Goal: Information Seeking & Learning: Learn about a topic

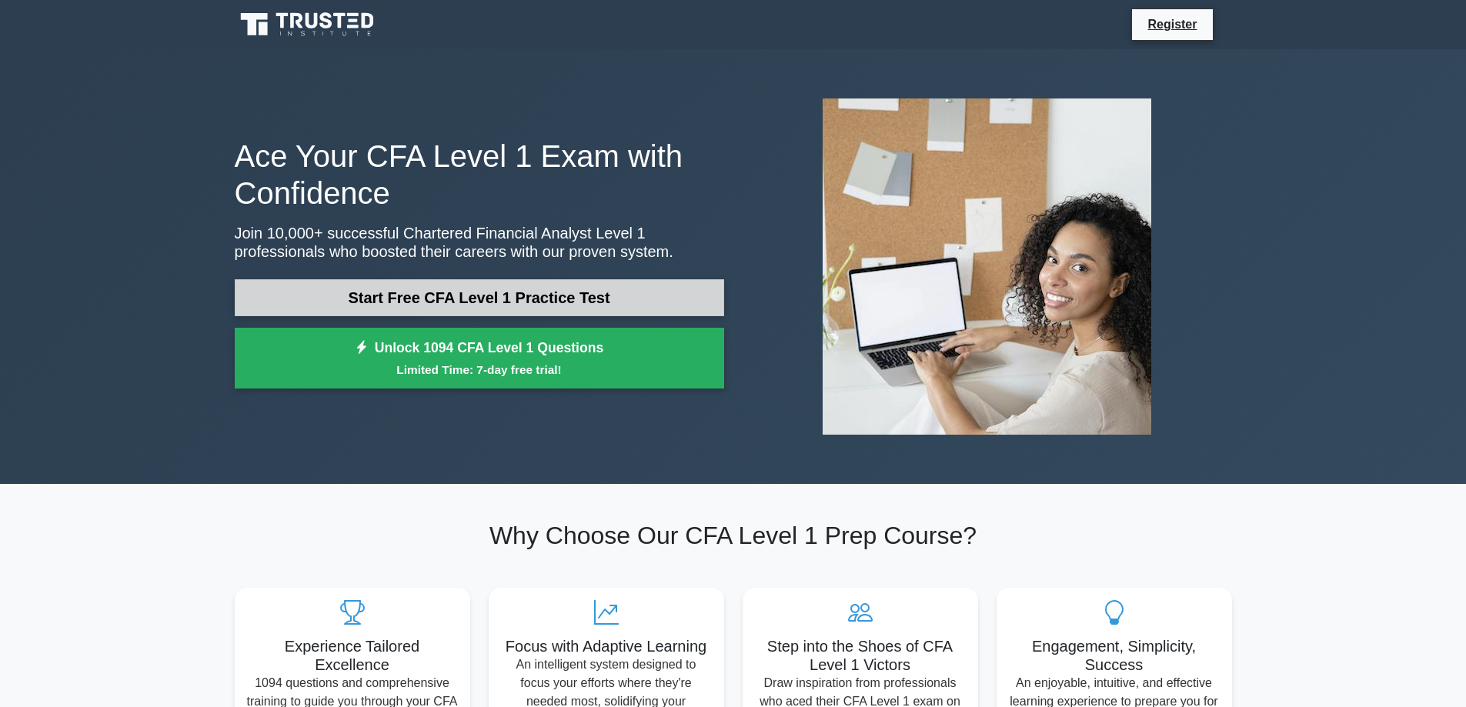
click at [667, 293] on link "Start Free CFA Level 1 Practice Test" at bounding box center [480, 297] width 490 height 37
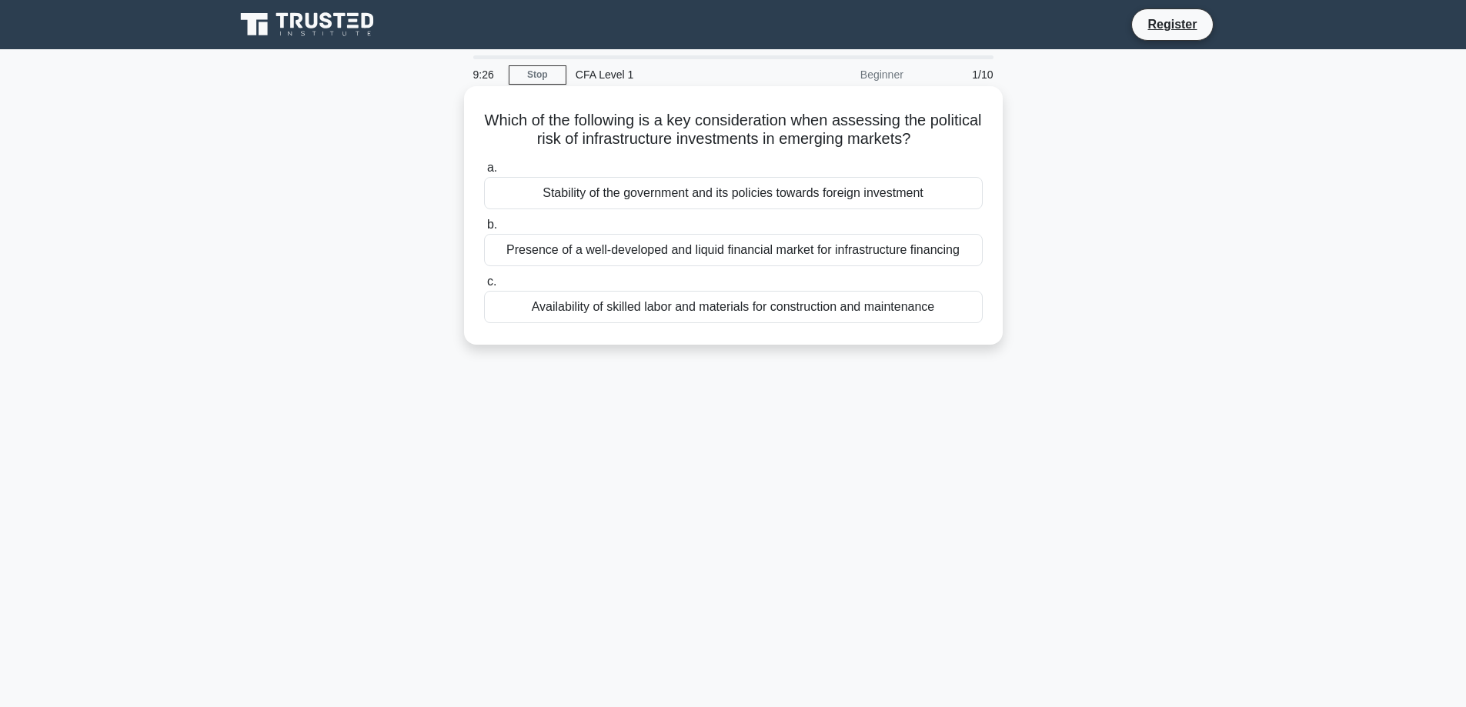
click at [577, 299] on div "Availability of skilled labor and materials for construction and maintenance" at bounding box center [733, 307] width 499 height 32
click at [484, 287] on input "c. Availability of skilled labor and materials for construction and maintenance" at bounding box center [484, 282] width 0 height 10
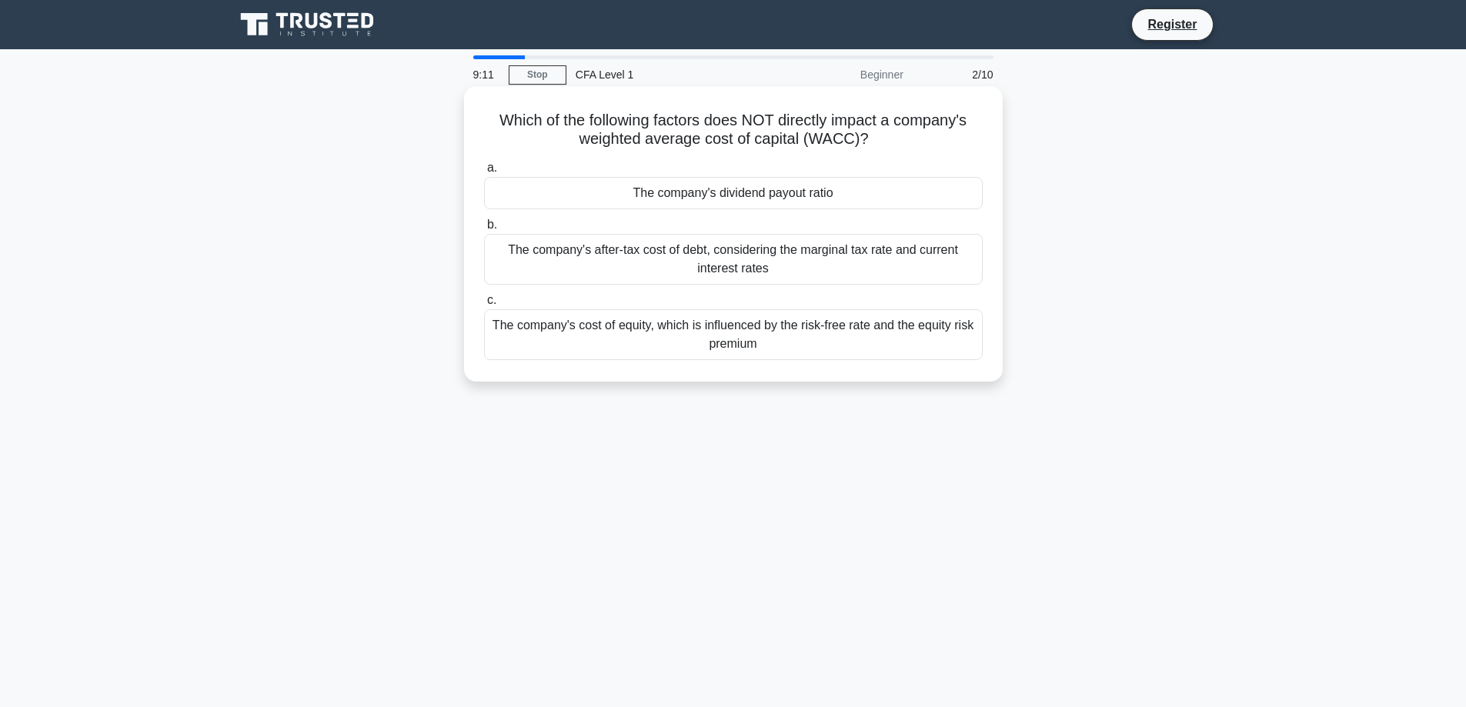
click at [731, 196] on div "The company's dividend payout ratio" at bounding box center [733, 193] width 499 height 32
click at [484, 173] on input "a. The company's dividend payout ratio" at bounding box center [484, 168] width 0 height 10
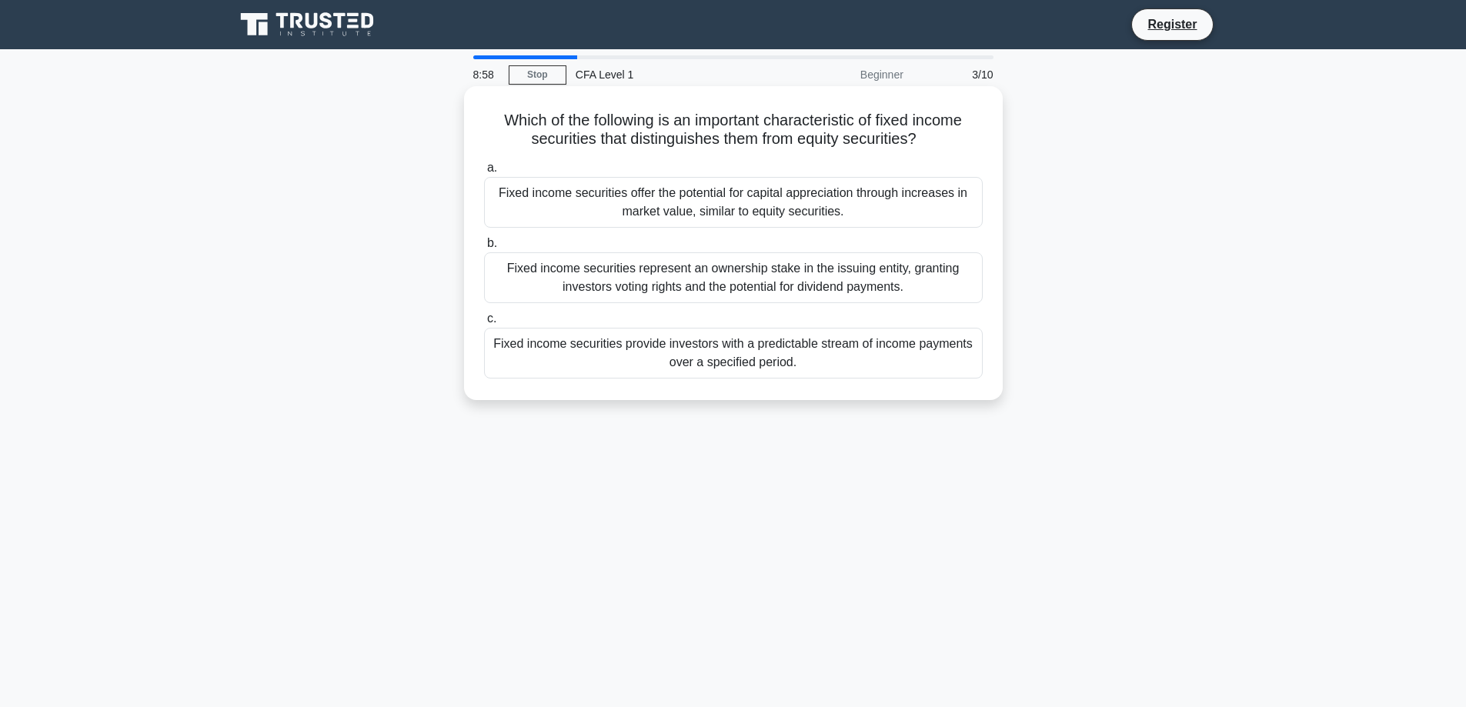
click at [824, 360] on div "Fixed income securities provide investors with a predictable stream of income p…" at bounding box center [733, 353] width 499 height 51
click at [484, 324] on input "c. Fixed income securities provide investors with a predictable stream of incom…" at bounding box center [484, 319] width 0 height 10
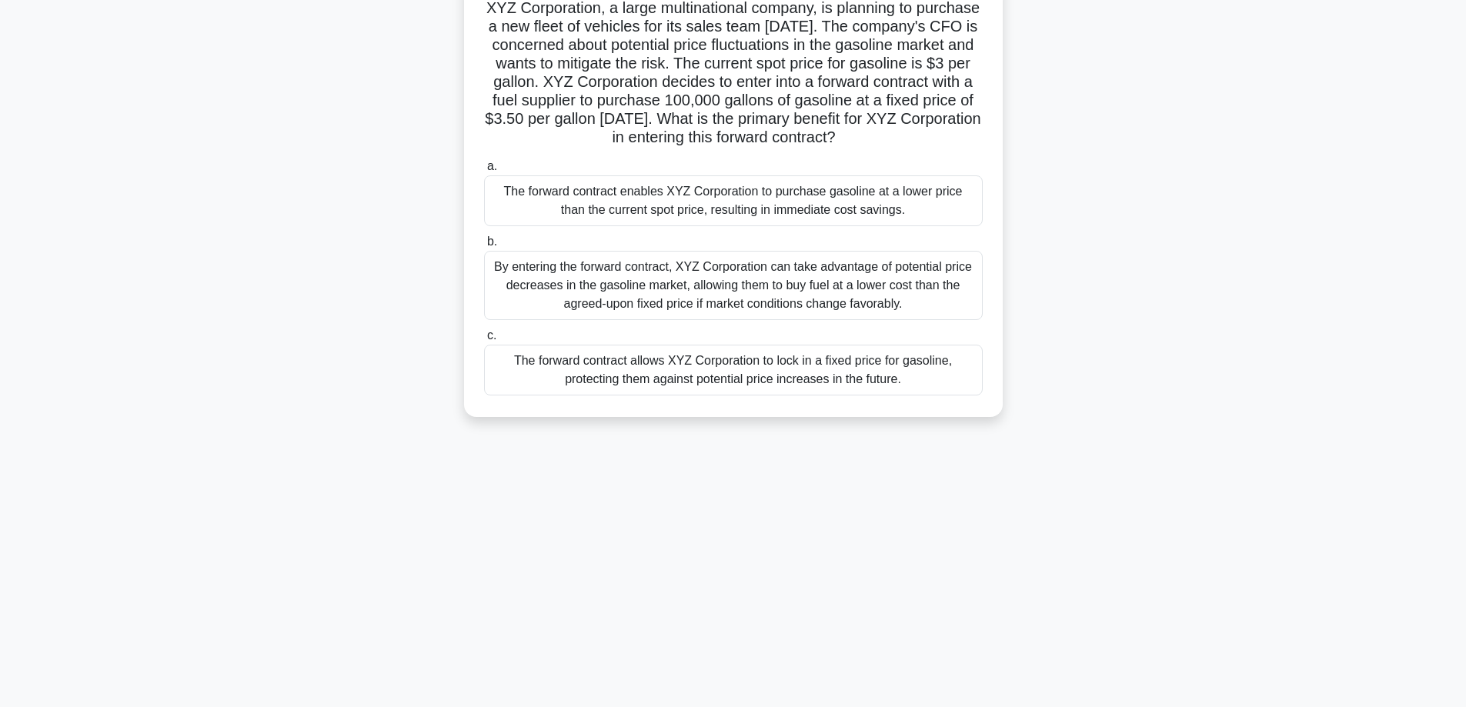
scroll to position [122, 0]
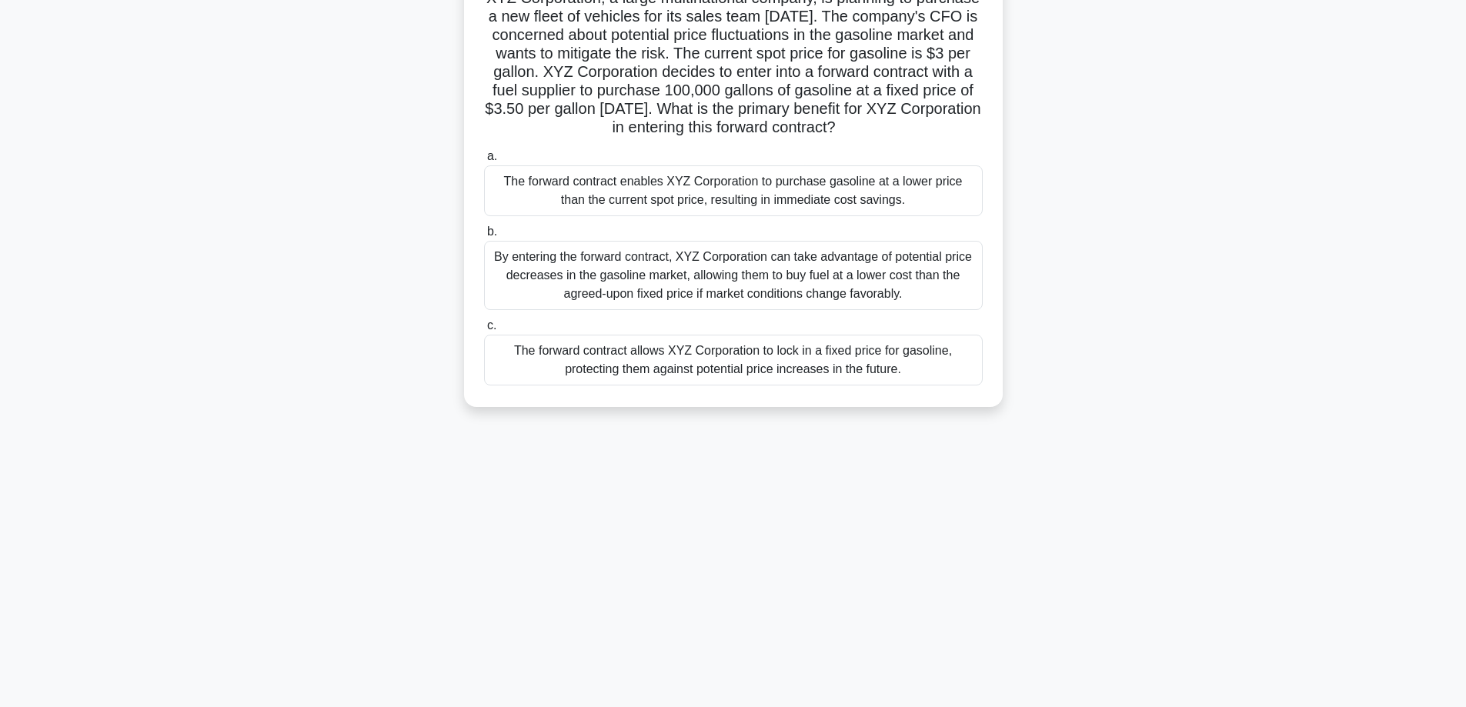
click at [686, 386] on div "The forward contract allows XYZ Corporation to lock in a fixed price for gasoli…" at bounding box center [733, 360] width 499 height 51
click at [484, 331] on input "c. The forward contract allows XYZ Corporation to lock in a fixed price for gas…" at bounding box center [484, 326] width 0 height 10
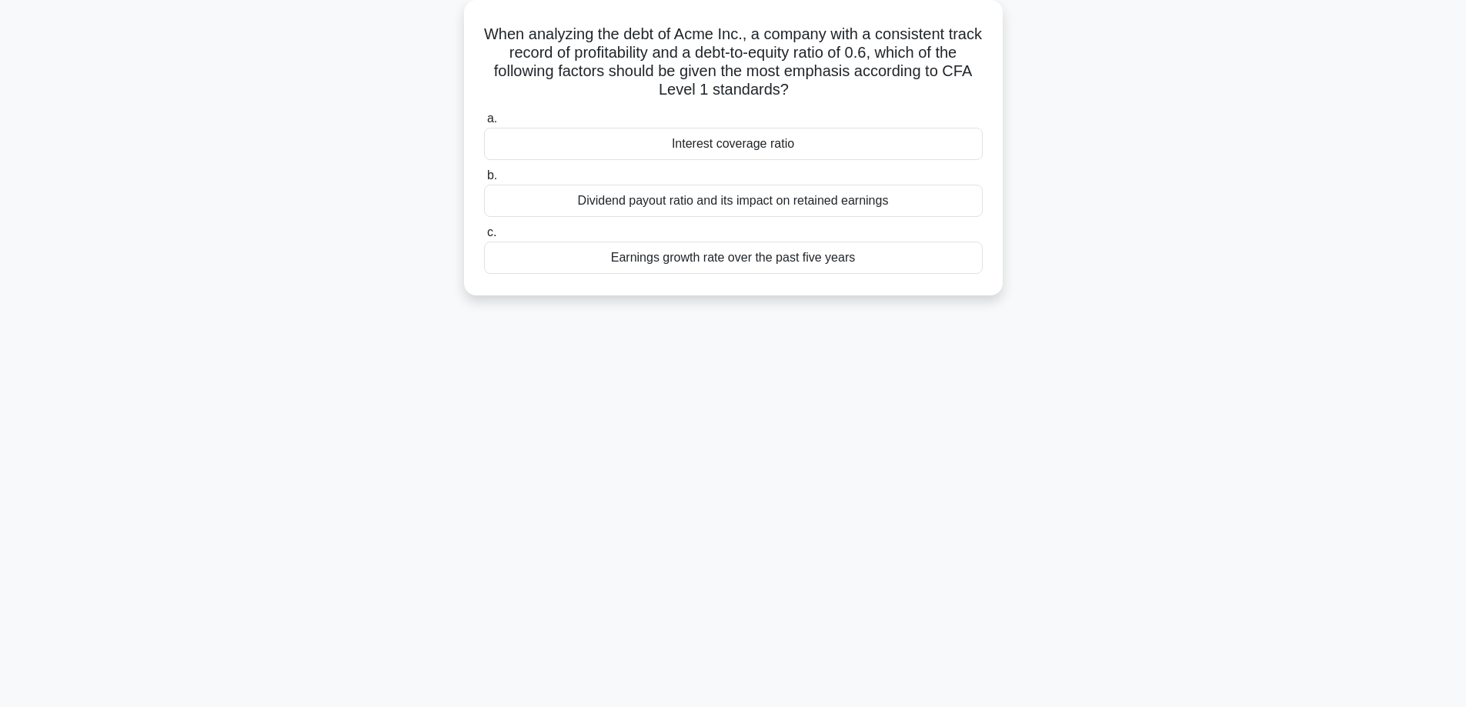
scroll to position [0, 0]
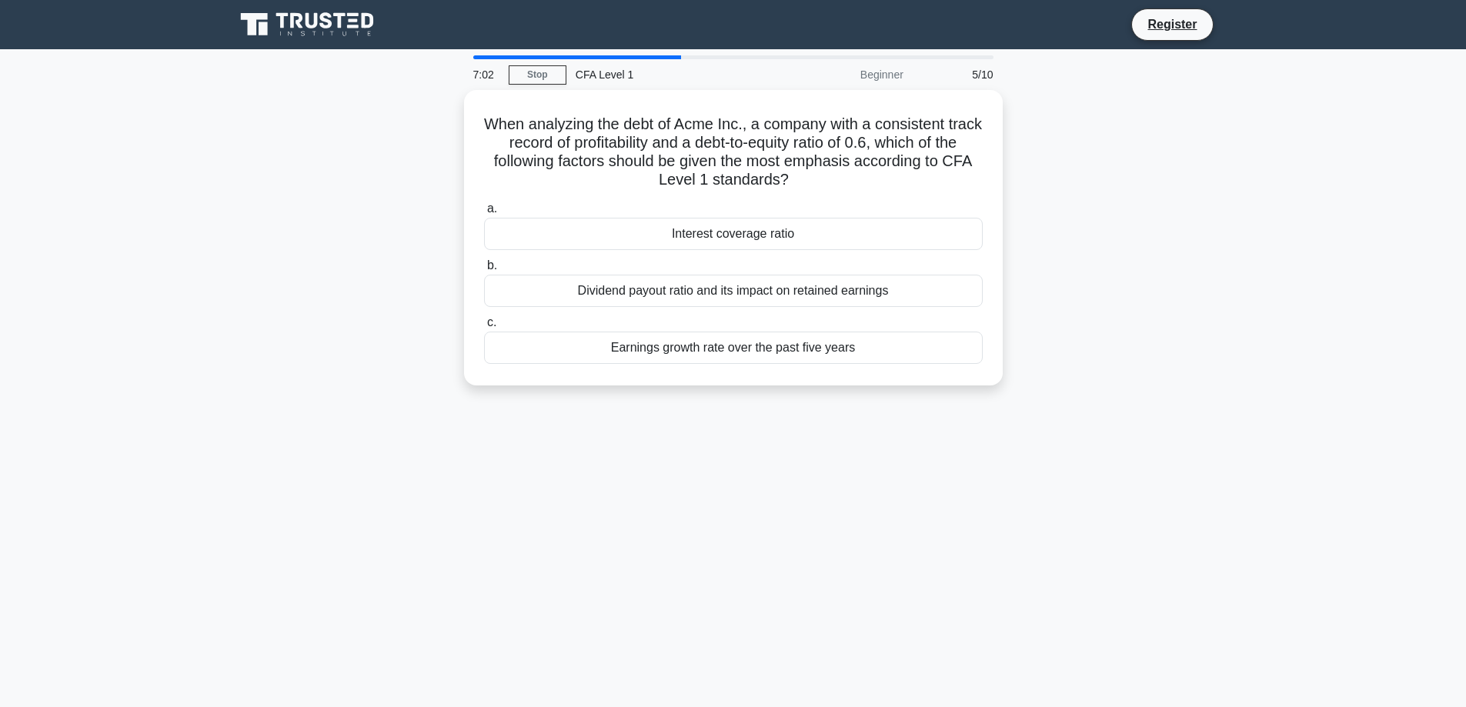
click at [1136, 307] on div "When analyzing the debt of Acme Inc., a company with a consistent track record …" at bounding box center [734, 247] width 1016 height 314
click at [767, 232] on div "Interest coverage ratio" at bounding box center [733, 230] width 499 height 32
click at [484, 210] on input "a. Interest coverage ratio" at bounding box center [484, 205] width 0 height 10
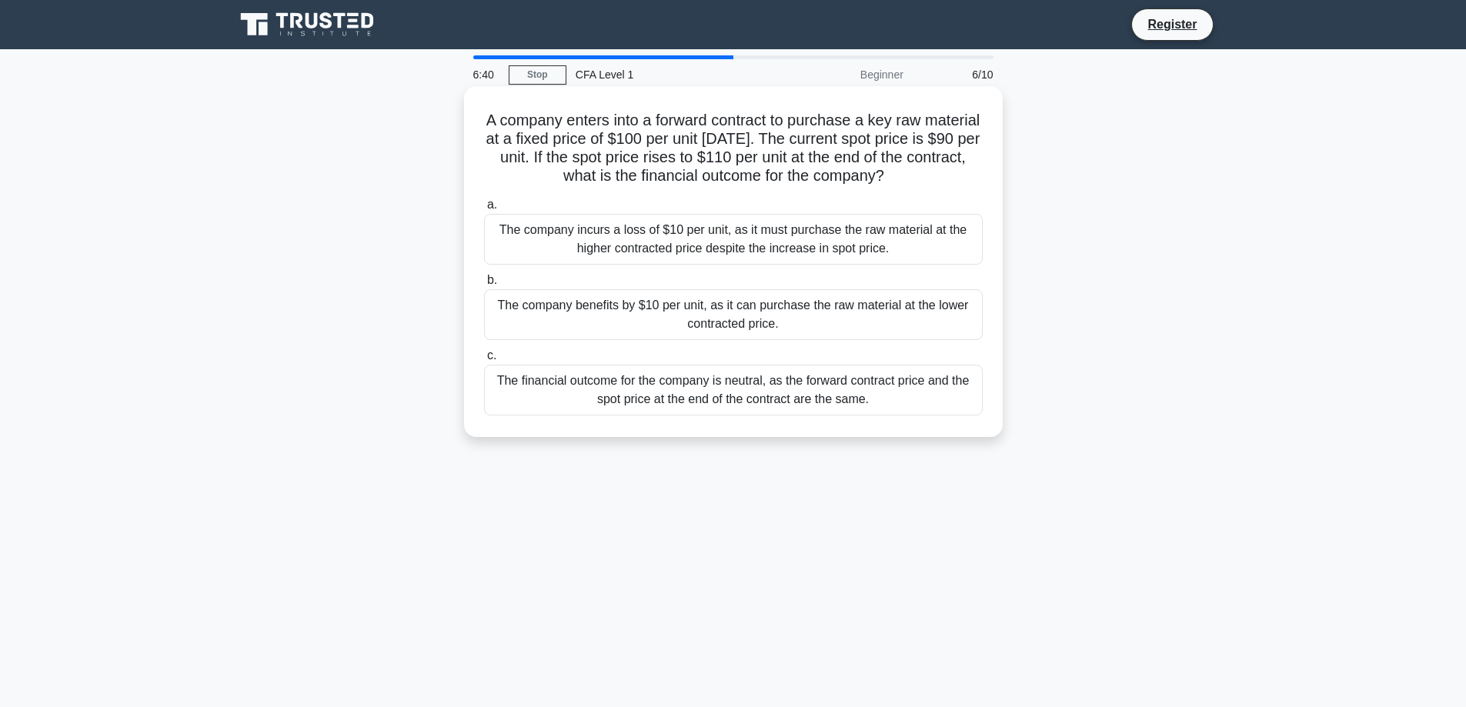
click at [787, 308] on div "The company benefits by $10 per unit, as it can purchase the raw material at th…" at bounding box center [733, 314] width 499 height 51
click at [484, 286] on input "b. The company benefits by $10 per unit, as it can purchase the raw material at…" at bounding box center [484, 281] width 0 height 10
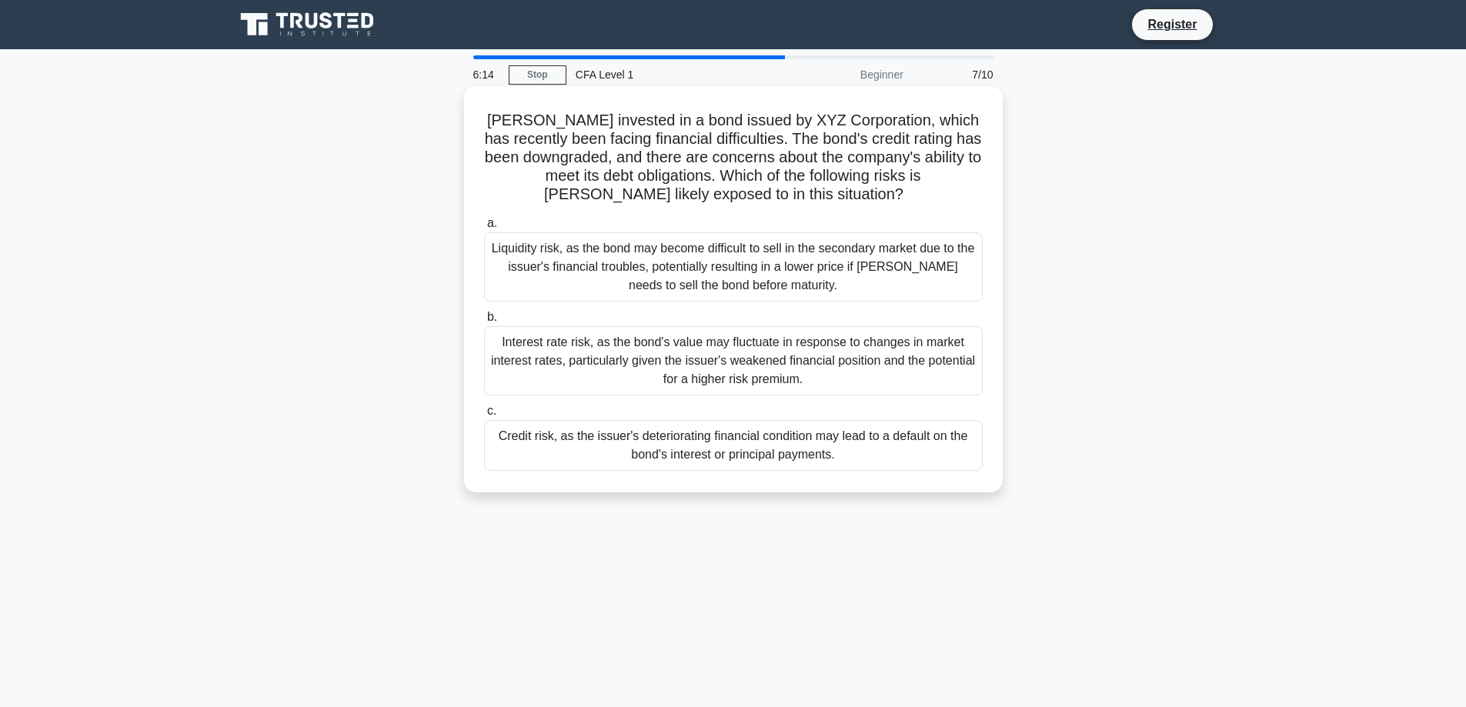
click at [537, 463] on div "Credit risk, as the issuer's deteriorating financial condition may lead to a de…" at bounding box center [733, 445] width 499 height 51
click at [484, 416] on input "c. Credit risk, as the issuer's deteriorating financial condition may lead to a…" at bounding box center [484, 411] width 0 height 10
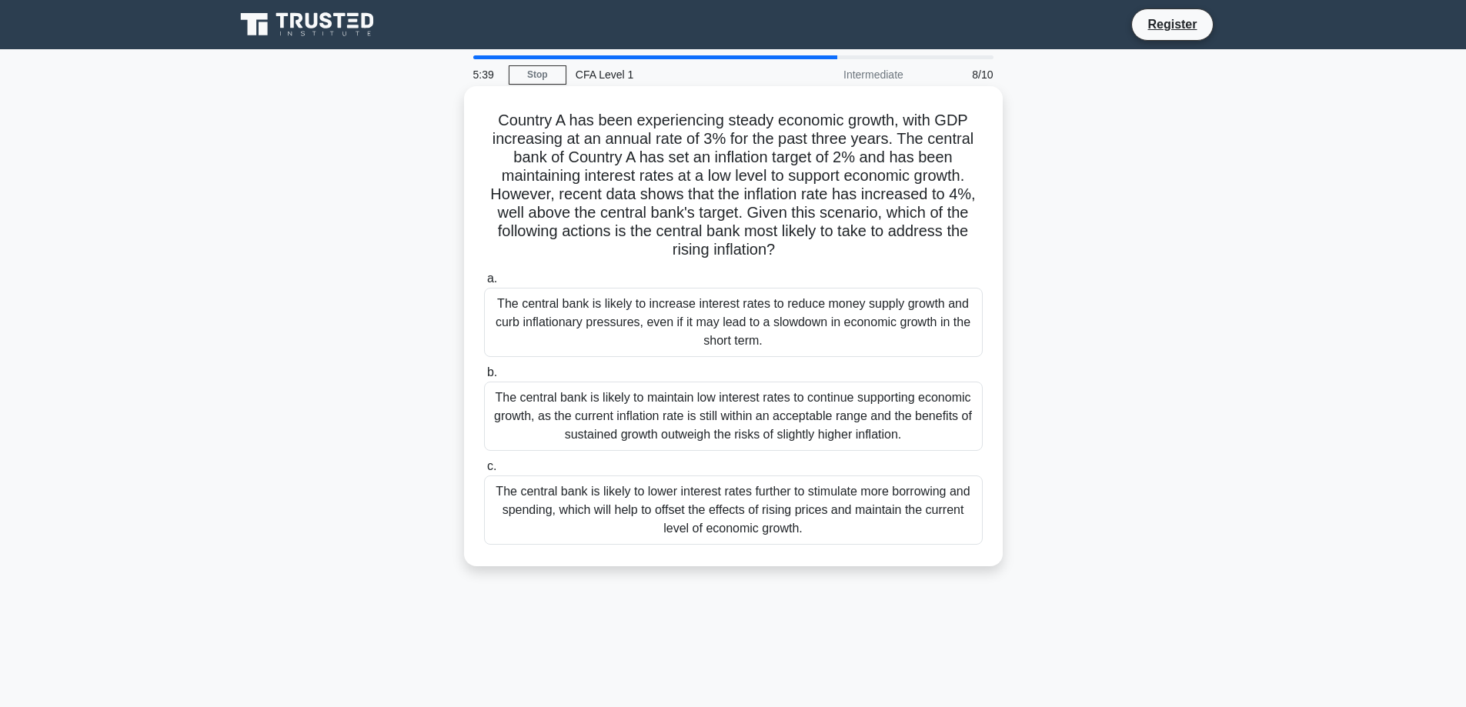
click at [683, 322] on div "The central bank is likely to increase interest rates to reduce money supply gr…" at bounding box center [733, 322] width 499 height 69
click at [484, 284] on input "a. The central bank is likely to increase interest rates to reduce money supply…" at bounding box center [484, 279] width 0 height 10
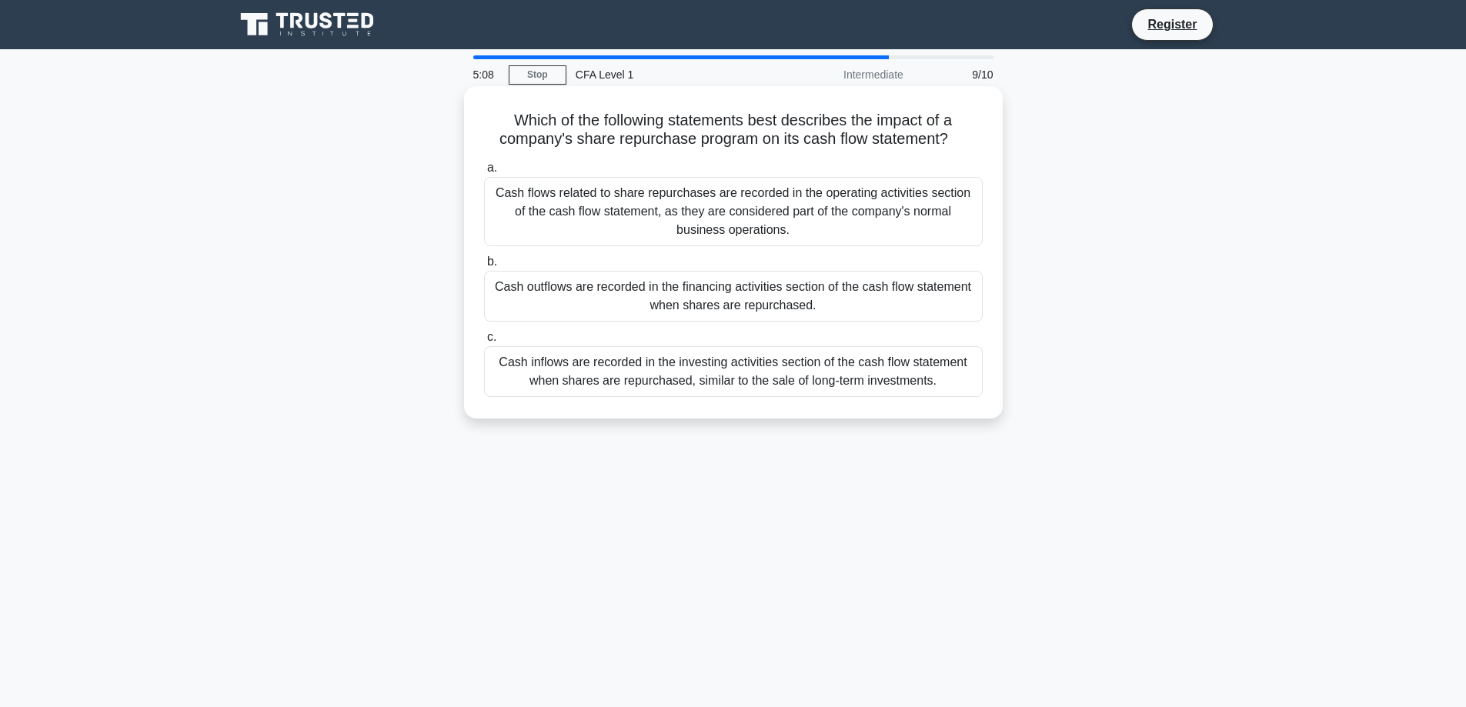
click at [654, 295] on div "Cash outflows are recorded in the financing activities section of the cash flow…" at bounding box center [733, 296] width 499 height 51
click at [484, 267] on input "b. Cash outflows are recorded in the financing activities section of the cash f…" at bounding box center [484, 262] width 0 height 10
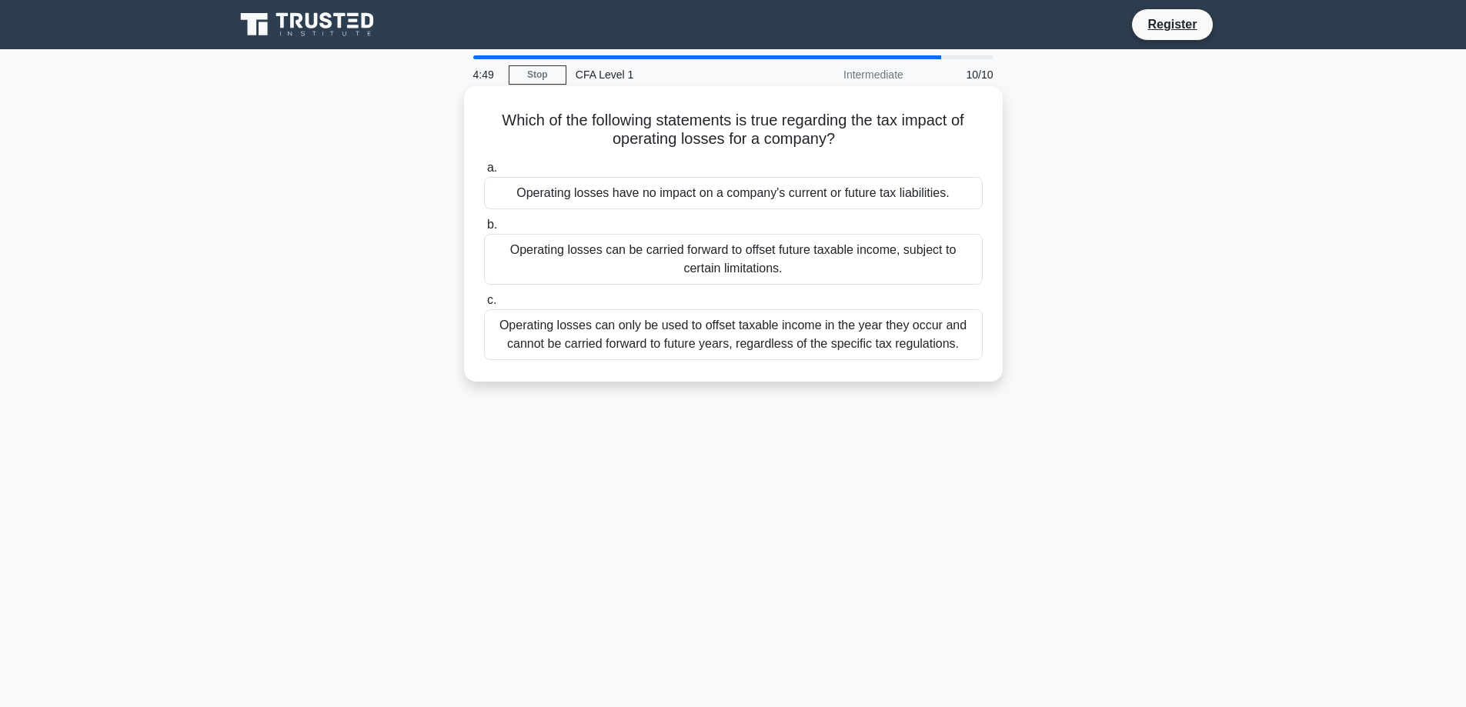
click at [665, 353] on div "Operating losses can only be used to offset taxable income in the year they occ…" at bounding box center [733, 334] width 499 height 51
click at [484, 306] on input "c. Operating losses can only be used to offset taxable income in the year they …" at bounding box center [484, 301] width 0 height 10
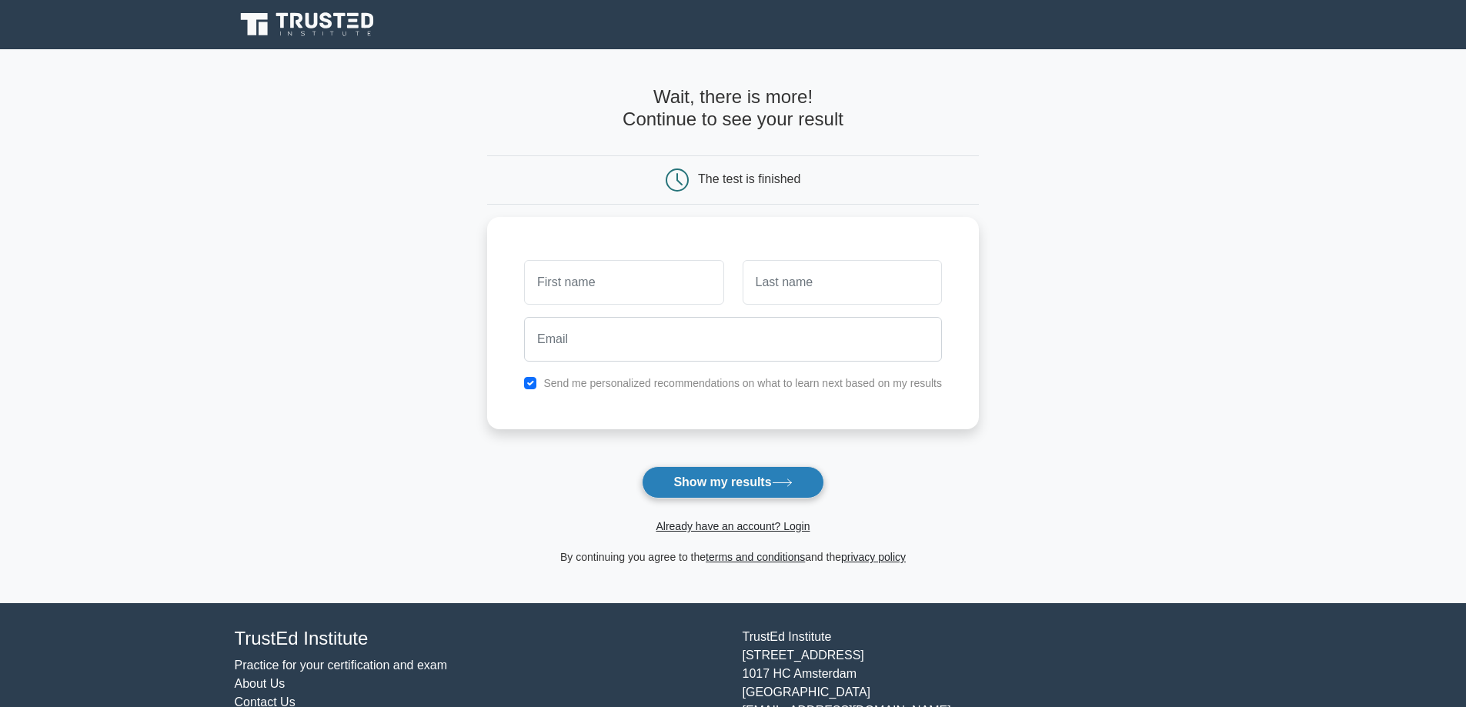
click at [736, 494] on button "Show my results" at bounding box center [733, 482] width 182 height 32
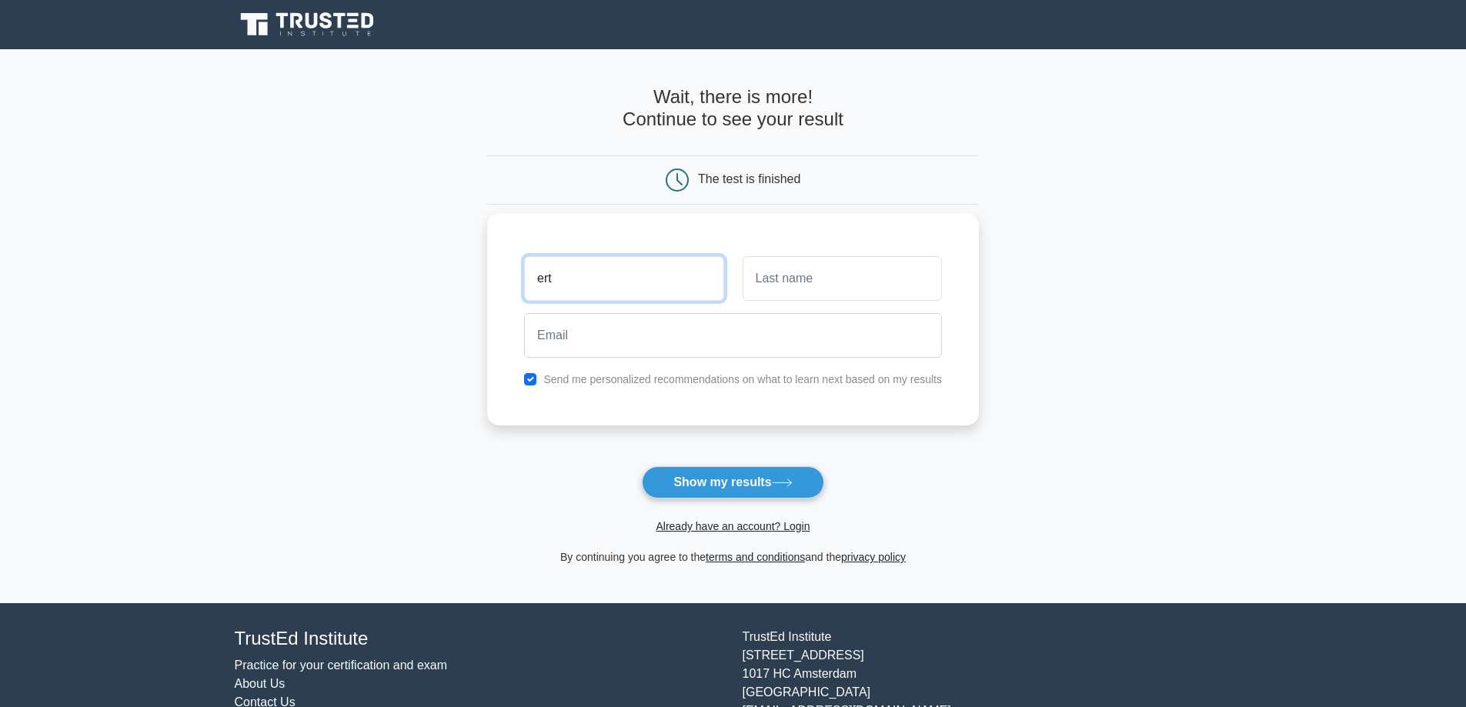
type input "ert"
click at [777, 283] on input "text" at bounding box center [842, 278] width 199 height 45
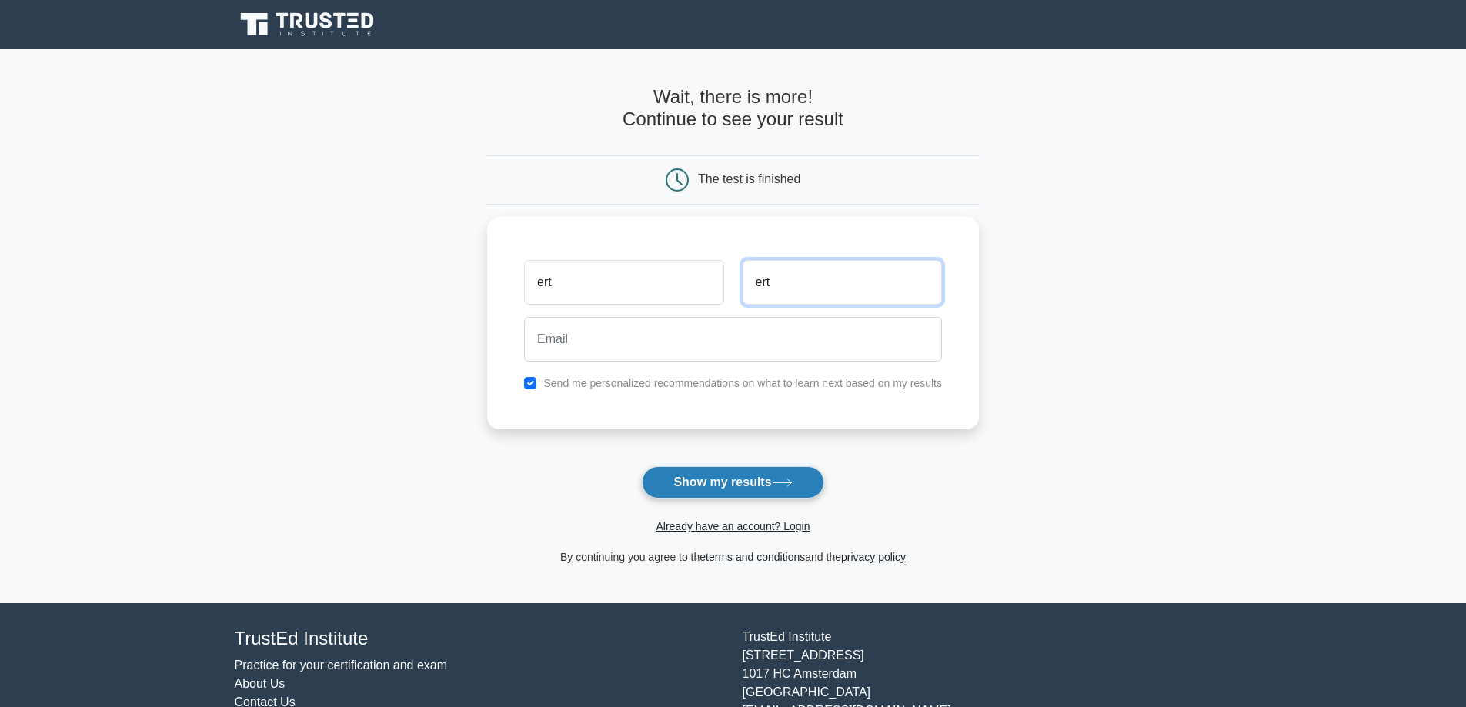
type input "ert"
click at [711, 475] on button "Show my results" at bounding box center [733, 482] width 182 height 32
click at [720, 490] on button "Show my results" at bounding box center [733, 482] width 182 height 32
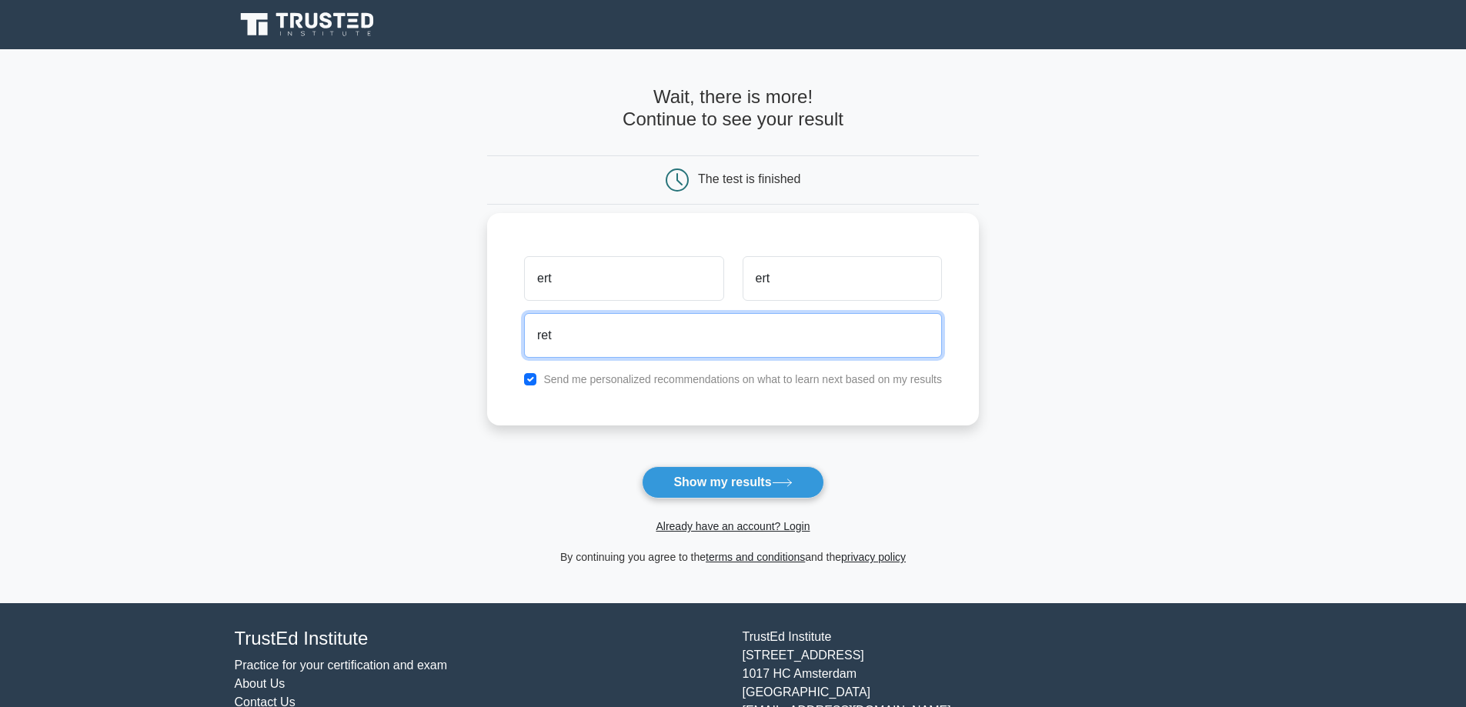
click at [745, 350] on input "ret" at bounding box center [733, 335] width 418 height 45
click at [753, 344] on input "d" at bounding box center [733, 335] width 418 height 45
type input "smn.master@hotmail.com"
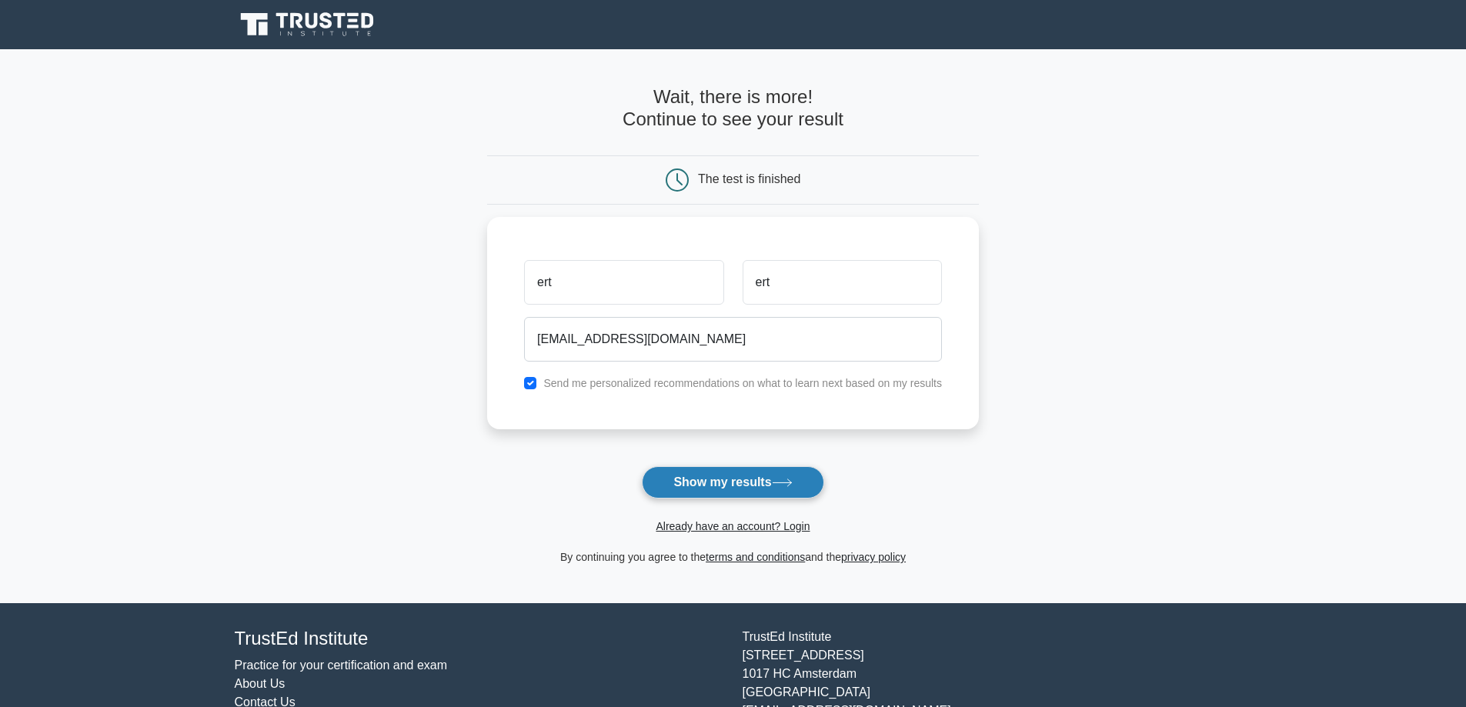
click at [717, 480] on button "Show my results" at bounding box center [733, 482] width 182 height 32
drag, startPoint x: 1038, startPoint y: 175, endPoint x: 1025, endPoint y: 182, distance: 15.5
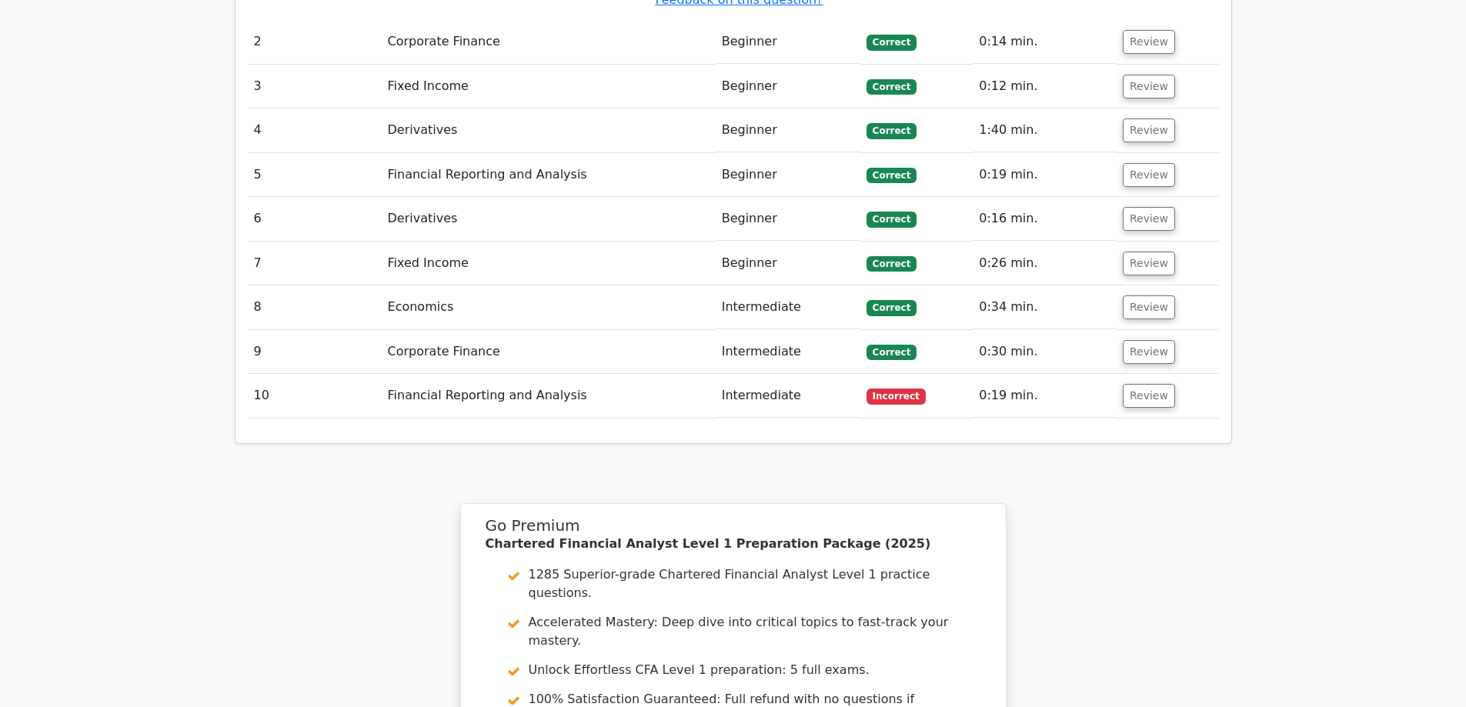
scroll to position [2040, 0]
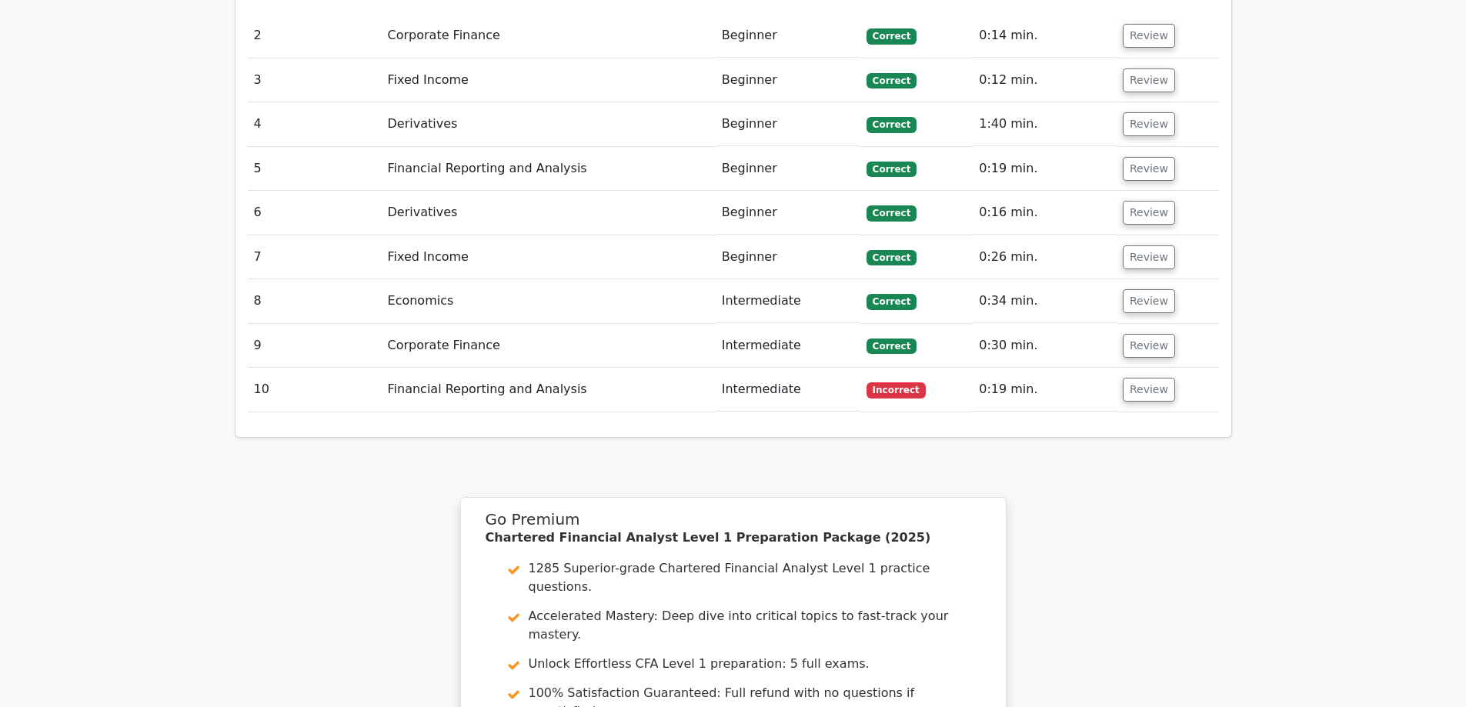
click at [578, 368] on td "Financial Reporting and Analysis" at bounding box center [549, 390] width 334 height 44
click at [1125, 378] on button "Review" at bounding box center [1149, 390] width 52 height 24
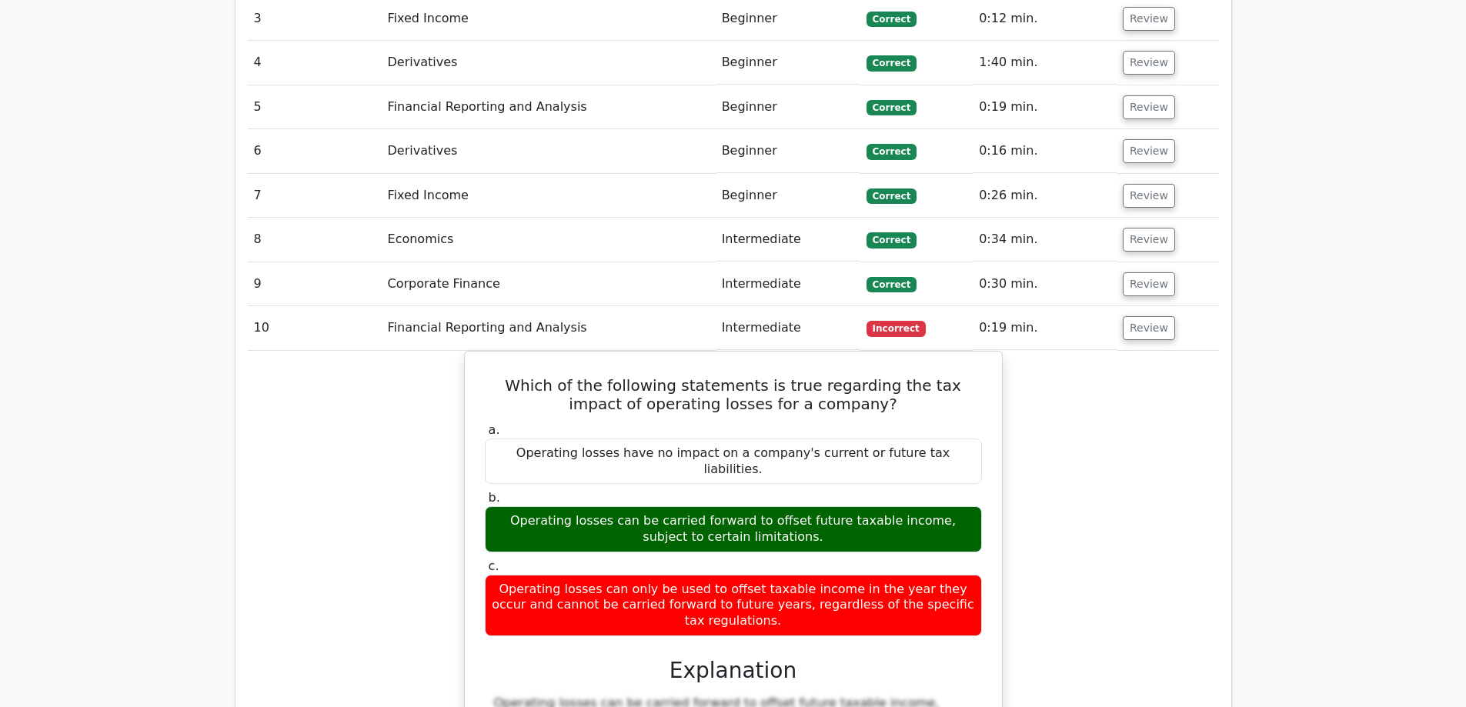
scroll to position [2108, 0]
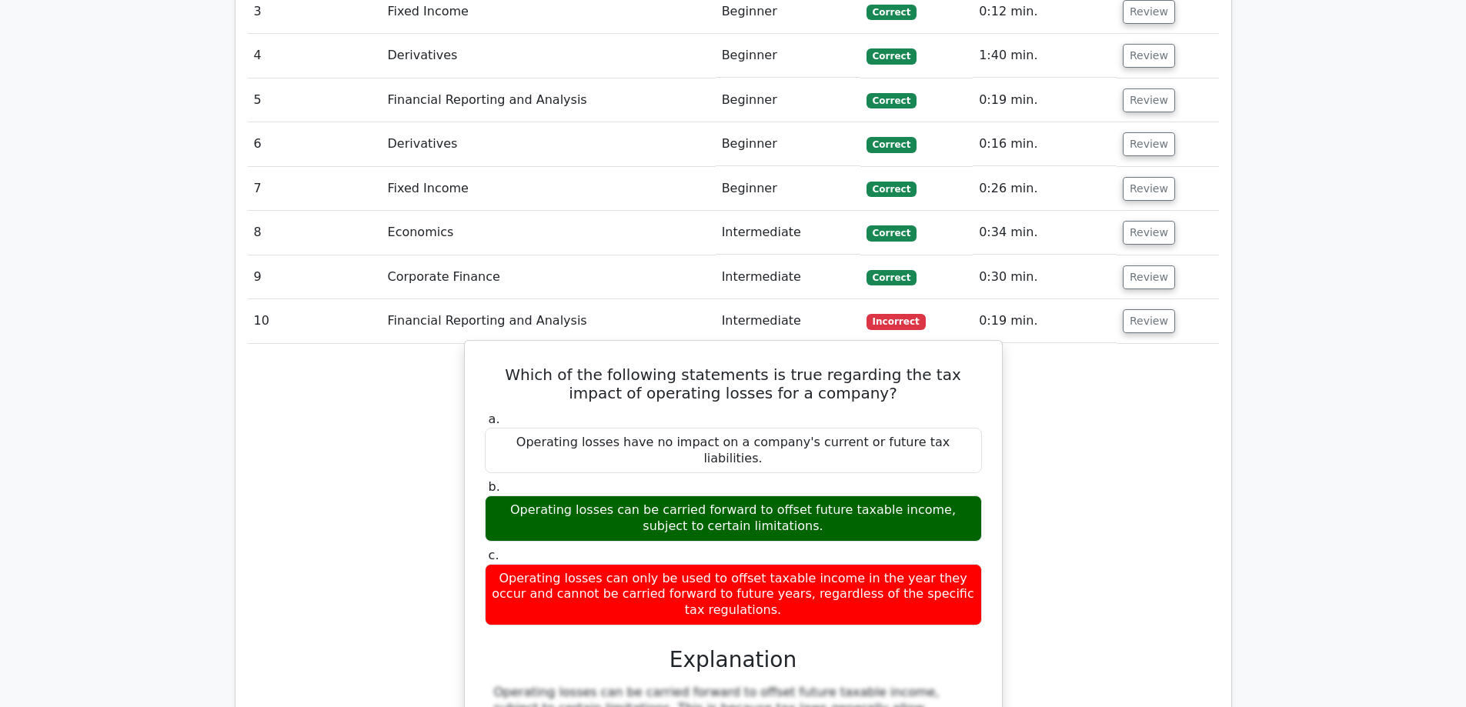
click at [796, 496] on div "Operating losses can be carried forward to offset future taxable income, subjec…" at bounding box center [733, 519] width 497 height 46
click at [807, 496] on div "Operating losses can be carried forward to offset future taxable income, subjec…" at bounding box center [733, 519] width 497 height 46
click at [796, 496] on div "Operating losses can be carried forward to offset future taxable income, subjec…" at bounding box center [733, 519] width 497 height 46
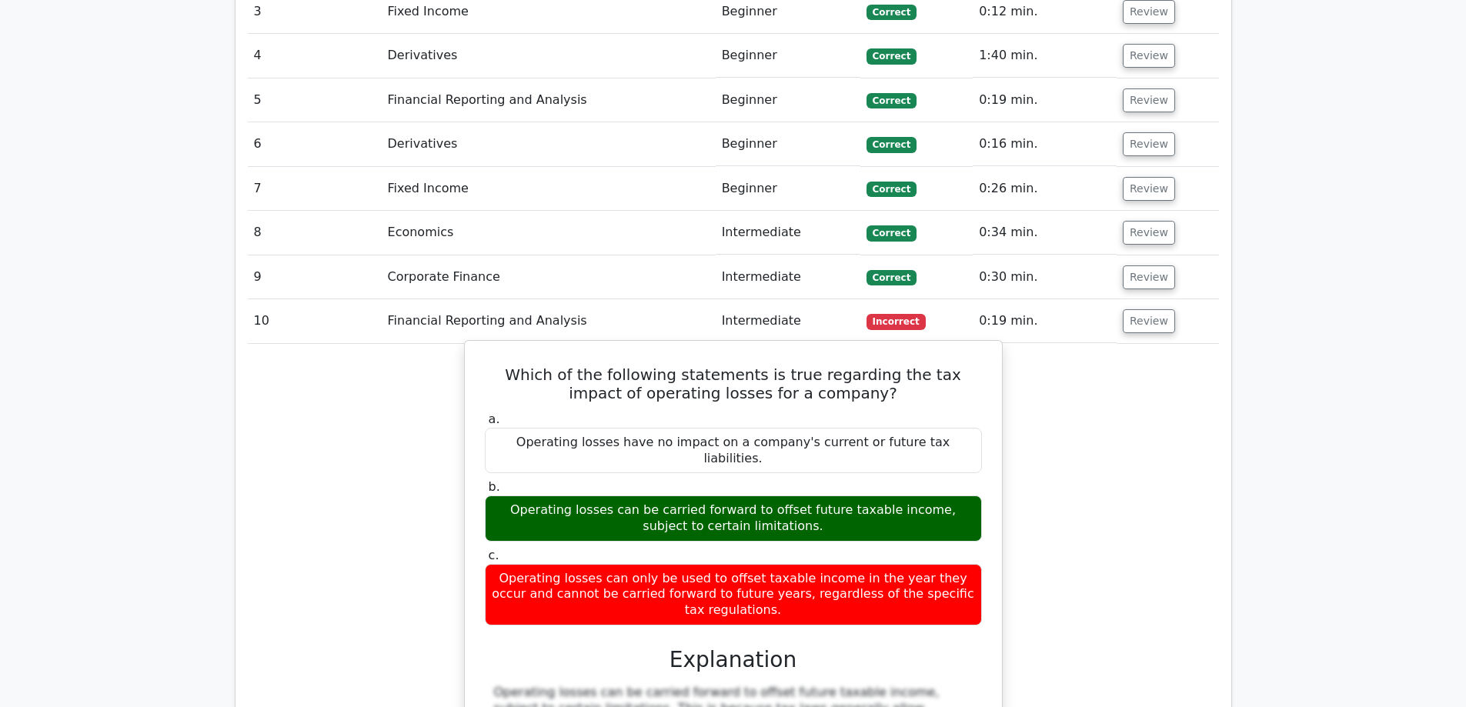
click at [796, 496] on div "Operating losses can be carried forward to offset future taxable income, subjec…" at bounding box center [733, 519] width 497 height 46
click at [798, 496] on div "Operating losses can be carried forward to offset future taxable income, subjec…" at bounding box center [733, 519] width 497 height 46
click at [791, 496] on div "Operating losses can be carried forward to offset future taxable income, subjec…" at bounding box center [733, 519] width 497 height 46
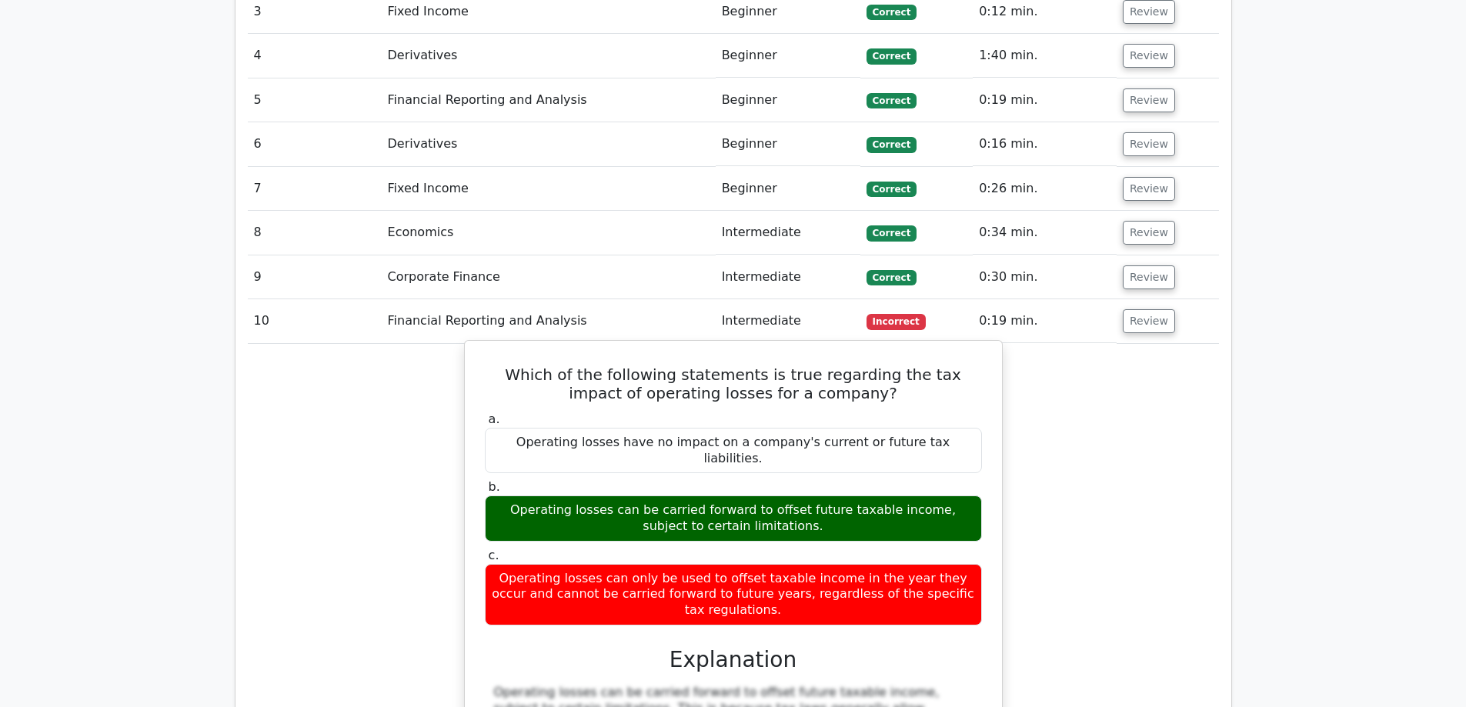
click at [791, 496] on div "Operating losses can be carried forward to offset future taxable income, subjec…" at bounding box center [733, 519] width 497 height 46
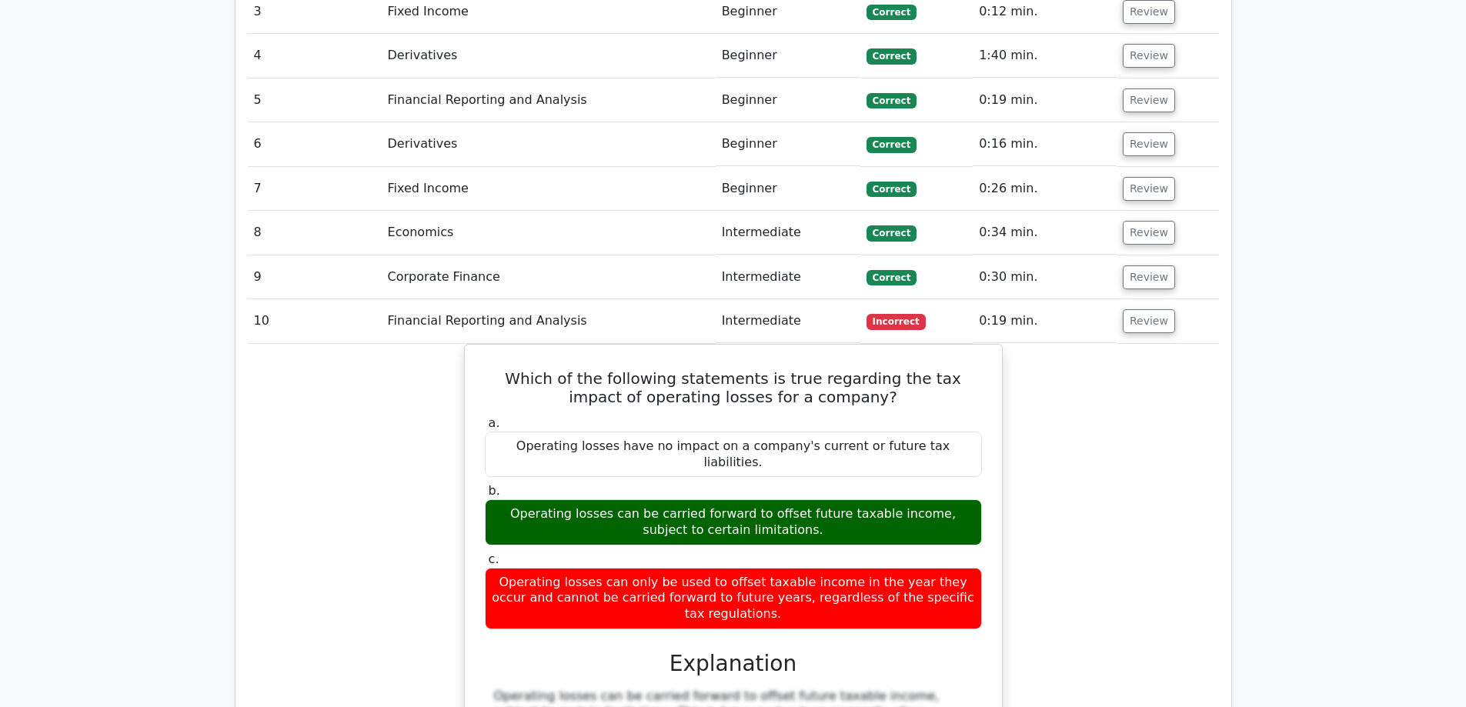
click at [323, 419] on div "Which of the following statements is true regarding the tax impact of operating…" at bounding box center [733, 677] width 971 height 667
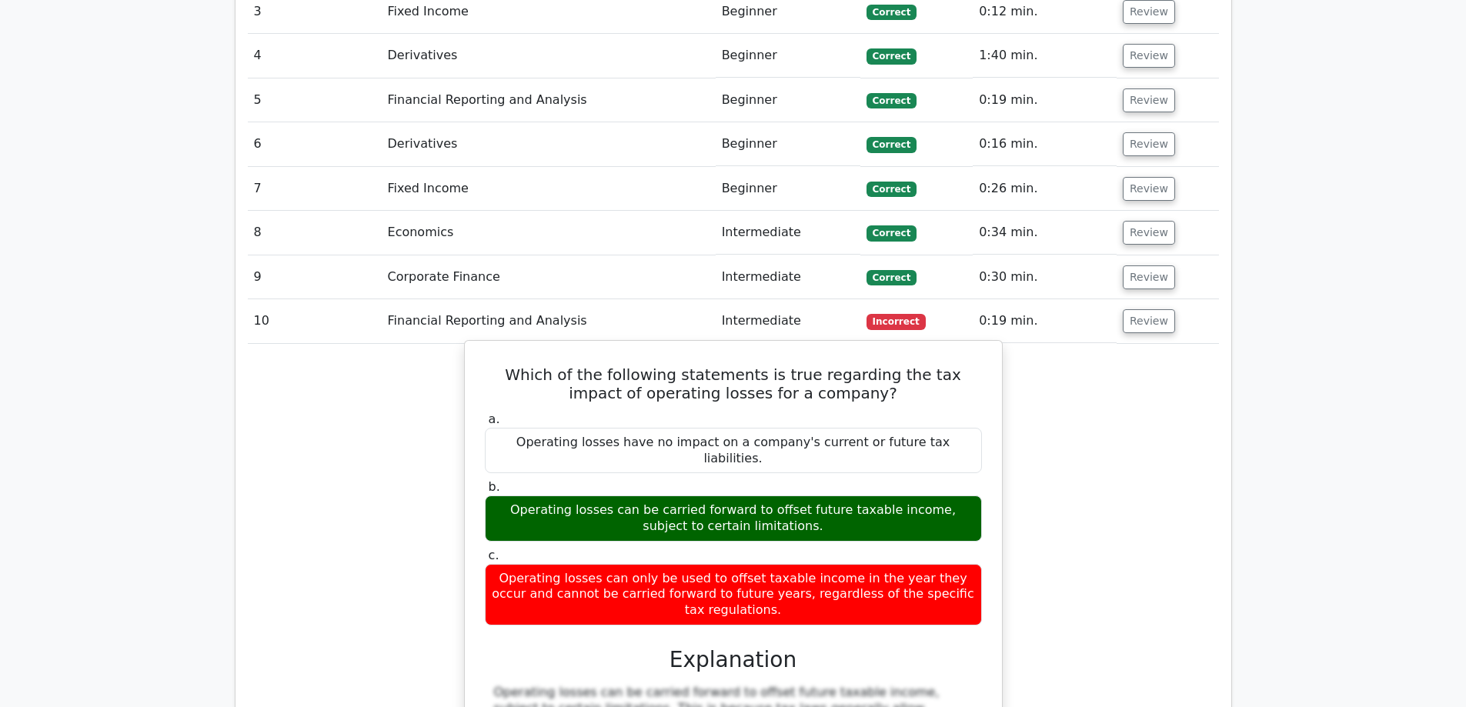
click at [537, 428] on div "Operating losses have no impact on a company's current or future tax liabilitie…" at bounding box center [733, 451] width 497 height 46
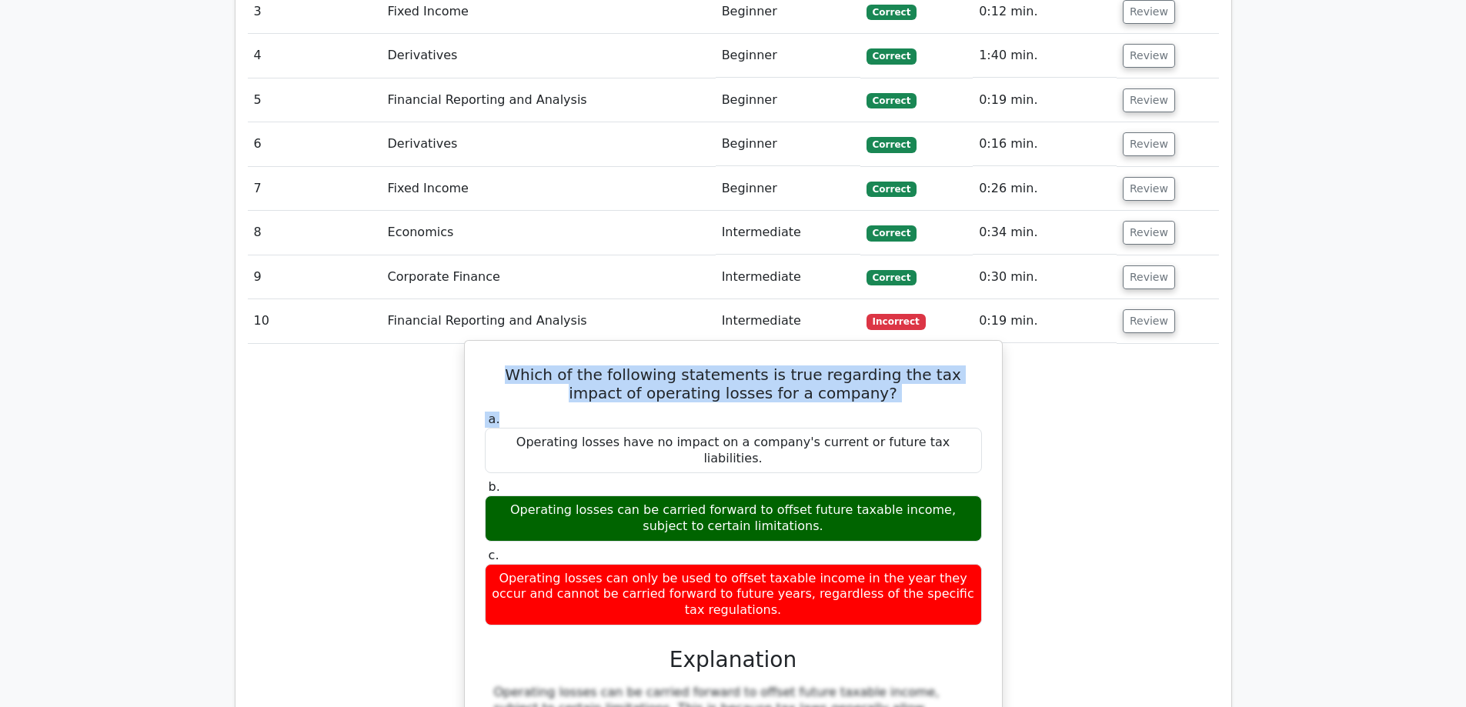
drag, startPoint x: 494, startPoint y: 247, endPoint x: 863, endPoint y: 288, distance: 371.0
click at [863, 347] on div "Which of the following statements is true regarding the tax impact of operating…" at bounding box center [733, 664] width 525 height 635
drag, startPoint x: 792, startPoint y: 259, endPoint x: 644, endPoint y: 281, distance: 150.2
click at [721, 412] on label "a. Operating losses have no impact on a company's current or future tax liabili…" at bounding box center [733, 443] width 497 height 62
click at [520, 366] on h5 "Which of the following statements is true regarding the tax impact of operating…" at bounding box center [733, 384] width 500 height 37
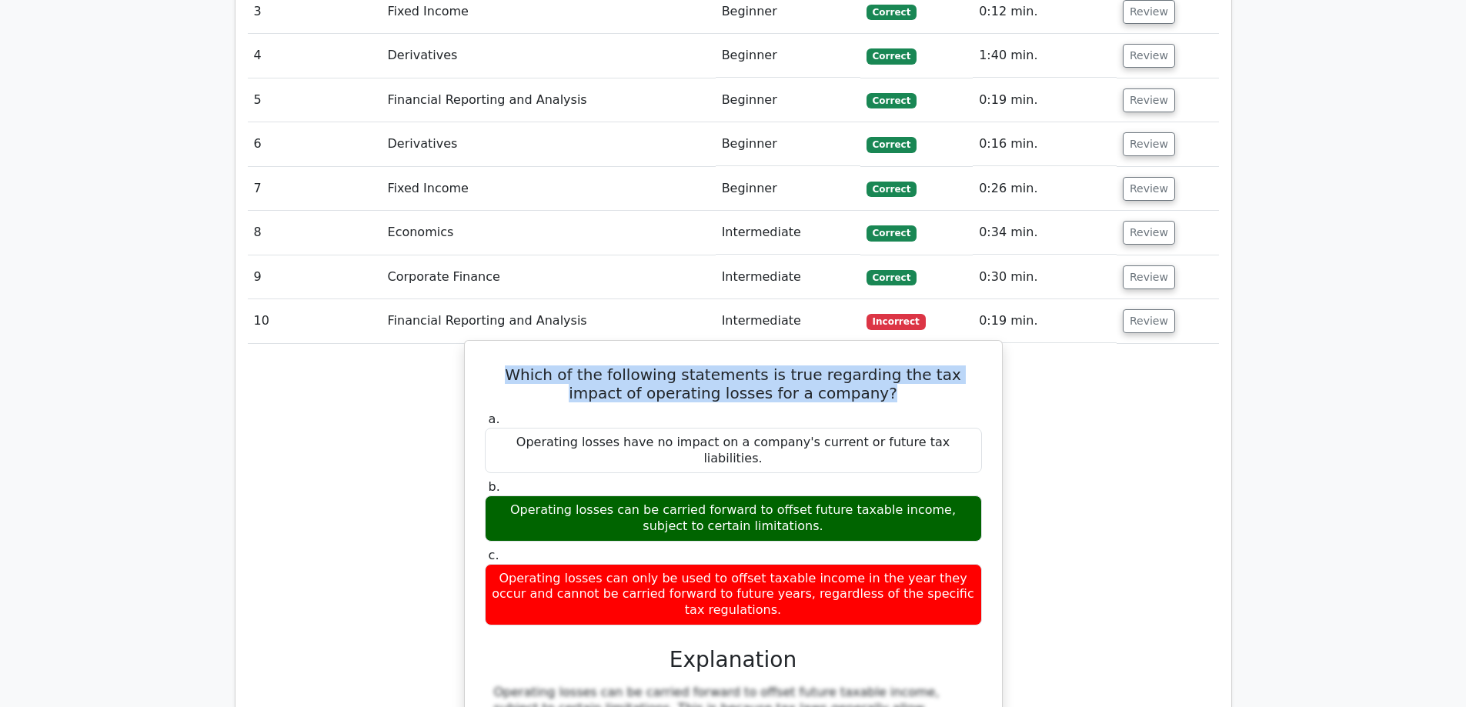
drag, startPoint x: 497, startPoint y: 252, endPoint x: 893, endPoint y: 268, distance: 396.7
click at [893, 366] on h5 "Which of the following statements is true regarding the tax impact of operating…" at bounding box center [733, 384] width 500 height 37
drag, startPoint x: 812, startPoint y: 266, endPoint x: 843, endPoint y: 274, distance: 31.9
click at [843, 366] on h5 "Which of the following statements is true regarding the tax impact of operating…" at bounding box center [733, 384] width 500 height 37
copy h5 "Which of the following statements is true regarding the tax impact of operating…"
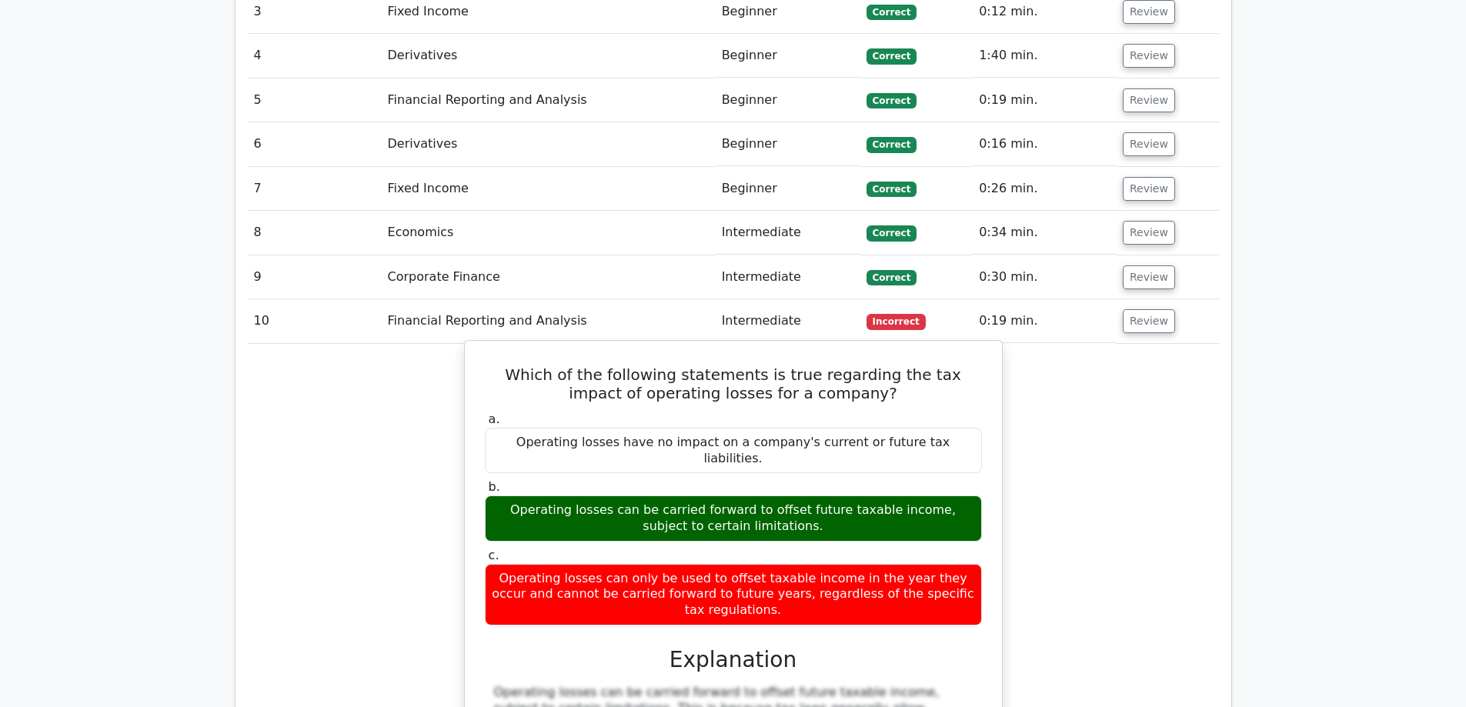
click at [706, 564] on div "Operating losses can only be used to offset taxable income in the year they occ…" at bounding box center [733, 595] width 497 height 62
click at [644, 564] on div "Operating losses can only be used to offset taxable income in the year they occ…" at bounding box center [733, 595] width 497 height 62
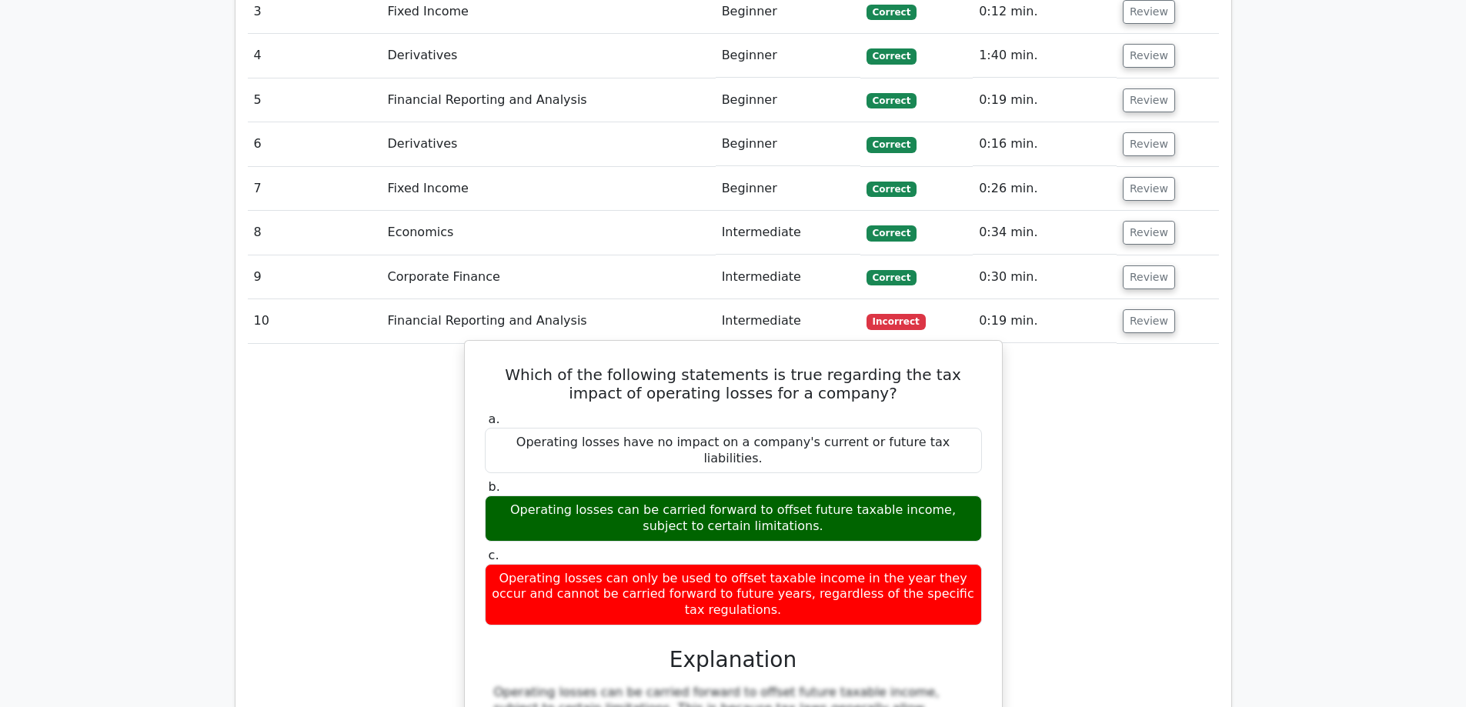
click at [647, 564] on div "Operating losses can only be used to offset taxable income in the year they occ…" at bounding box center [733, 595] width 497 height 62
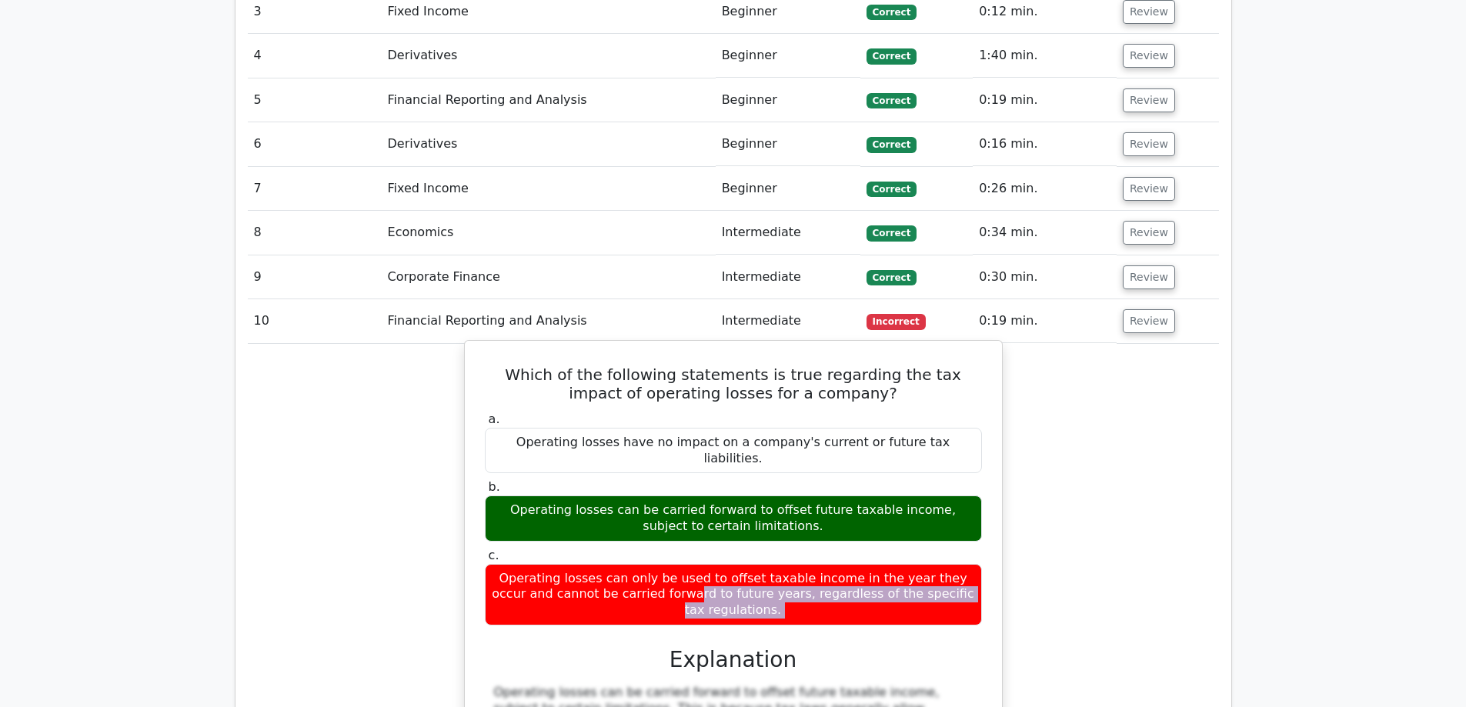
click at [646, 564] on div "Operating losses can only be used to offset taxable income in the year they occ…" at bounding box center [733, 595] width 497 height 62
click at [645, 564] on div "Operating losses can only be used to offset taxable income in the year they occ…" at bounding box center [733, 595] width 497 height 62
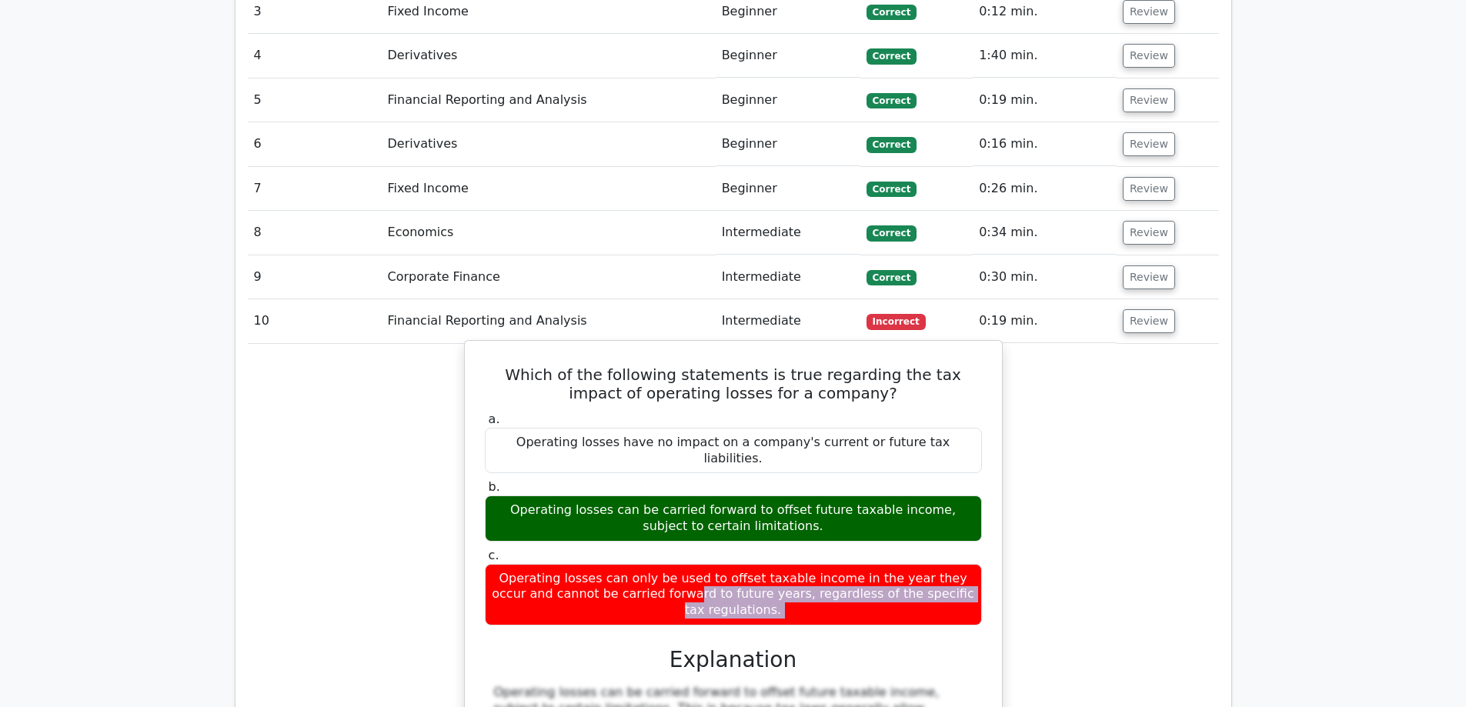
click at [646, 564] on div "Operating losses can only be used to offset taxable income in the year they occ…" at bounding box center [733, 595] width 497 height 62
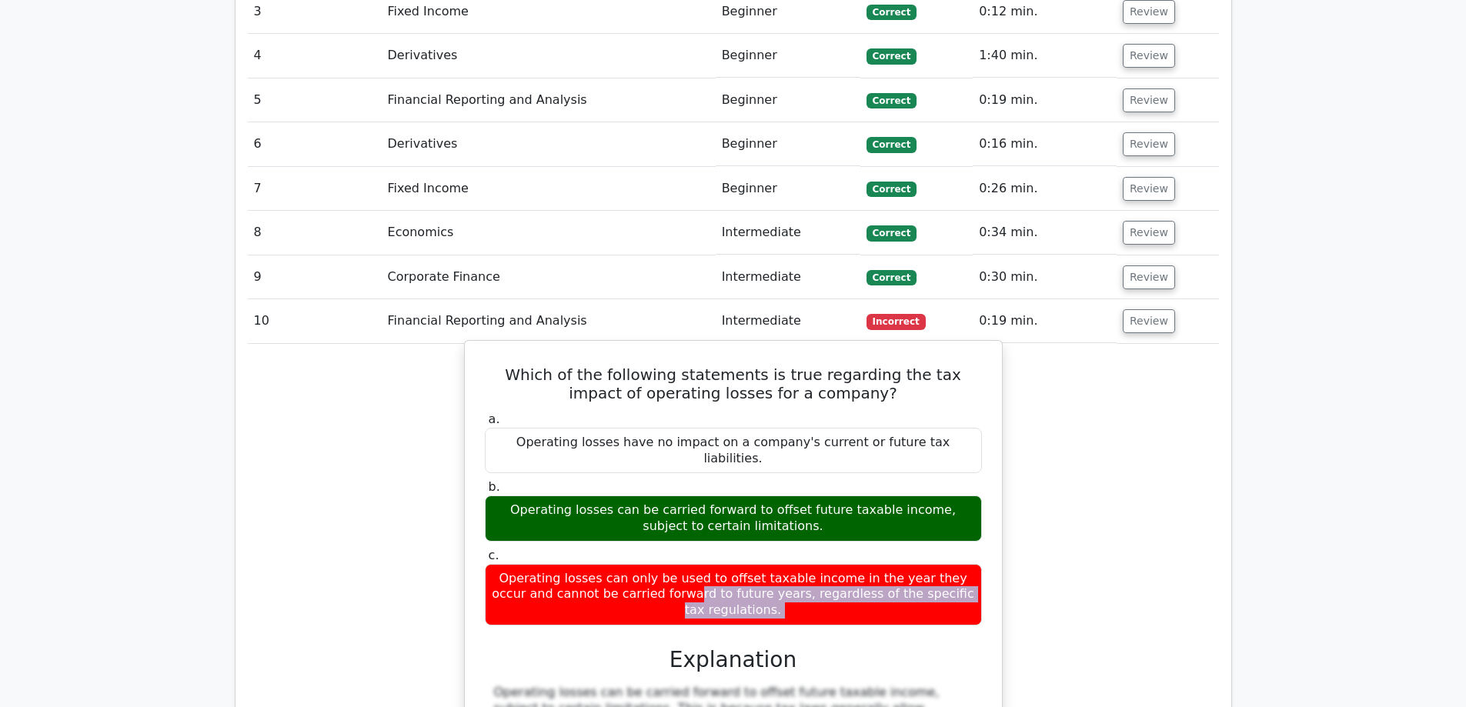
click at [646, 564] on div "Operating losses can only be used to offset taxable income in the year they occ…" at bounding box center [733, 595] width 497 height 62
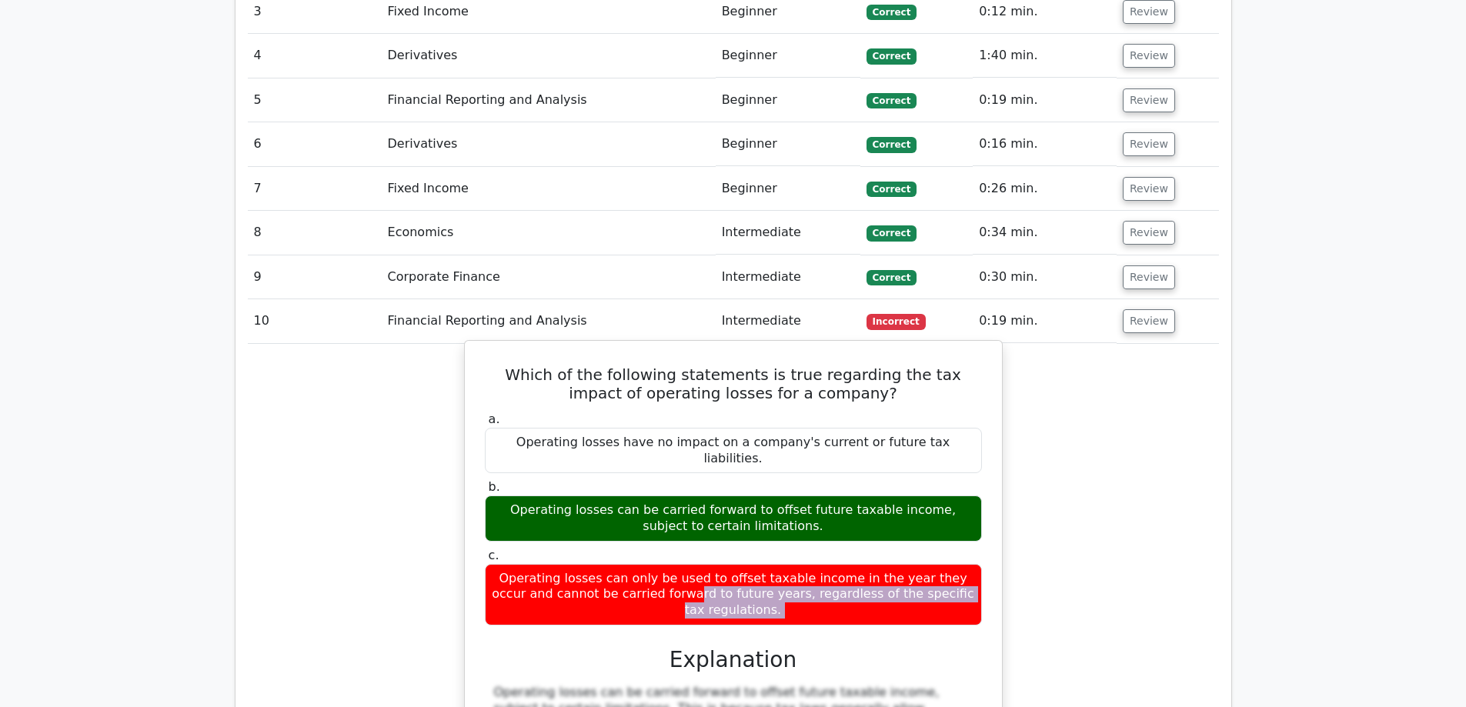
click at [646, 564] on div "Operating losses can only be used to offset taxable income in the year they occ…" at bounding box center [733, 595] width 497 height 62
drag, startPoint x: 648, startPoint y: 461, endPoint x: 667, endPoint y: 426, distance: 40.3
click at [664, 564] on div "Operating losses can only be used to offset taxable income in the year they occ…" at bounding box center [733, 595] width 497 height 62
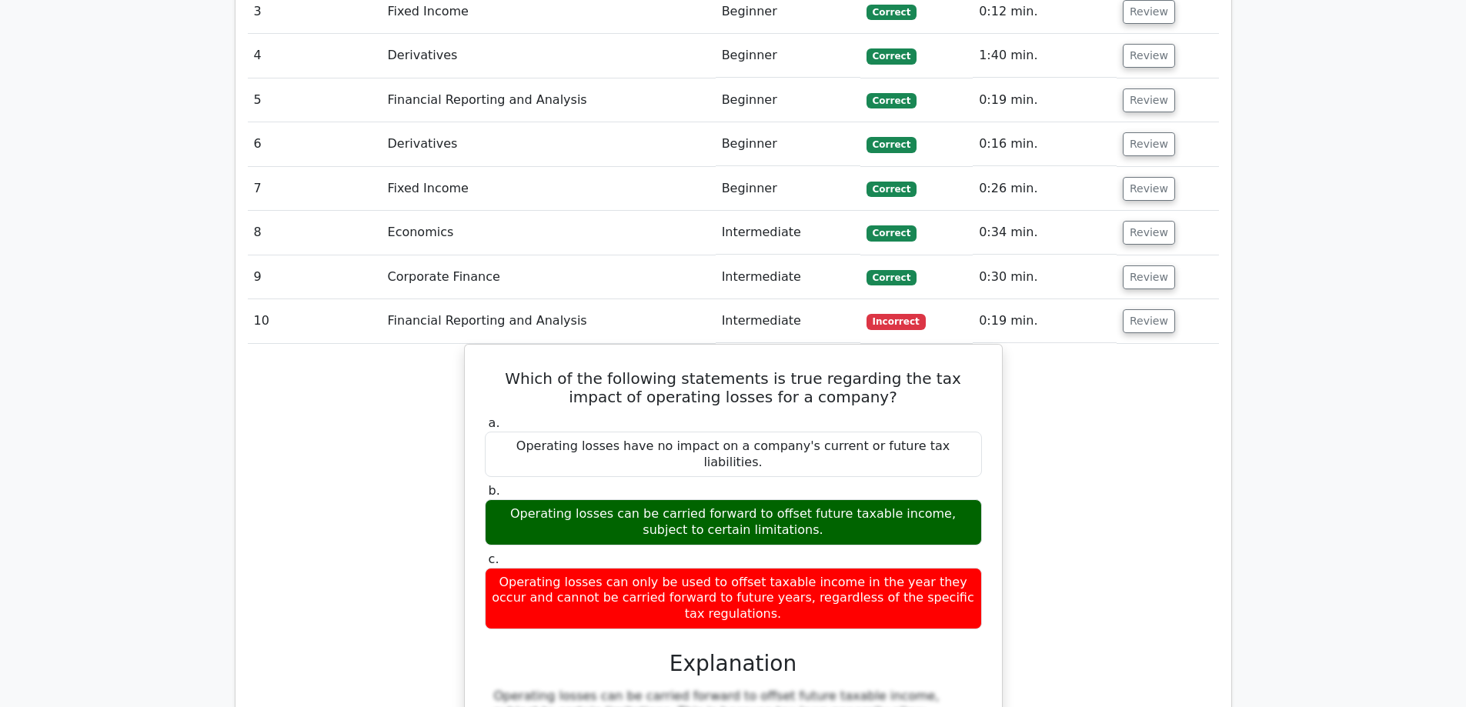
click at [1059, 410] on div "Which of the following statements is true regarding the tax impact of operating…" at bounding box center [733, 677] width 971 height 667
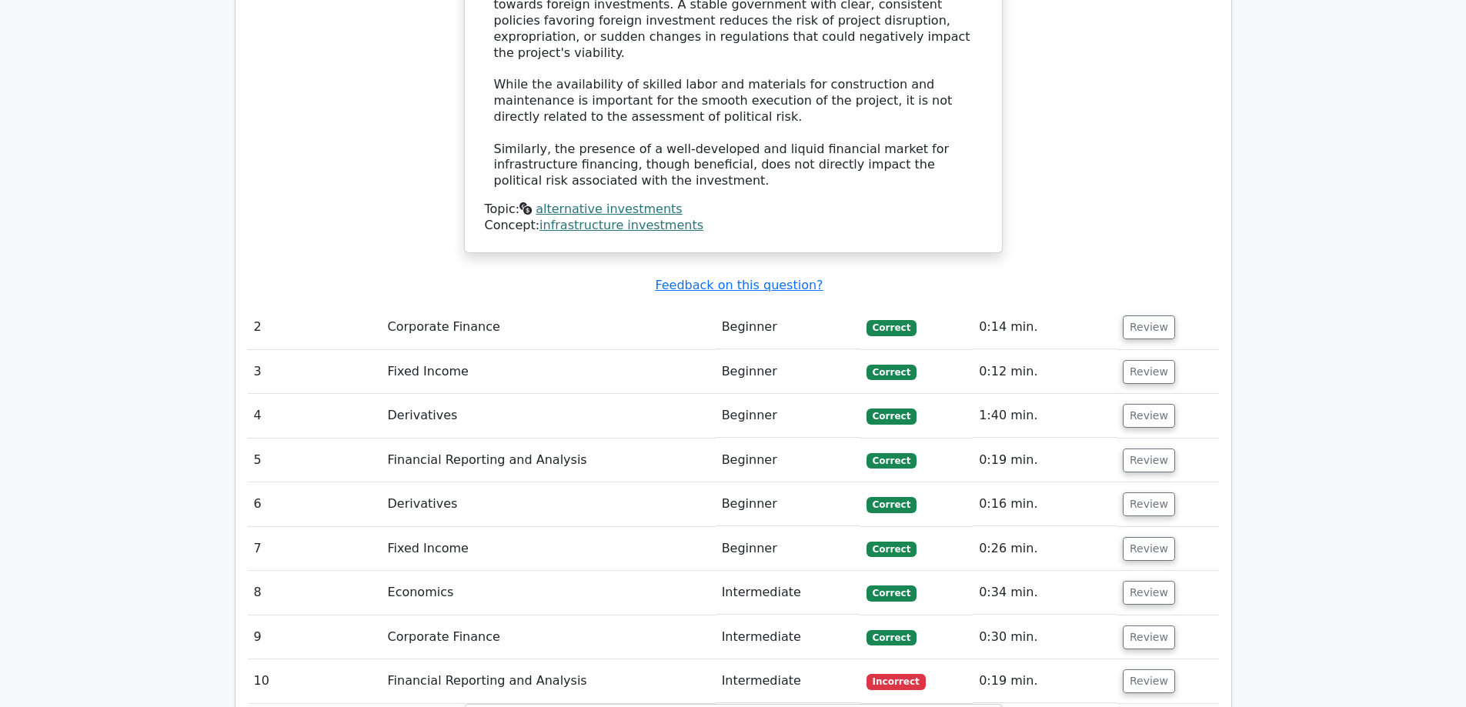
scroll to position [1720, 0]
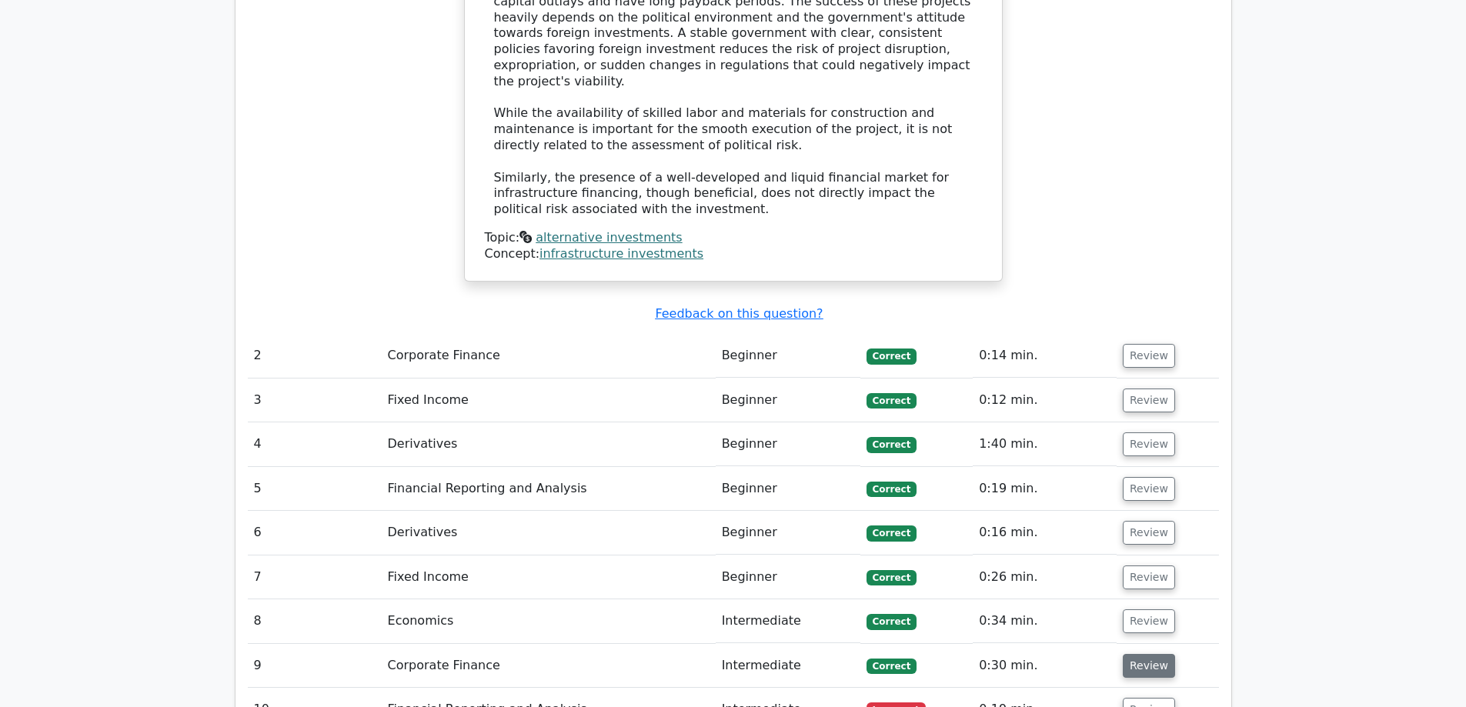
click at [1135, 654] on button "Review" at bounding box center [1149, 666] width 52 height 24
drag, startPoint x: 961, startPoint y: 430, endPoint x: 962, endPoint y: 480, distance: 50.0
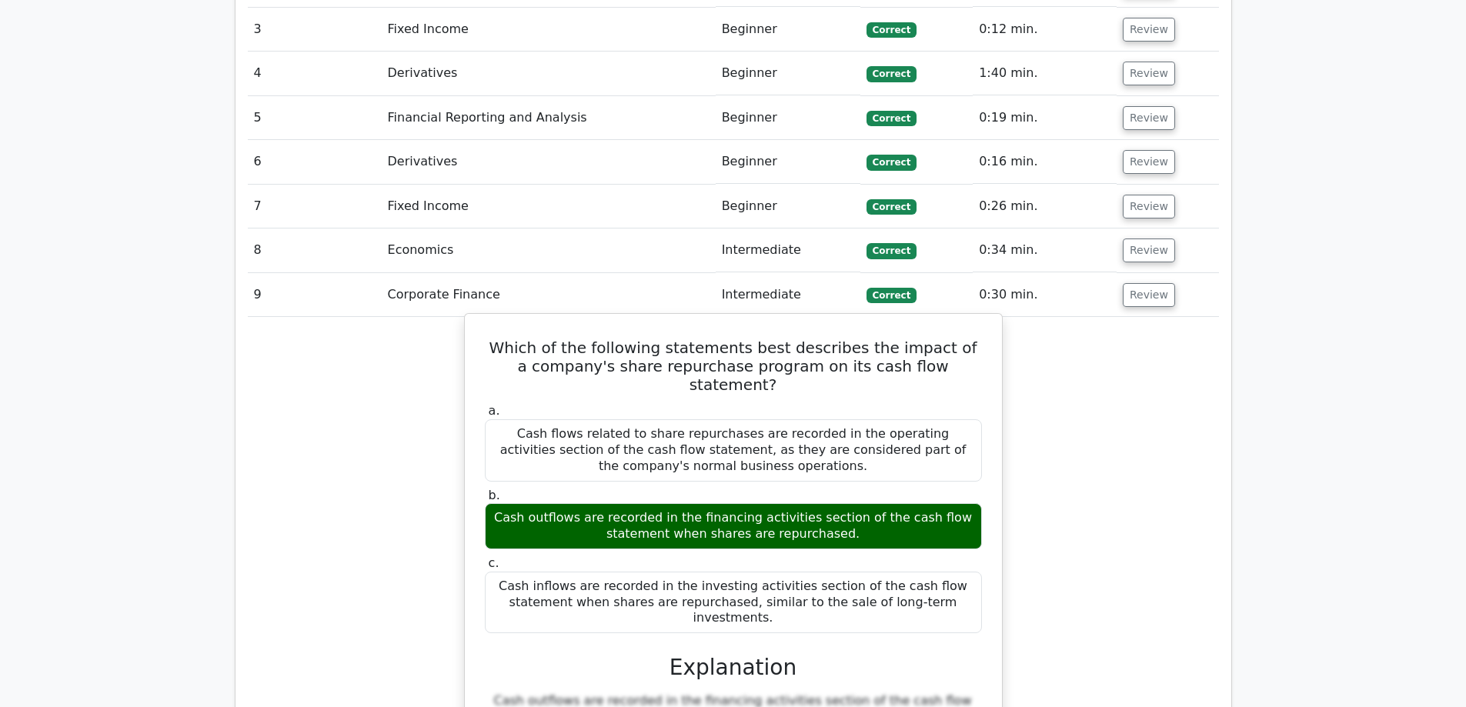
scroll to position [2138, 0]
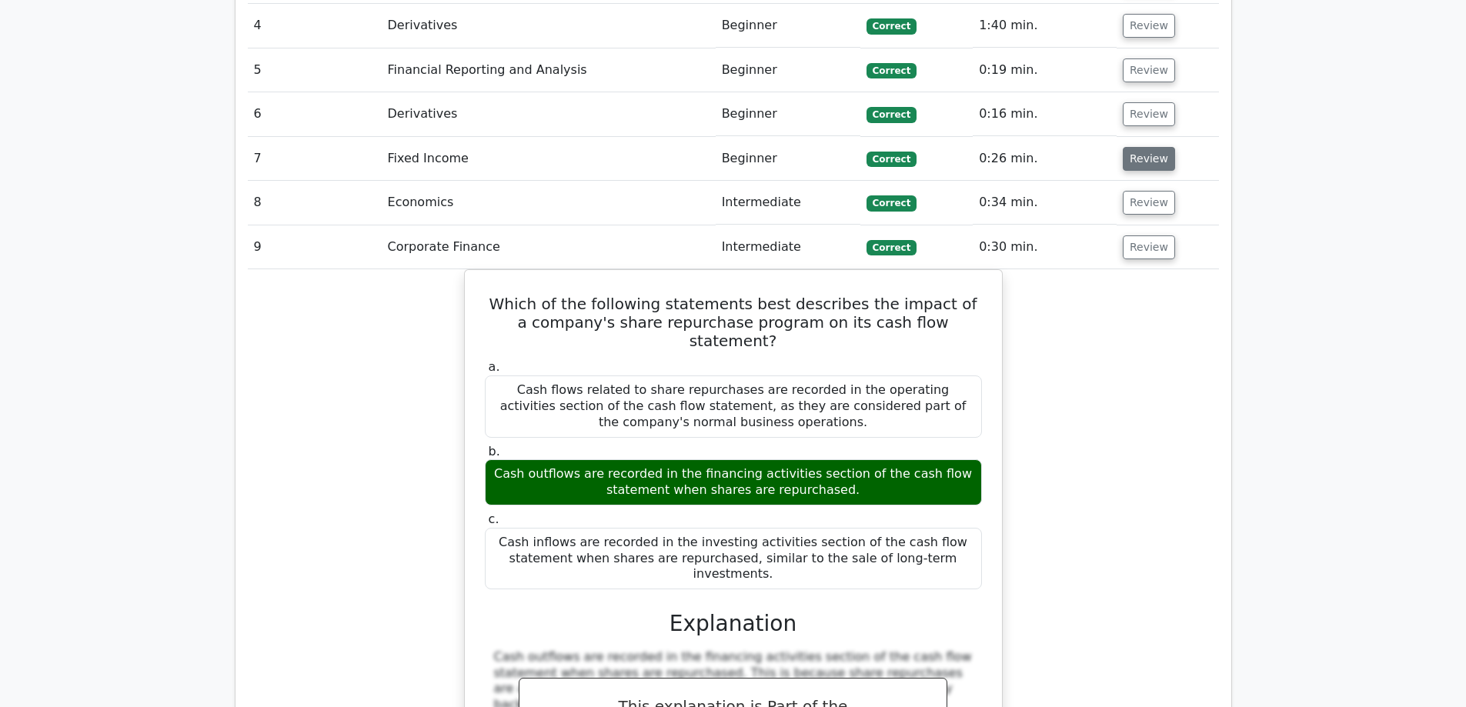
click at [1133, 147] on button "Review" at bounding box center [1149, 159] width 52 height 24
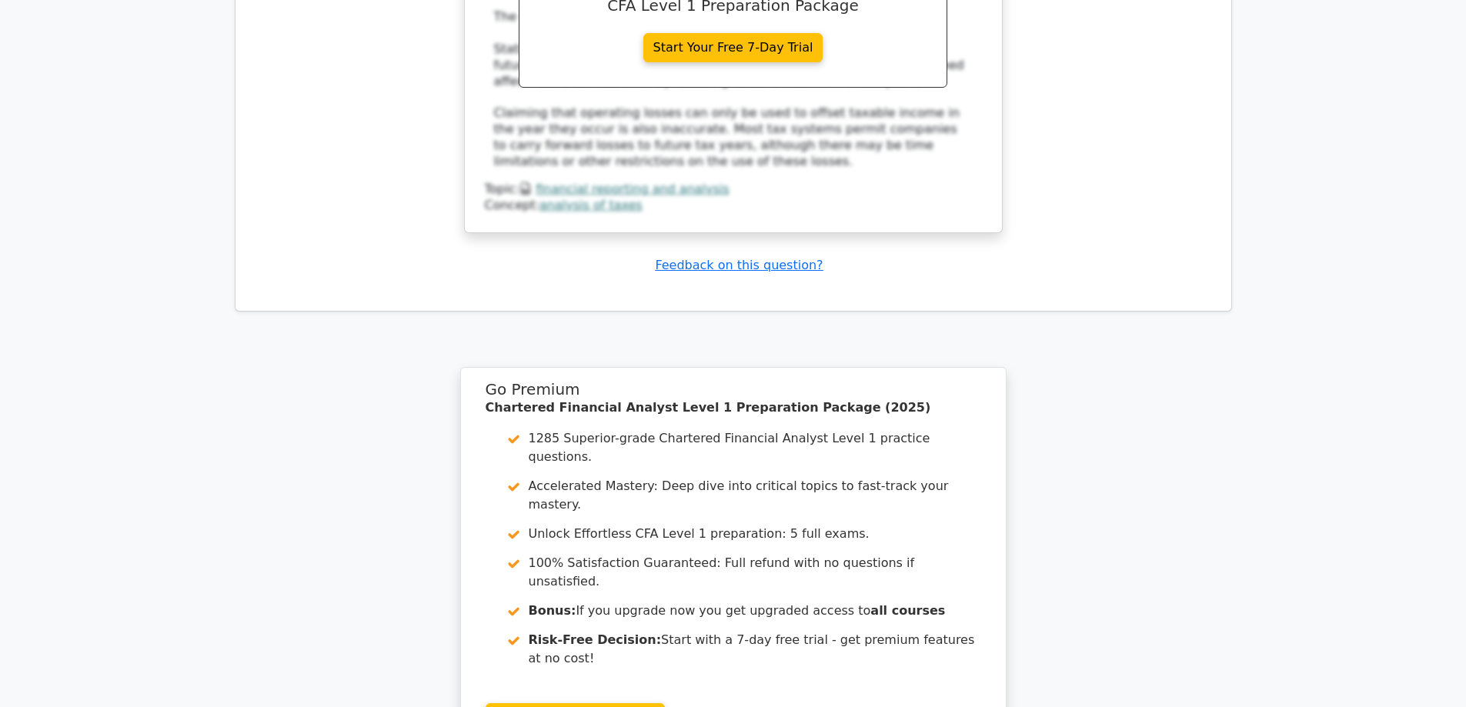
scroll to position [4446, 0]
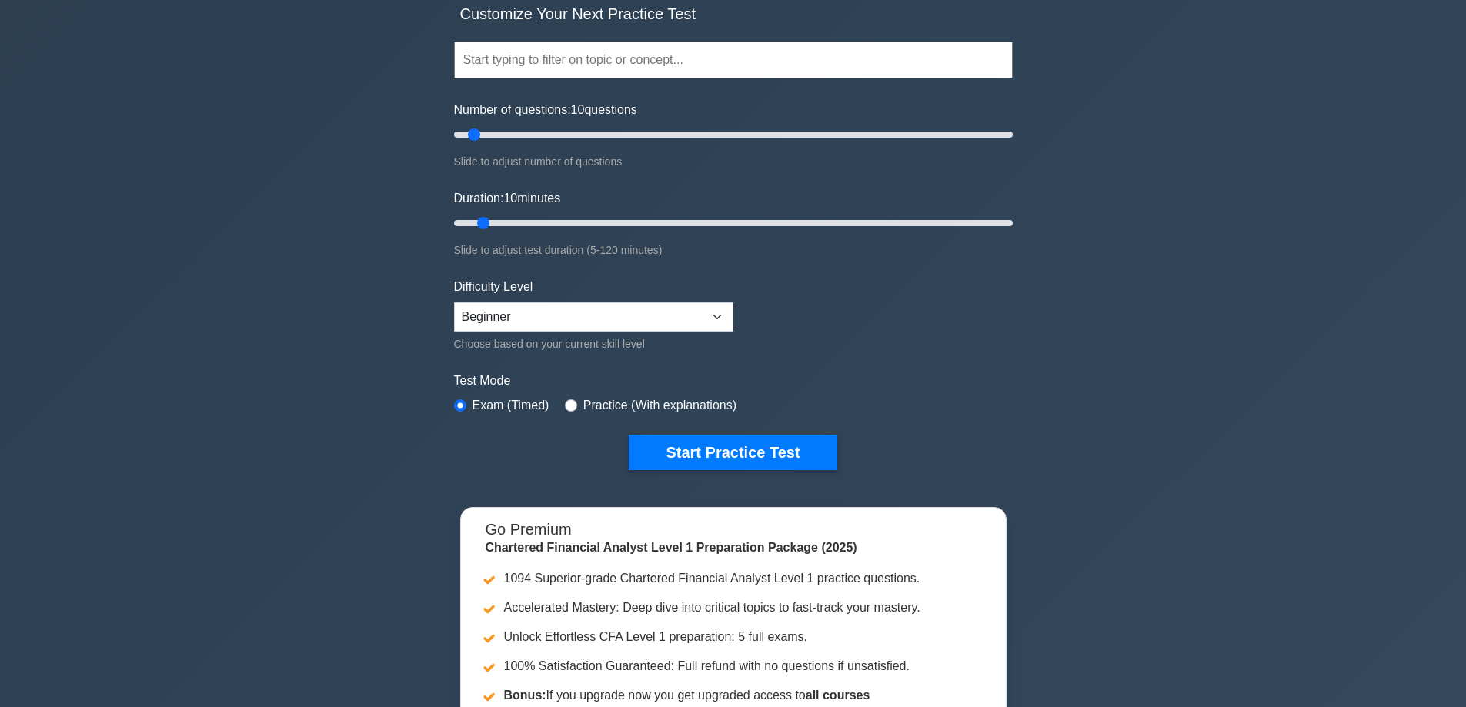
scroll to position [96, 0]
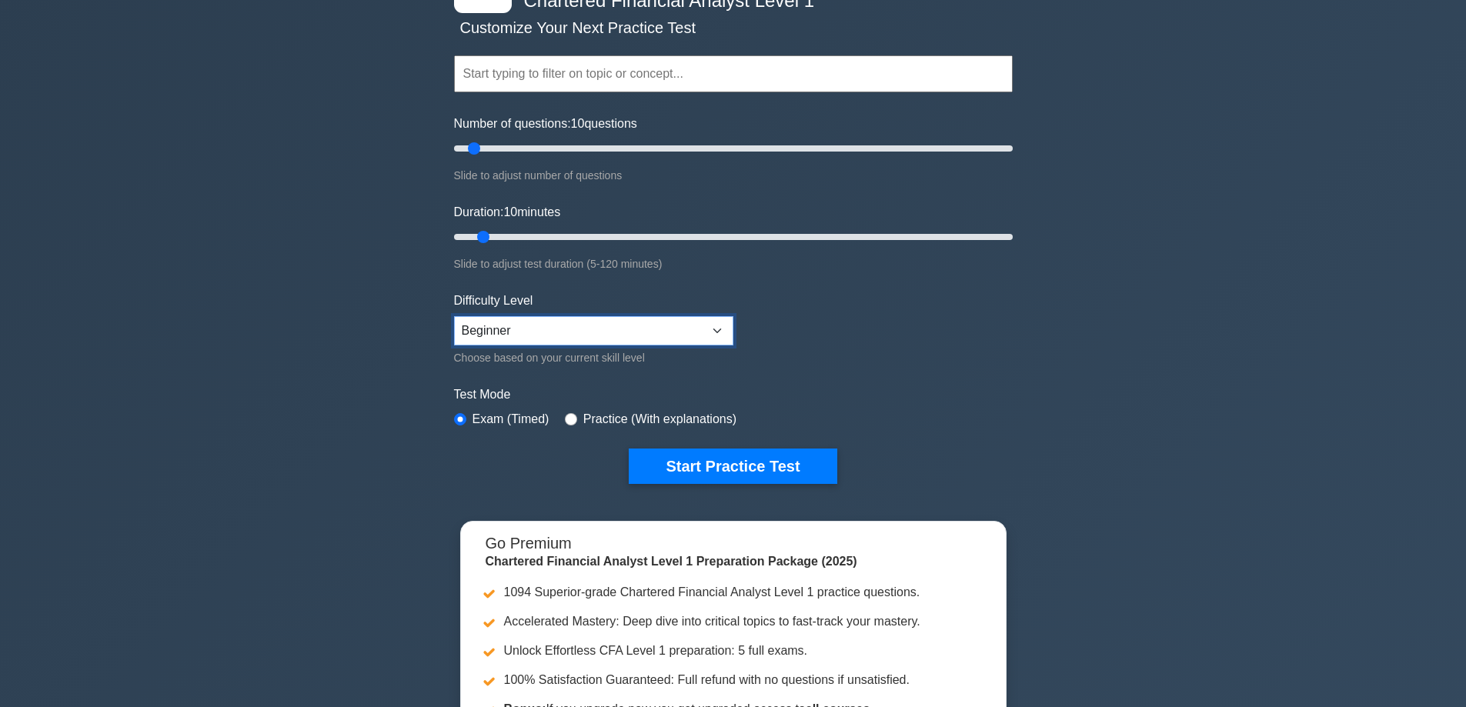
click at [502, 327] on select "Beginner Intermediate Expert" at bounding box center [593, 330] width 279 height 29
select select "expert"
click at [454, 316] on select "Beginner Intermediate Expert" at bounding box center [593, 330] width 279 height 29
click at [584, 418] on label "Practice (With explanations)" at bounding box center [660, 419] width 153 height 18
click at [565, 418] on input "radio" at bounding box center [571, 419] width 12 height 12
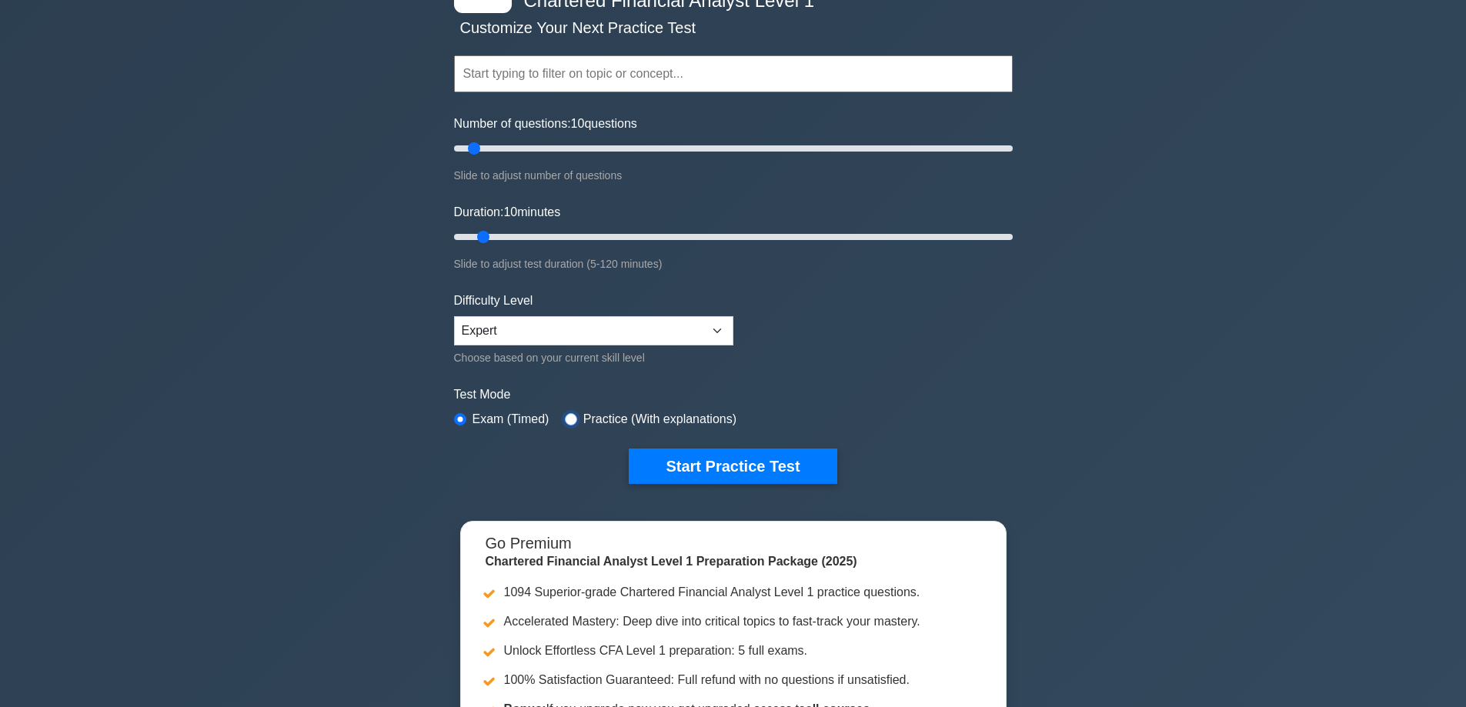
radio input "true"
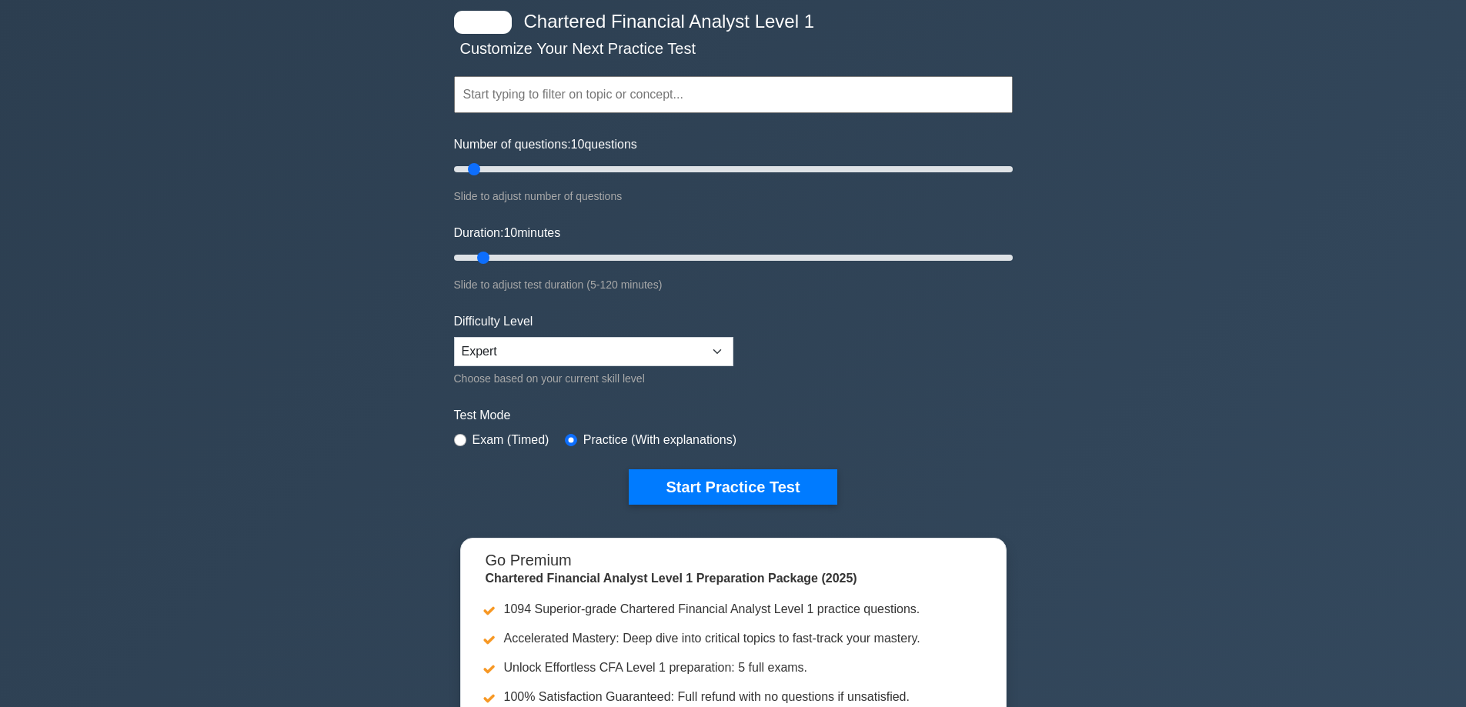
scroll to position [289, 0]
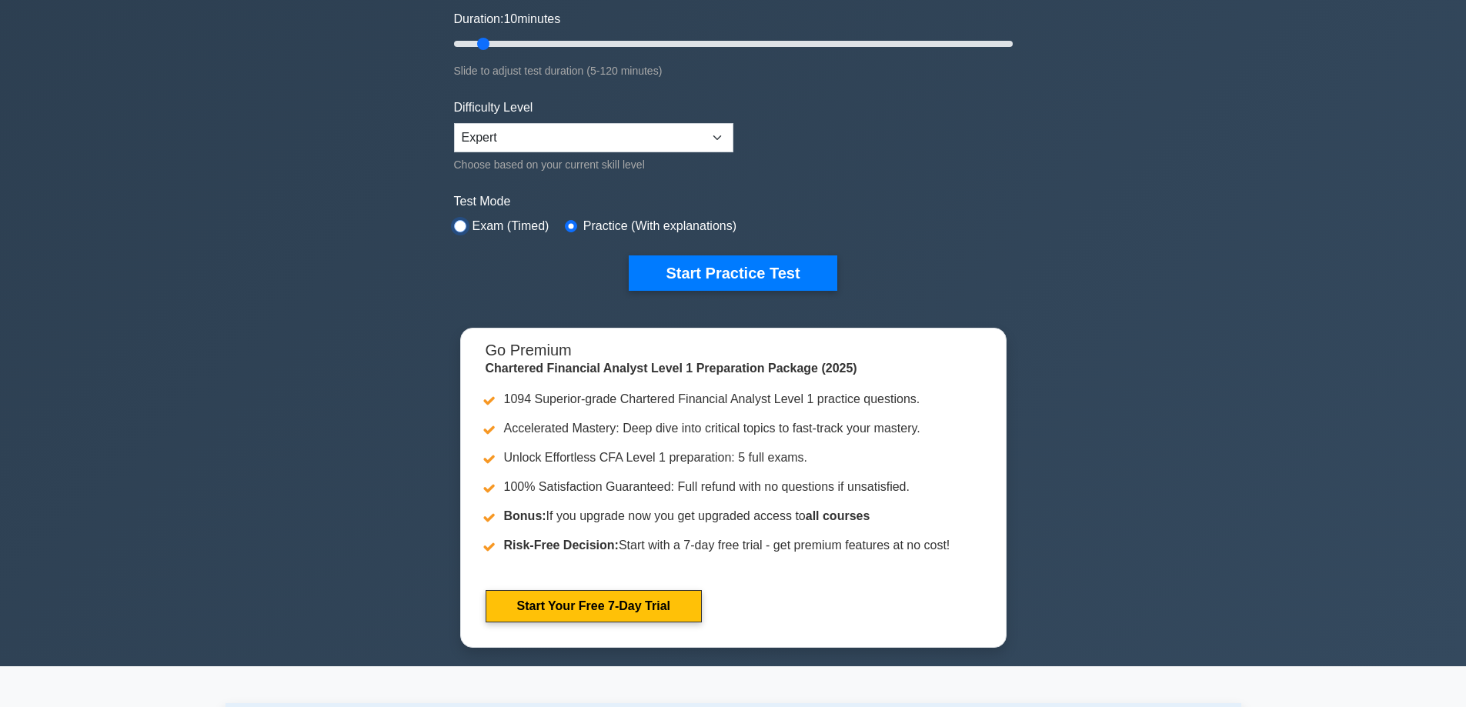
click at [462, 228] on input "radio" at bounding box center [460, 226] width 12 height 12
radio input "true"
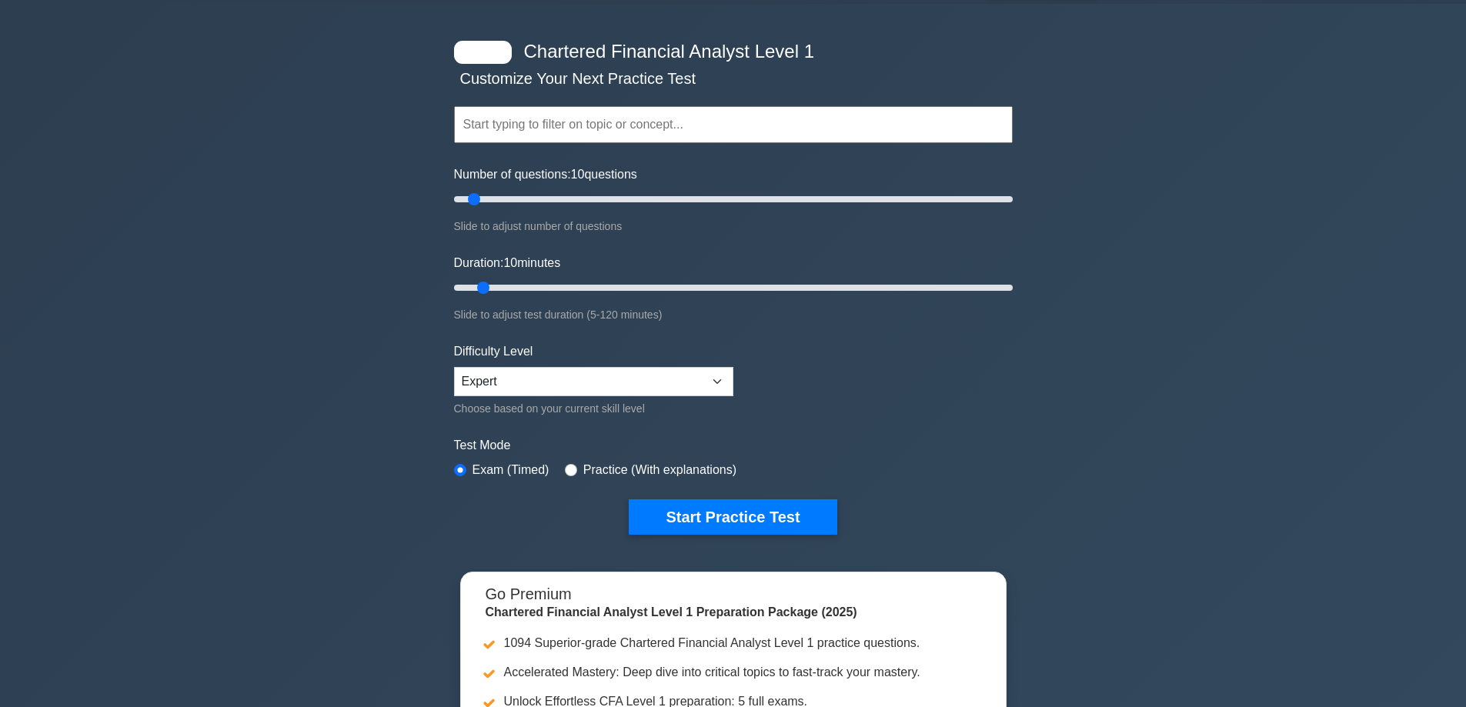
scroll to position [0, 0]
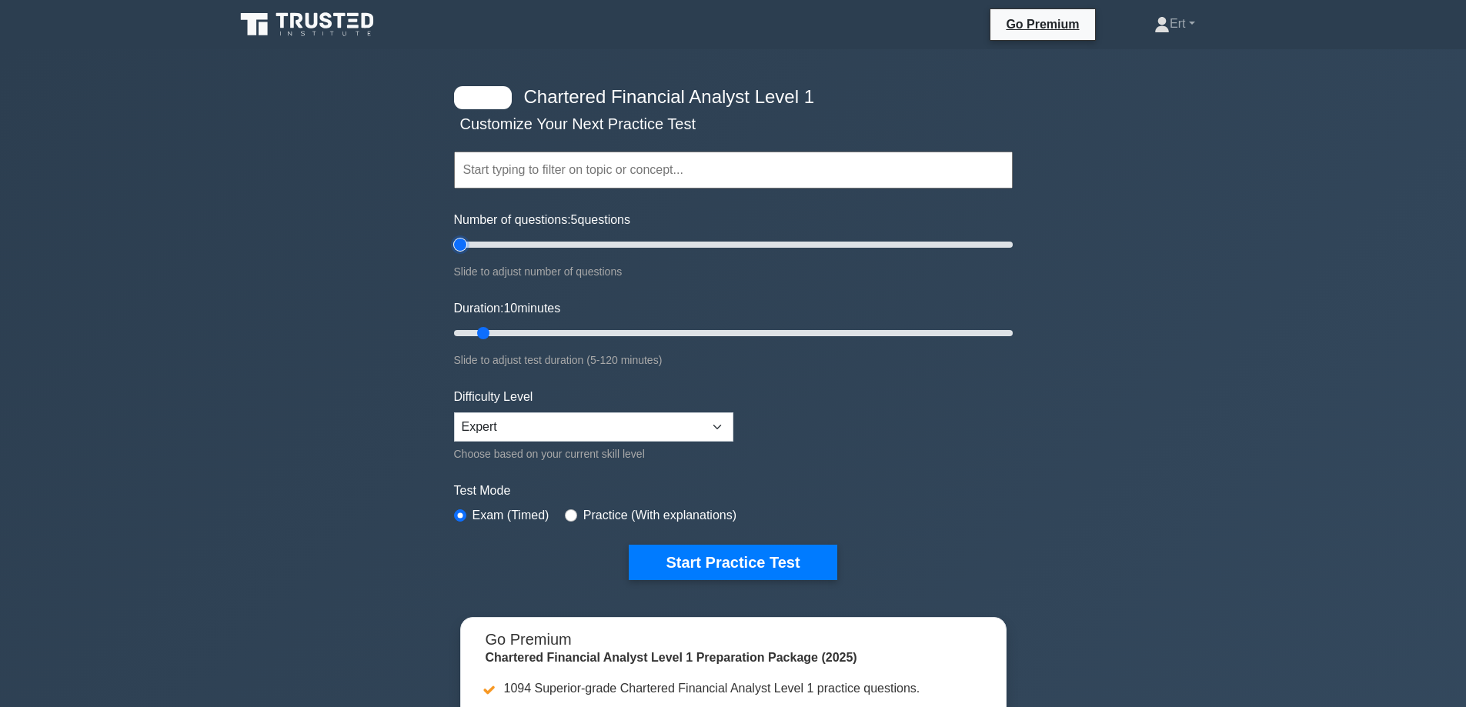
drag, startPoint x: 476, startPoint y: 245, endPoint x: 46, endPoint y: 325, distance: 437.7
type input "5"
click at [454, 254] on input "Number of questions: 5 questions" at bounding box center [733, 245] width 559 height 18
drag, startPoint x: 479, startPoint y: 323, endPoint x: 0, endPoint y: 452, distance: 495.8
type input "5"
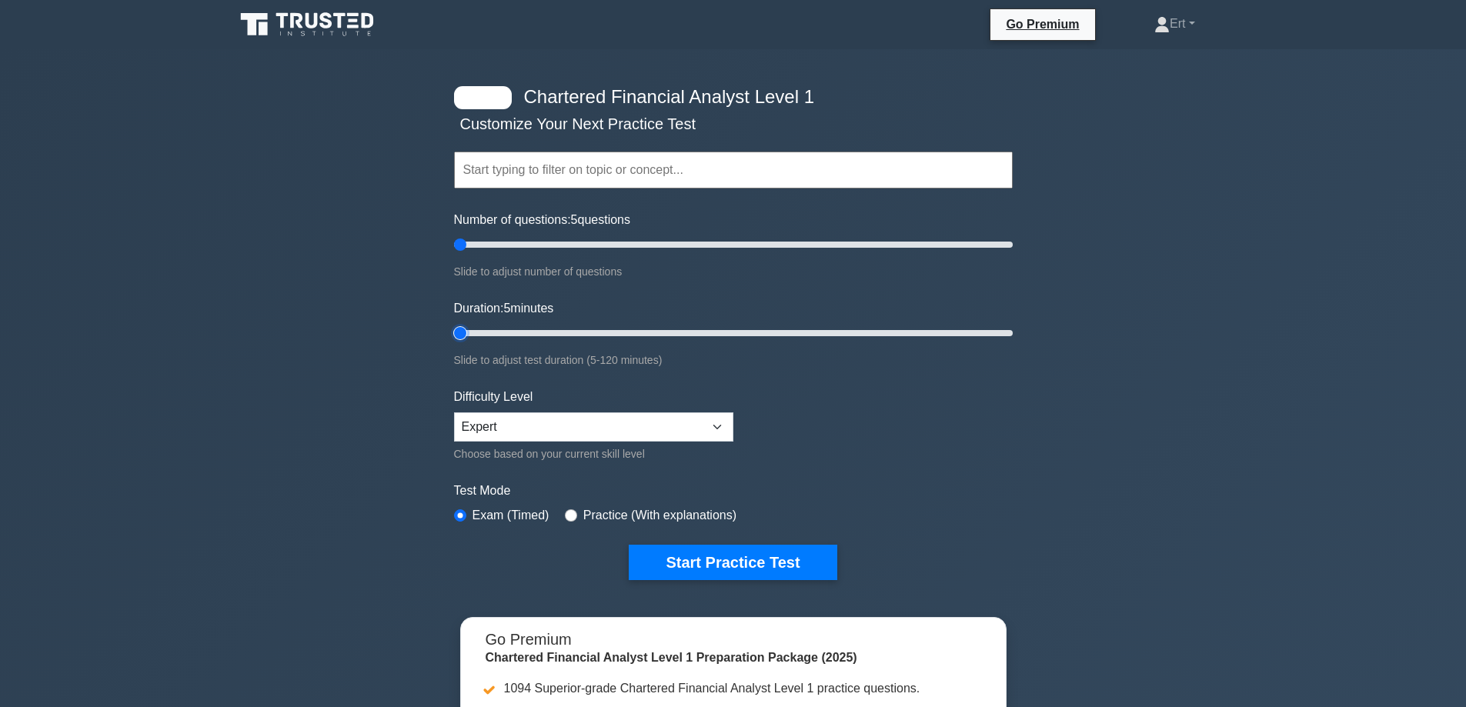
click at [454, 343] on input "Duration: 5 minutes" at bounding box center [733, 333] width 559 height 18
drag, startPoint x: 445, startPoint y: 336, endPoint x: 403, endPoint y: 423, distance: 96.1
click at [454, 343] on input "Duration: 5 minutes" at bounding box center [733, 333] width 559 height 18
drag, startPoint x: 1188, startPoint y: 279, endPoint x: 1180, endPoint y: 292, distance: 14.5
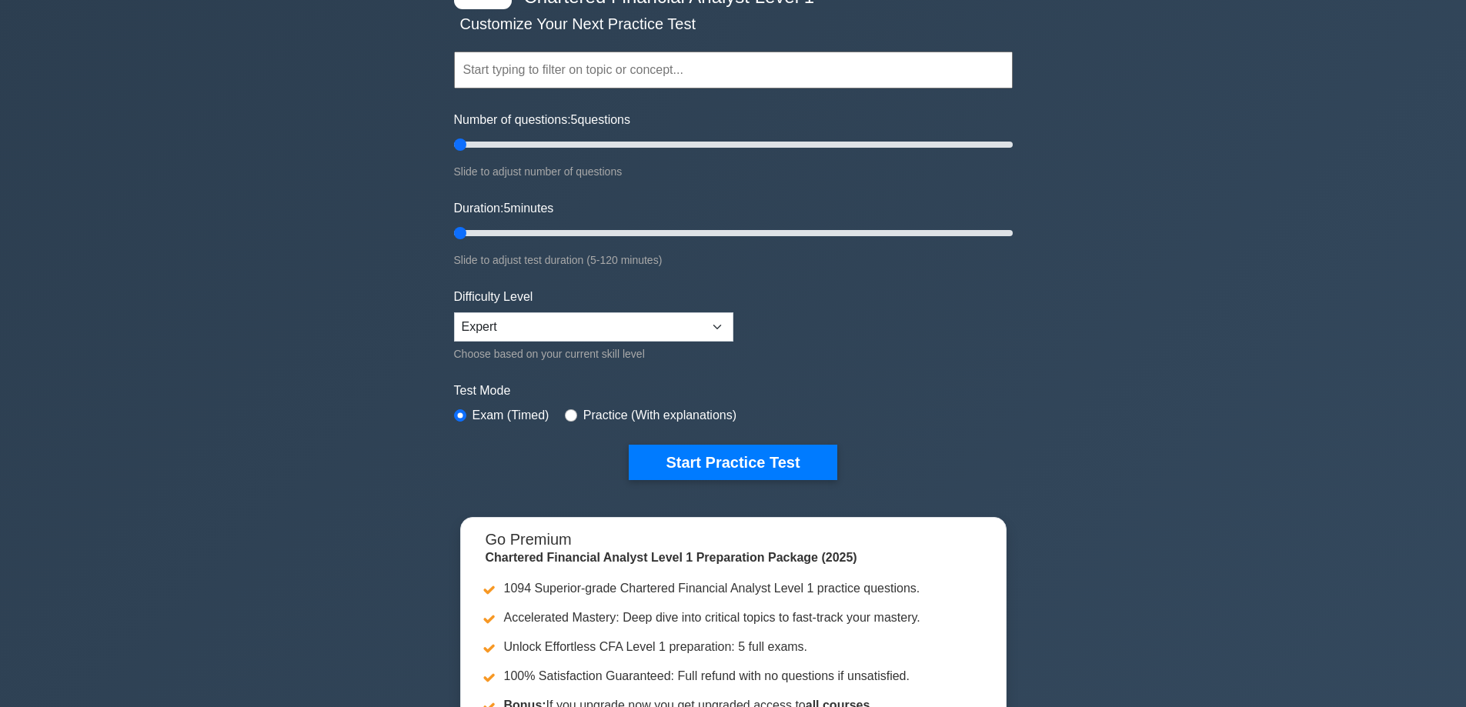
scroll to position [117, 0]
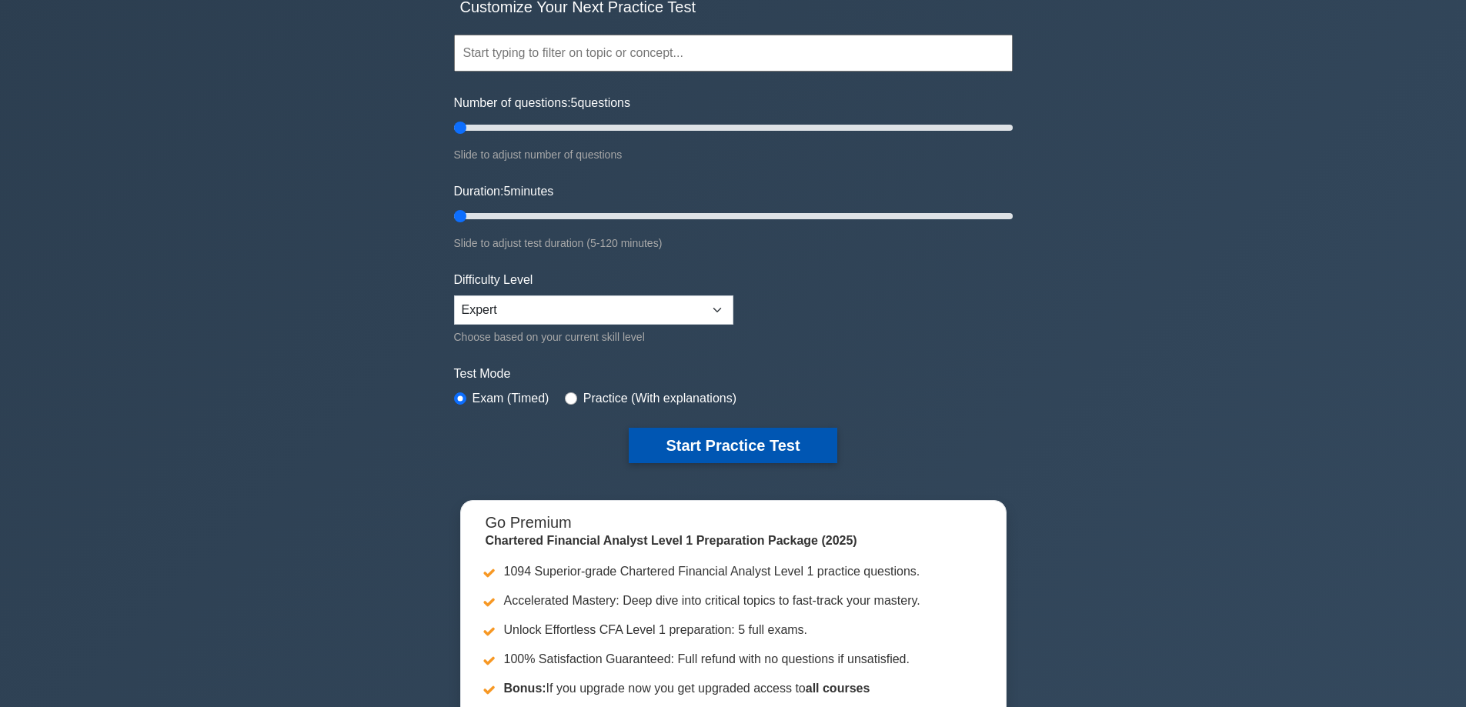
click at [729, 456] on button "Start Practice Test" at bounding box center [733, 445] width 208 height 35
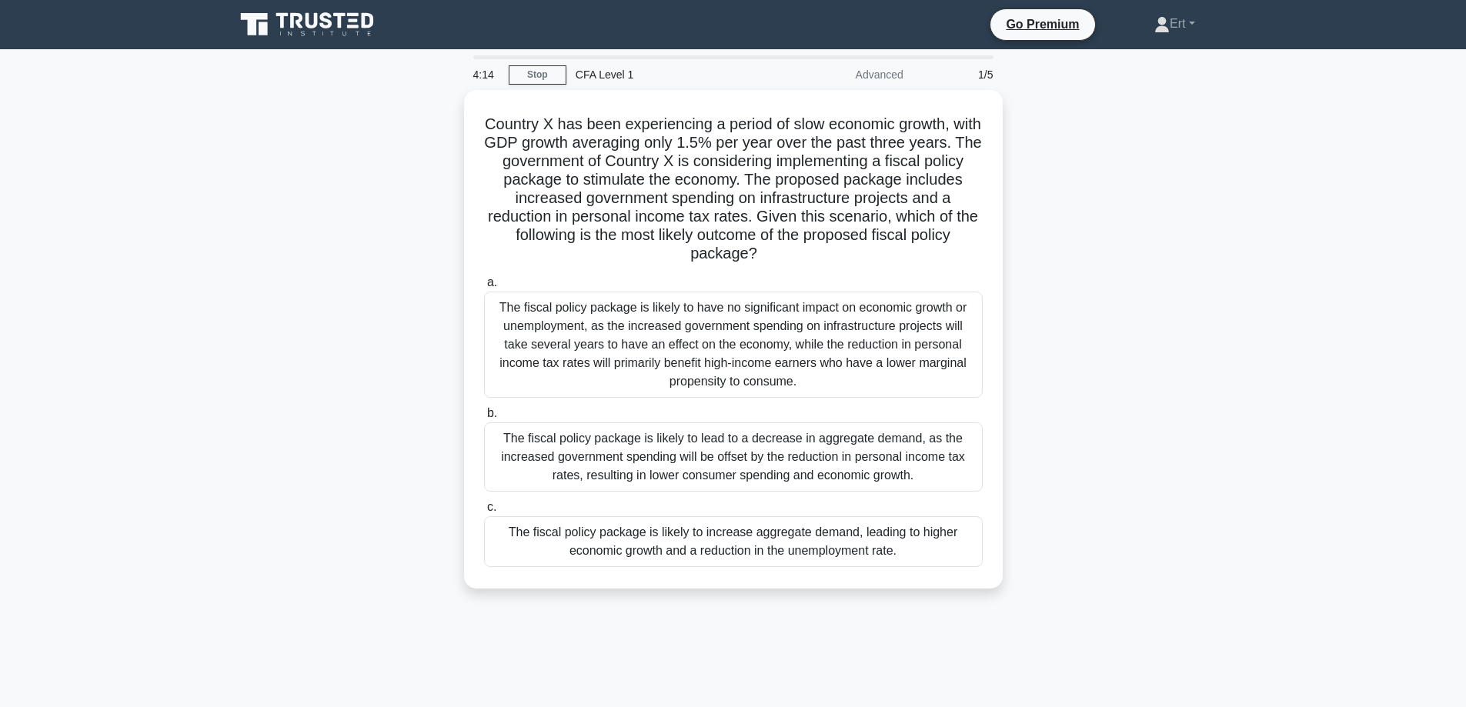
drag, startPoint x: 230, startPoint y: 623, endPoint x: 231, endPoint y: 632, distance: 9.3
click at [231, 632] on div "4:14 Stop CFA Level 1 Advanced 1/5 Country X has been experiencing a period of …" at bounding box center [734, 440] width 1016 height 770
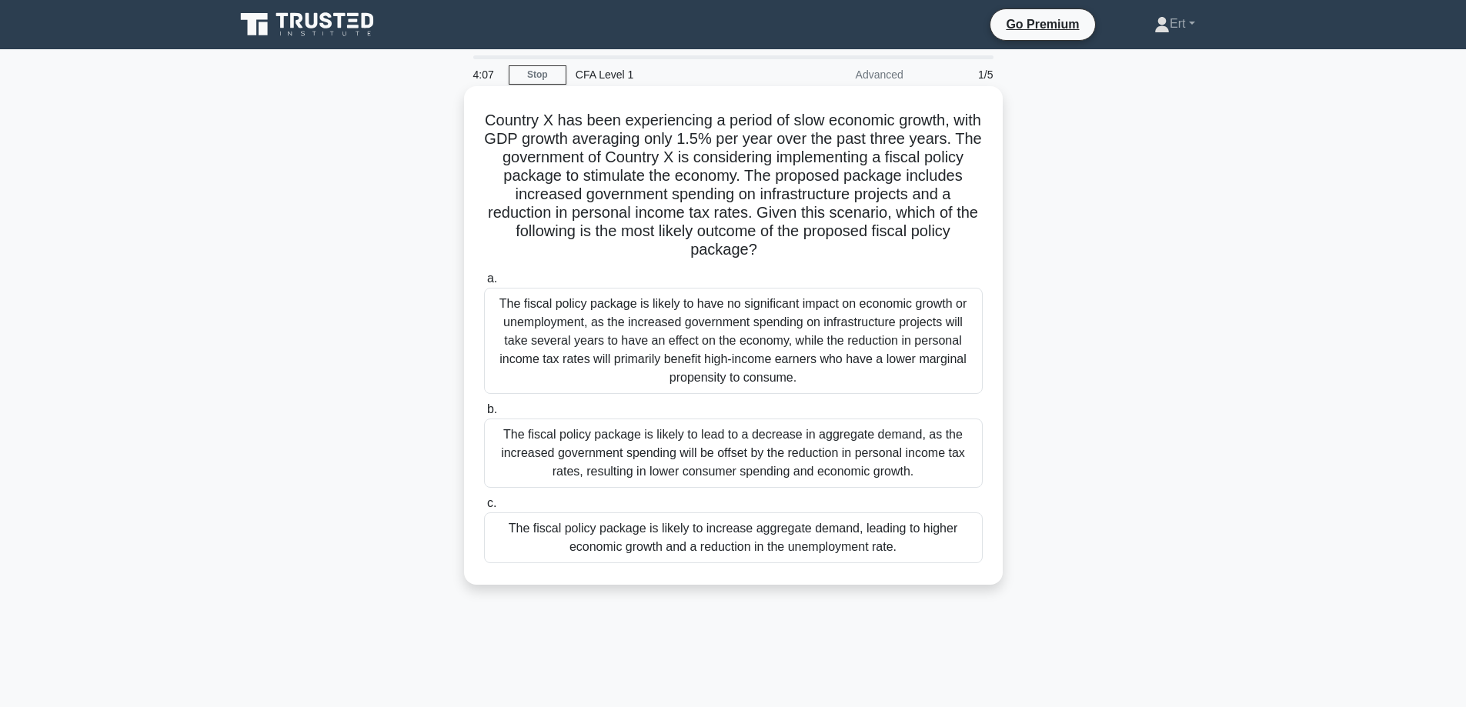
click at [594, 556] on div "The fiscal policy package is likely to increase aggregate demand, leading to hi…" at bounding box center [733, 538] width 499 height 51
click at [484, 509] on input "c. The fiscal policy package is likely to increase aggregate demand, leading to…" at bounding box center [484, 504] width 0 height 10
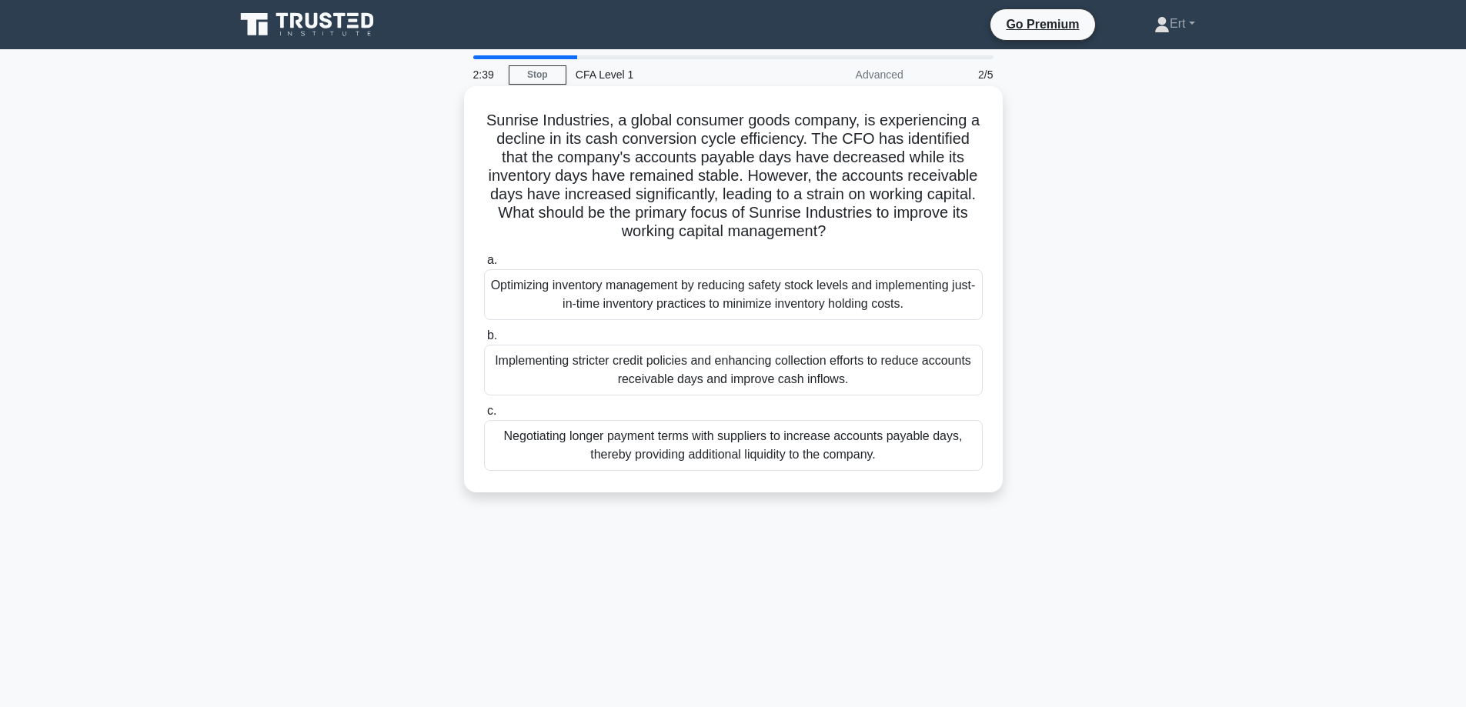
click at [622, 373] on div "Implementing stricter credit policies and enhancing collection efforts to reduc…" at bounding box center [733, 370] width 499 height 51
click at [484, 341] on input "b. Implementing stricter credit policies and enhancing collection efforts to re…" at bounding box center [484, 336] width 0 height 10
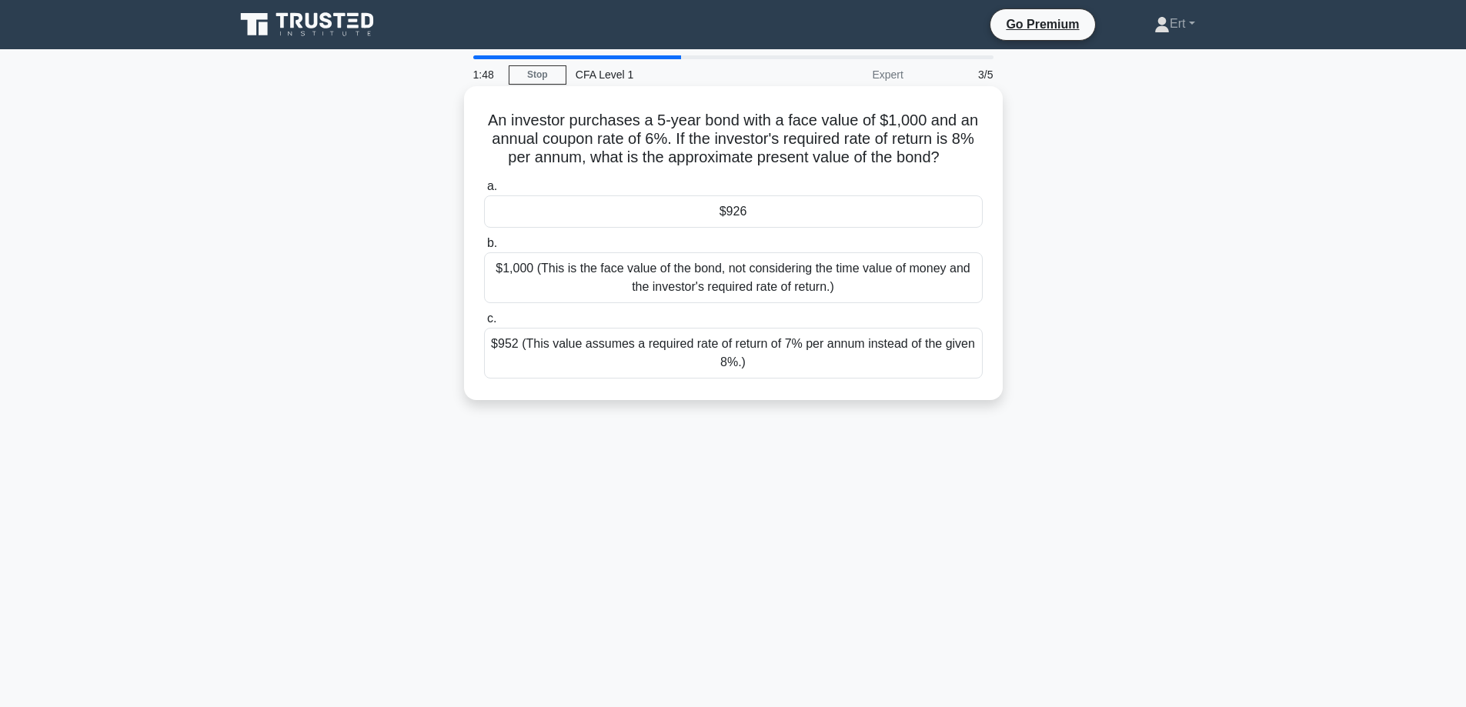
click at [789, 209] on div "$926" at bounding box center [733, 212] width 499 height 32
click at [484, 192] on input "a. $926" at bounding box center [484, 187] width 0 height 10
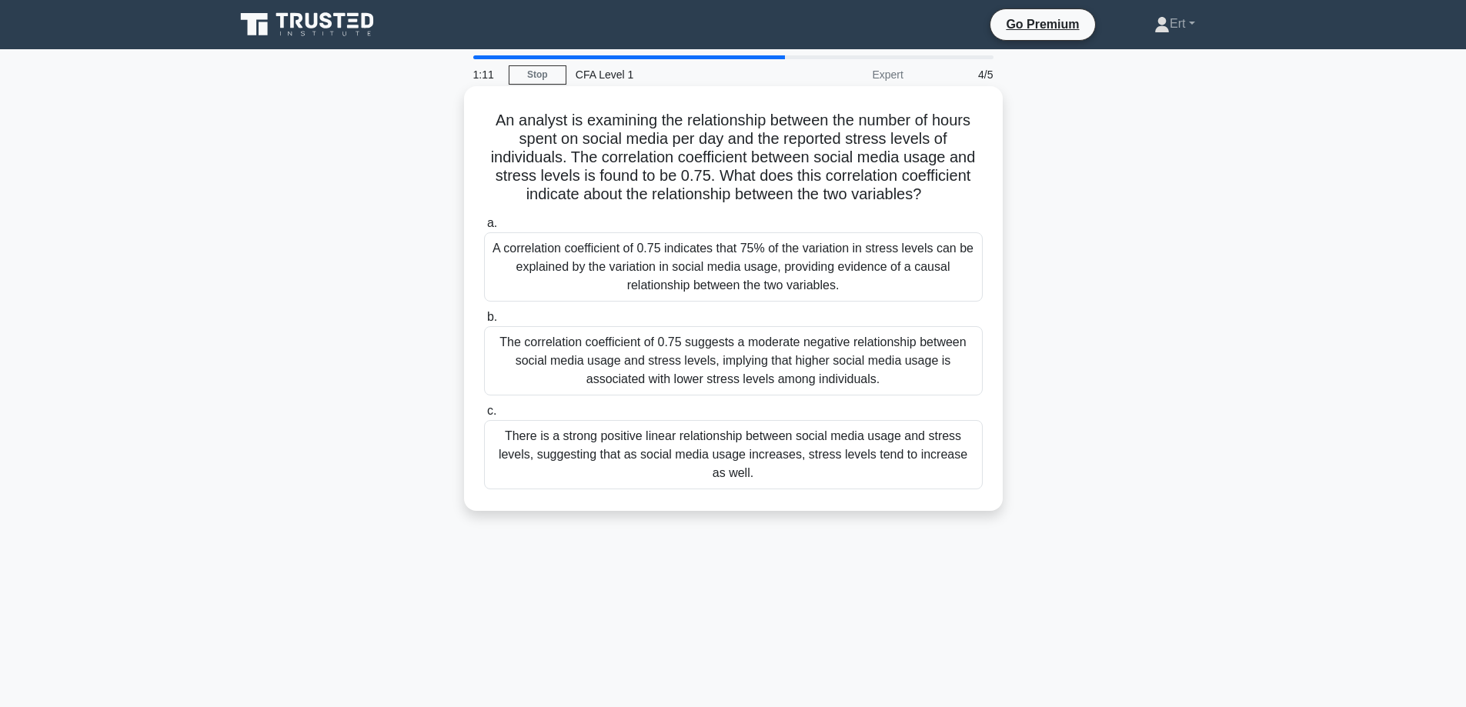
click at [622, 476] on div "There is a strong positive linear relationship between social media usage and s…" at bounding box center [733, 454] width 499 height 69
click at [484, 416] on input "c. There is a strong positive linear relationship between social media usage an…" at bounding box center [484, 411] width 0 height 10
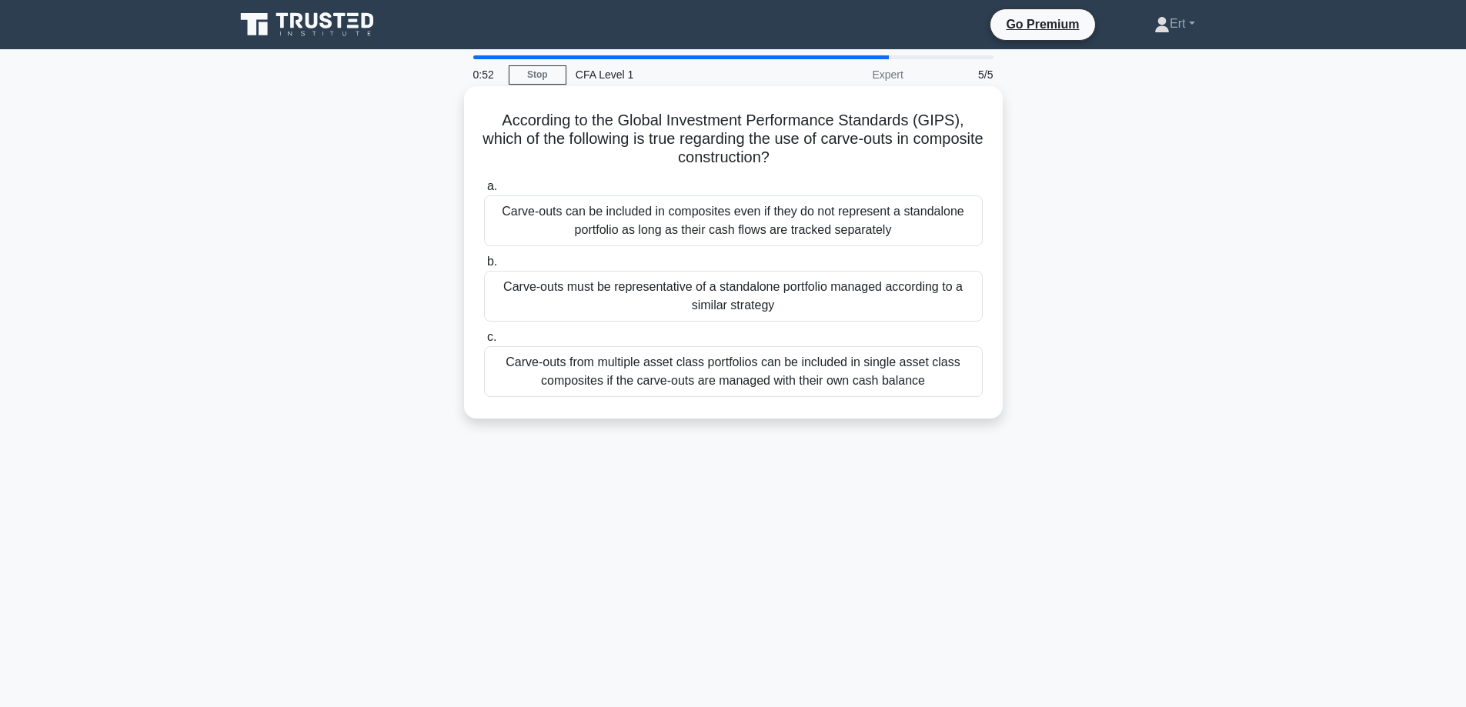
click at [761, 226] on div "Carve-outs can be included in composites even if they do not represent a standa…" at bounding box center [733, 221] width 499 height 51
click at [484, 192] on input "a. Carve-outs can be included in composites even if they do not represent a sta…" at bounding box center [484, 187] width 0 height 10
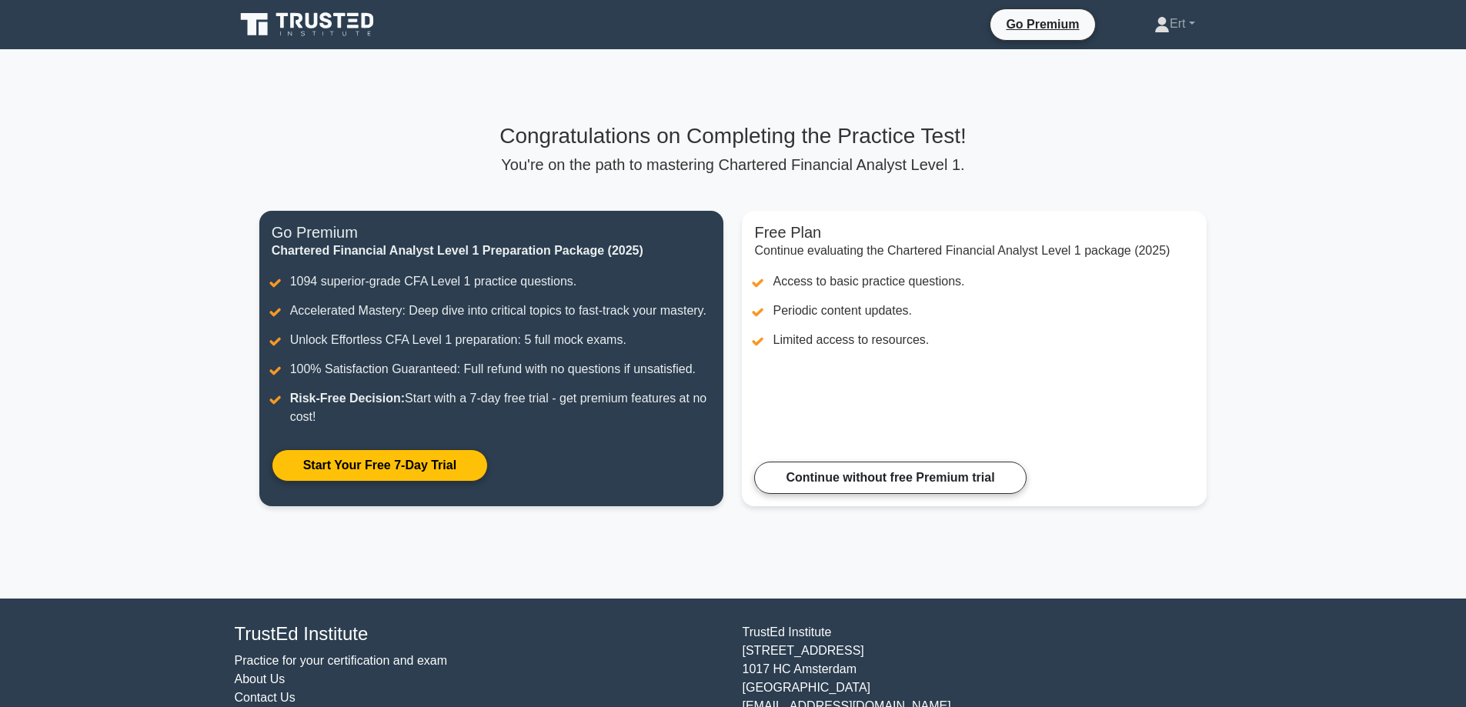
drag, startPoint x: 730, startPoint y: 431, endPoint x: 709, endPoint y: 563, distance: 133.3
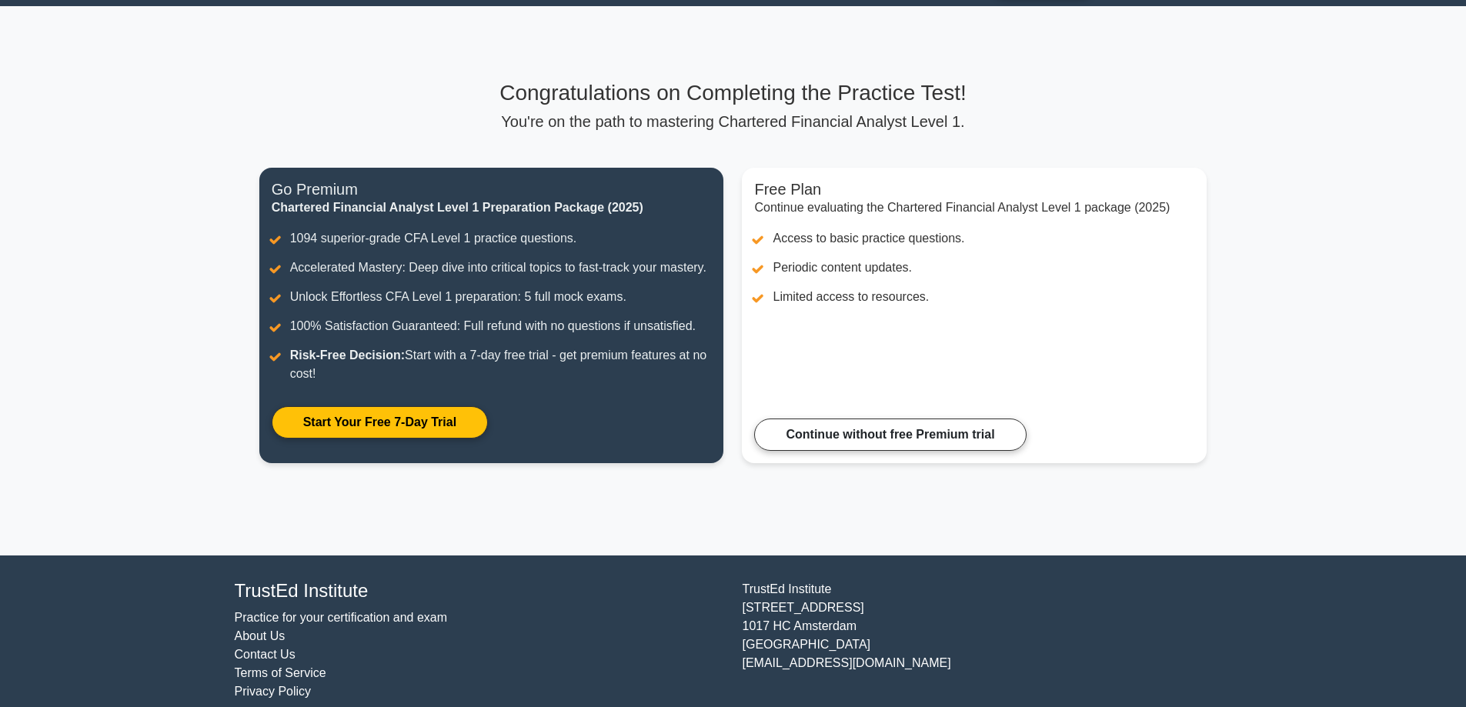
scroll to position [62, 0]
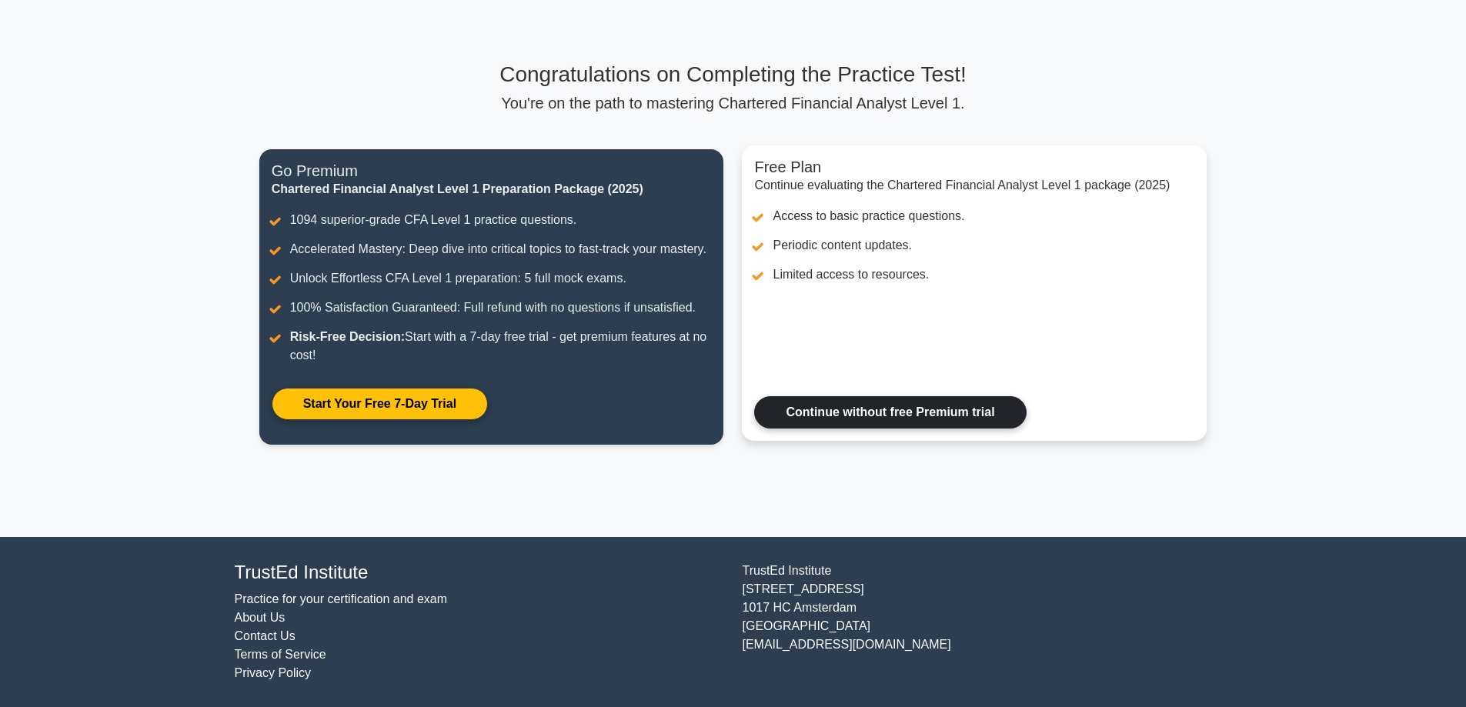
click at [919, 410] on link "Continue without free Premium trial" at bounding box center [890, 412] width 272 height 32
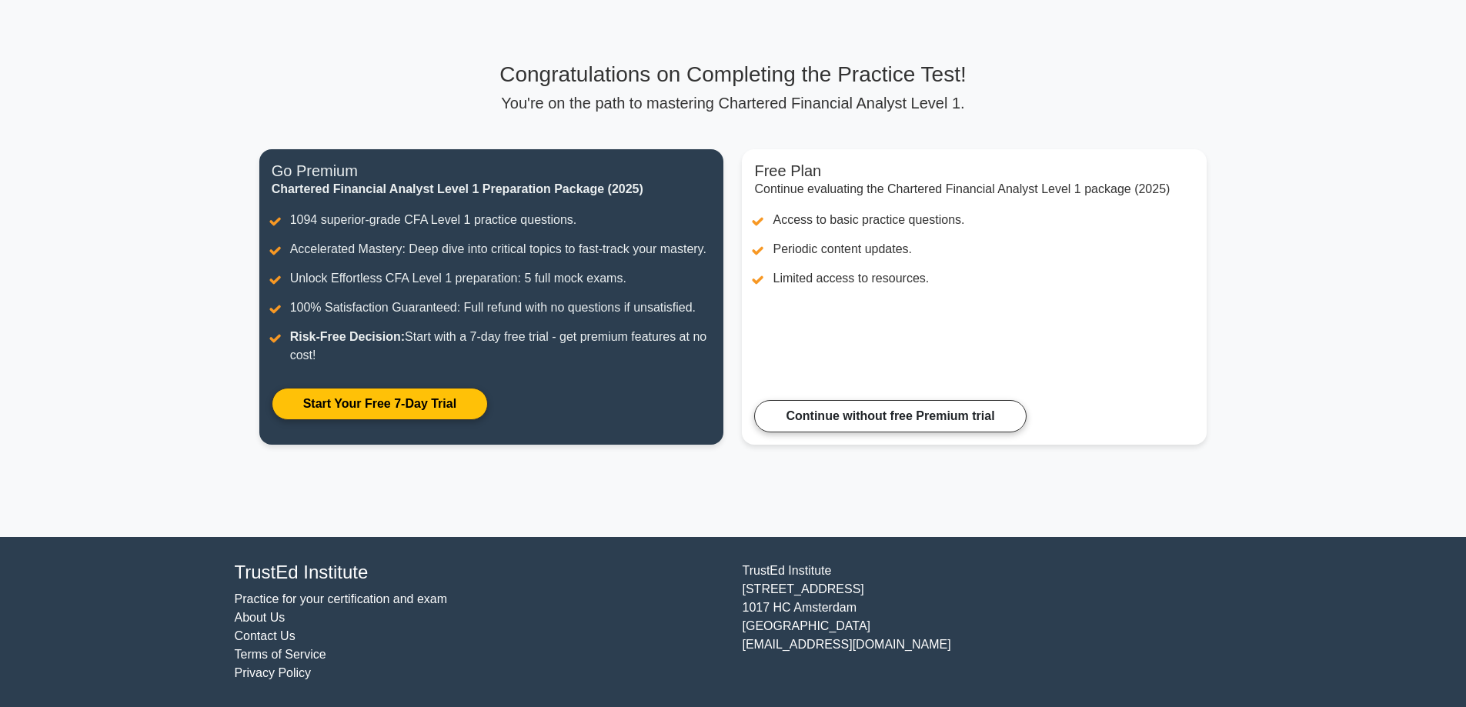
drag, startPoint x: 229, startPoint y: 126, endPoint x: 220, endPoint y: 129, distance: 9.7
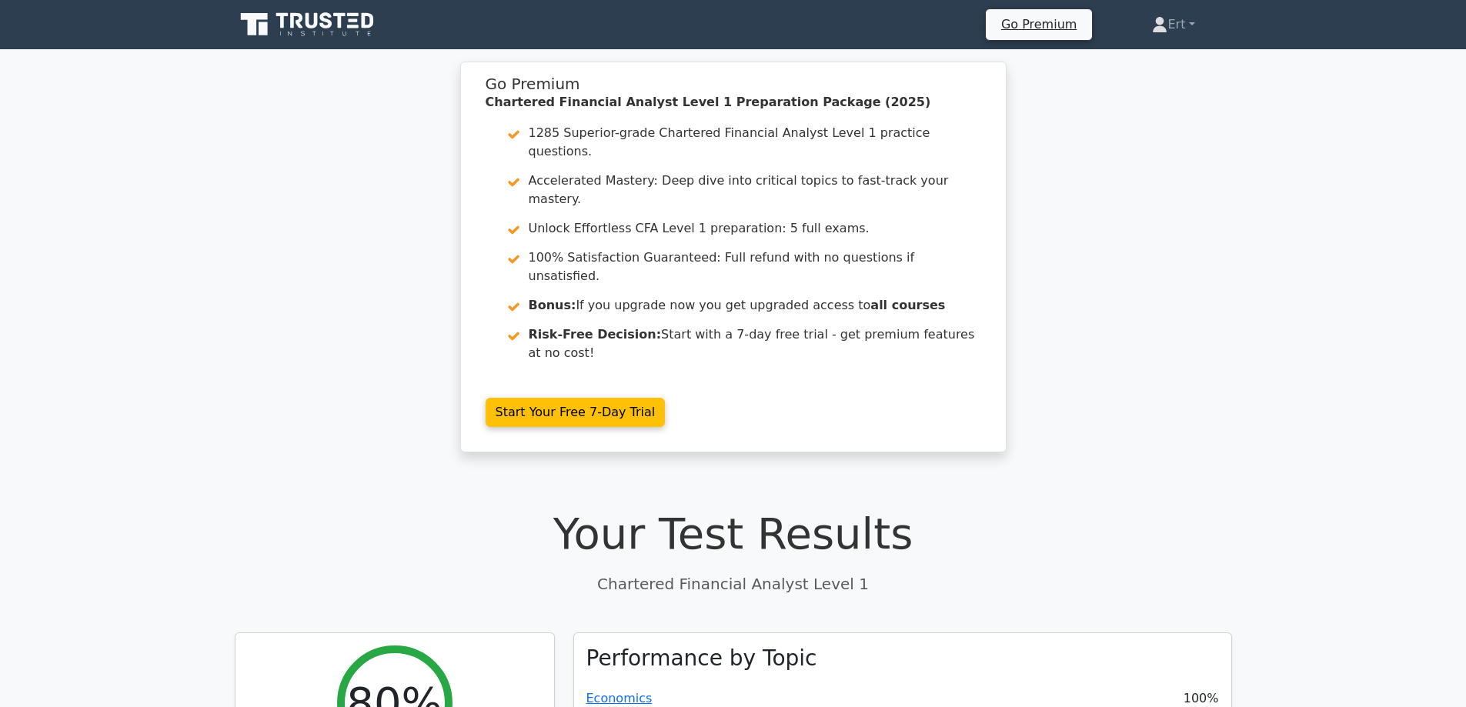
drag, startPoint x: 958, startPoint y: 474, endPoint x: 935, endPoint y: 538, distance: 67.7
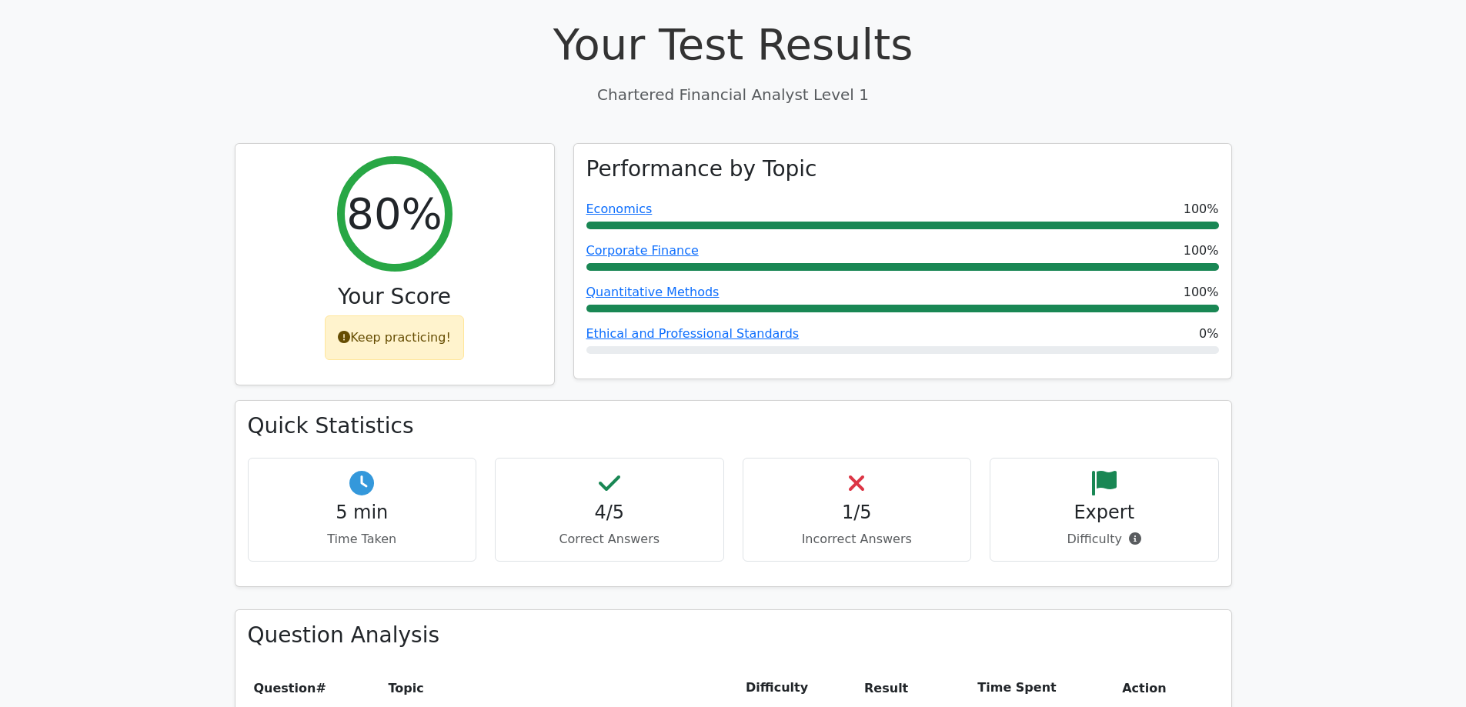
scroll to position [490, 0]
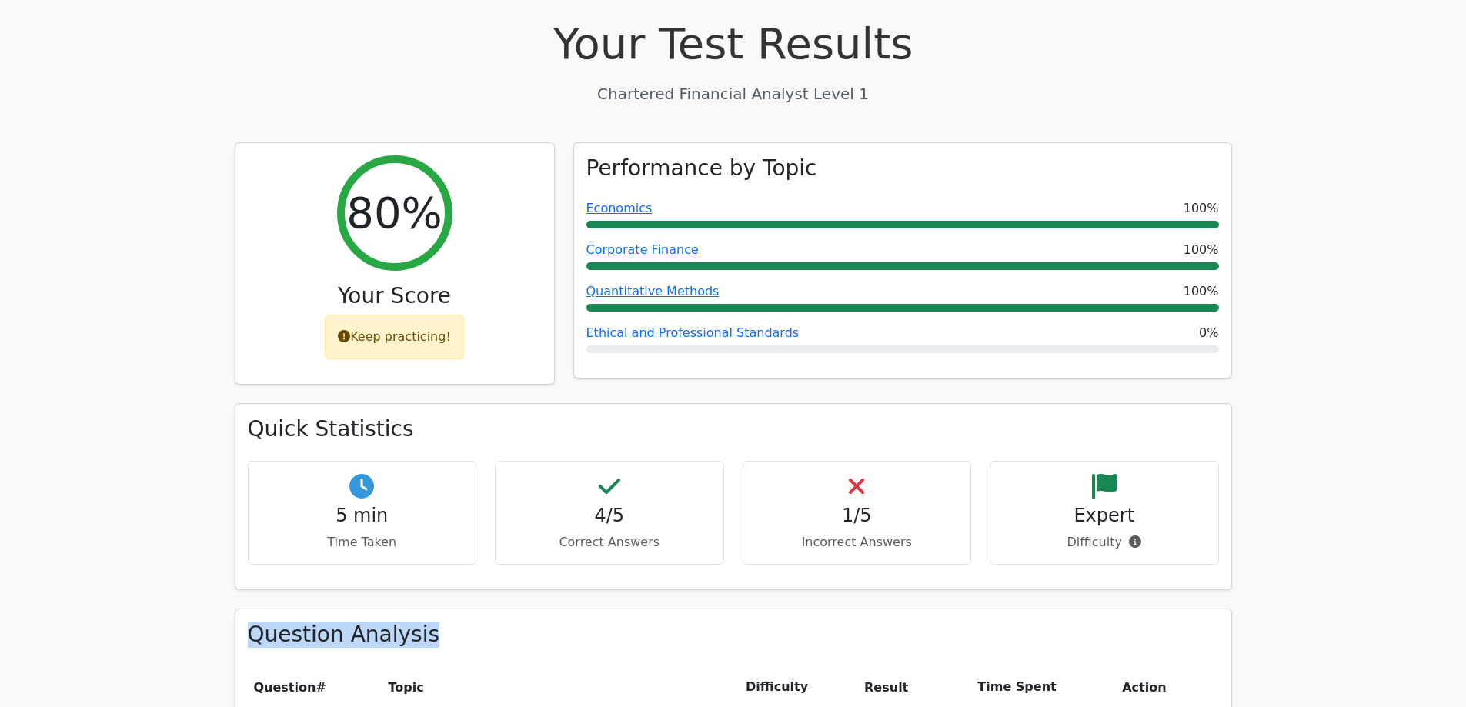
drag, startPoint x: 0, startPoint y: 682, endPoint x: 230, endPoint y: 463, distance: 318.0
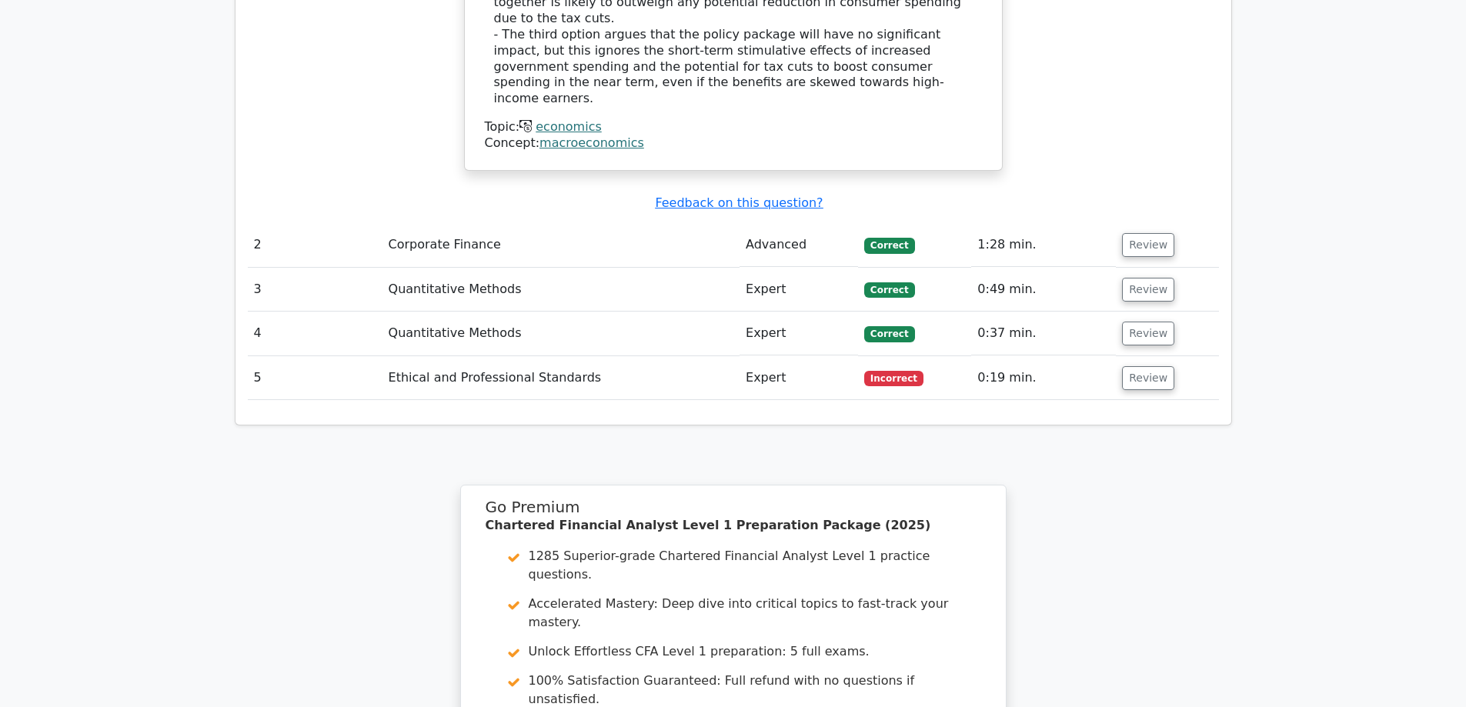
scroll to position [2007, 0]
click at [1137, 232] on button "Review" at bounding box center [1148, 244] width 52 height 24
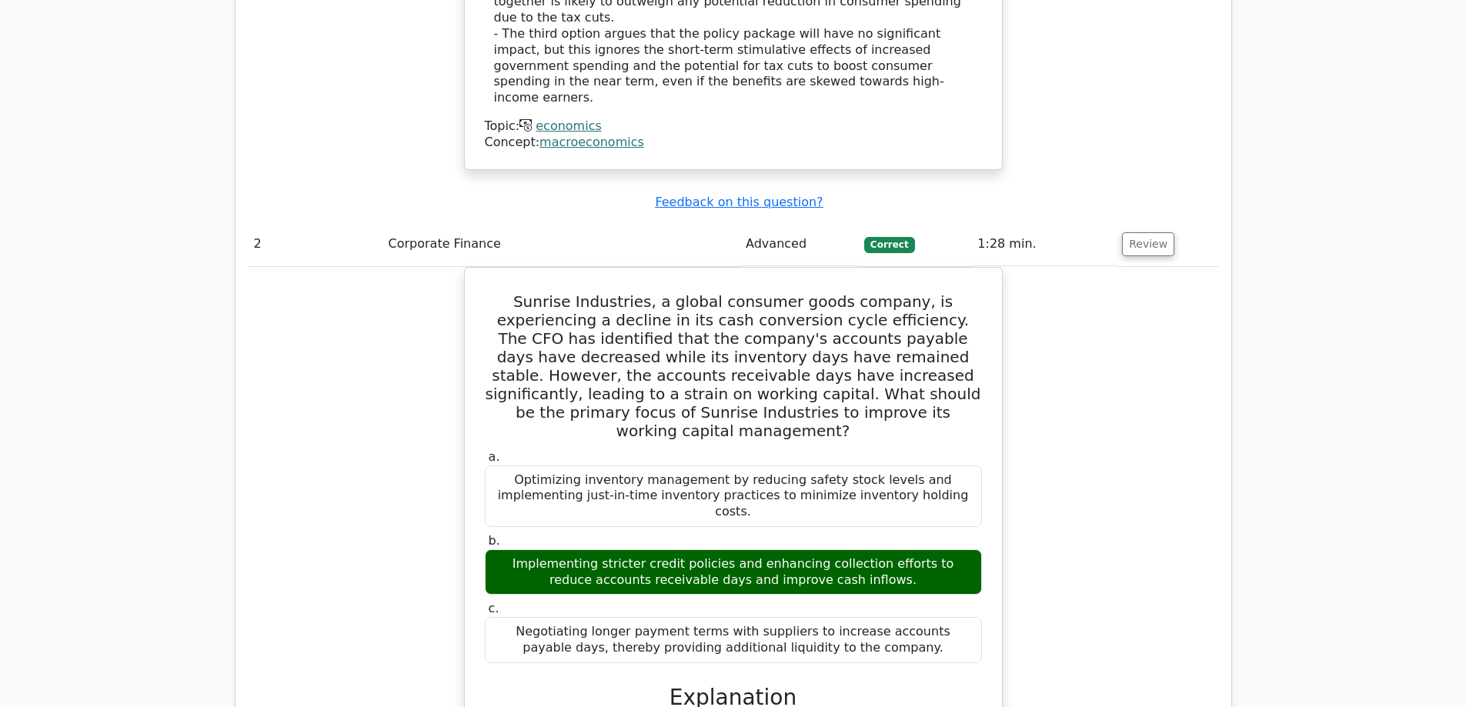
drag, startPoint x: 1098, startPoint y: 301, endPoint x: 1093, endPoint y: 354, distance: 53.4
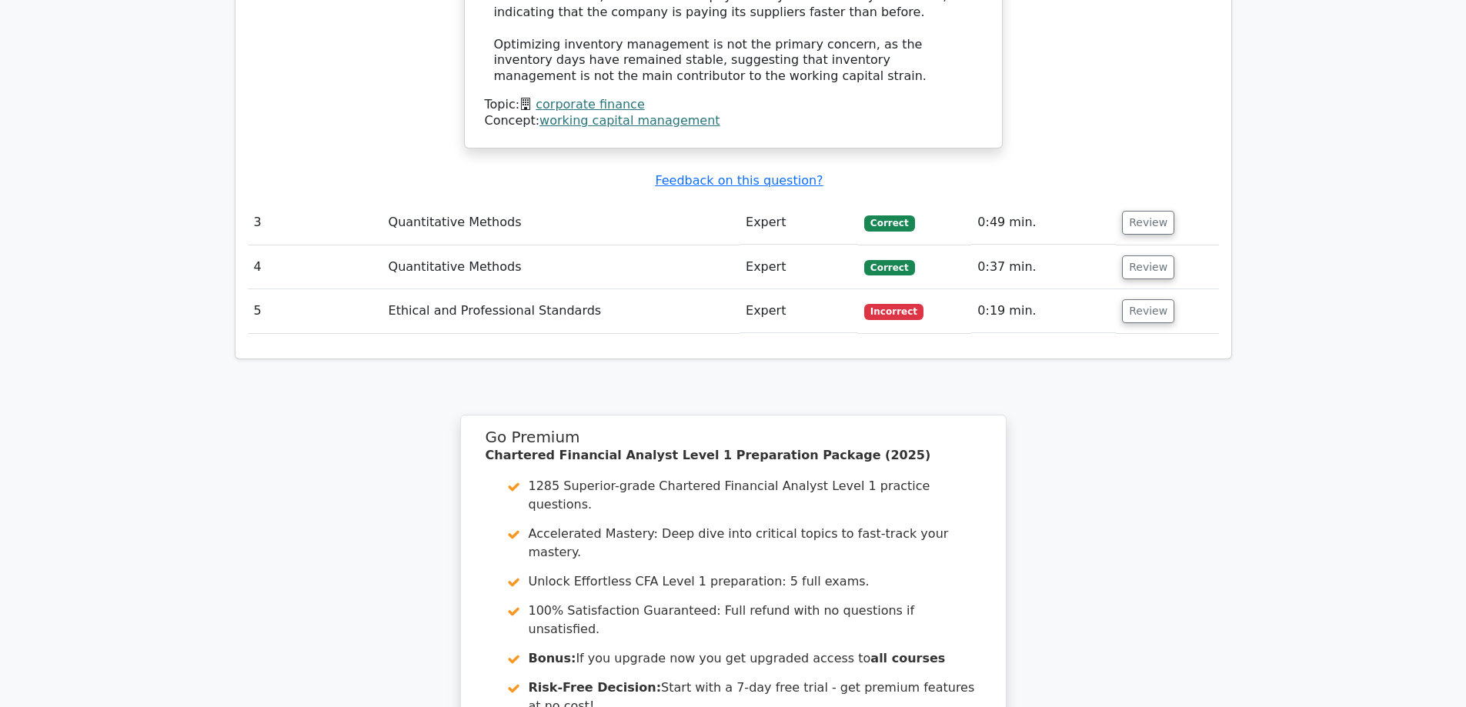
scroll to position [2547, 0]
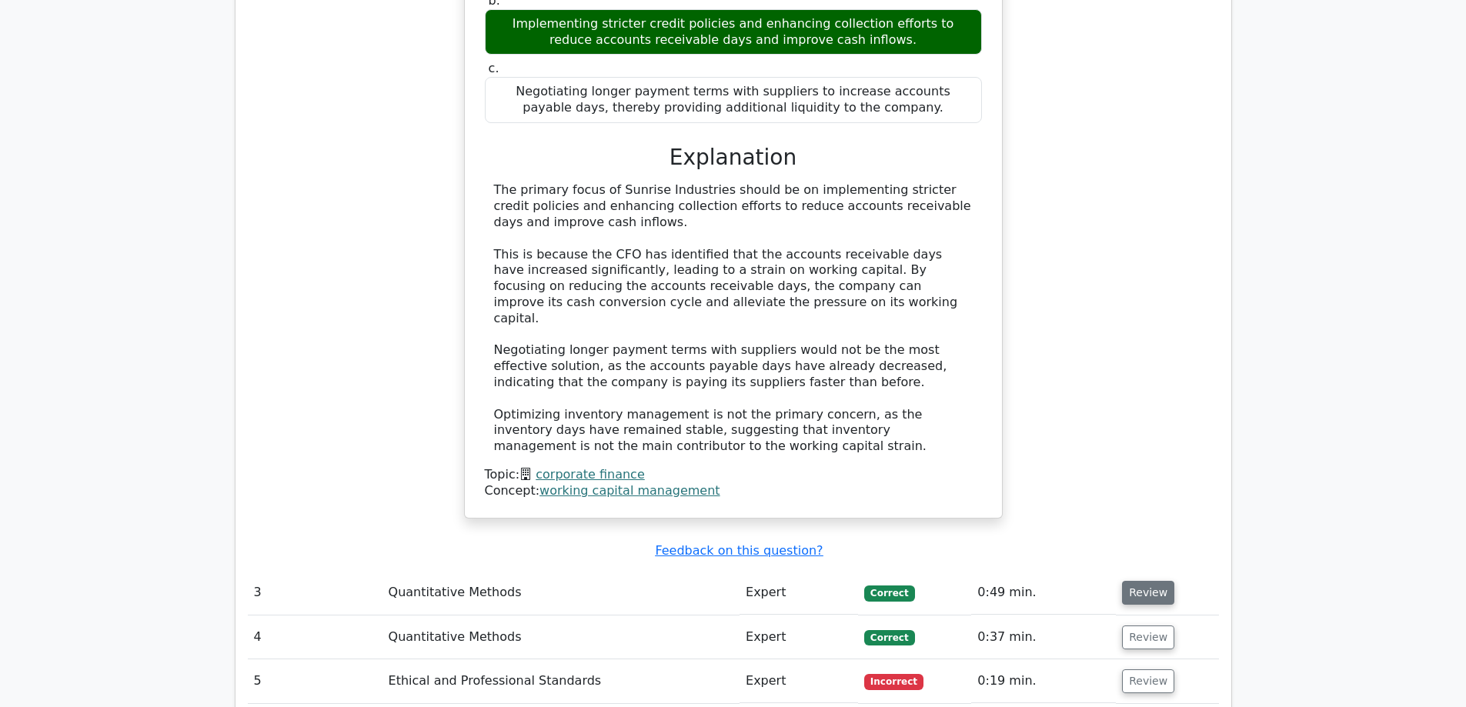
click at [1145, 581] on button "Review" at bounding box center [1148, 593] width 52 height 24
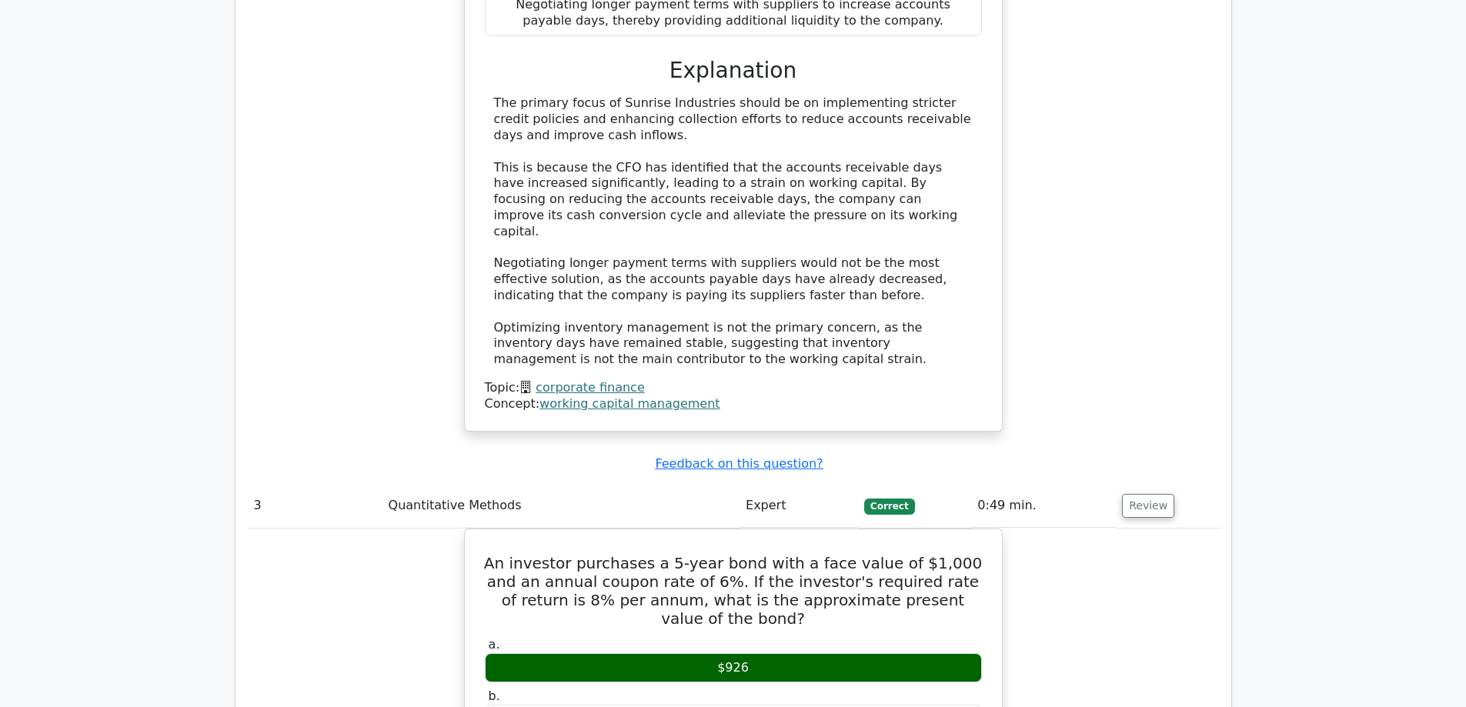
scroll to position [2668, 0]
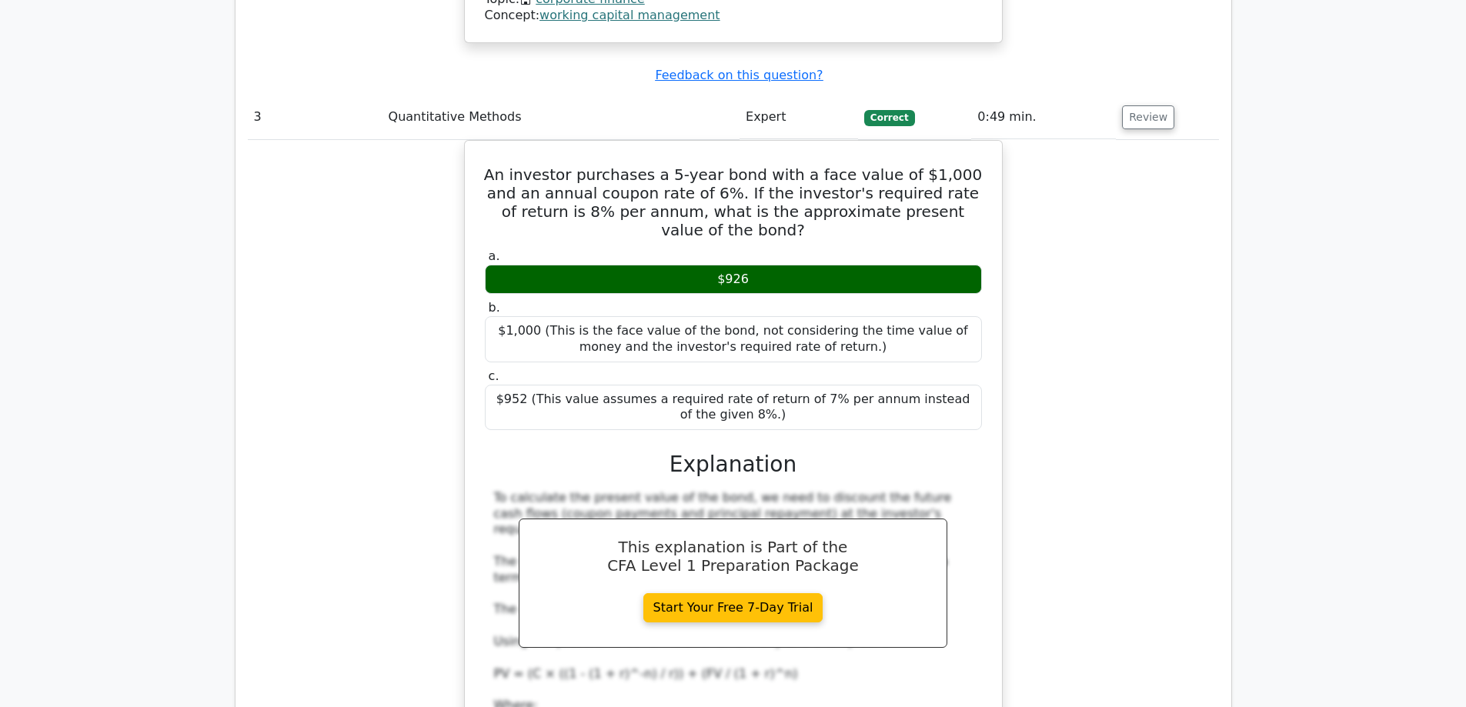
drag, startPoint x: 1079, startPoint y: 446, endPoint x: 1069, endPoint y: 373, distance: 73.8
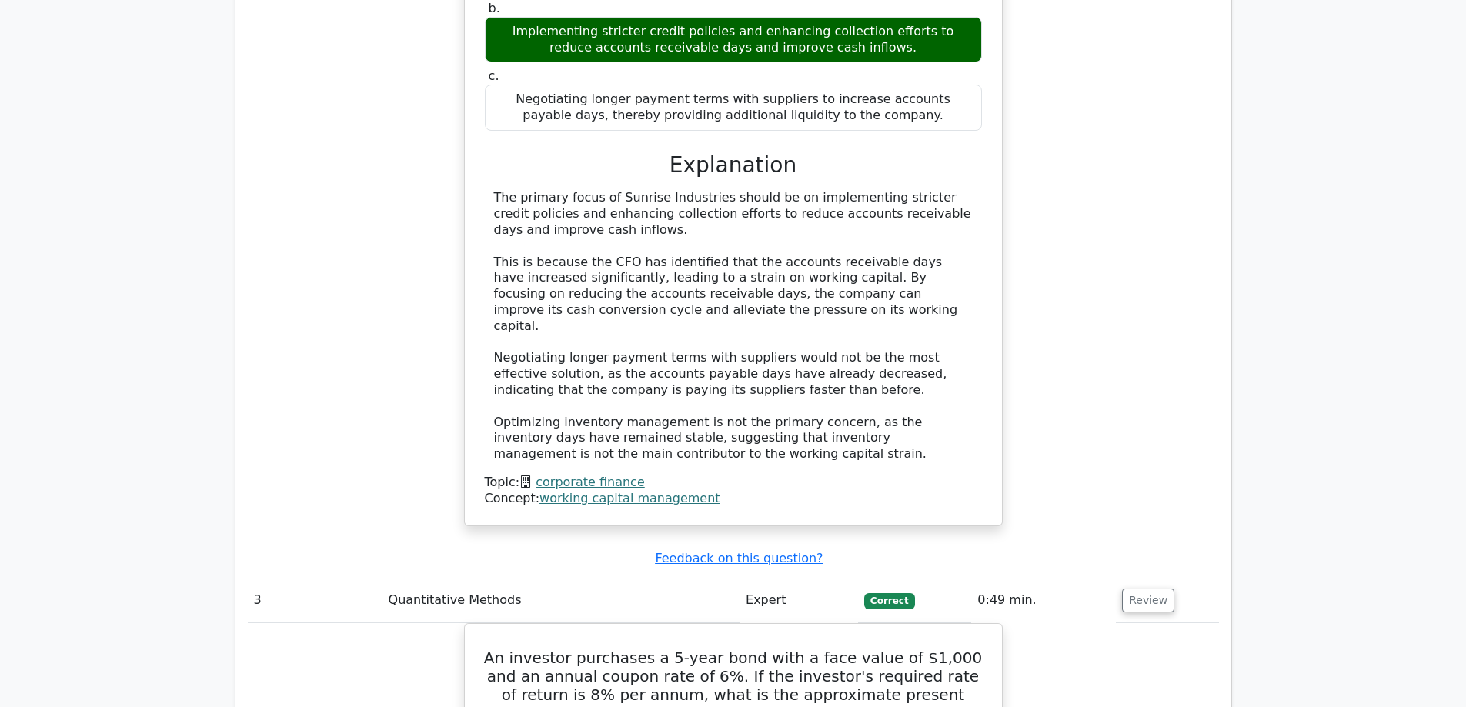
scroll to position [2543, 0]
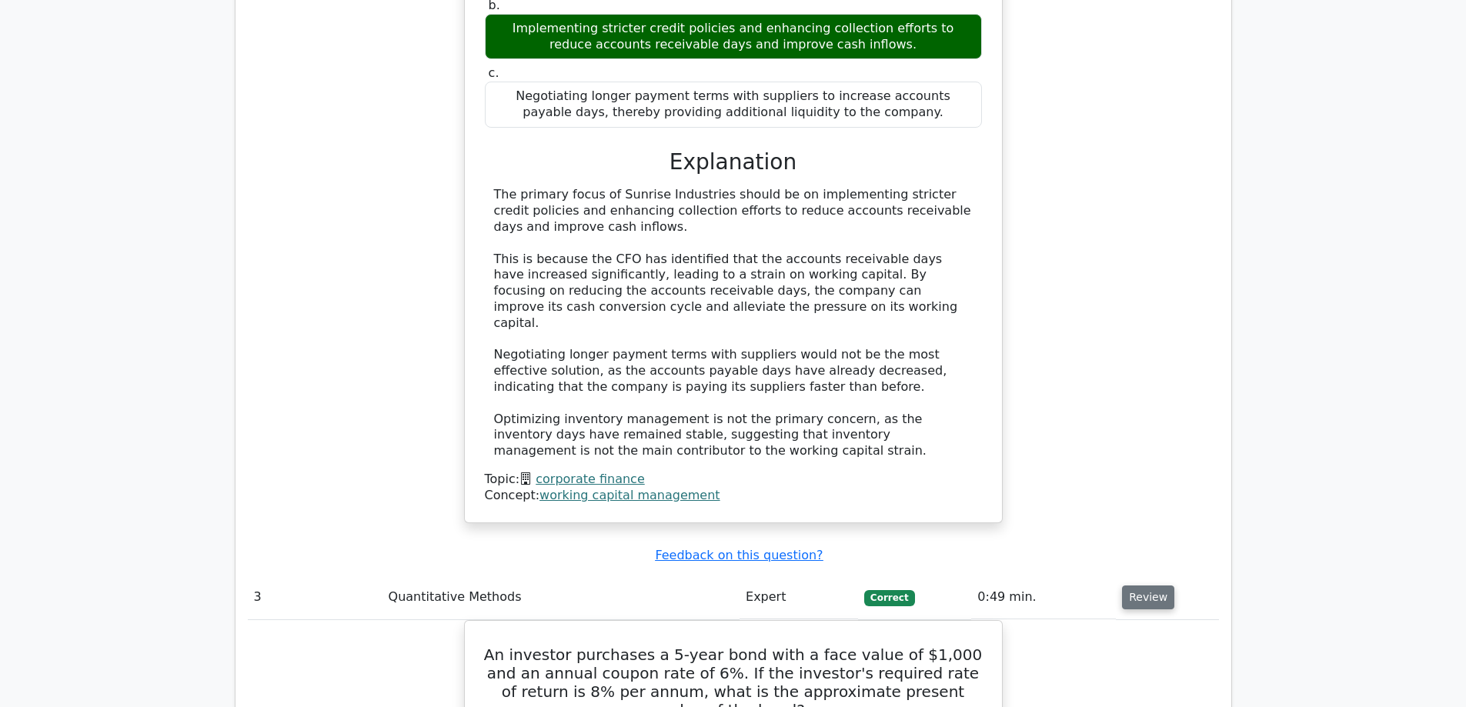
click at [1151, 586] on button "Review" at bounding box center [1148, 598] width 52 height 24
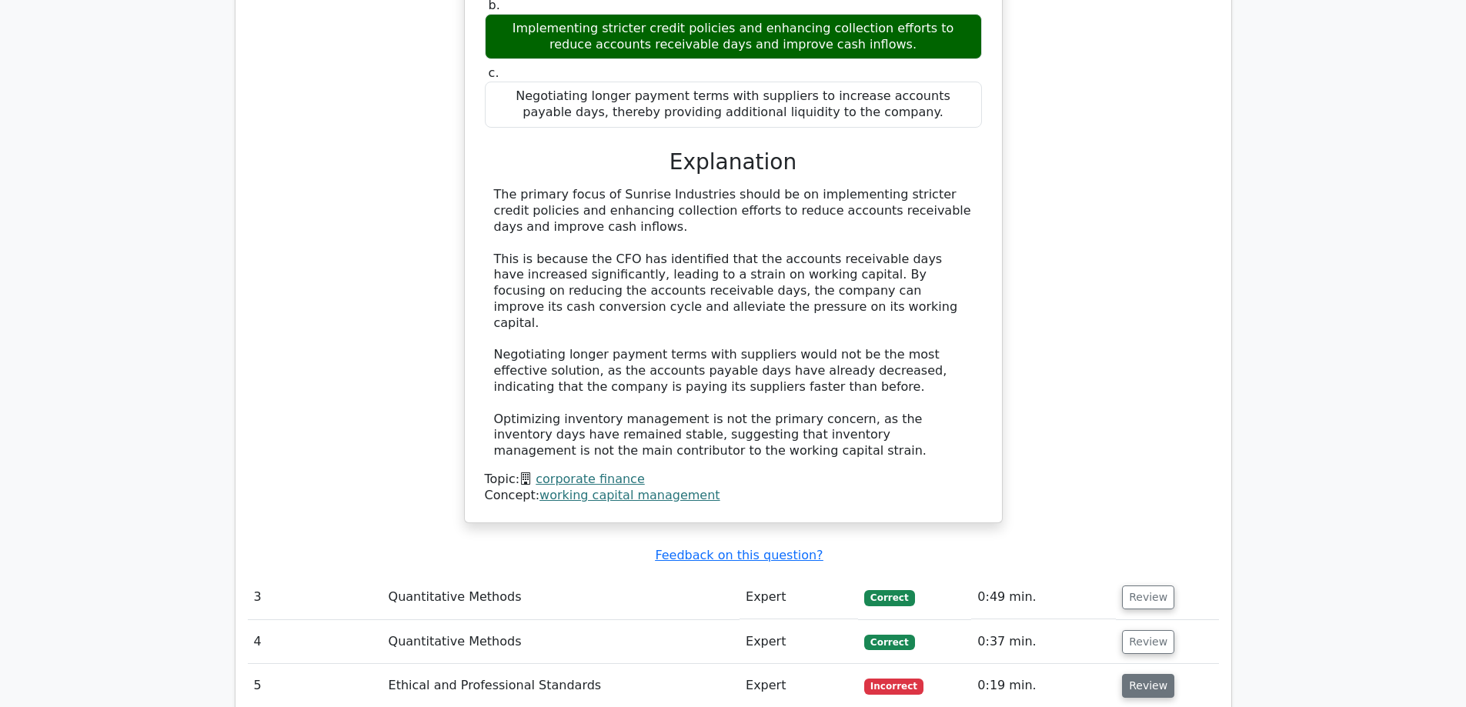
click at [1164, 674] on button "Review" at bounding box center [1148, 686] width 52 height 24
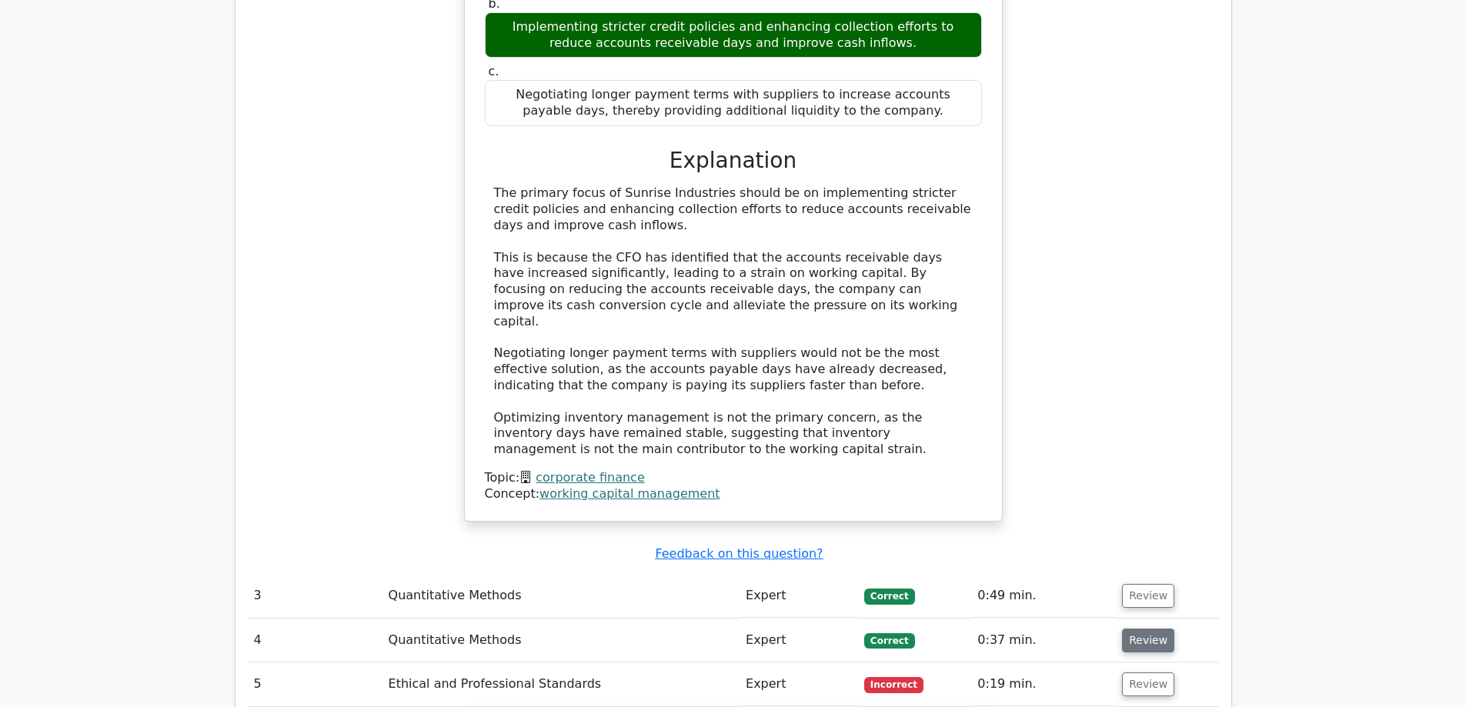
click at [1123, 629] on button "Review" at bounding box center [1148, 641] width 52 height 24
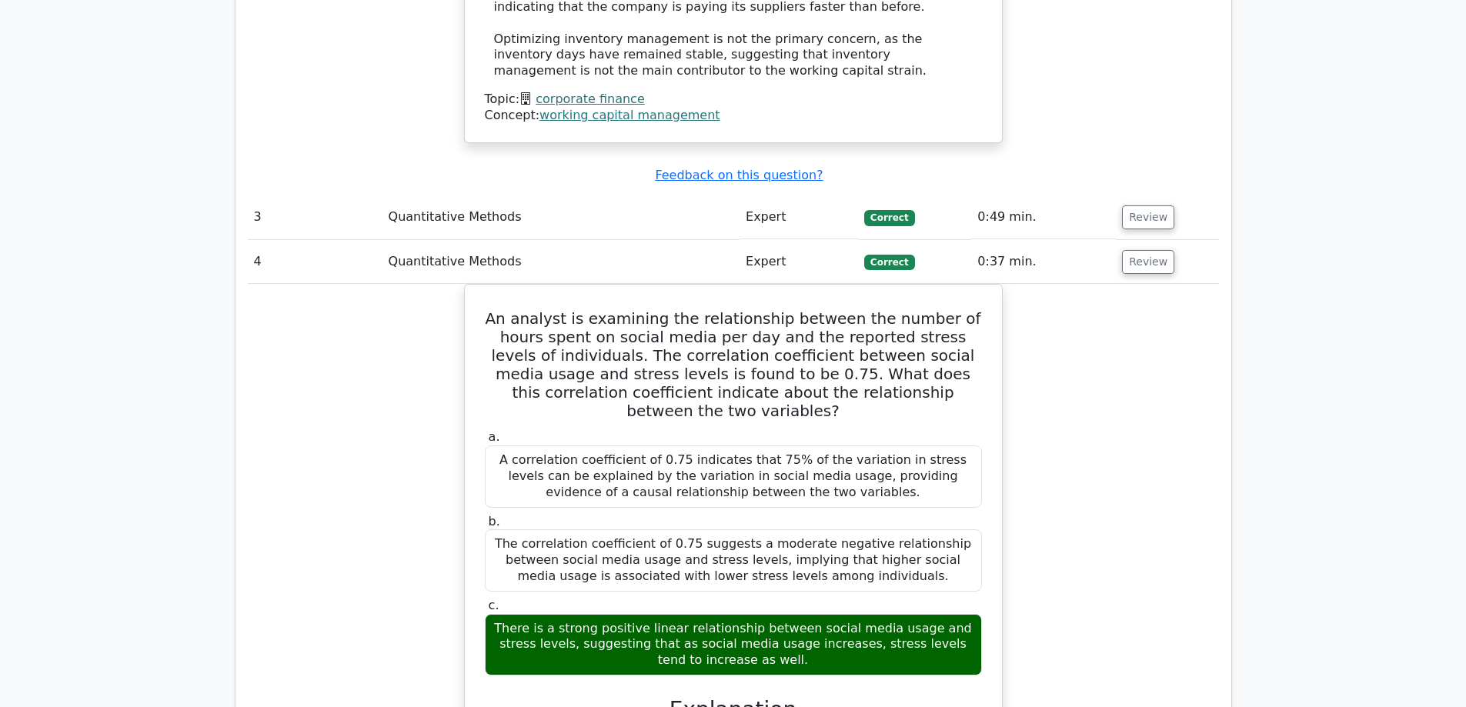
scroll to position [2930, 0]
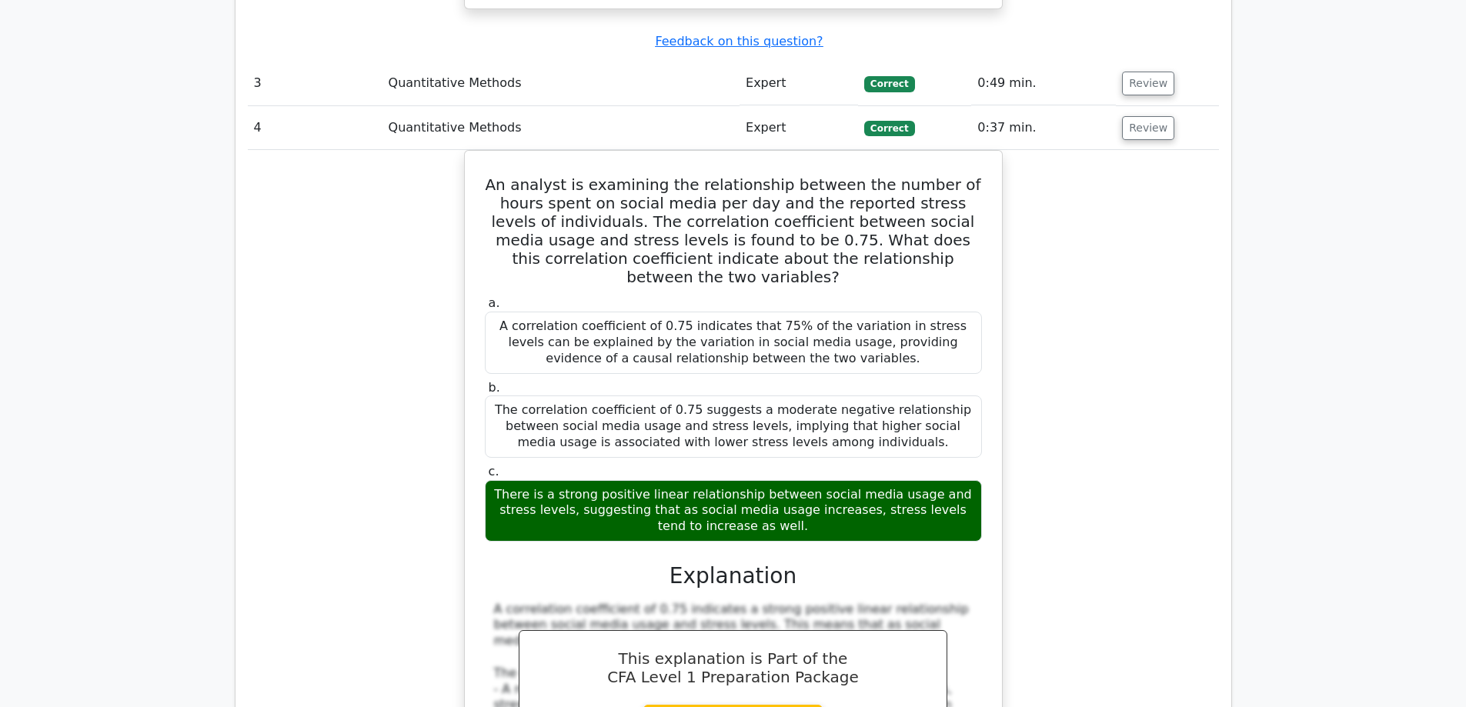
drag, startPoint x: 1103, startPoint y: 243, endPoint x: 1113, endPoint y: 132, distance: 112.1
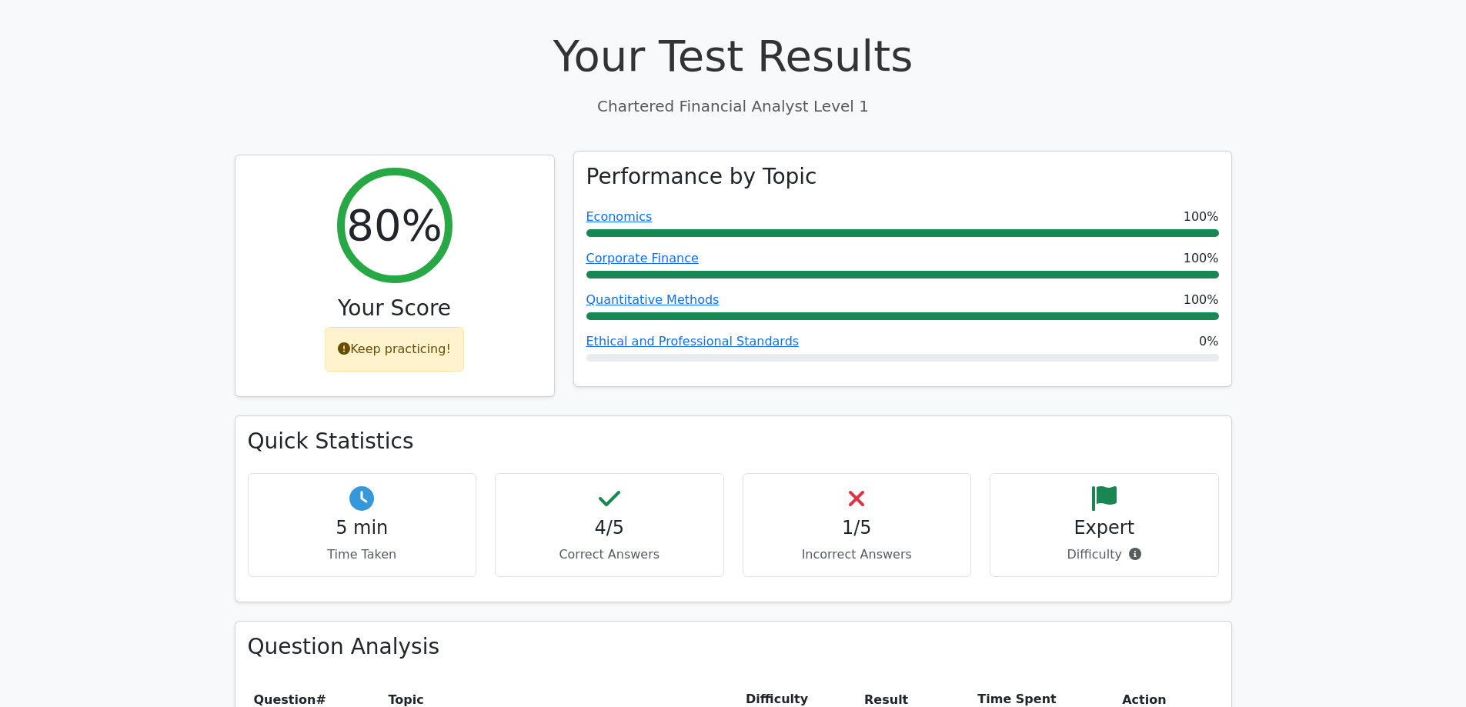
scroll to position [480, 0]
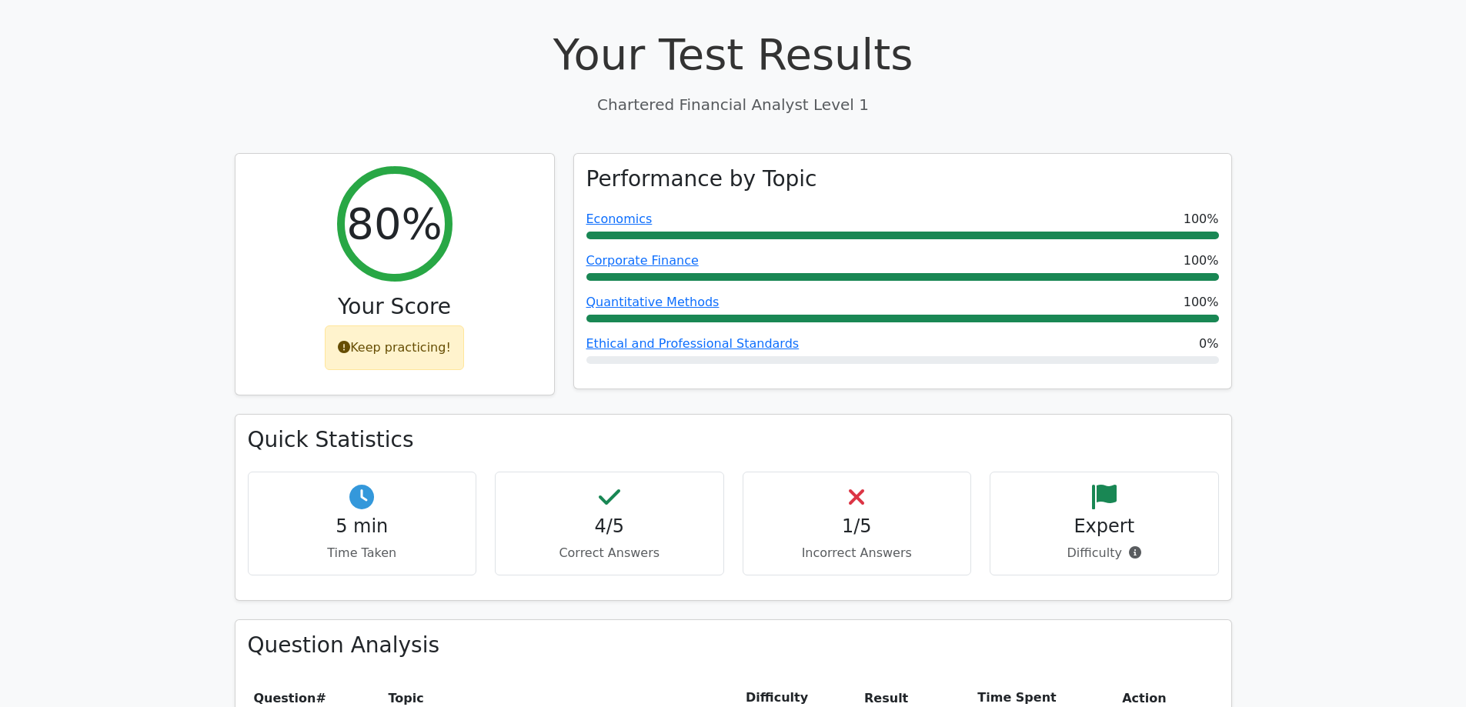
drag, startPoint x: 1279, startPoint y: 476, endPoint x: 1282, endPoint y: 212, distance: 264.8
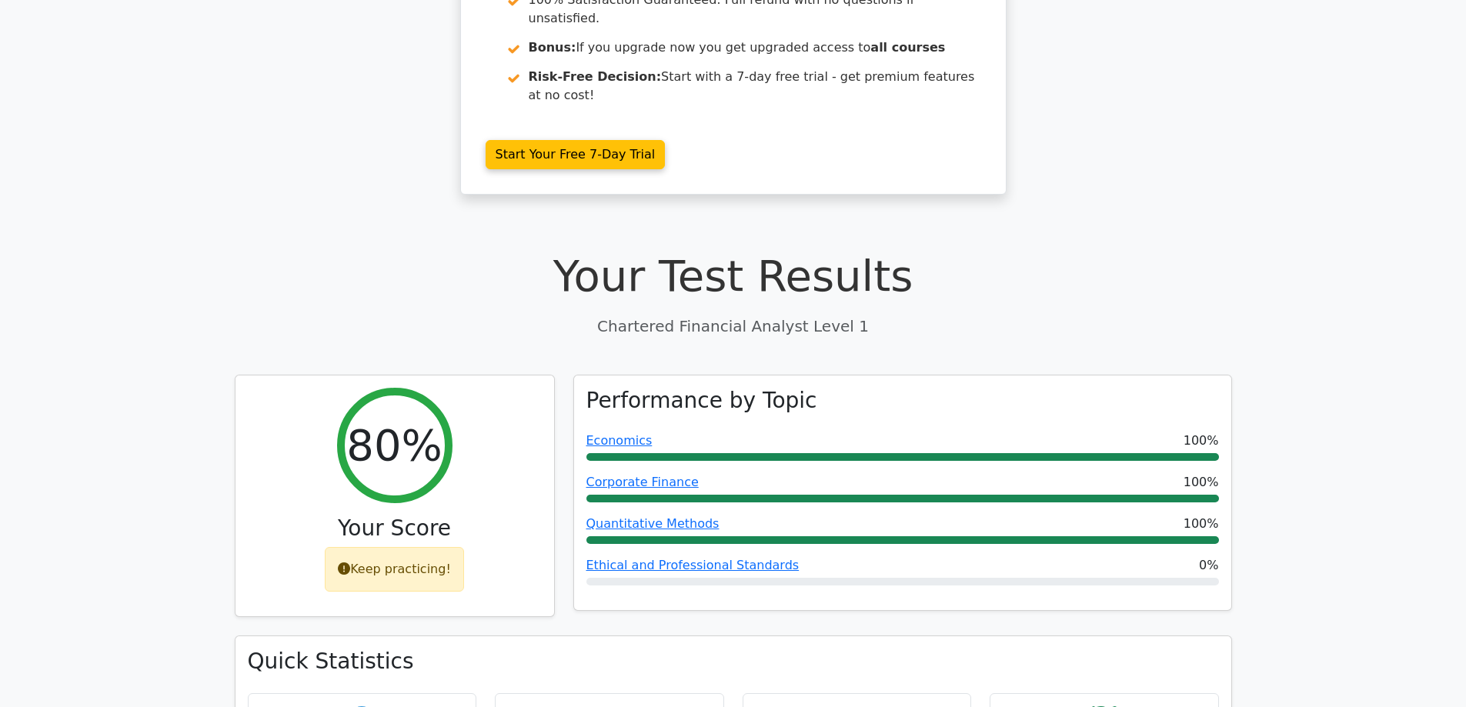
scroll to position [0, 0]
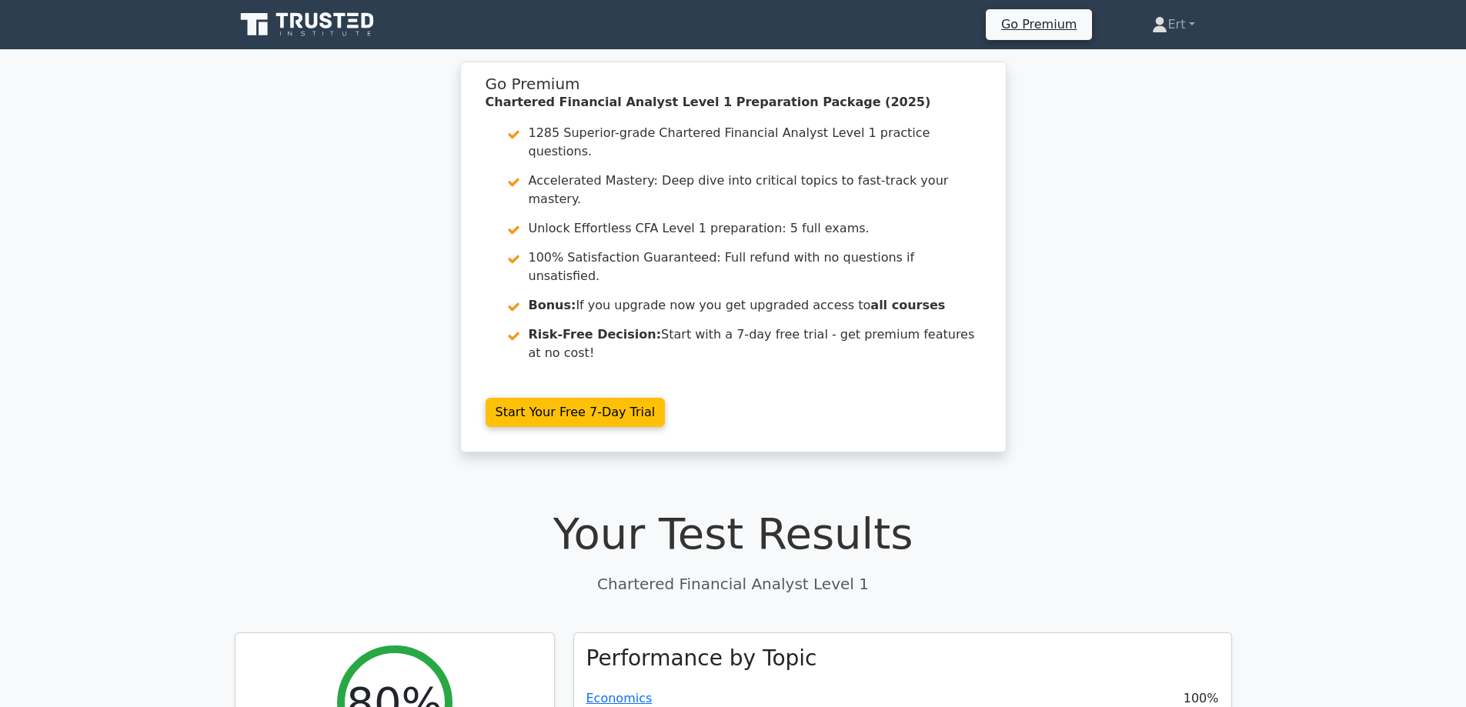
click at [324, 46] on nav "Go Premium Ert Profile" at bounding box center [733, 24] width 1466 height 49
click at [325, 37] on icon at bounding box center [309, 24] width 148 height 29
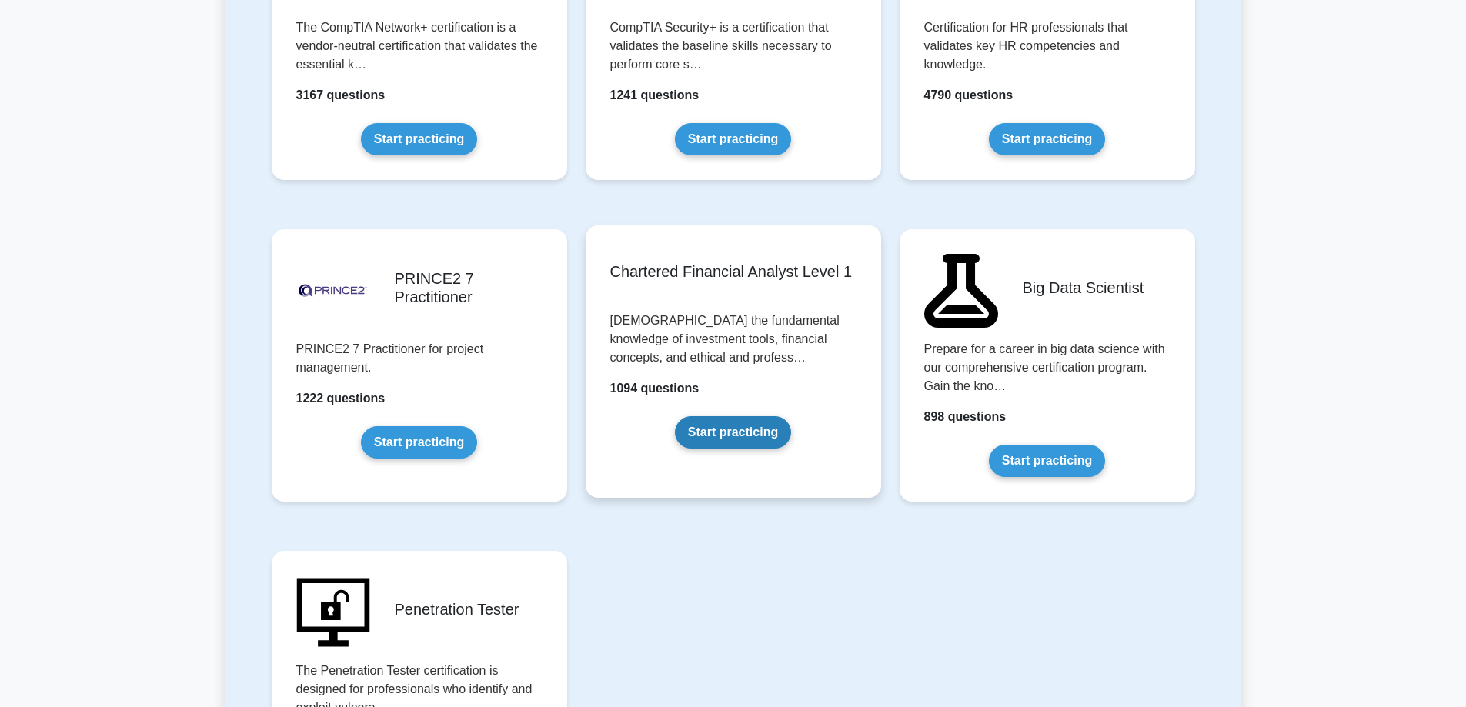
scroll to position [3086, 0]
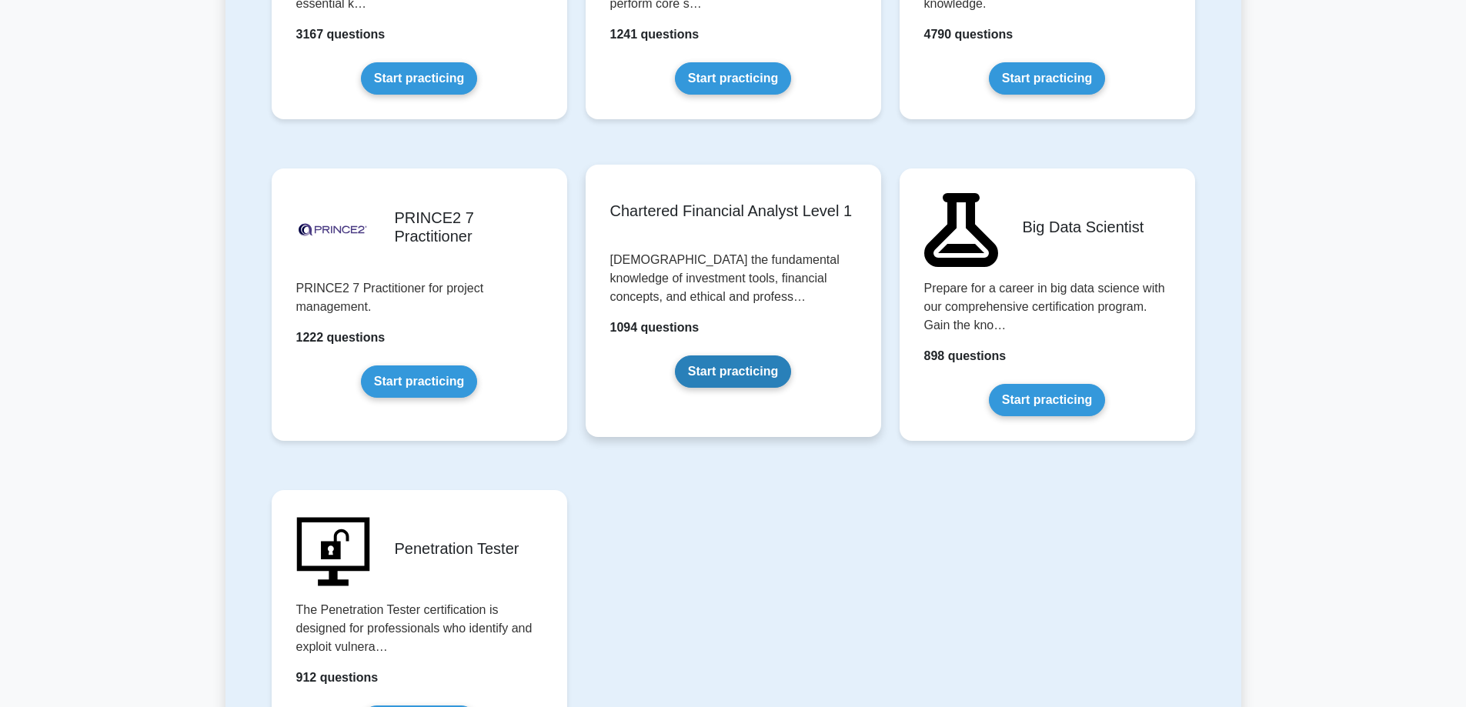
click at [691, 356] on link "Start practicing" at bounding box center [733, 372] width 116 height 32
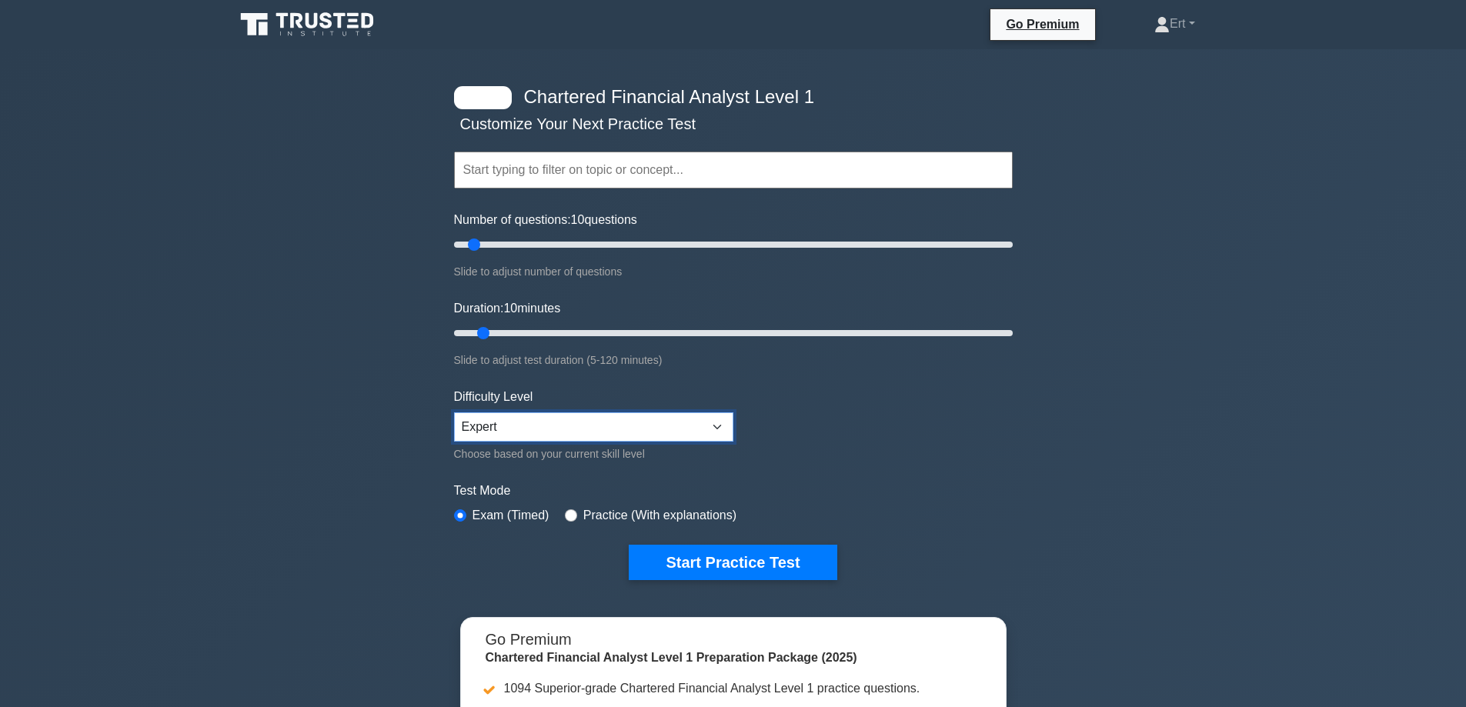
click at [627, 425] on select "Beginner Intermediate Expert" at bounding box center [593, 427] width 279 height 29
click at [932, 509] on div "Test Mode Exam (Timed) Practice (With explanations)" at bounding box center [733, 504] width 559 height 45
click at [636, 437] on select "Beginner Intermediate Expert" at bounding box center [593, 427] width 279 height 29
select select "beginner"
click at [454, 413] on select "Beginner Intermediate Expert" at bounding box center [593, 427] width 279 height 29
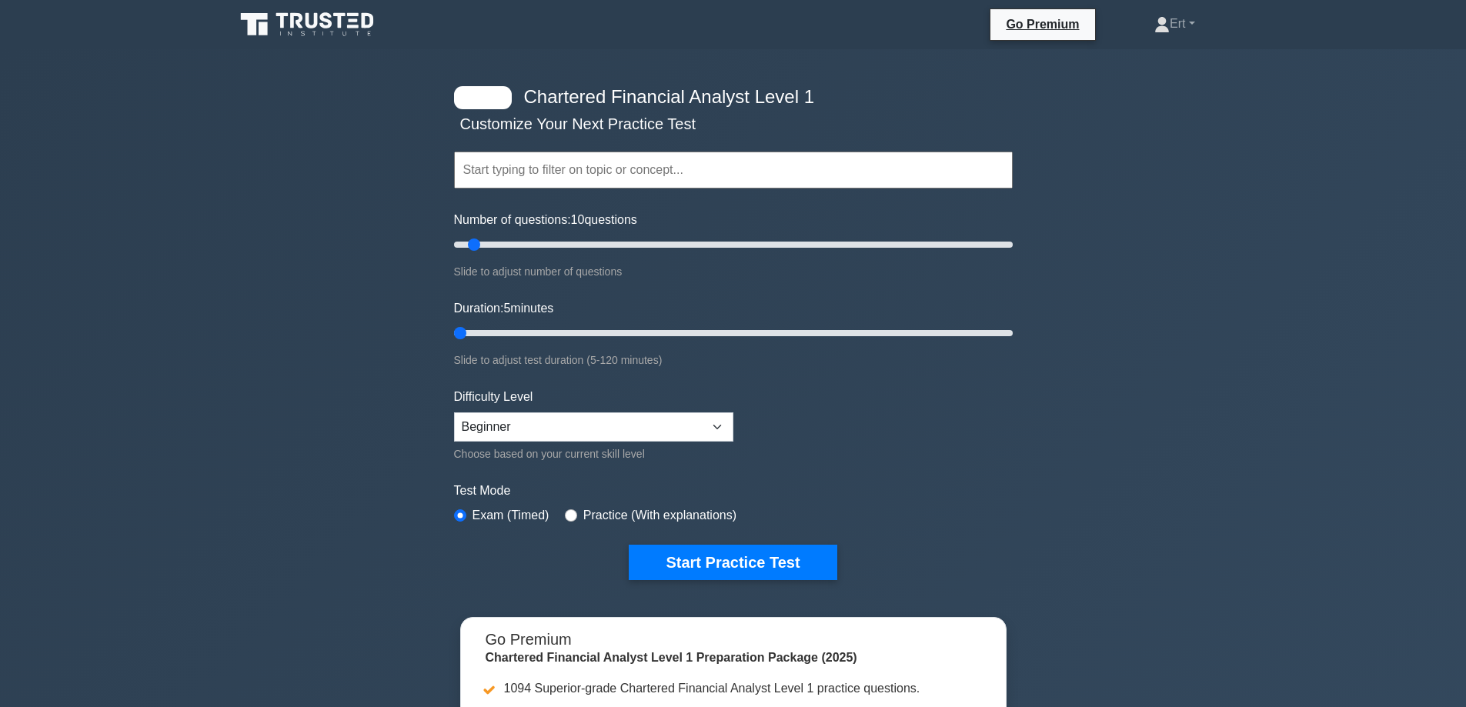
drag, startPoint x: 476, startPoint y: 331, endPoint x: 227, endPoint y: 355, distance: 249.8
type input "5"
click at [454, 343] on input "Duration: 5 minutes" at bounding box center [733, 333] width 559 height 18
drag, startPoint x: 483, startPoint y: 236, endPoint x: 86, endPoint y: 303, distance: 402.1
type input "5"
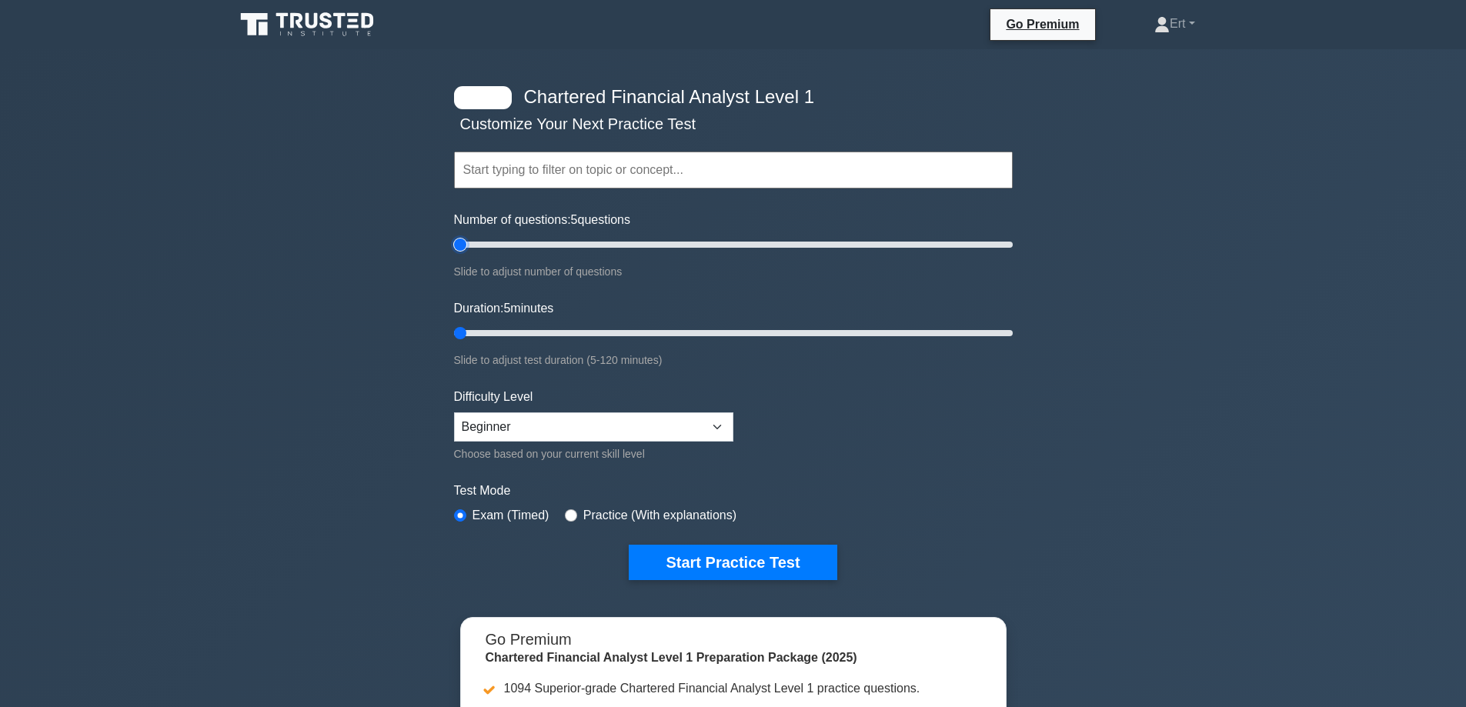
click at [454, 254] on input "Number of questions: 5 questions" at bounding box center [733, 245] width 559 height 18
click at [780, 547] on button "Start Practice Test" at bounding box center [733, 562] width 208 height 35
click at [741, 102] on h4 "Chartered Financial Analyst Level 1" at bounding box center [728, 97] width 420 height 22
click at [478, 98] on div at bounding box center [483, 97] width 58 height 23
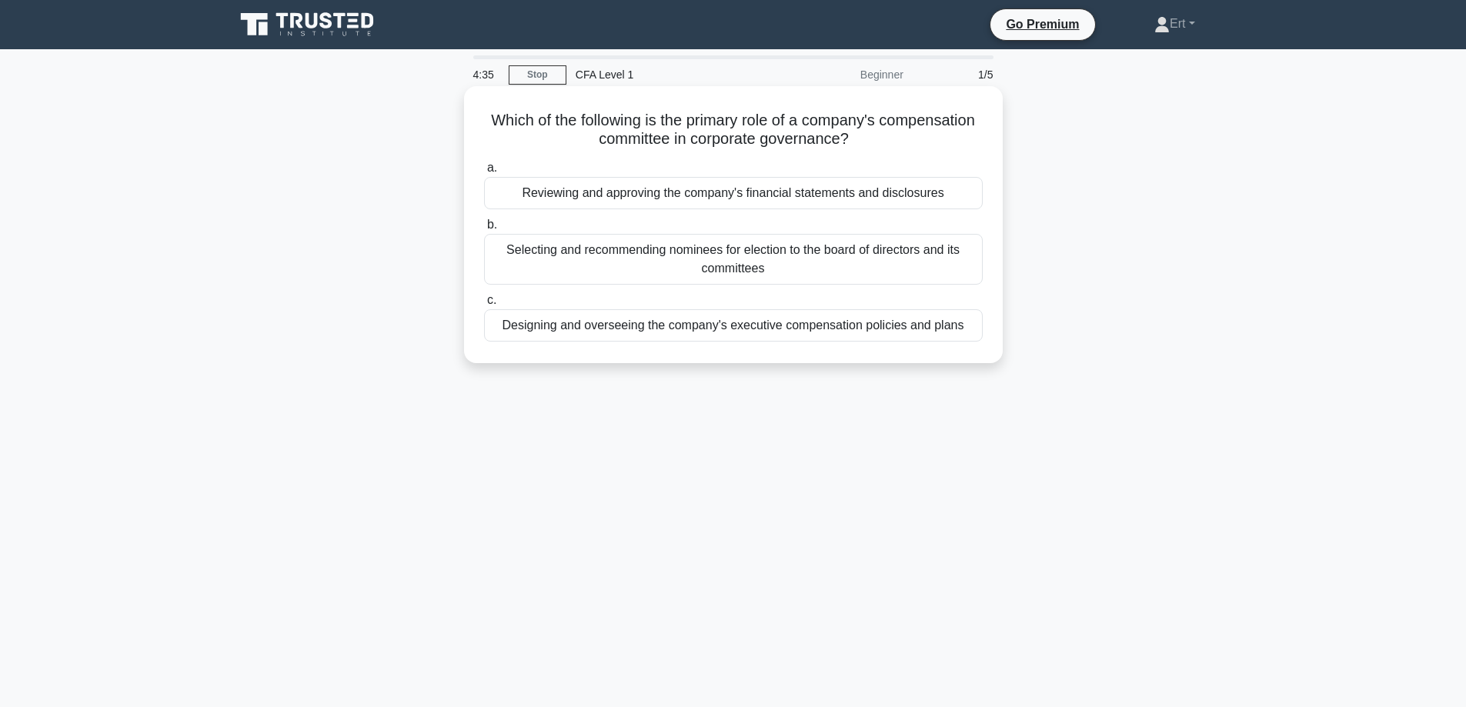
click at [931, 319] on div "Designing and overseeing the company's executive compensation policies and plans" at bounding box center [733, 325] width 499 height 32
click at [924, 335] on div "Designing and overseeing the company's executive compensation policies and plans" at bounding box center [733, 325] width 499 height 32
click at [484, 306] on input "c. Designing and overseeing the company's executive compensation policies and p…" at bounding box center [484, 301] width 0 height 10
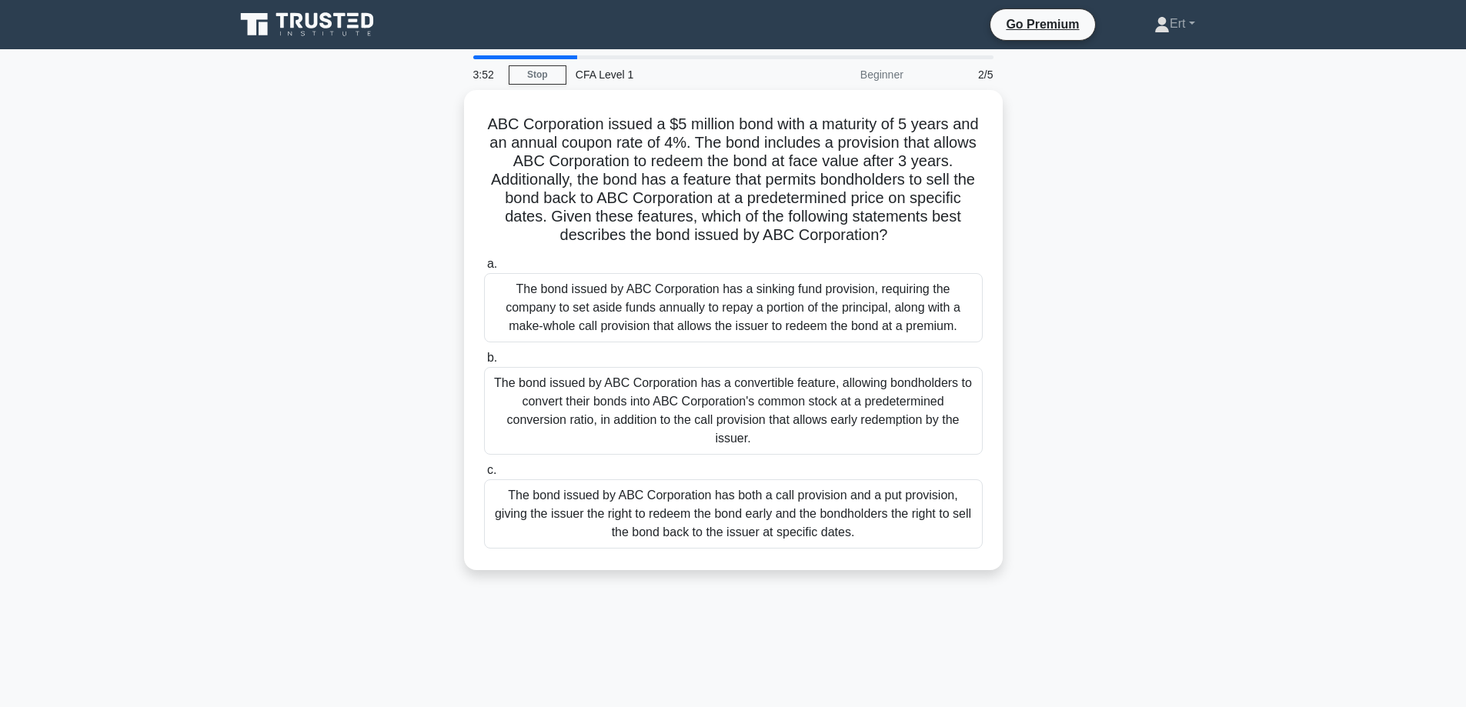
click at [1142, 190] on div "ABC Corporation issued a $5 million bond with a maturity of 5 years and an annu…" at bounding box center [734, 339] width 1016 height 499
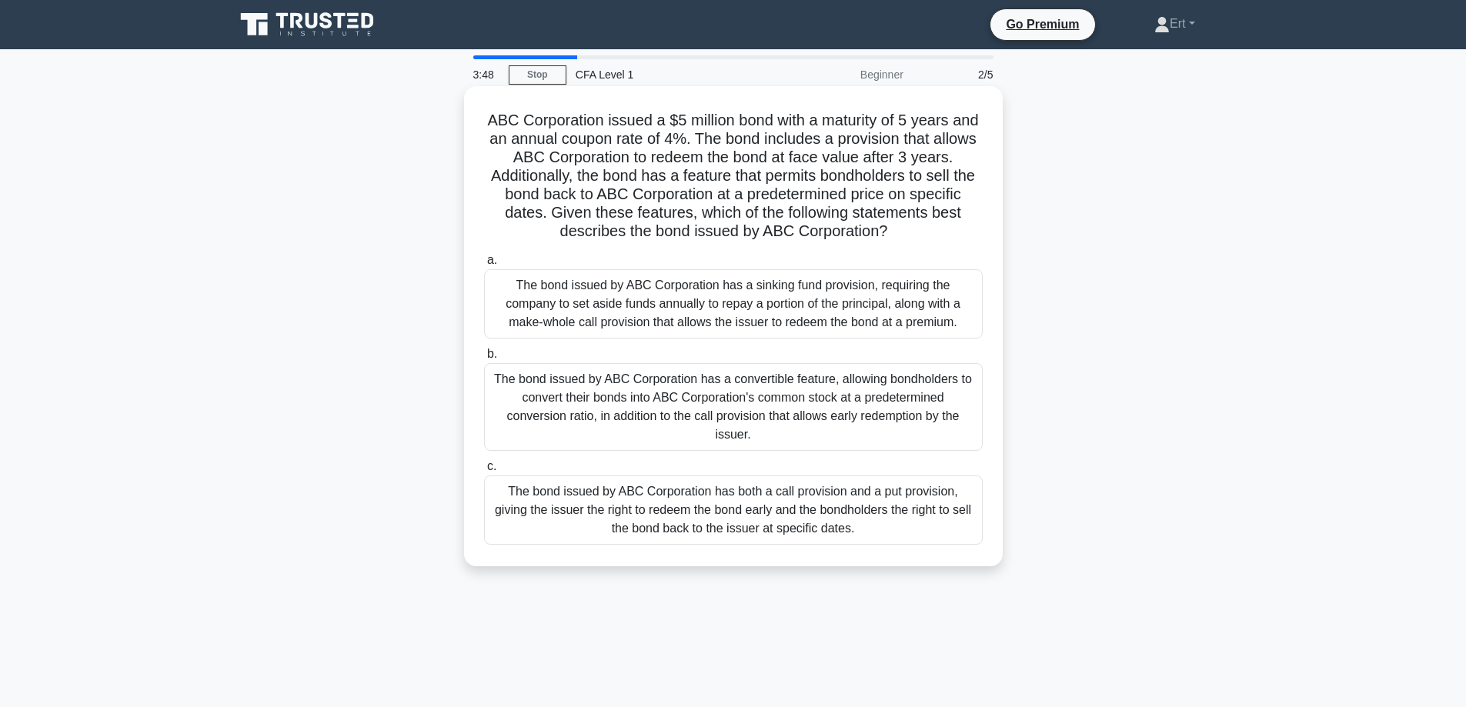
click at [890, 527] on div "The bond issued by ABC Corporation has both a call provision and a put provisio…" at bounding box center [733, 510] width 499 height 69
click at [484, 472] on input "c. The bond issued by ABC Corporation has both a call provision and a put provi…" at bounding box center [484, 467] width 0 height 10
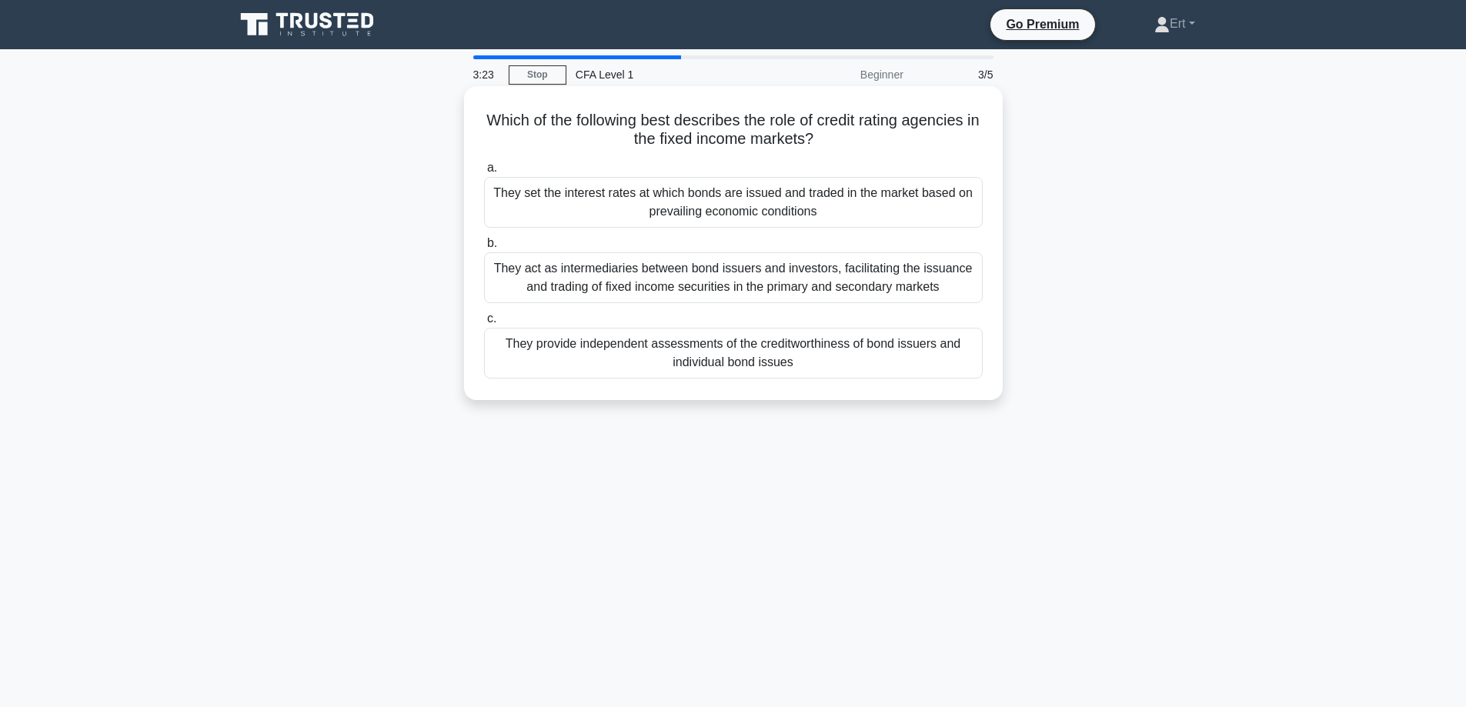
click at [752, 368] on div "They provide independent assessments of the creditworthiness of bond issuers an…" at bounding box center [733, 353] width 499 height 51
click at [484, 324] on input "c. They provide independent assessments of the creditworthiness of bond issuers…" at bounding box center [484, 319] width 0 height 10
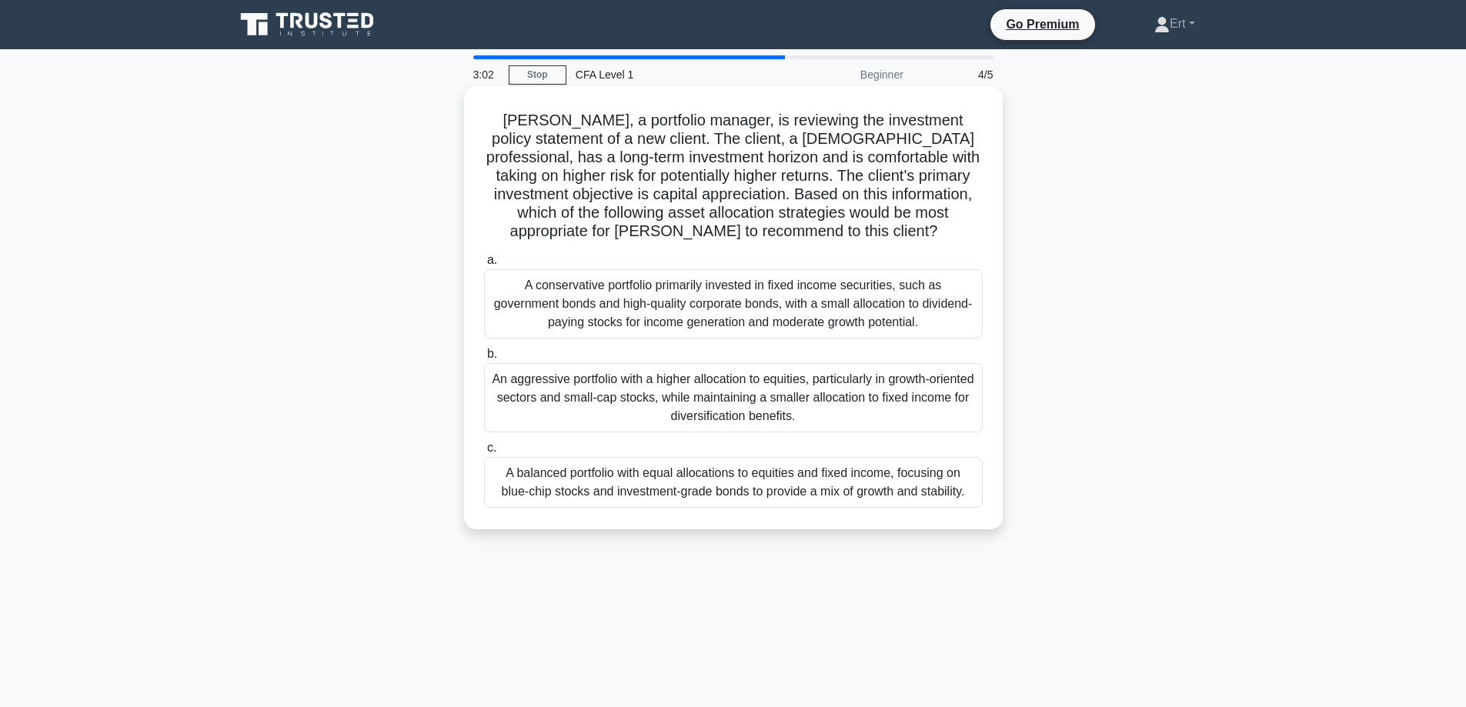
click at [724, 388] on div "An aggressive portfolio with a higher allocation to equities, particularly in g…" at bounding box center [733, 397] width 499 height 69
click at [484, 359] on input "b. An aggressive portfolio with a higher allocation to equities, particularly i…" at bounding box center [484, 354] width 0 height 10
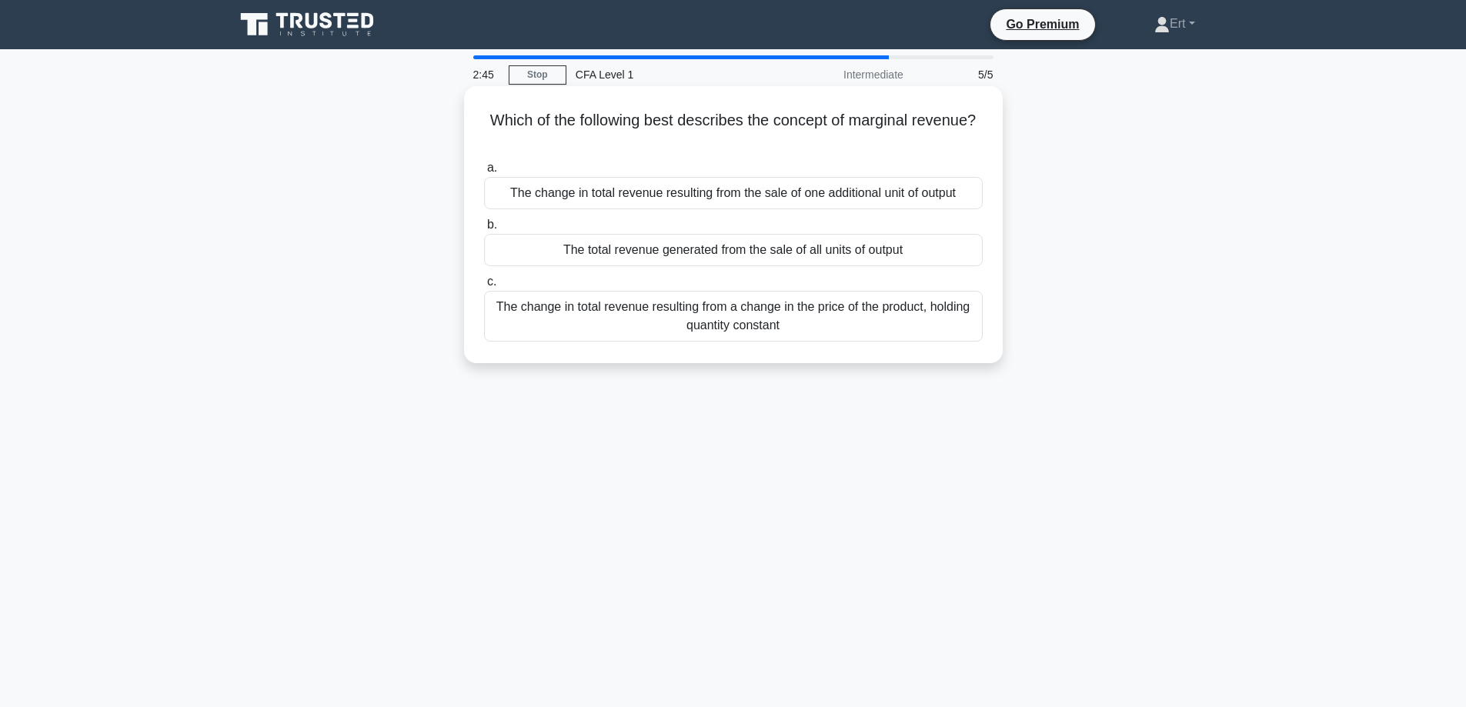
click at [581, 198] on div "The change in total revenue resulting from the sale of one additional unit of o…" at bounding box center [733, 193] width 499 height 32
click at [484, 173] on input "a. The change in total revenue resulting from the sale of one additional unit o…" at bounding box center [484, 168] width 0 height 10
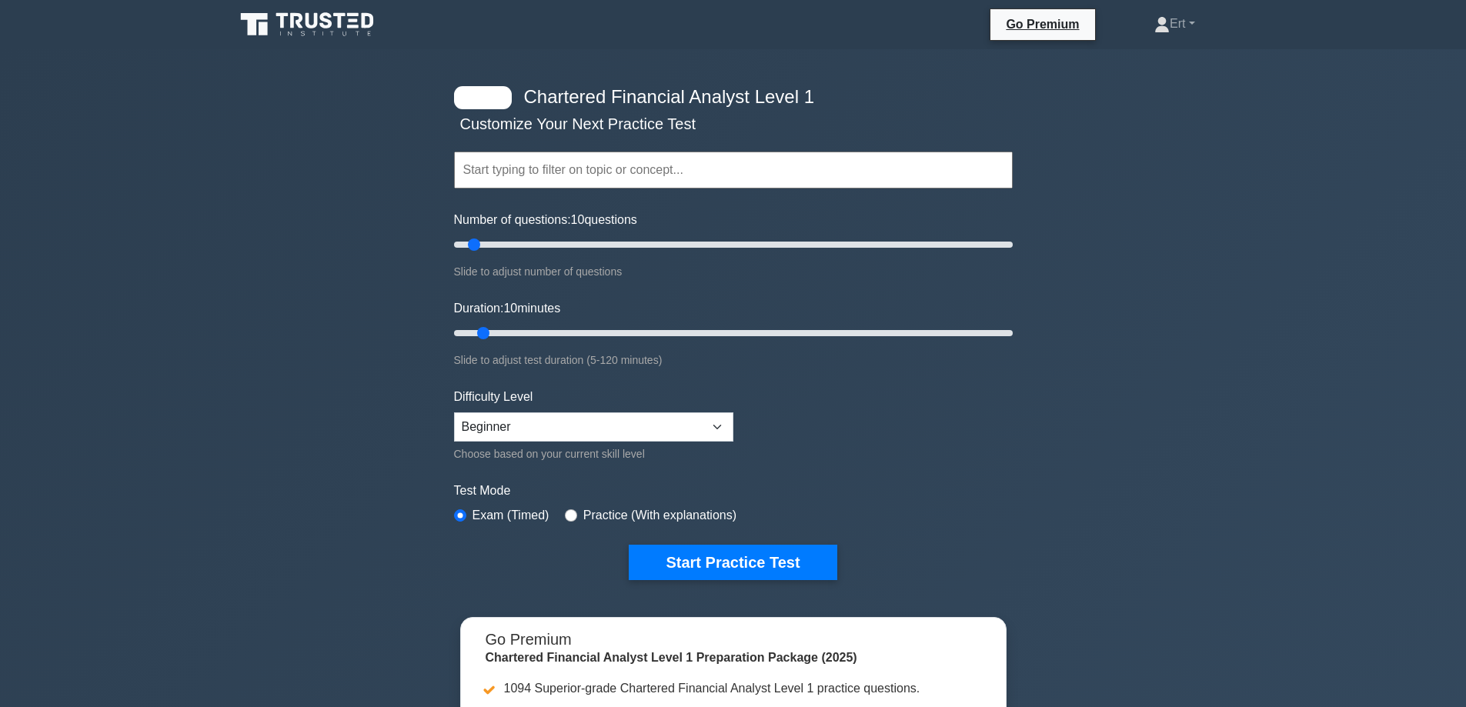
click at [299, 13] on icon at bounding box center [309, 24] width 148 height 29
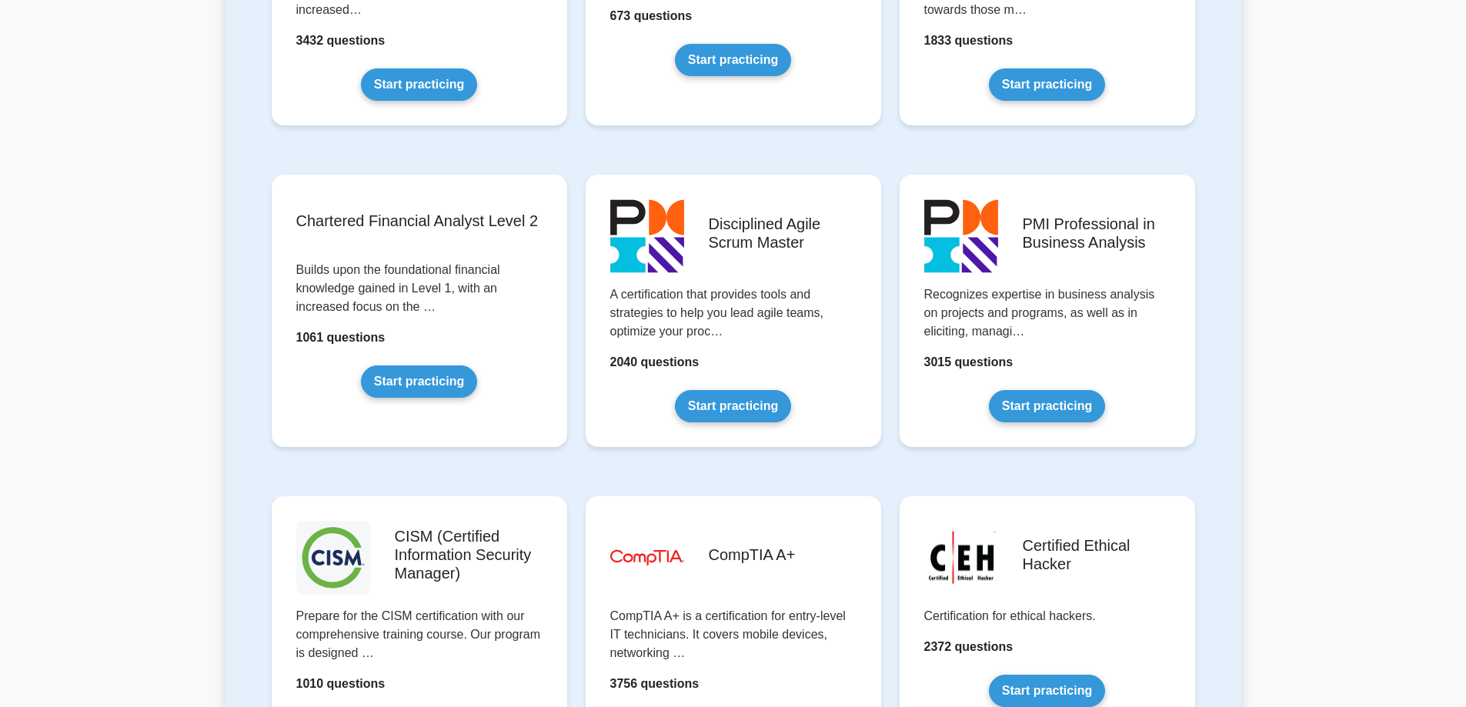
scroll to position [1800, 0]
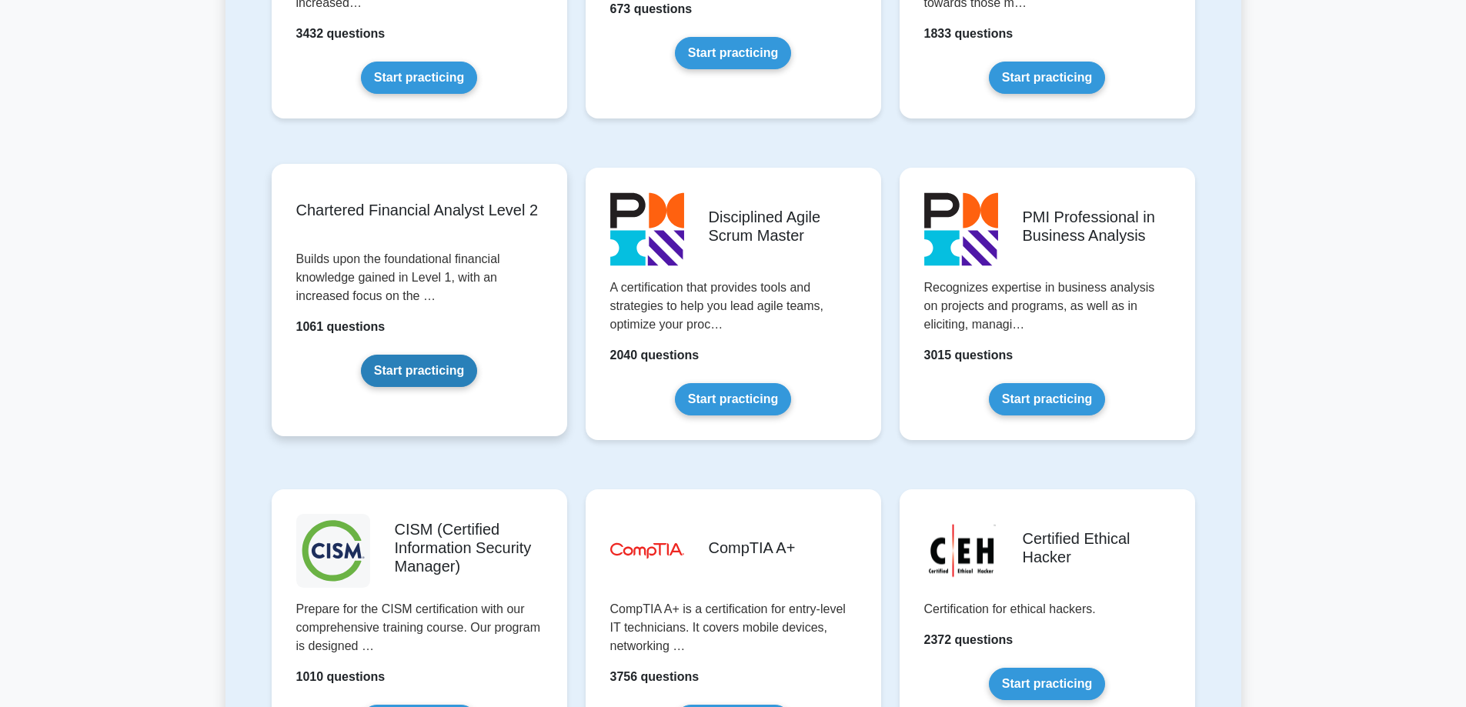
click at [466, 383] on link "Start practicing" at bounding box center [419, 371] width 116 height 32
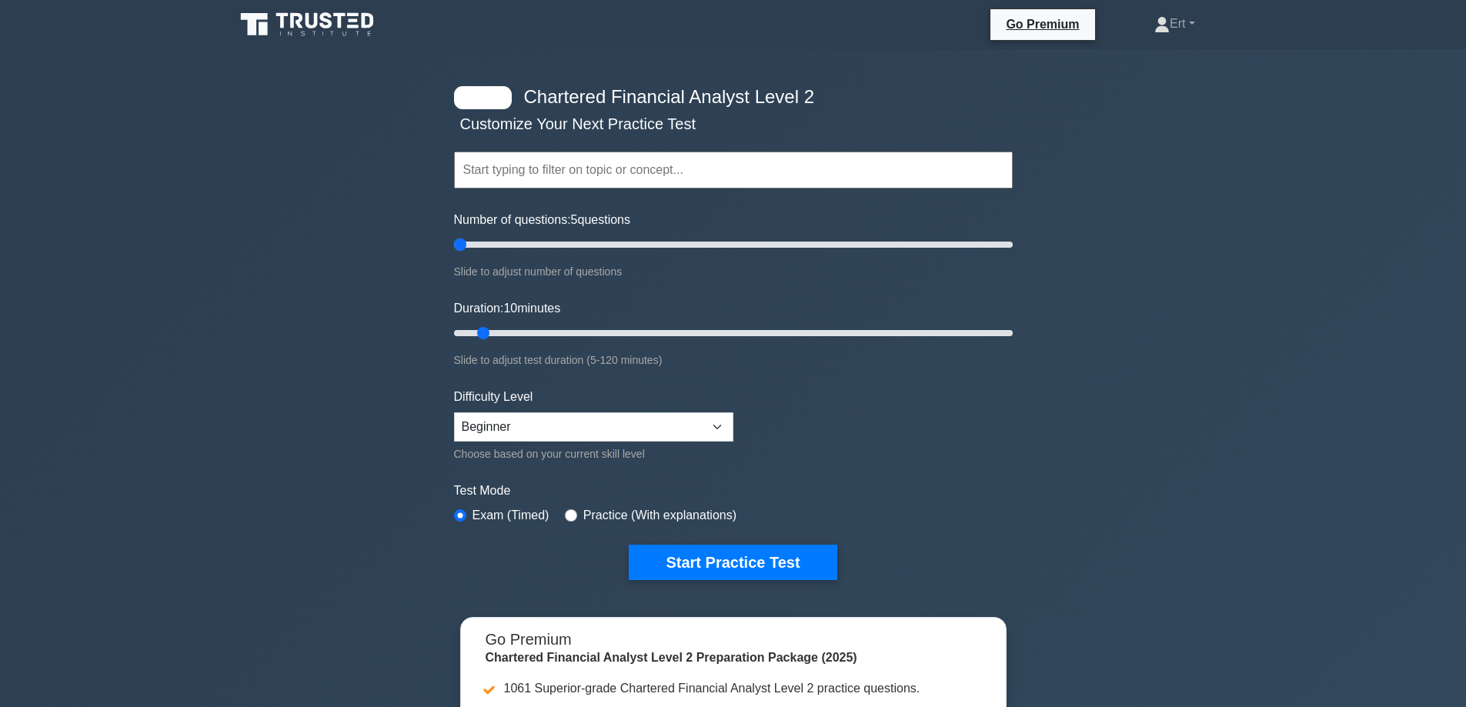
drag, startPoint x: 462, startPoint y: 252, endPoint x: 410, endPoint y: 267, distance: 54.6
type input "5"
click at [454, 254] on input "Number of questions: 5 questions" at bounding box center [733, 245] width 559 height 18
drag, startPoint x: 328, startPoint y: 344, endPoint x: 174, endPoint y: 384, distance: 159.1
type input "5"
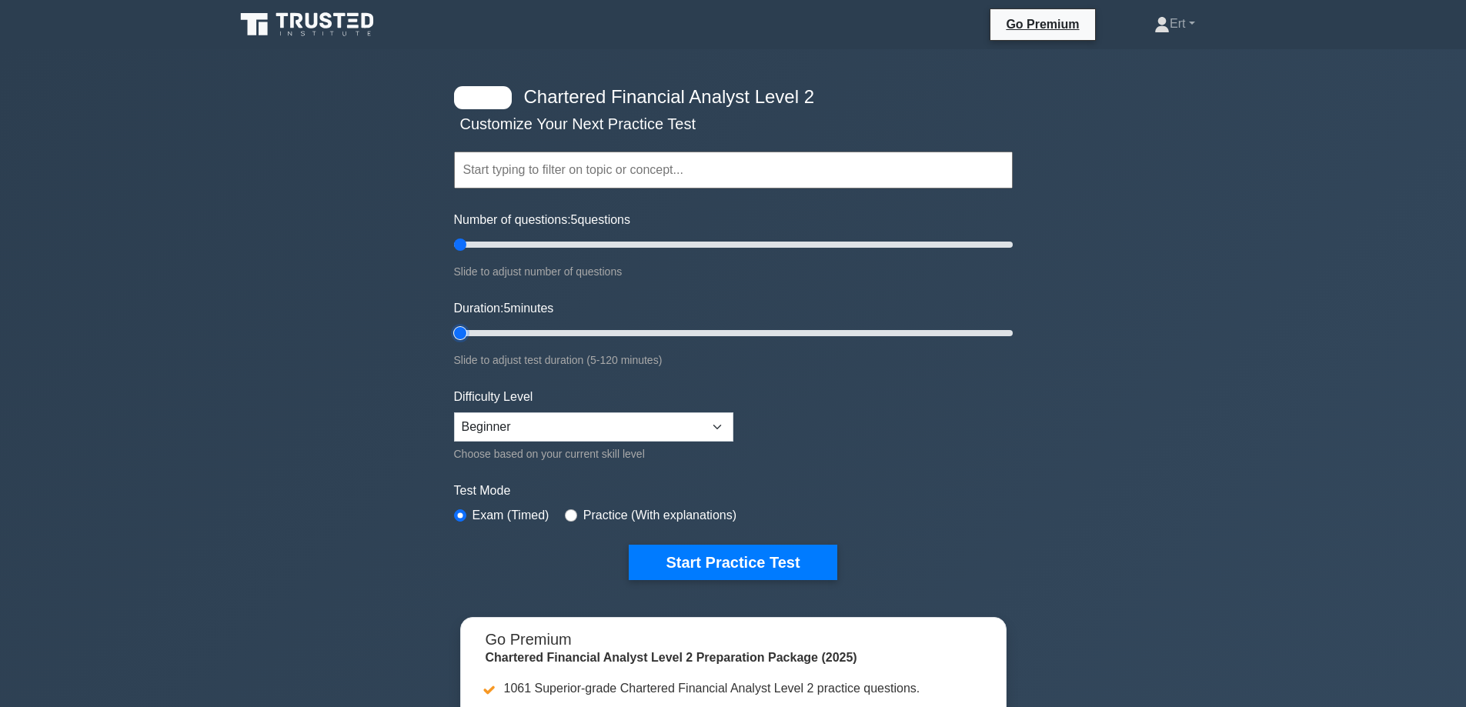
click at [454, 343] on input "Duration: 5 minutes" at bounding box center [733, 333] width 559 height 18
click at [483, 428] on select "Beginner Intermediate Expert" at bounding box center [593, 427] width 279 height 29
click at [454, 413] on select "Beginner Intermediate Expert" at bounding box center [593, 427] width 279 height 29
click at [754, 562] on button "Start Practice Test" at bounding box center [733, 562] width 208 height 35
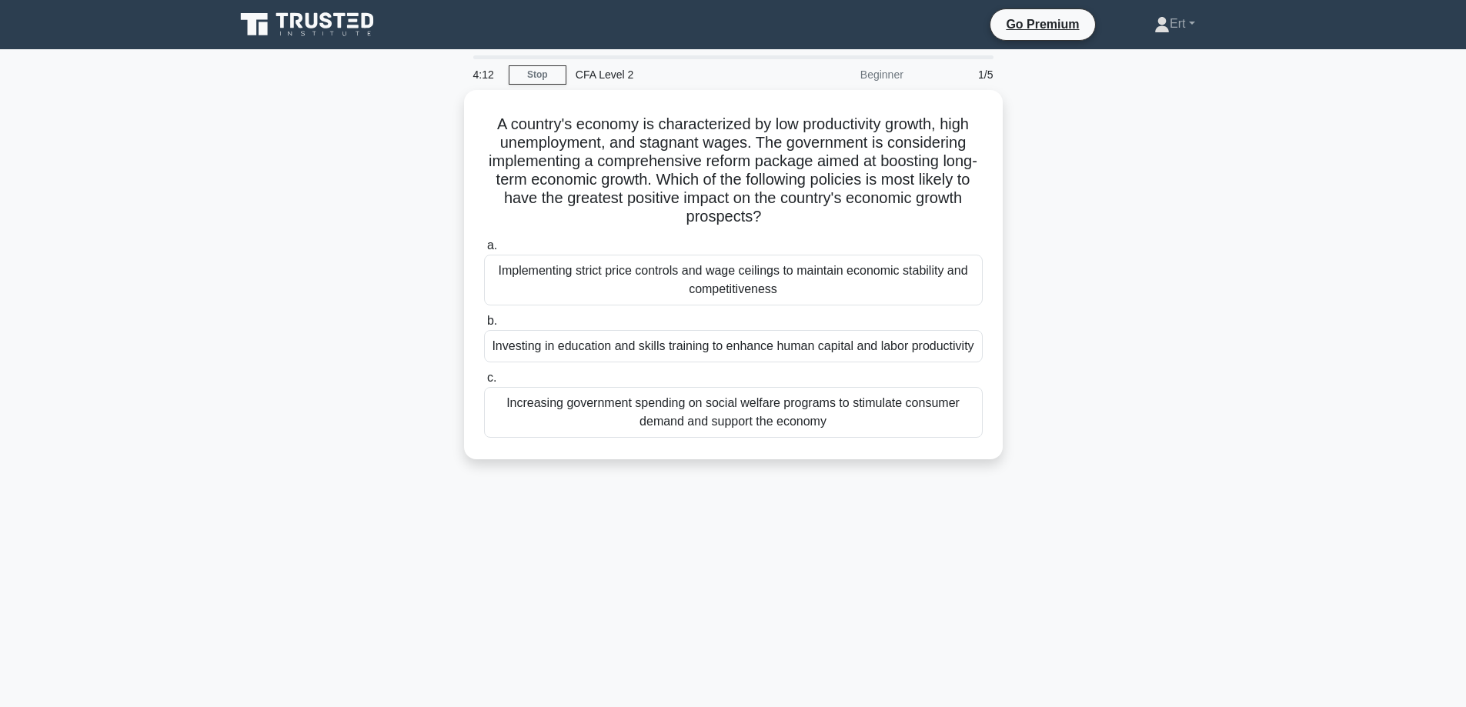
click at [881, 654] on div "4:12 Stop CFA Level 2 Beginner 1/5 A country's economy is characterized by low …" at bounding box center [734, 440] width 1016 height 770
click at [276, 448] on div "A country's economy is characterized by low productivity growth, high unemploym…" at bounding box center [734, 284] width 1016 height 388
click at [741, 359] on div "Investing in education and skills training to enhance human capital and labor p…" at bounding box center [733, 342] width 499 height 32
click at [484, 323] on input "b. Investing in education and skills training to enhance human capital and labo…" at bounding box center [484, 318] width 0 height 10
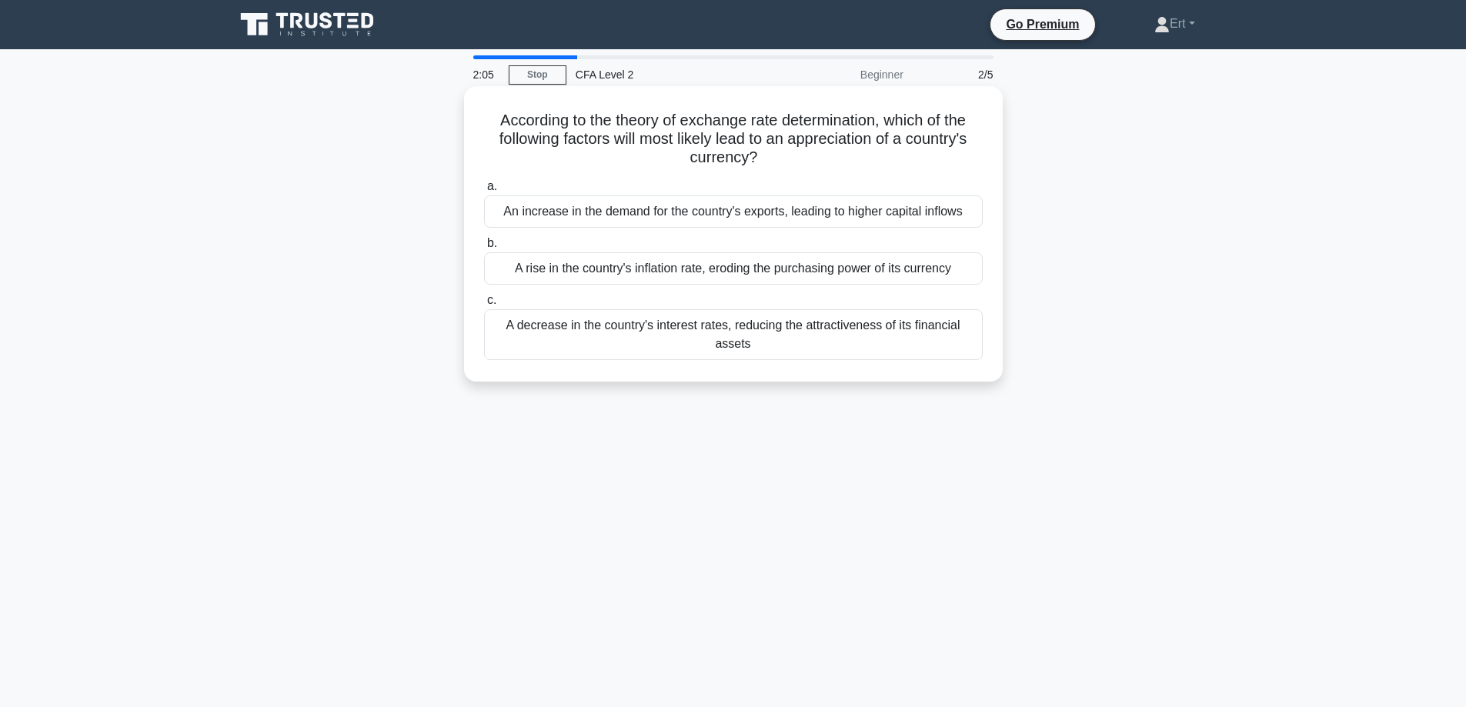
click at [654, 342] on div "A decrease in the country's interest rates, reducing the attractiveness of its …" at bounding box center [733, 334] width 499 height 51
click at [484, 306] on input "c. A decrease in the country's interest rates, reducing the attractiveness of i…" at bounding box center [484, 301] width 0 height 10
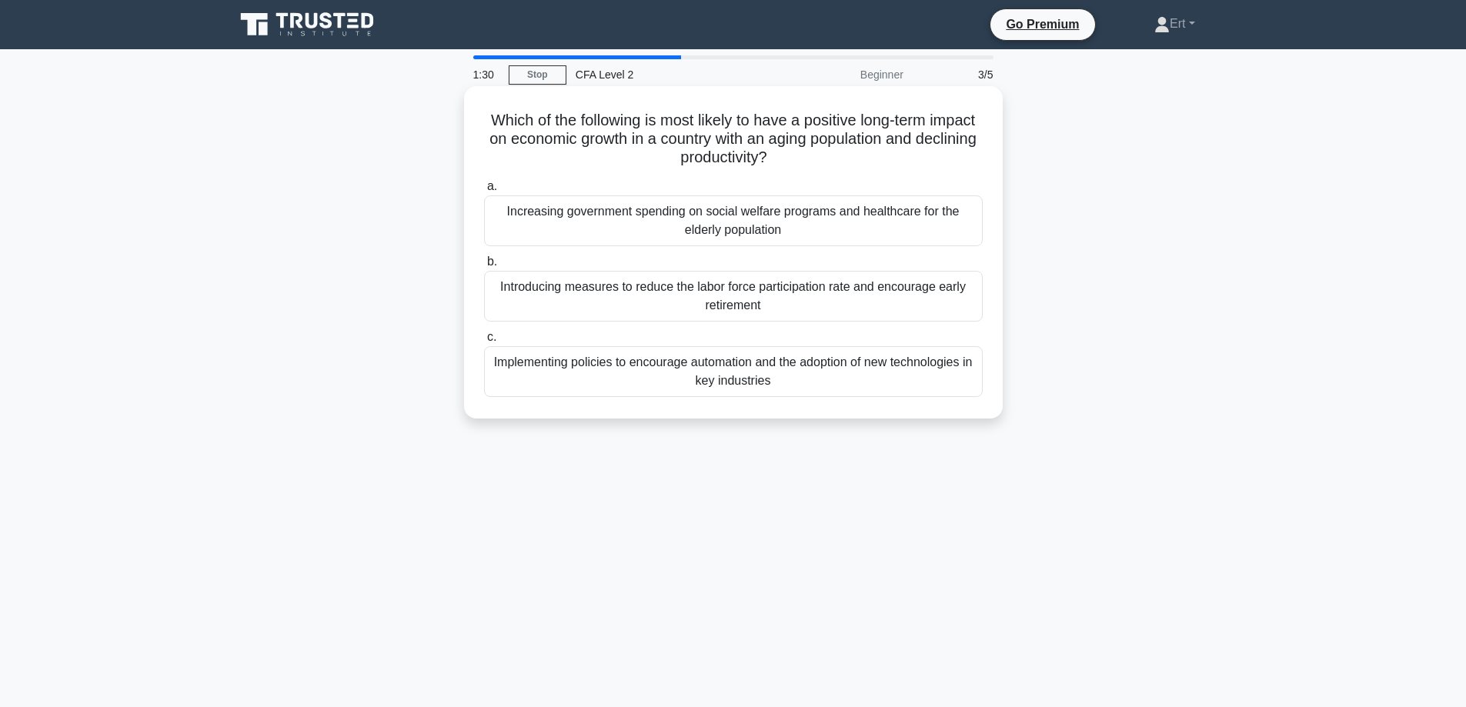
click at [603, 383] on div "Implementing policies to encourage automation and the adoption of new technolog…" at bounding box center [733, 371] width 499 height 51
click at [484, 343] on input "c. Implementing policies to encourage automation and the adoption of new techno…" at bounding box center [484, 338] width 0 height 10
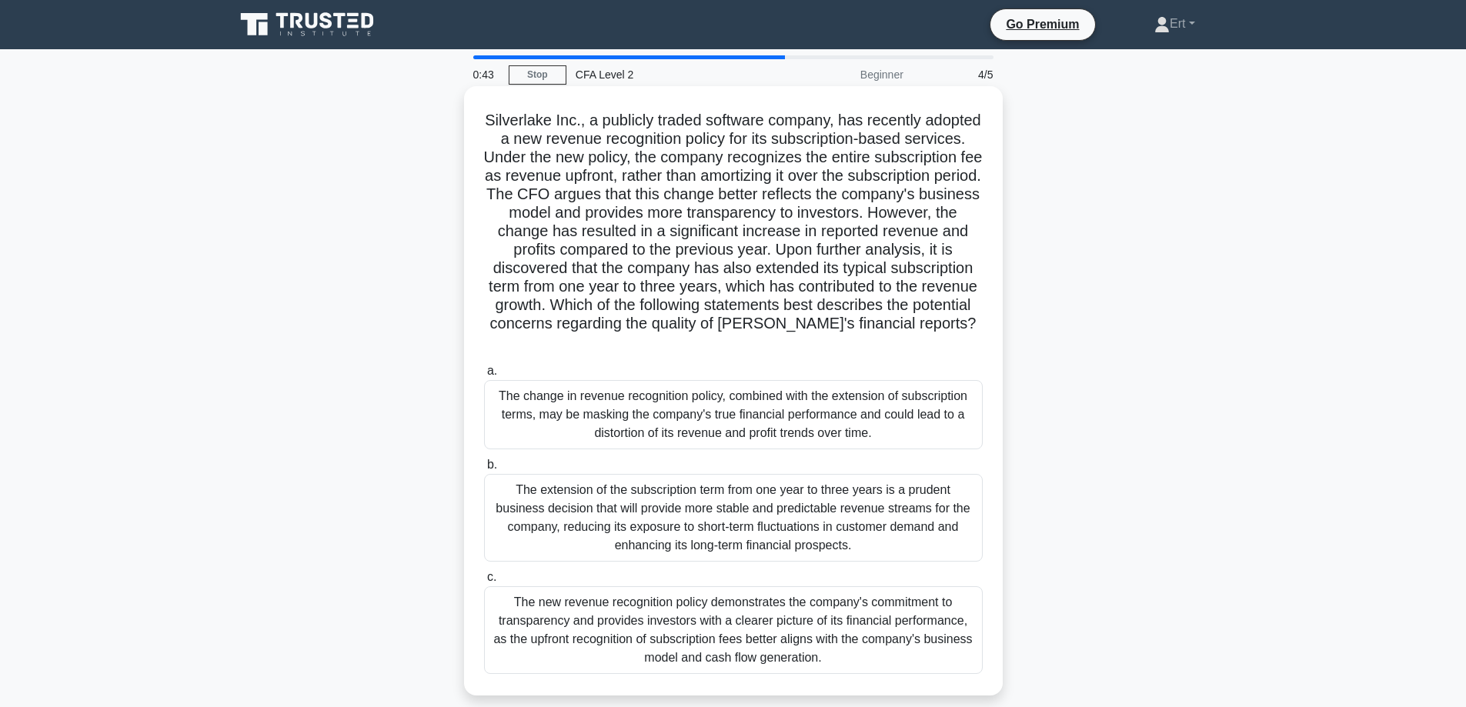
click at [569, 410] on div "The change in revenue recognition policy, combined with the extension of subscr…" at bounding box center [733, 414] width 499 height 69
click at [484, 376] on input "a. The change in revenue recognition policy, combined with the extension of sub…" at bounding box center [484, 371] width 0 height 10
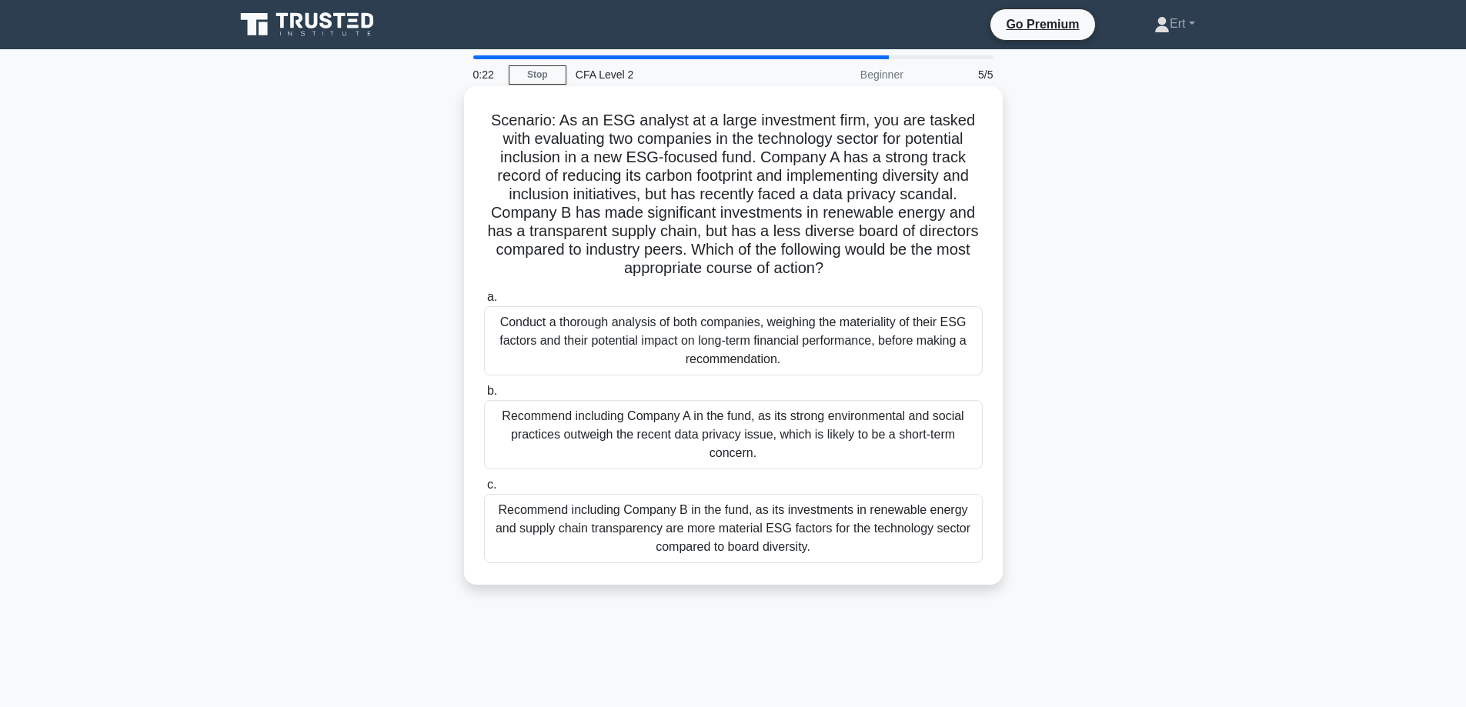
click at [615, 323] on div "Conduct a thorough analysis of both companies, weighing the materiality of thei…" at bounding box center [733, 340] width 499 height 69
click at [484, 303] on input "a. Conduct a thorough analysis of both companies, weighing the materiality of t…" at bounding box center [484, 298] width 0 height 10
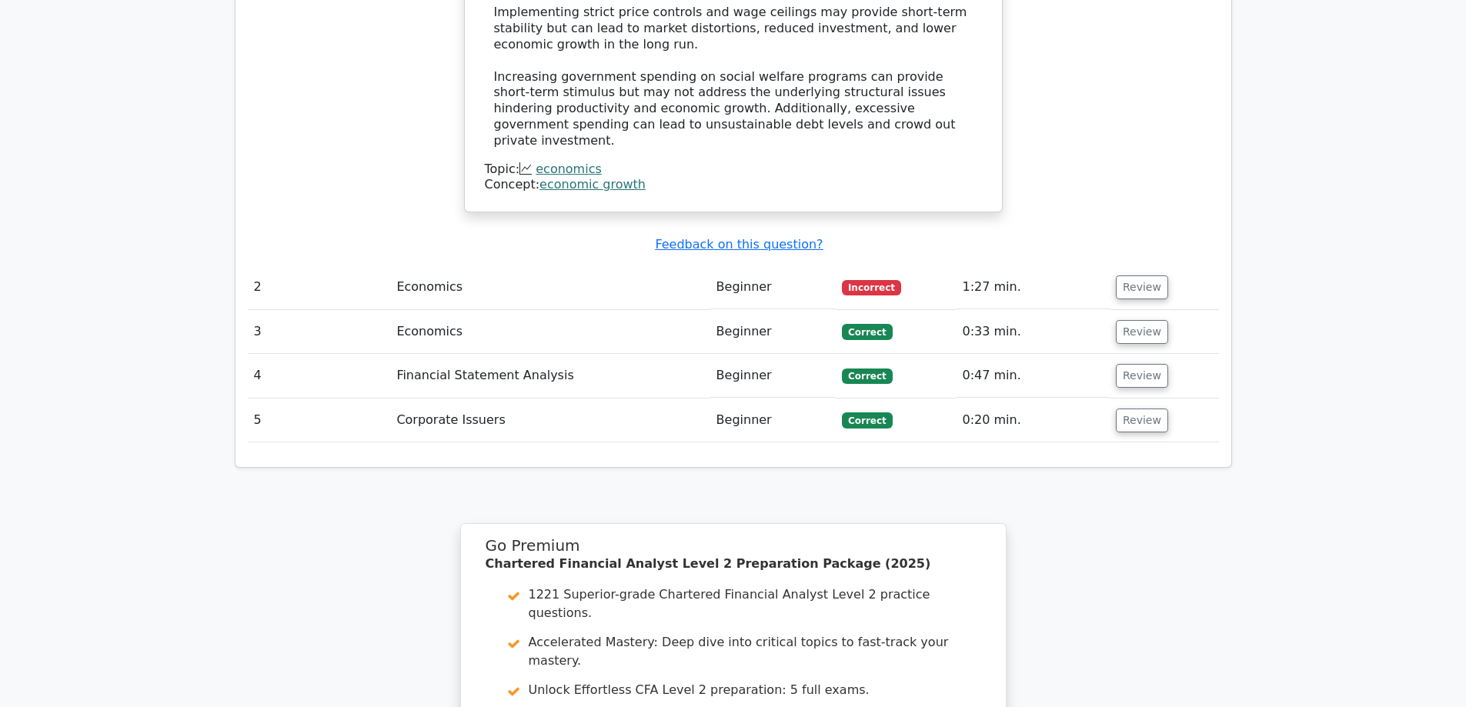
scroll to position [1751, 0]
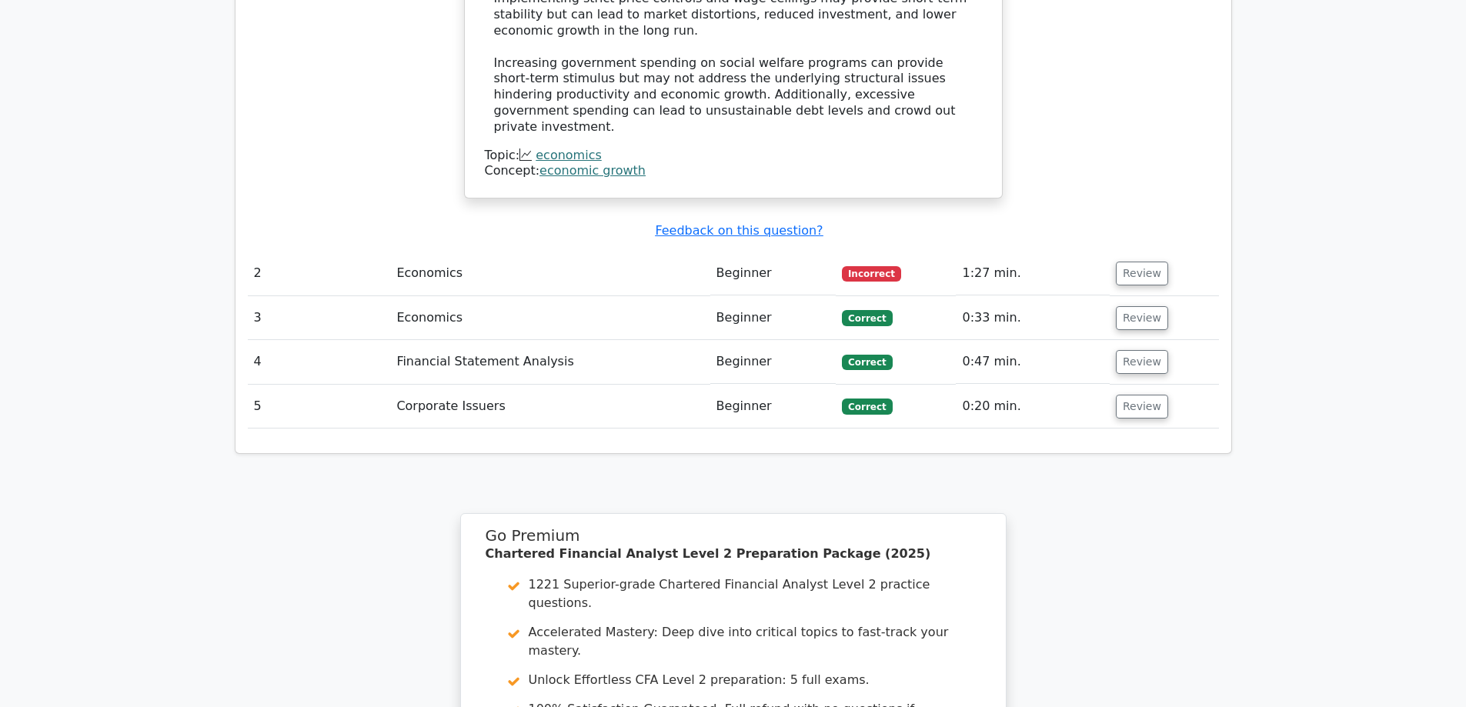
drag, startPoint x: 1102, startPoint y: 345, endPoint x: 1216, endPoint y: 339, distance: 114.1
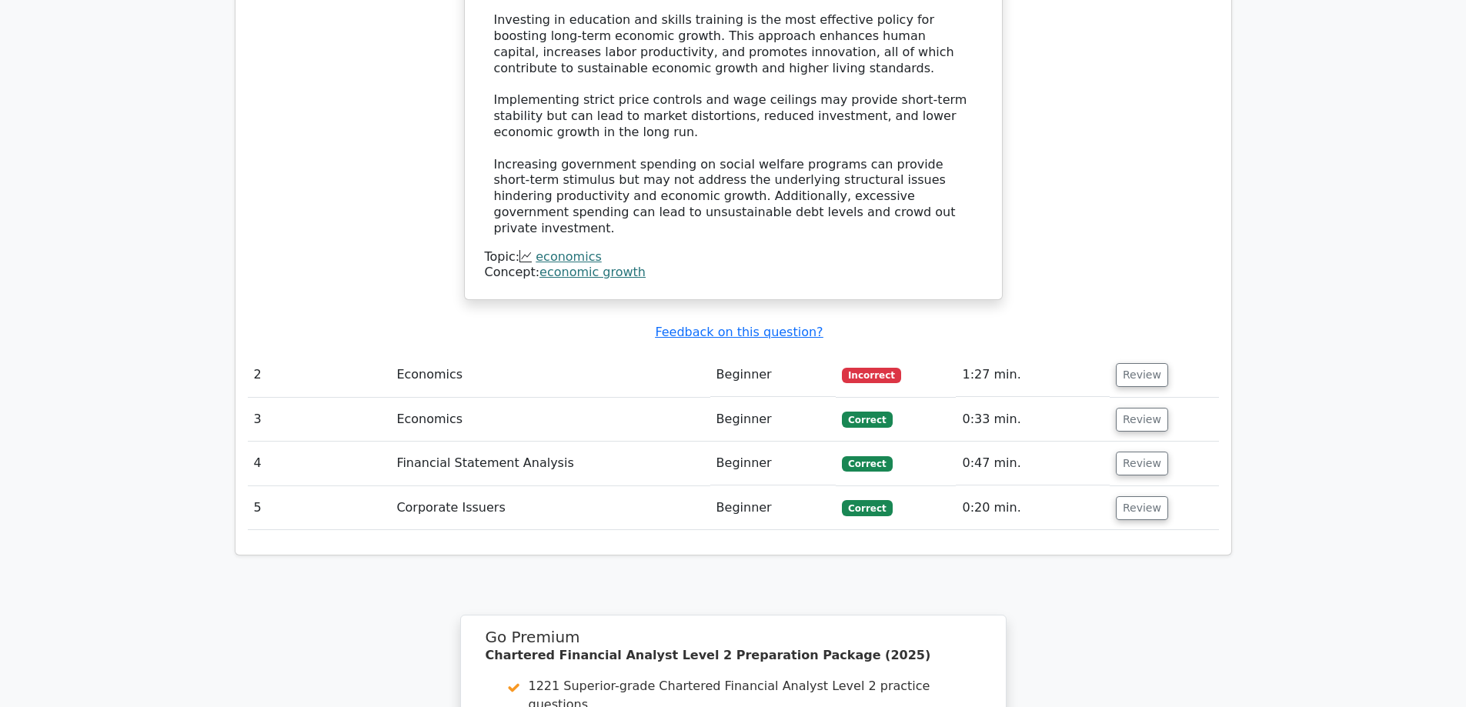
scroll to position [1711, 0]
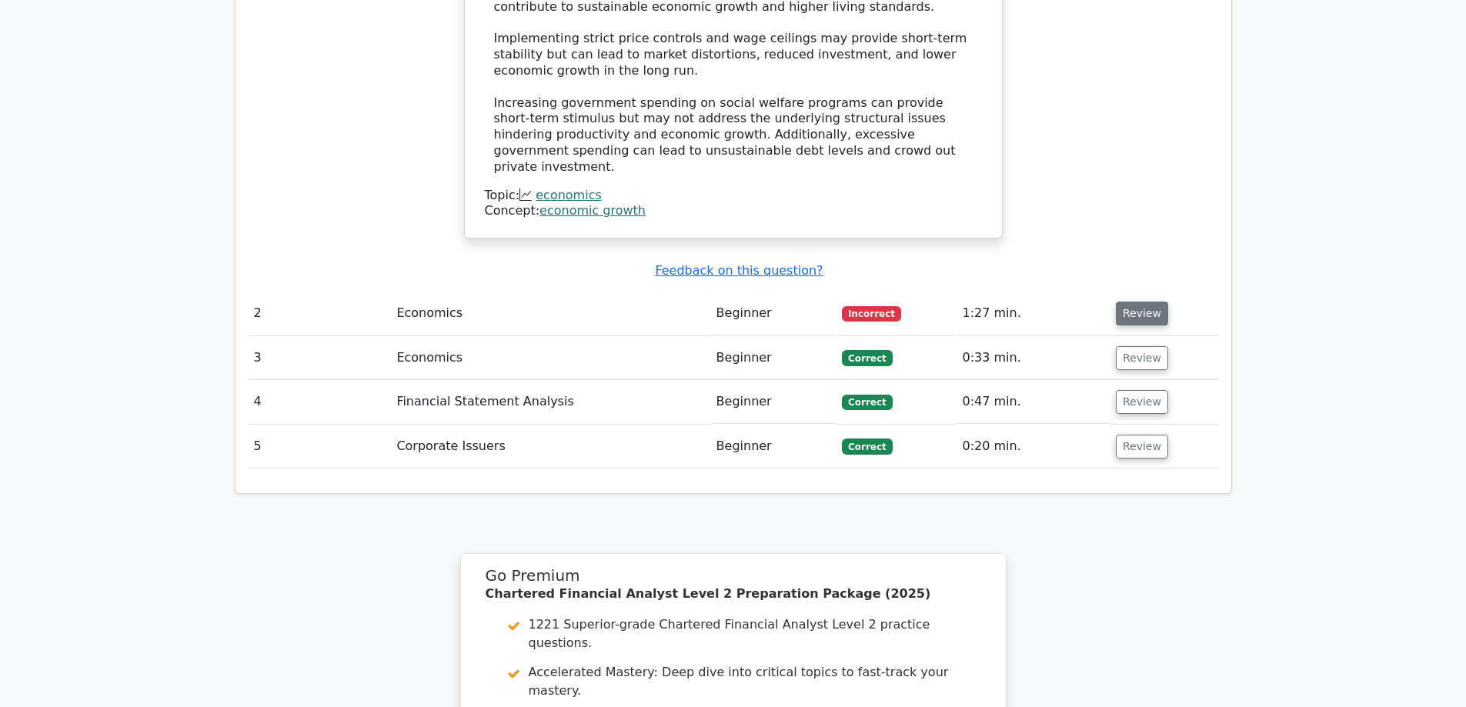
click at [1129, 302] on button "Review" at bounding box center [1142, 314] width 52 height 24
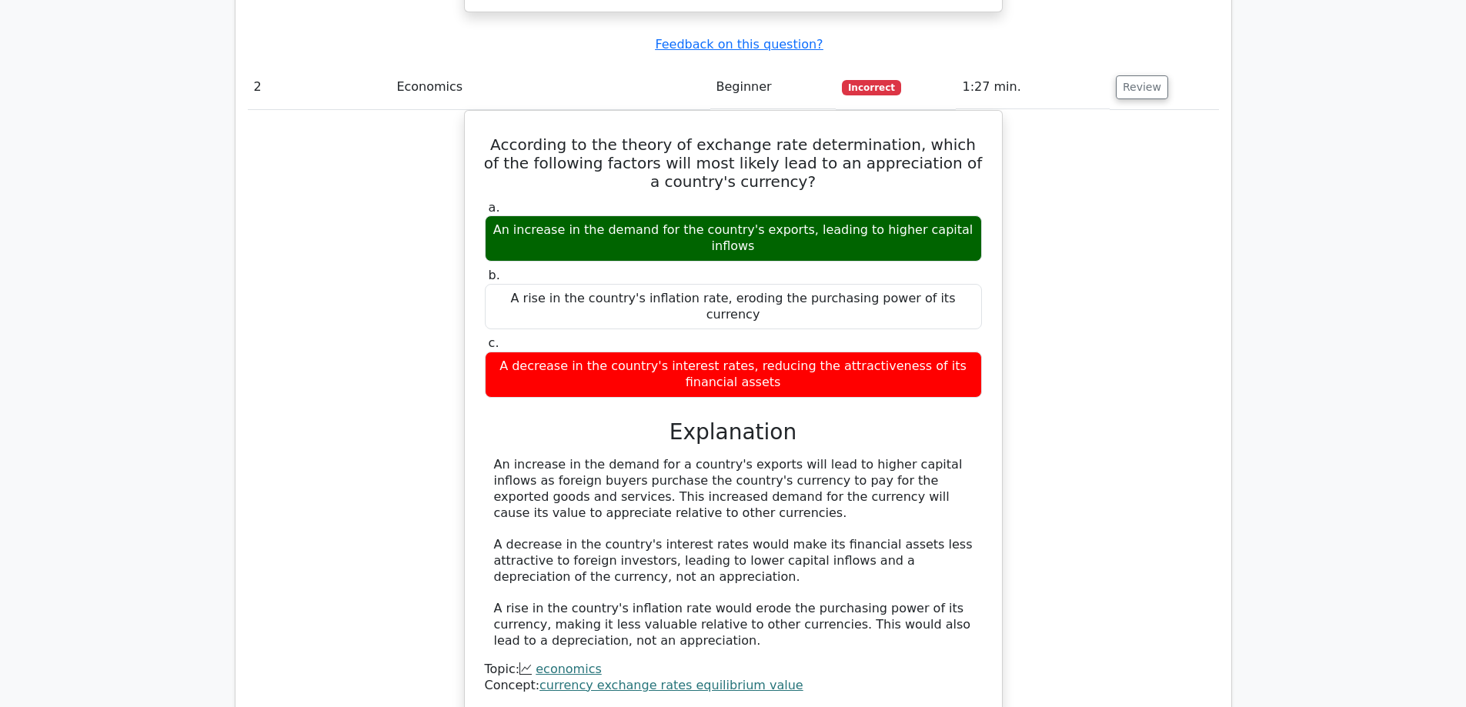
scroll to position [1944, 0]
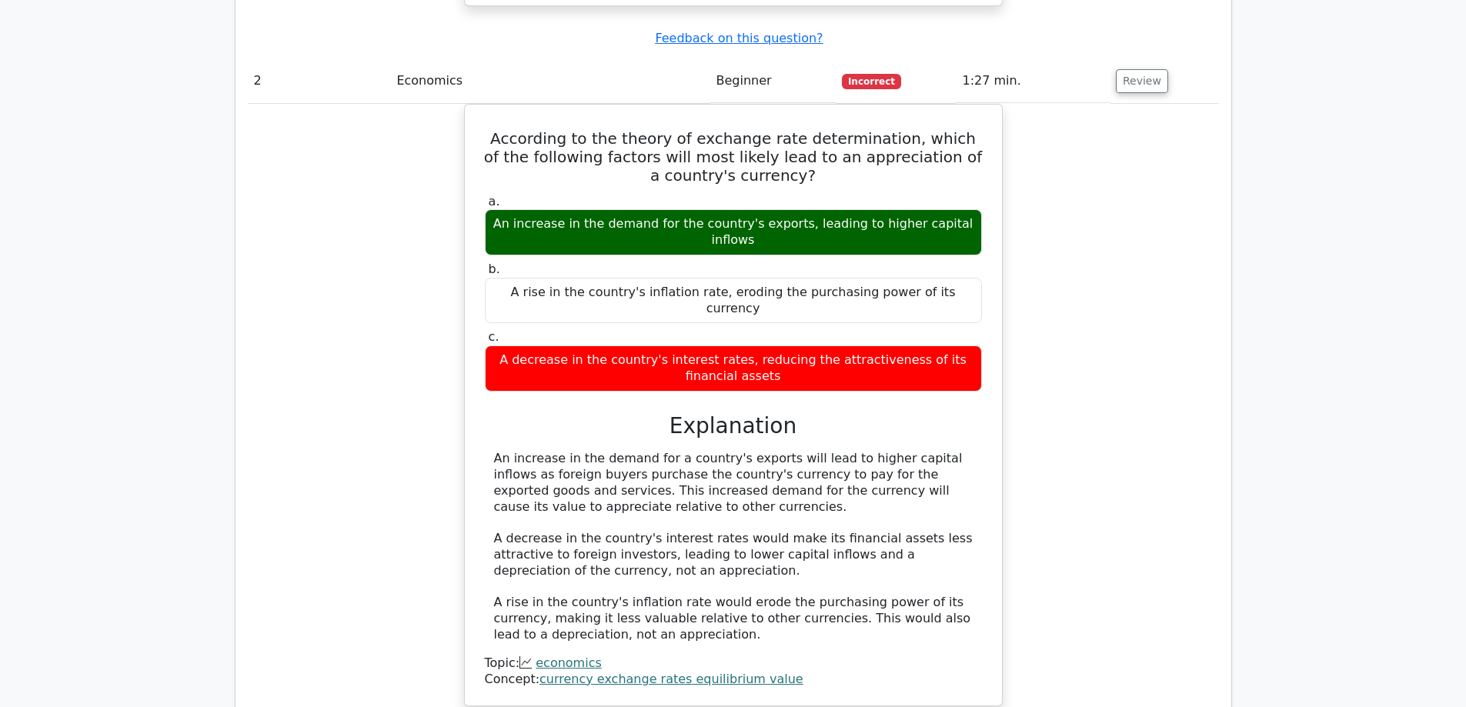
click at [1005, 139] on div "According to the theory of exchange rate determination, which of the following …" at bounding box center [733, 415] width 971 height 622
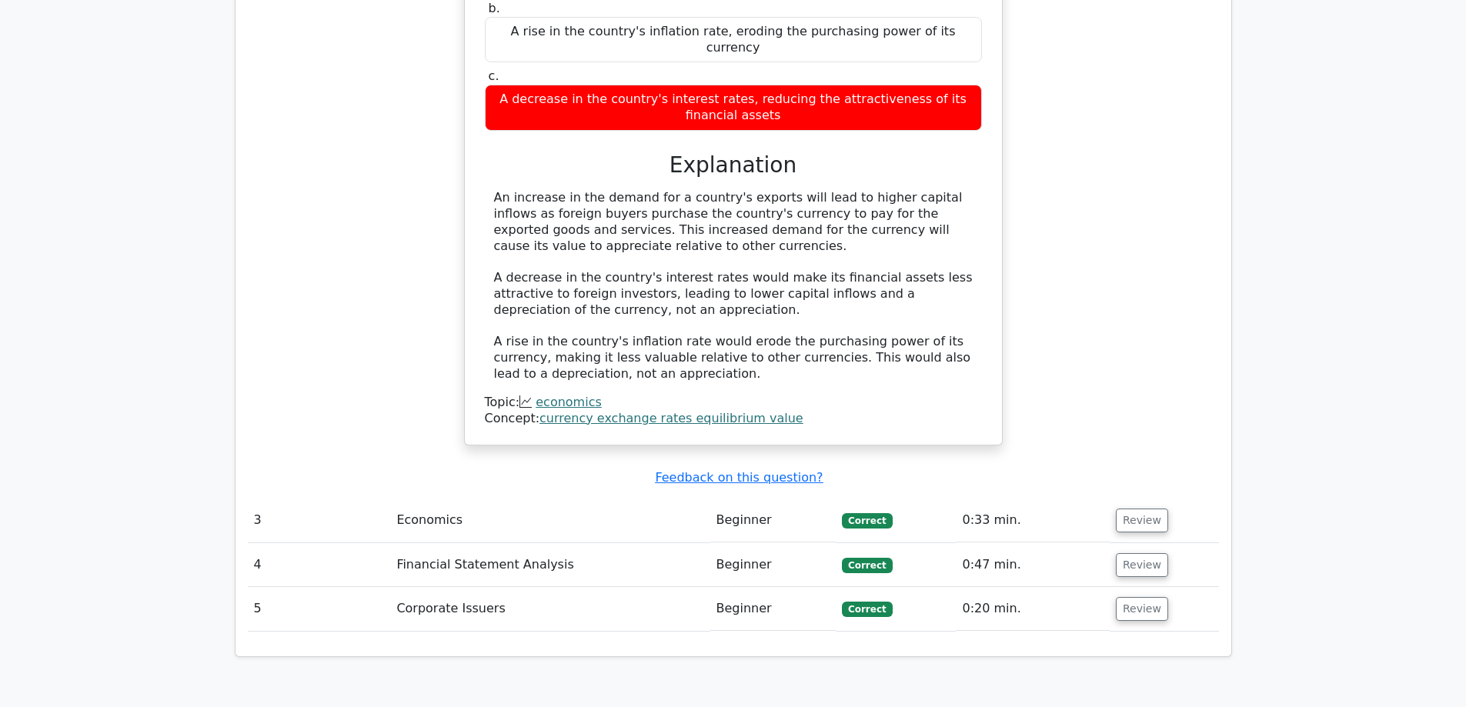
scroll to position [2318, 0]
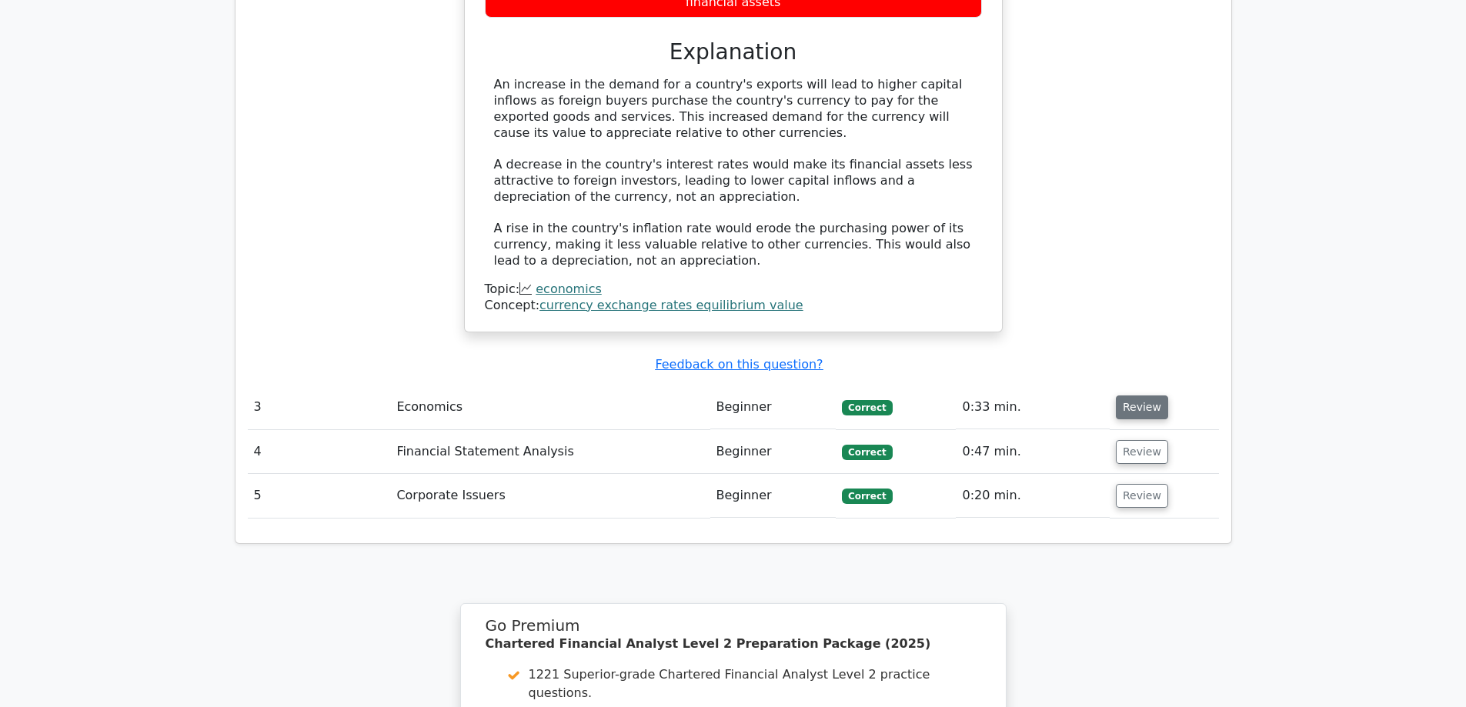
click at [1150, 396] on button "Review" at bounding box center [1142, 408] width 52 height 24
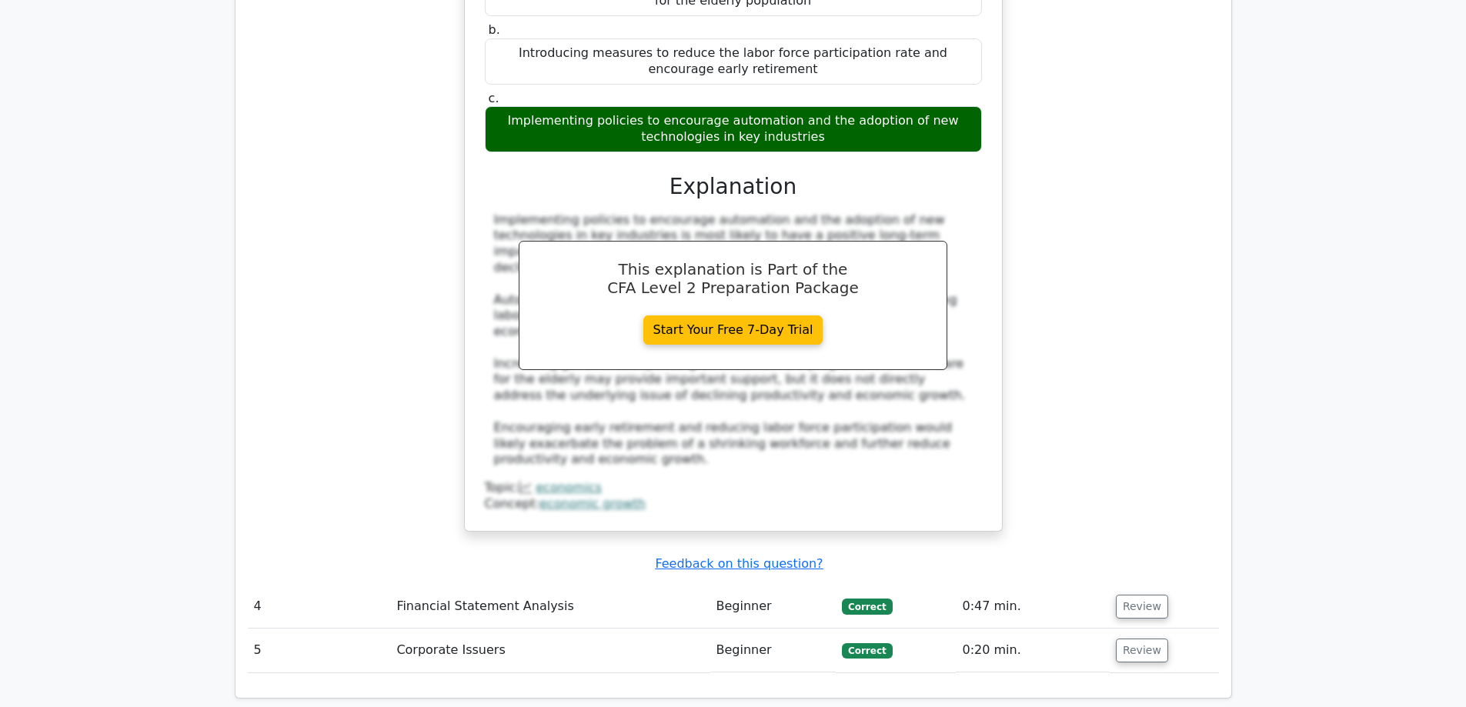
scroll to position [3053, 0]
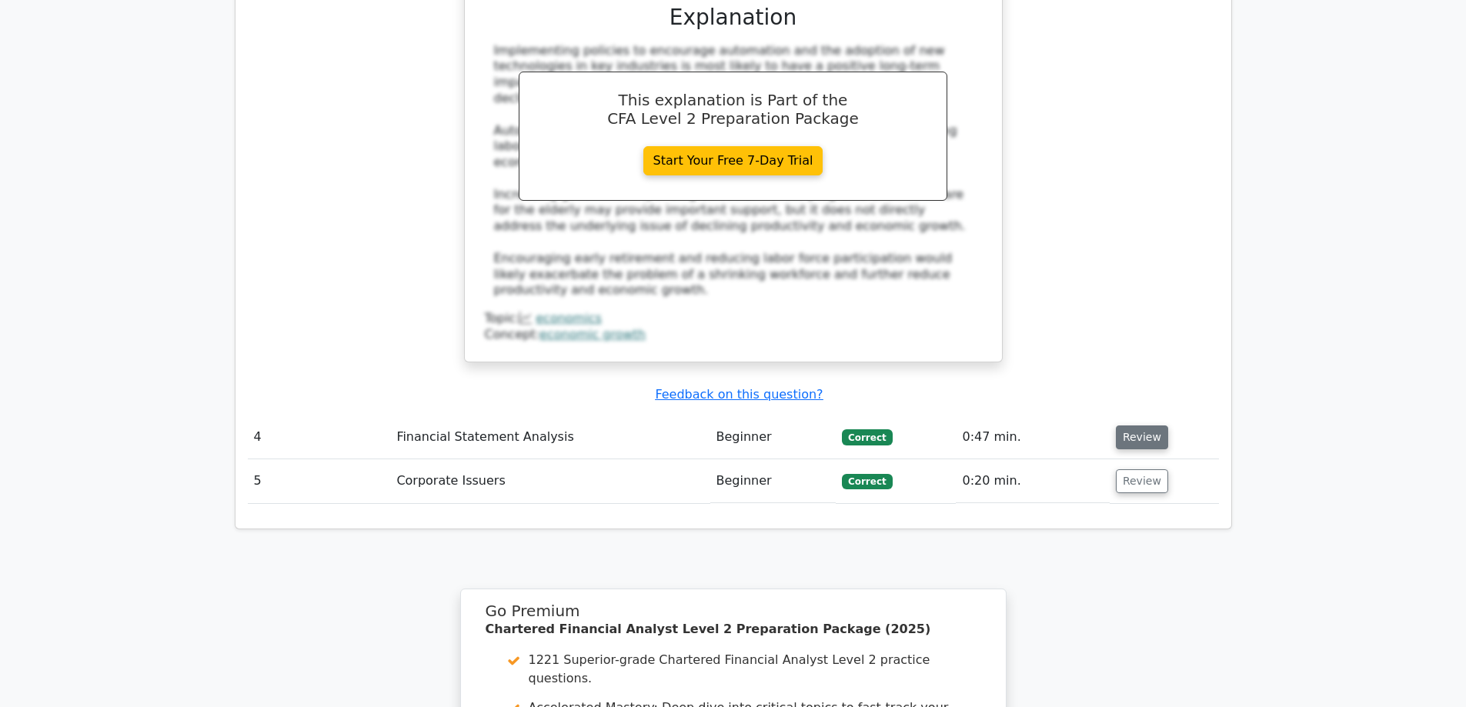
click at [1150, 426] on button "Review" at bounding box center [1142, 438] width 52 height 24
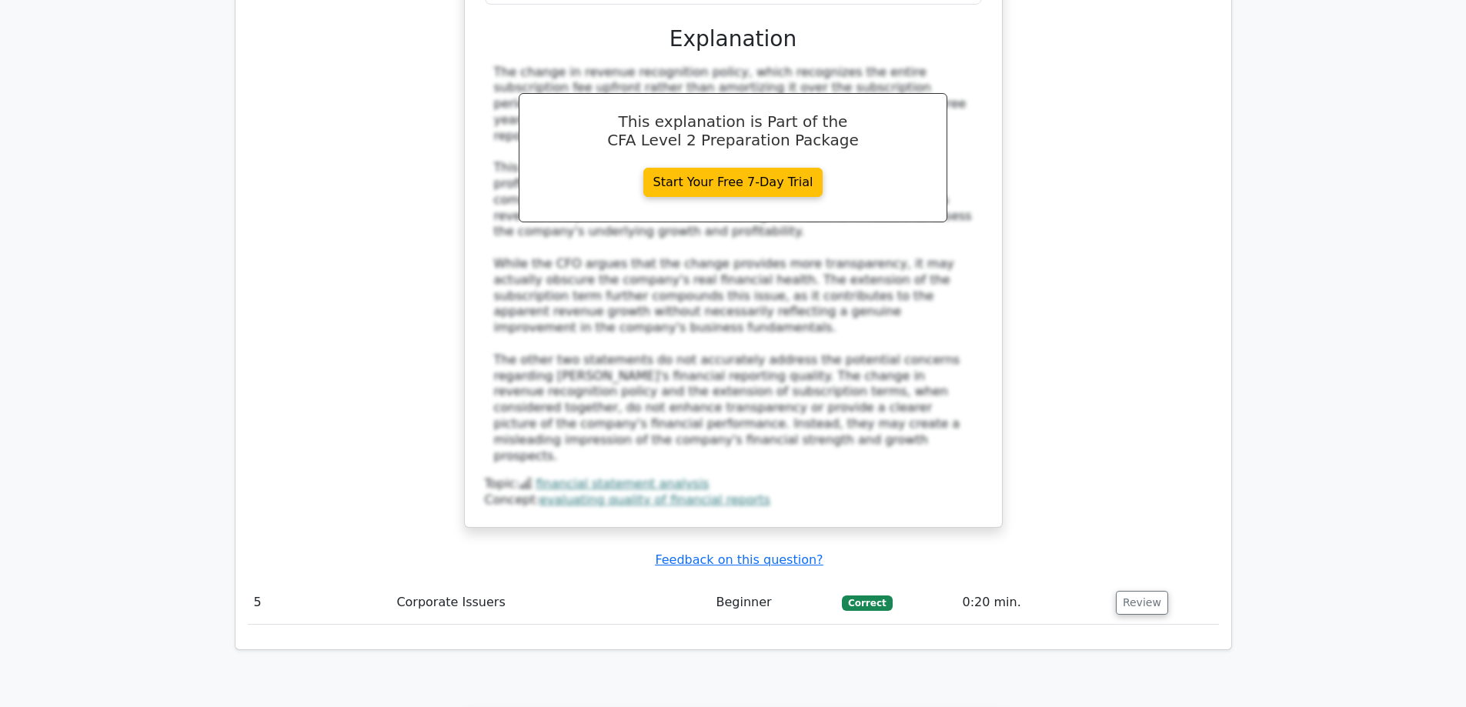
scroll to position [4181, 0]
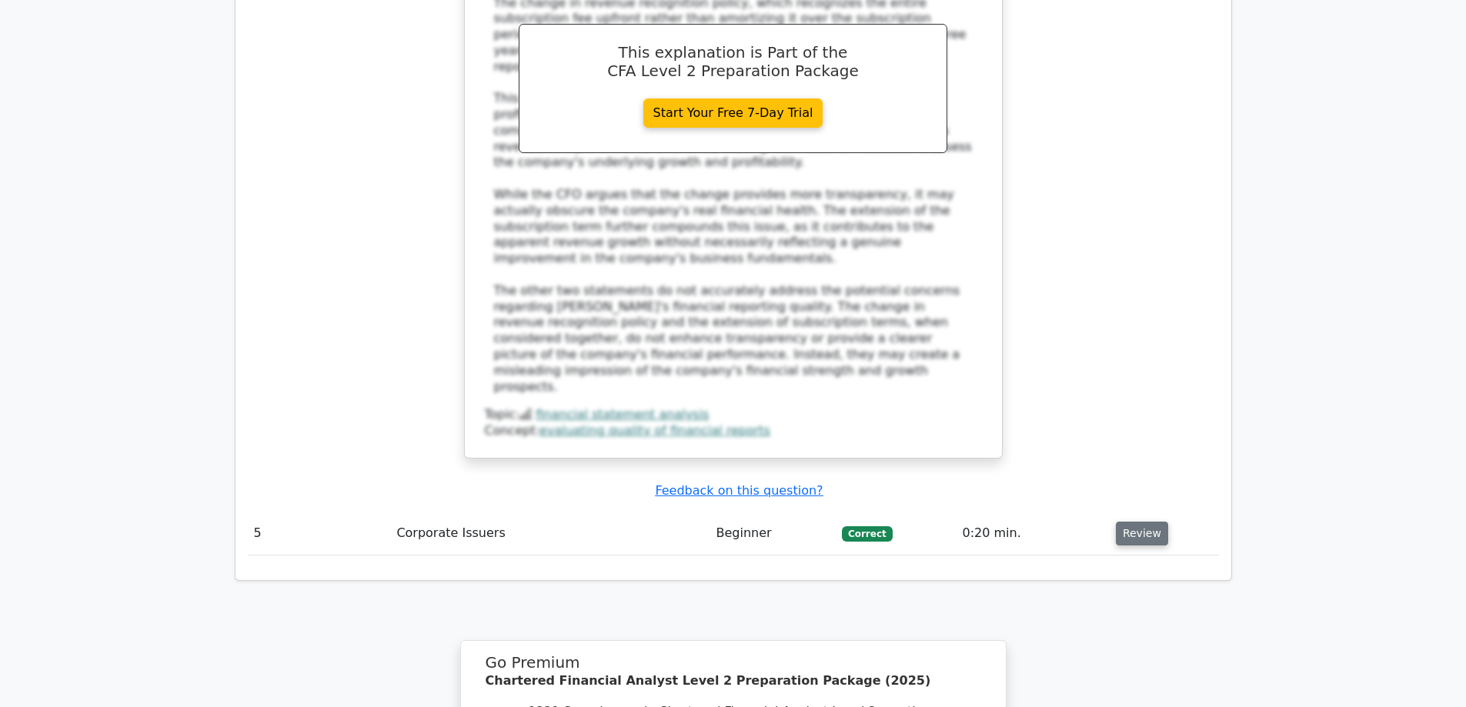
click at [1126, 522] on button "Review" at bounding box center [1142, 534] width 52 height 24
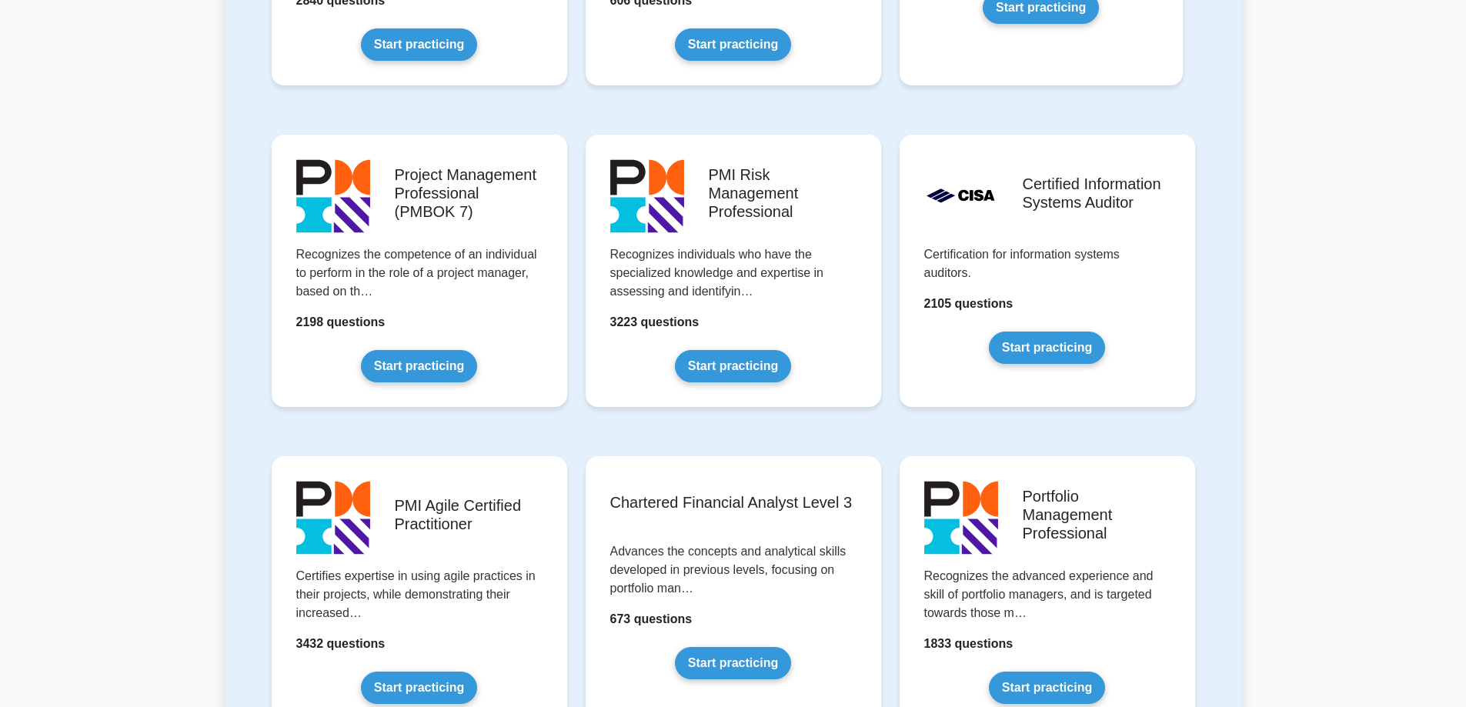
scroll to position [1163, 0]
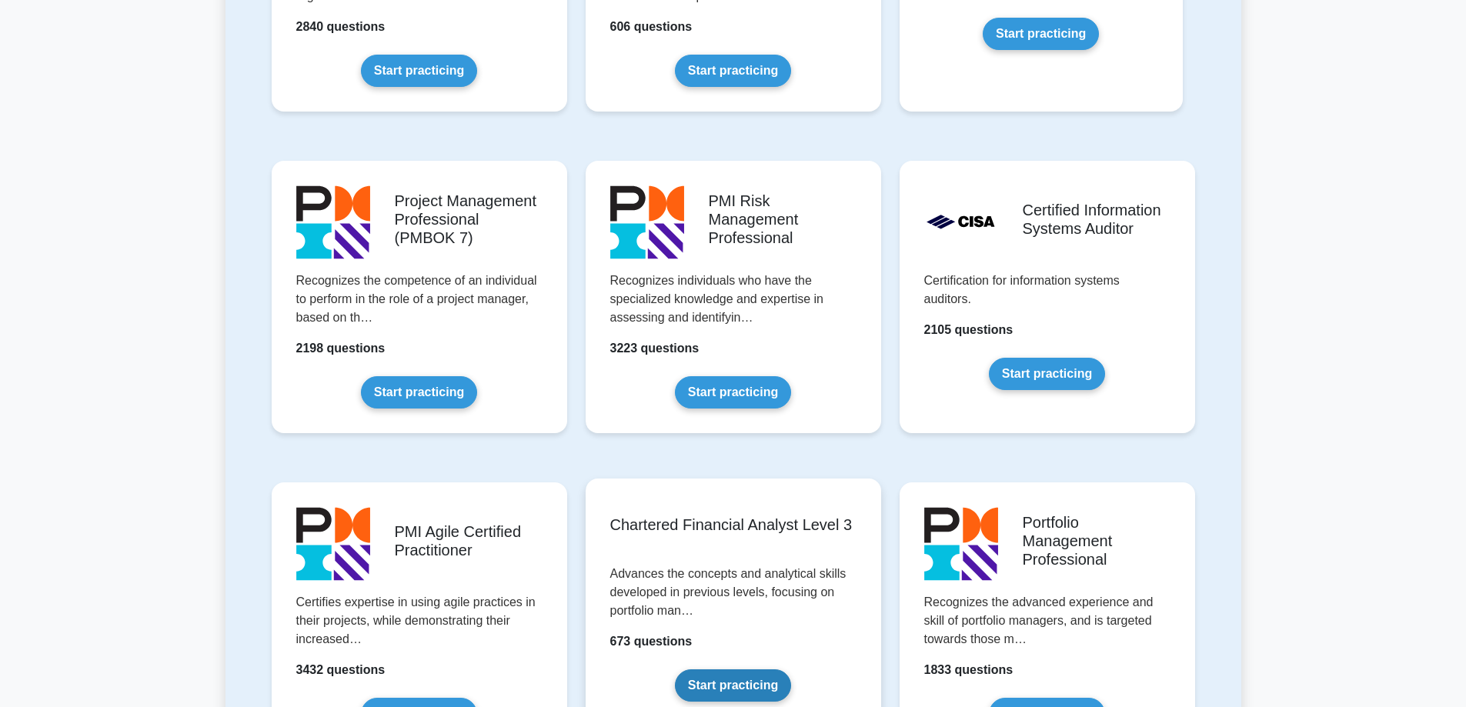
click at [743, 694] on link "Start practicing" at bounding box center [733, 686] width 116 height 32
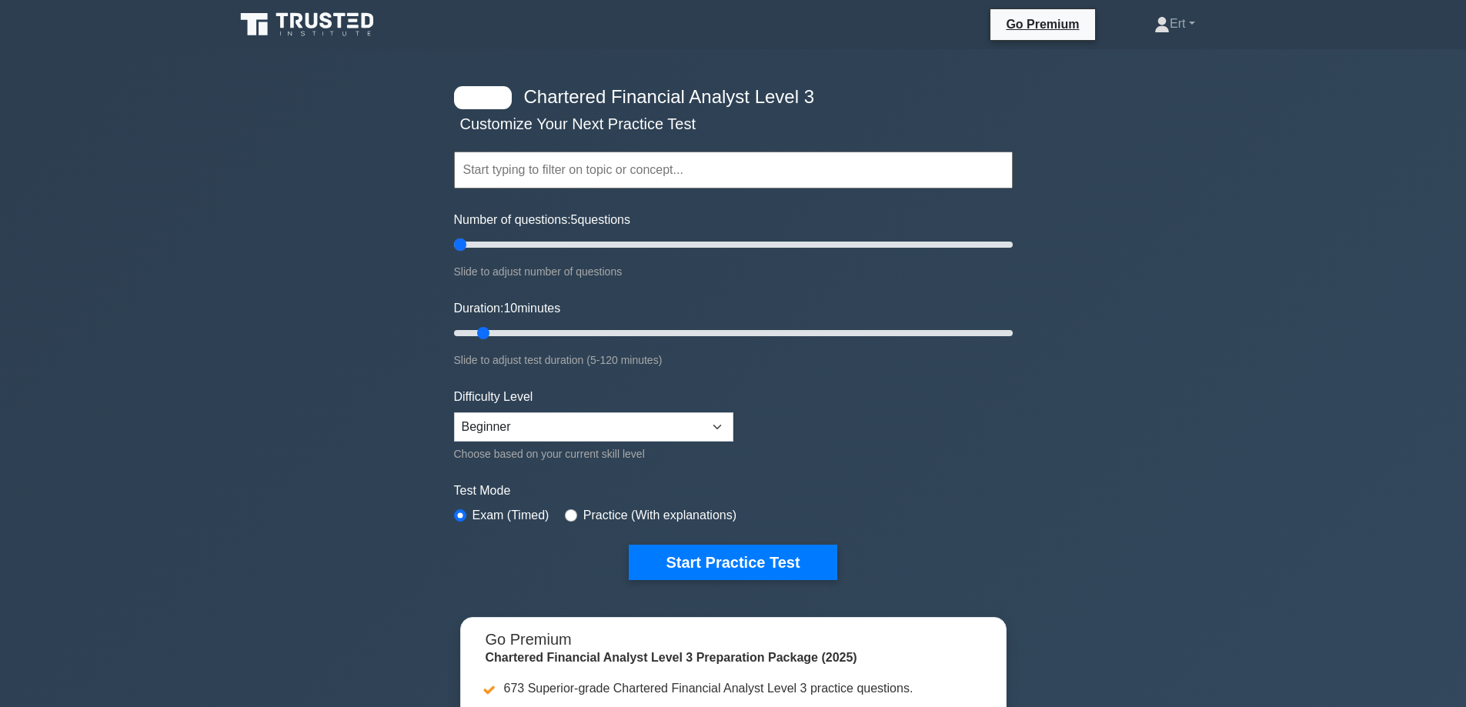
drag, startPoint x: 473, startPoint y: 239, endPoint x: 34, endPoint y: 277, distance: 440.5
type input "5"
click at [454, 254] on input "Number of questions: 5 questions" at bounding box center [733, 245] width 559 height 18
drag, startPoint x: 420, startPoint y: 333, endPoint x: 0, endPoint y: 375, distance: 421.7
type input "5"
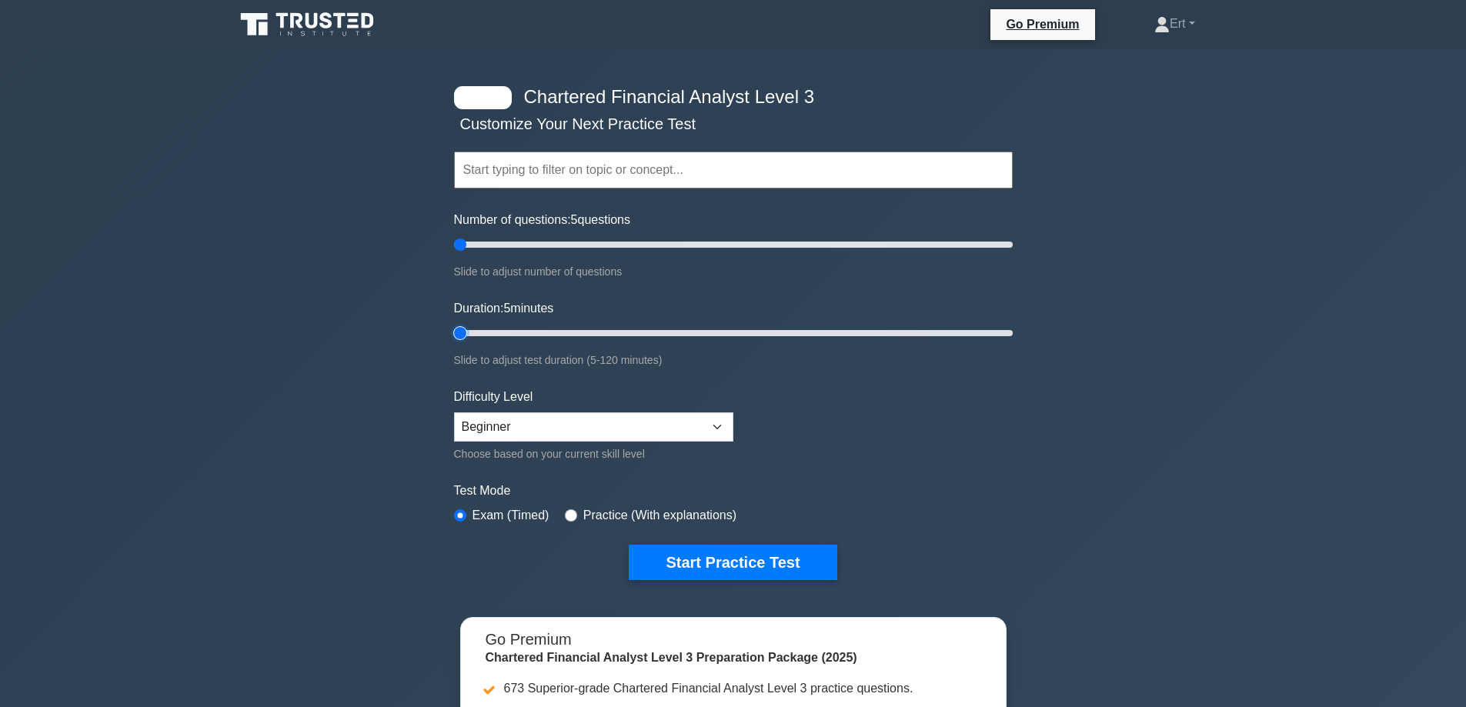
click at [454, 343] on input "Duration: 5 minutes" at bounding box center [733, 333] width 559 height 18
click at [664, 556] on button "Start Practice Test" at bounding box center [733, 562] width 208 height 35
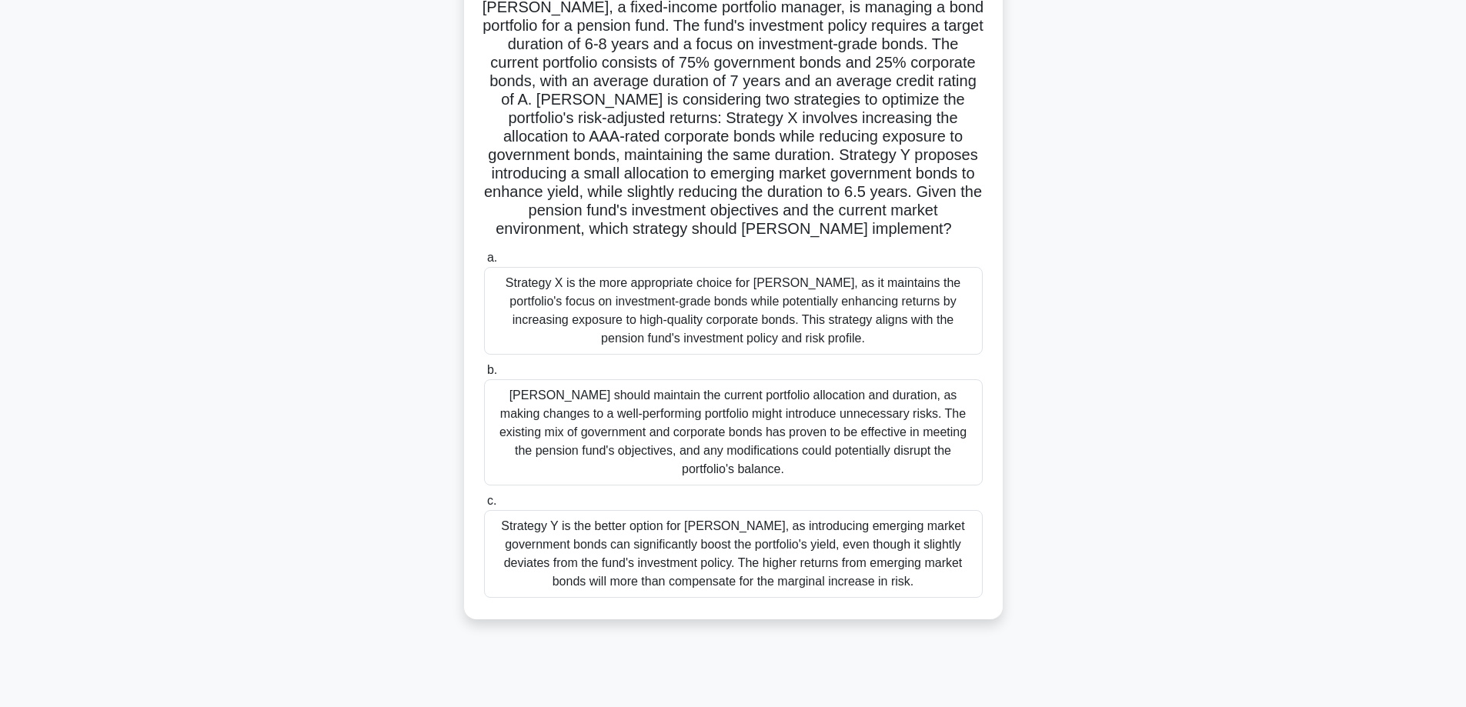
scroll to position [124, 0]
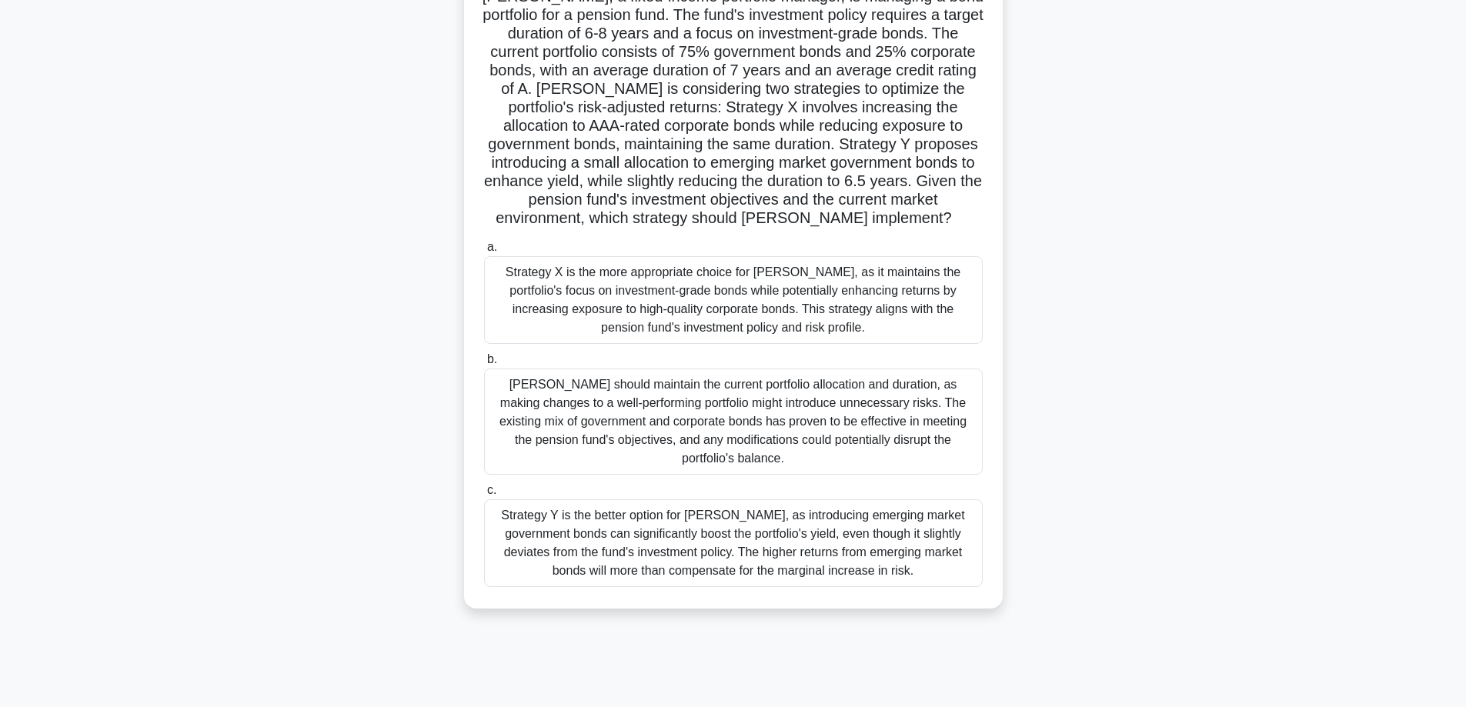
click at [570, 448] on div "[PERSON_NAME] should maintain the current portfolio allocation and duration, as…" at bounding box center [733, 422] width 499 height 106
click at [484, 365] on input "b. Andrew should maintain the current portfolio allocation and duration, as mak…" at bounding box center [484, 360] width 0 height 10
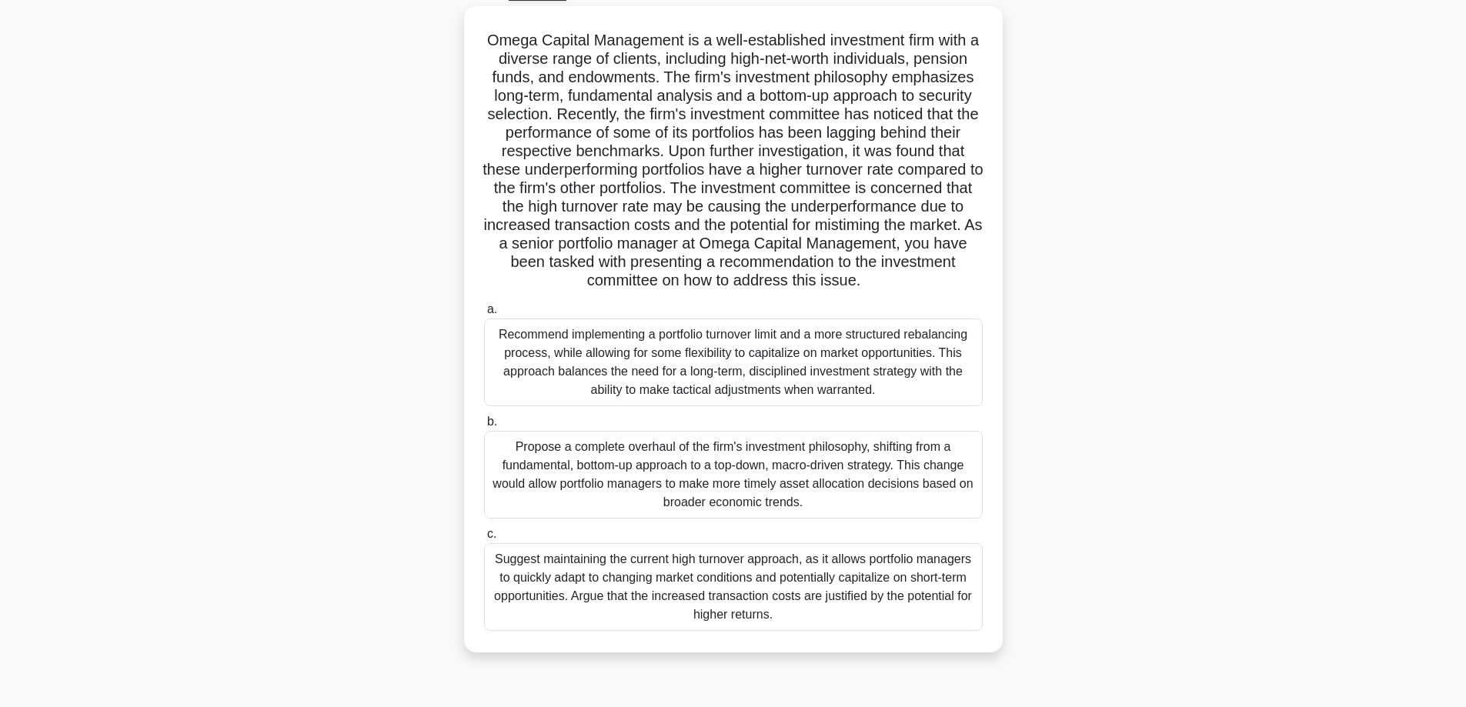
scroll to position [0, 0]
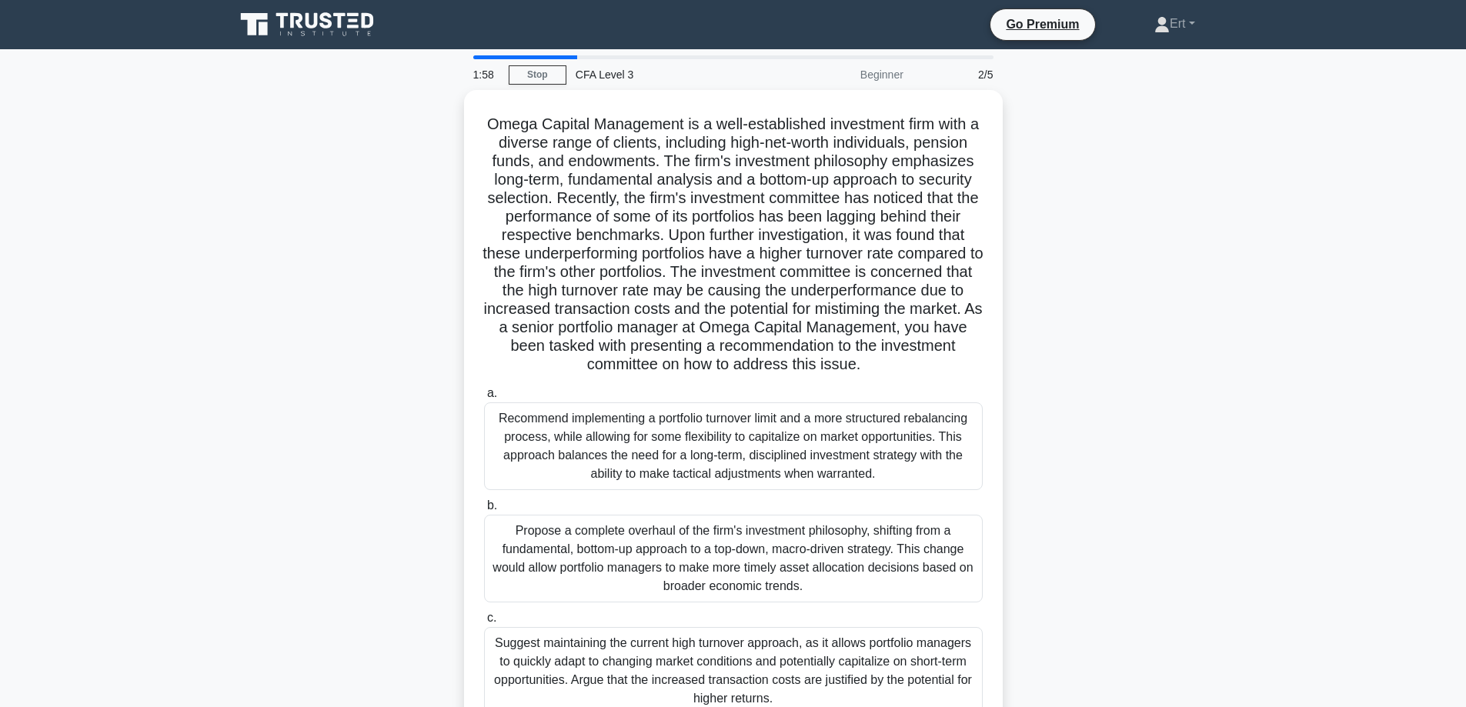
drag, startPoint x: 141, startPoint y: 385, endPoint x: 135, endPoint y: 428, distance: 43.5
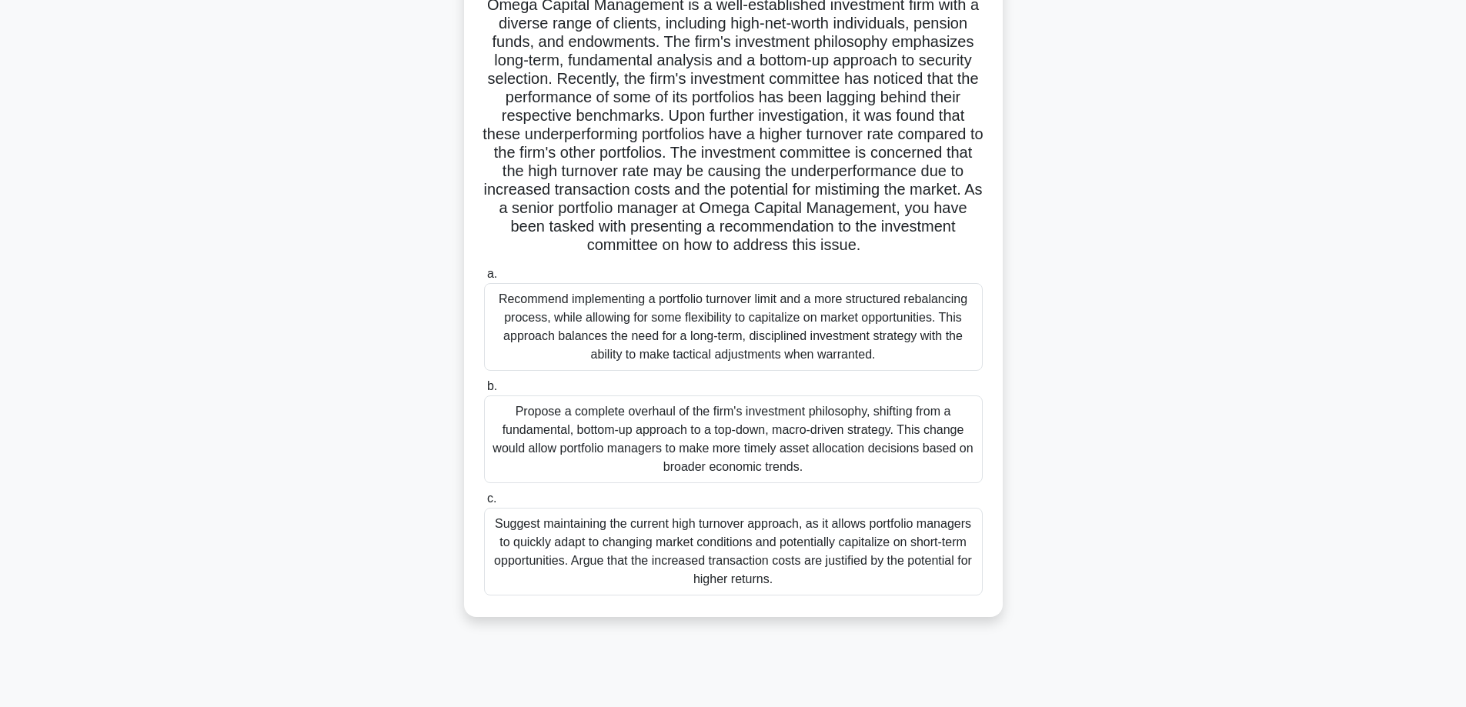
scroll to position [124, 0]
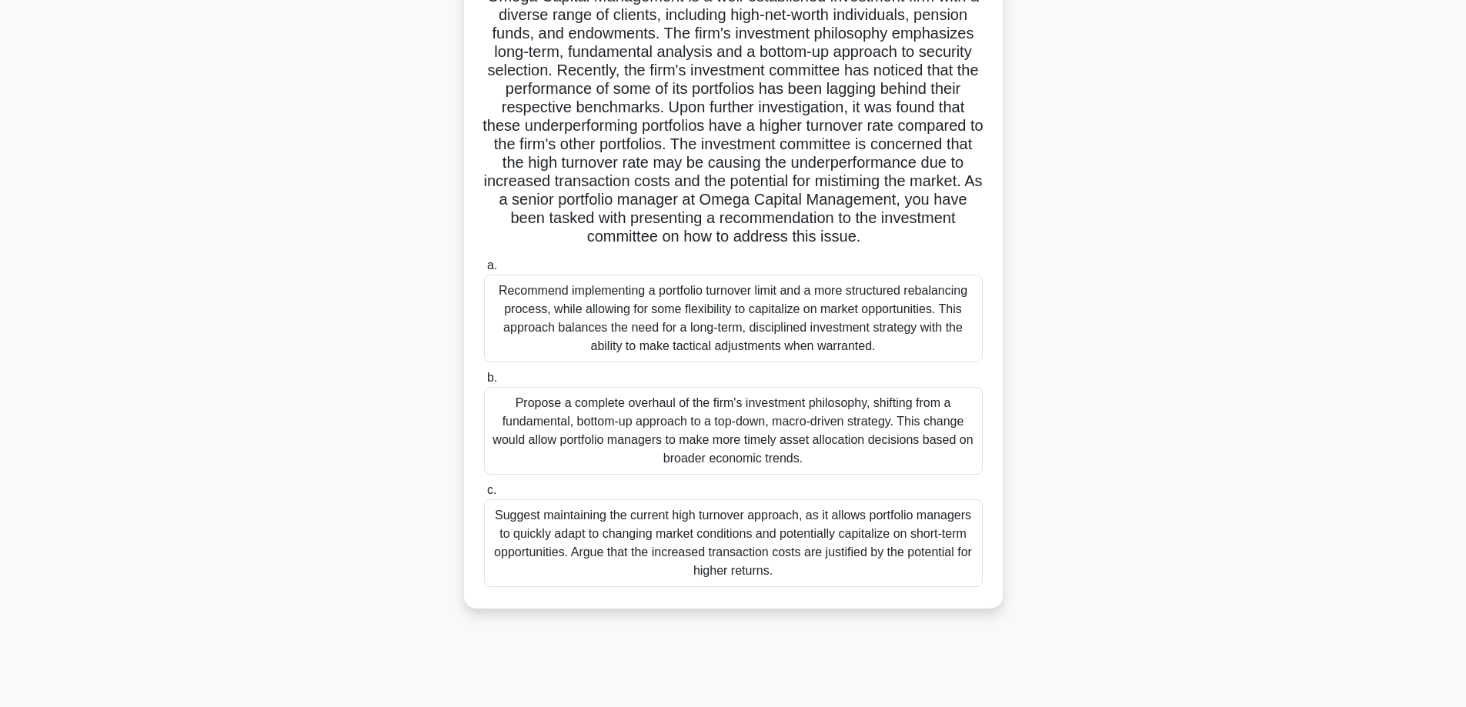
click at [516, 459] on div "Propose a complete overhaul of the firm's investment philosophy, shifting from …" at bounding box center [733, 431] width 499 height 88
click at [484, 383] on input "b. Propose a complete overhaul of the firm's investment philosophy, shifting fr…" at bounding box center [484, 378] width 0 height 10
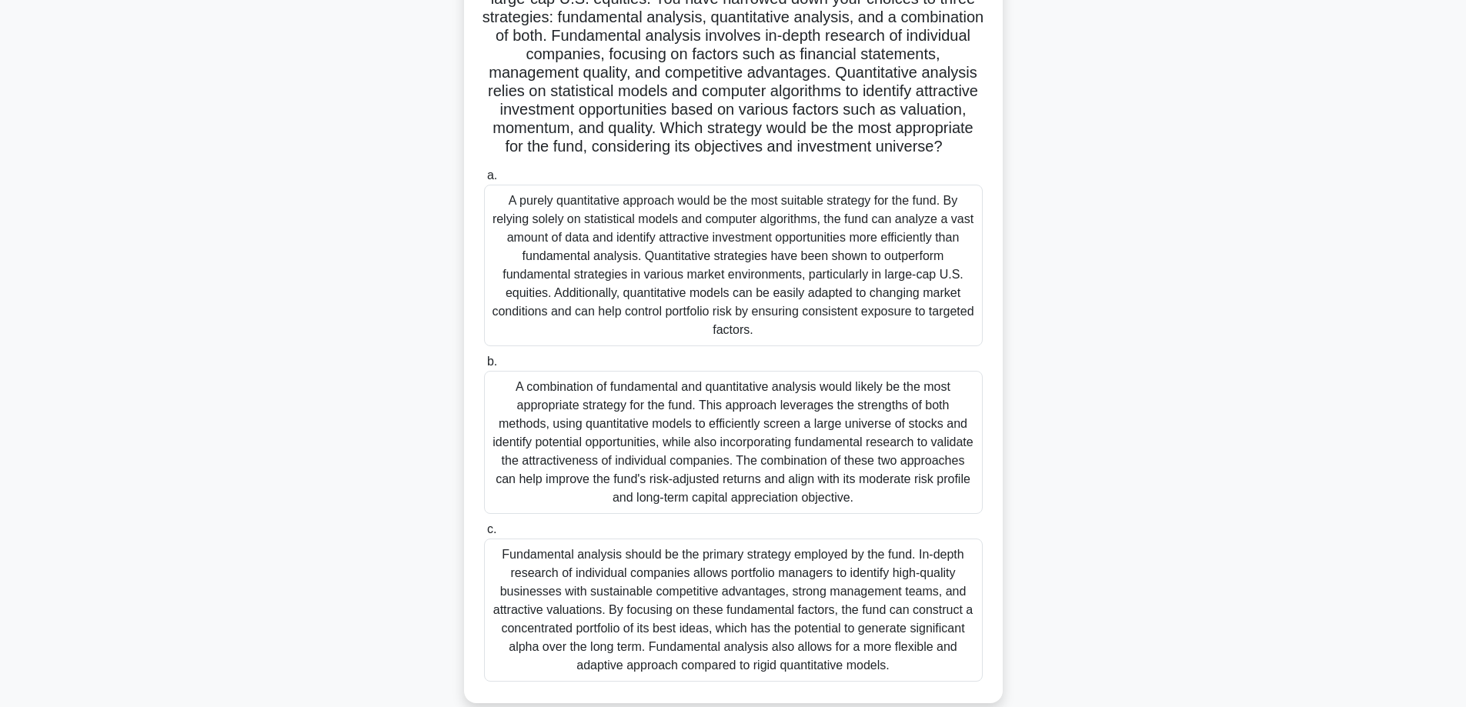
scroll to position [239, 0]
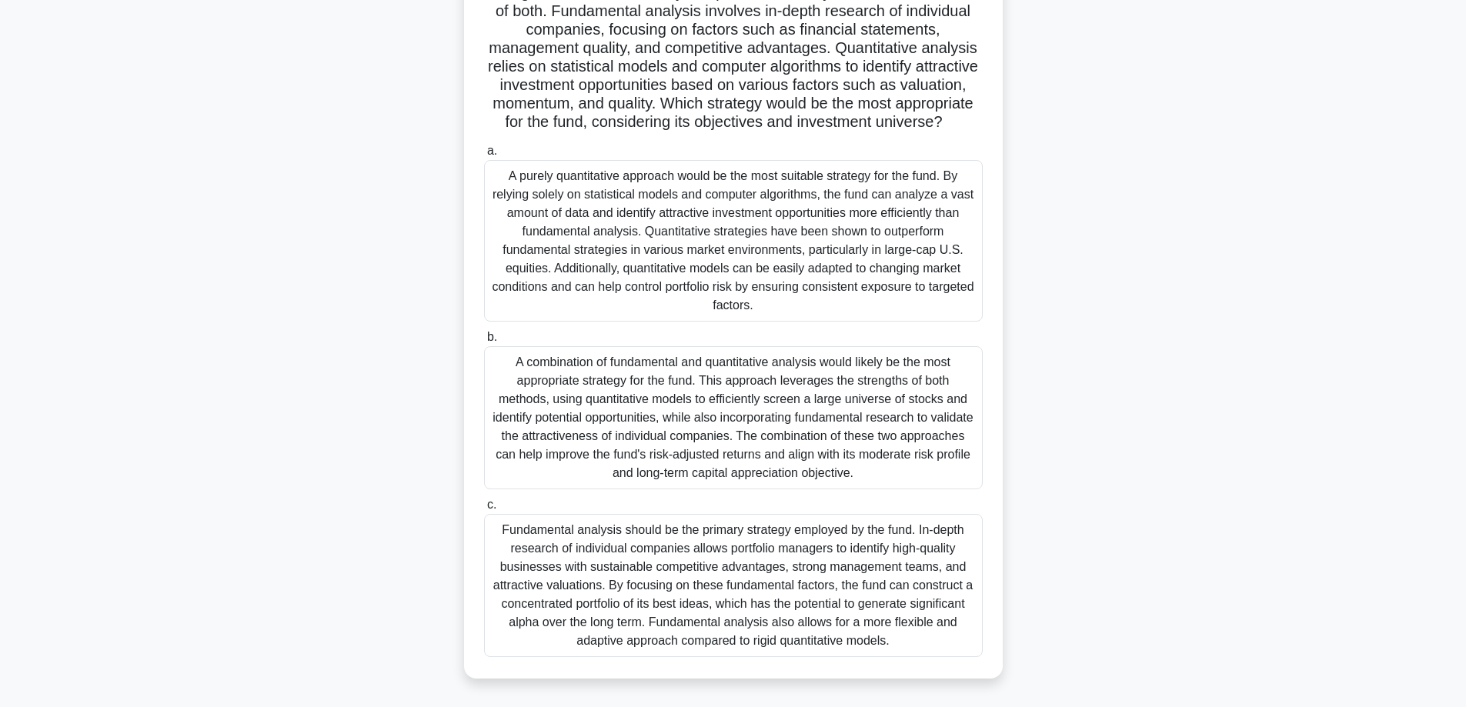
click at [621, 406] on div "A combination of fundamental and quantitative analysis would likely be the most…" at bounding box center [733, 417] width 499 height 143
click at [484, 343] on input "b. A combination of fundamental and quantitative analysis would likely be the m…" at bounding box center [484, 338] width 0 height 10
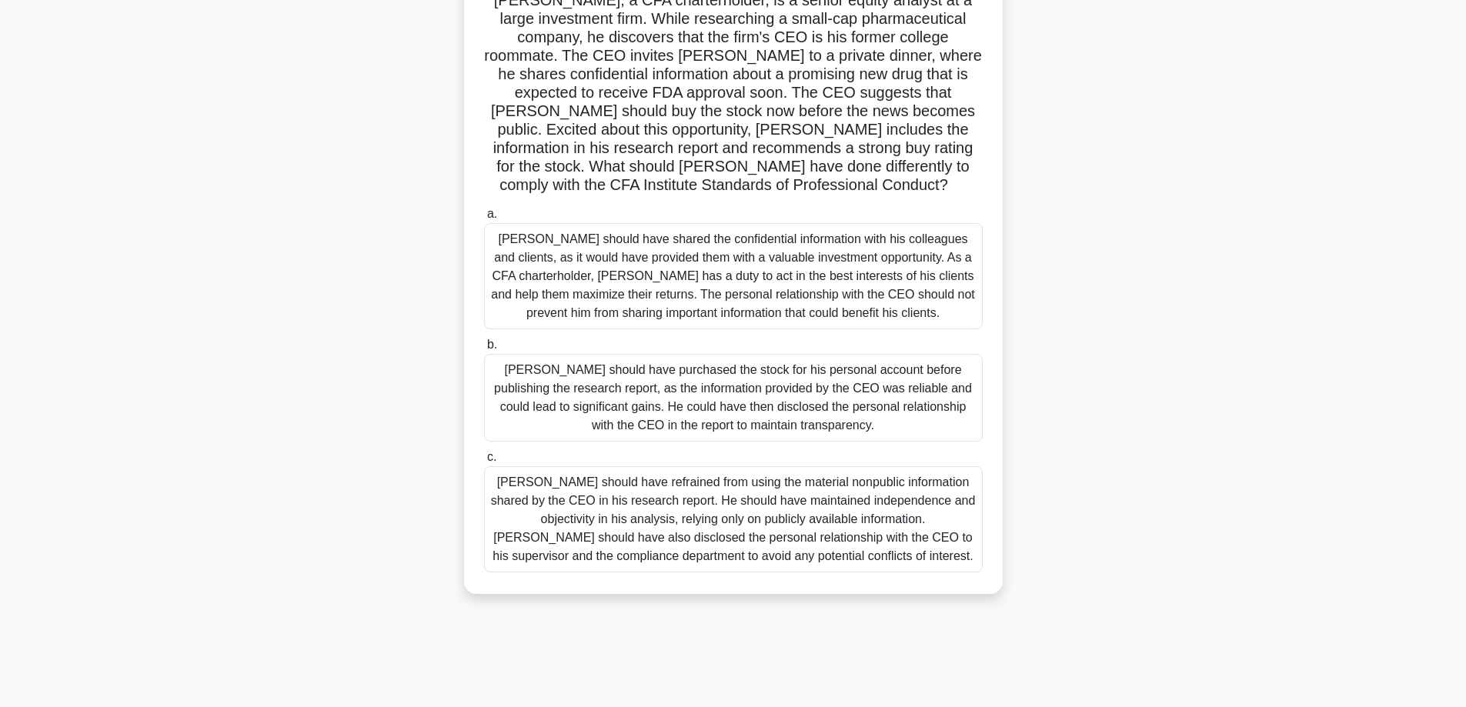
scroll to position [28, 0]
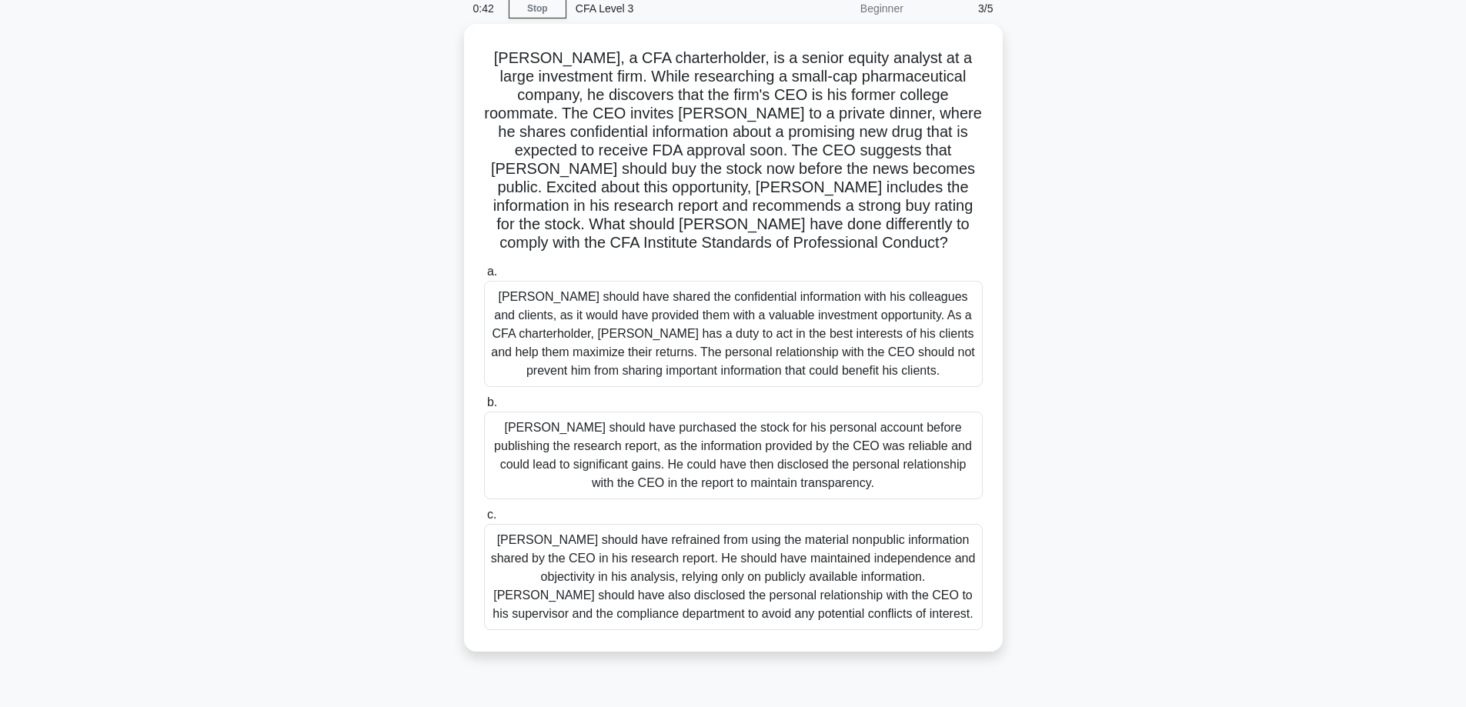
drag, startPoint x: 272, startPoint y: 363, endPoint x: 289, endPoint y: 269, distance: 95.4
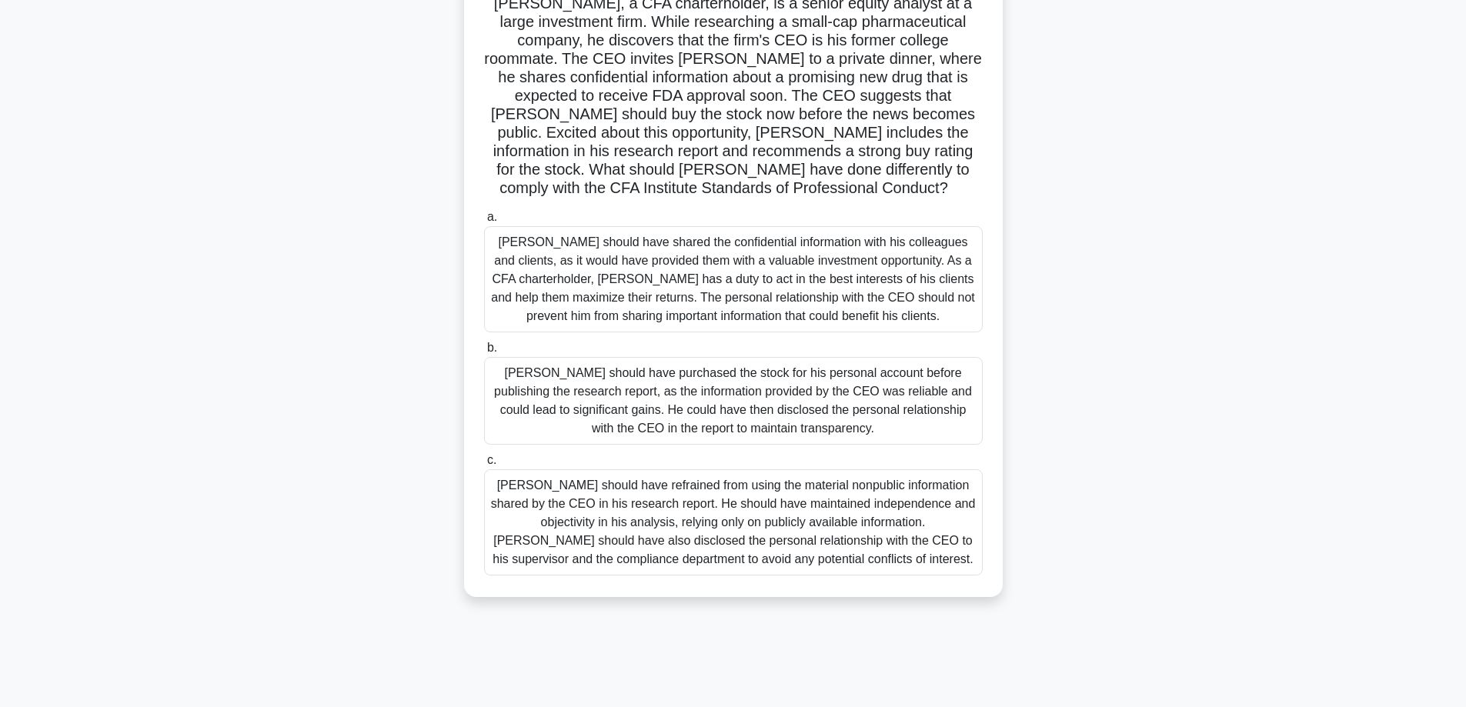
scroll to position [124, 0]
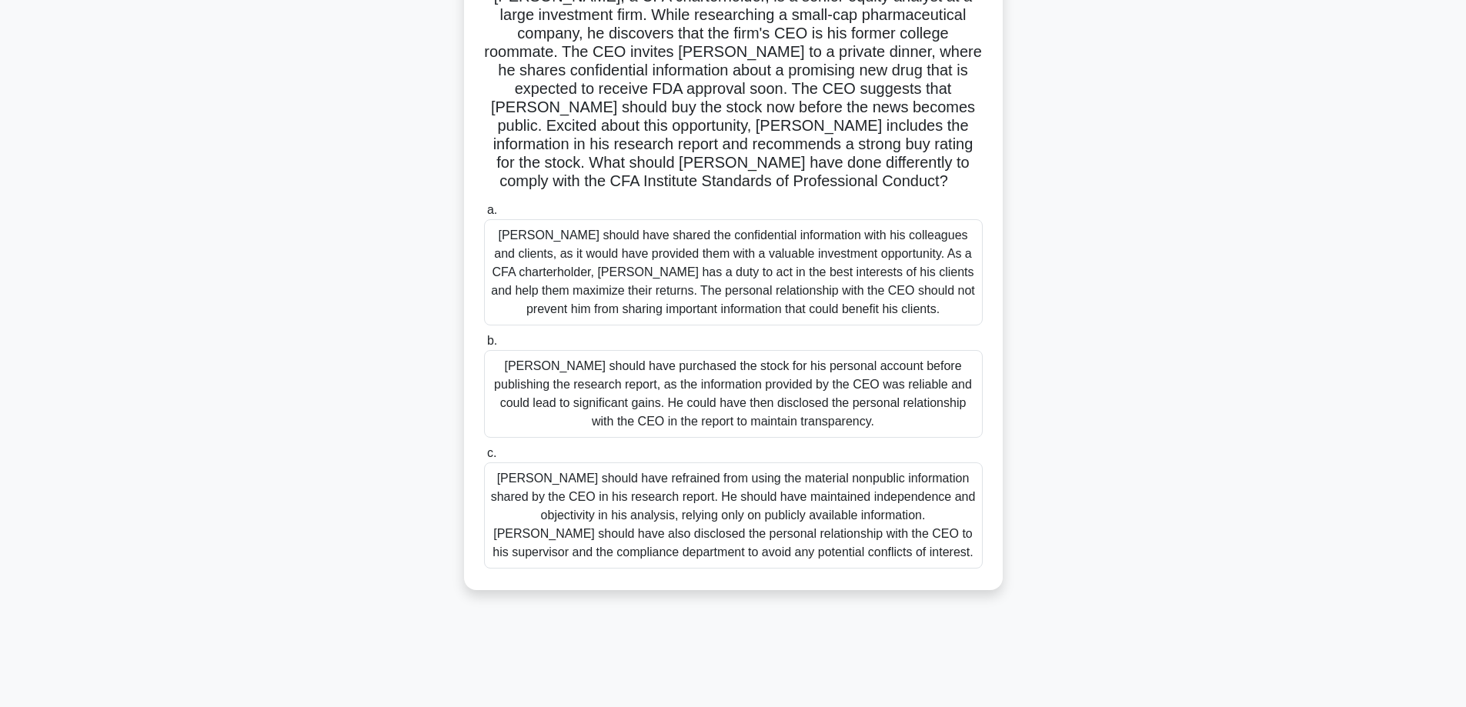
click at [508, 486] on div "Daniel should have refrained from using the material nonpublic information shar…" at bounding box center [733, 516] width 499 height 106
click at [484, 459] on input "c. Daniel should have refrained from using the material nonpublic information s…" at bounding box center [484, 454] width 0 height 10
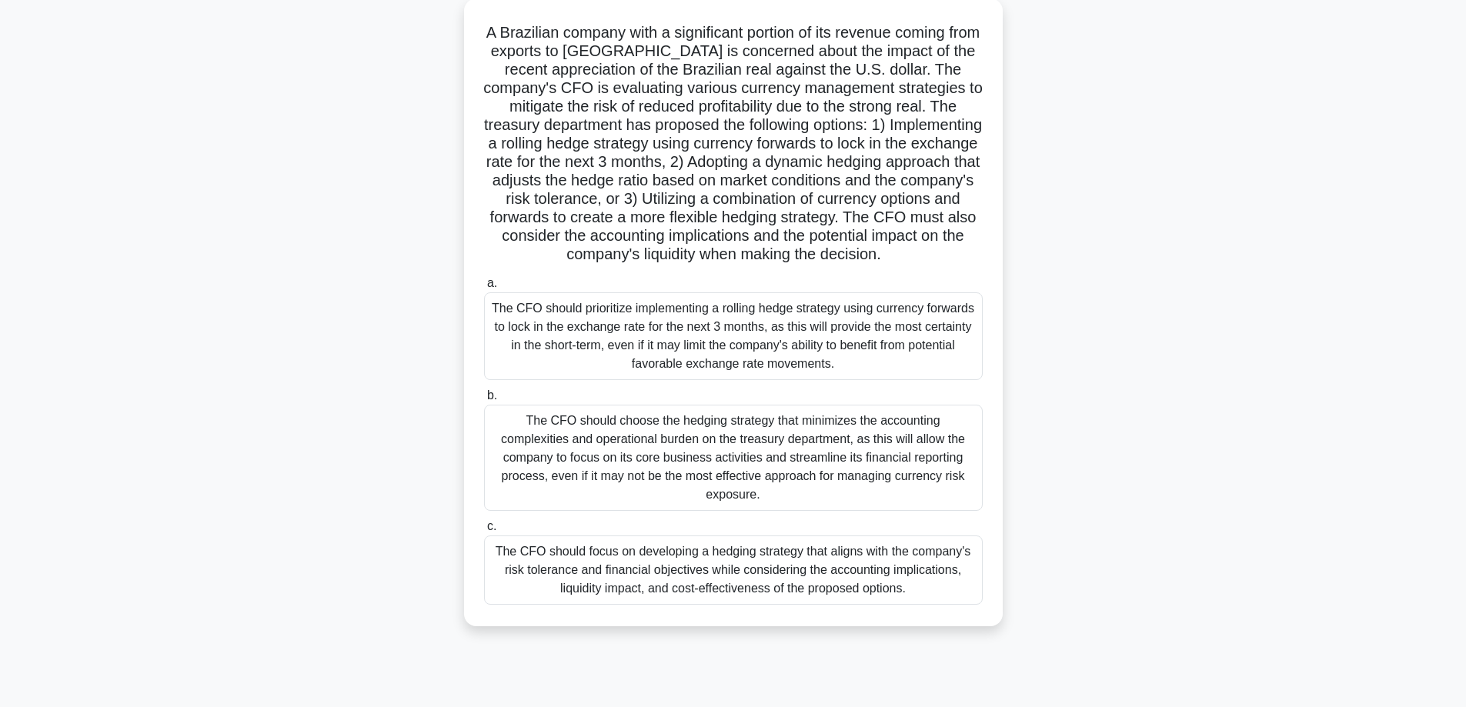
scroll to position [0, 0]
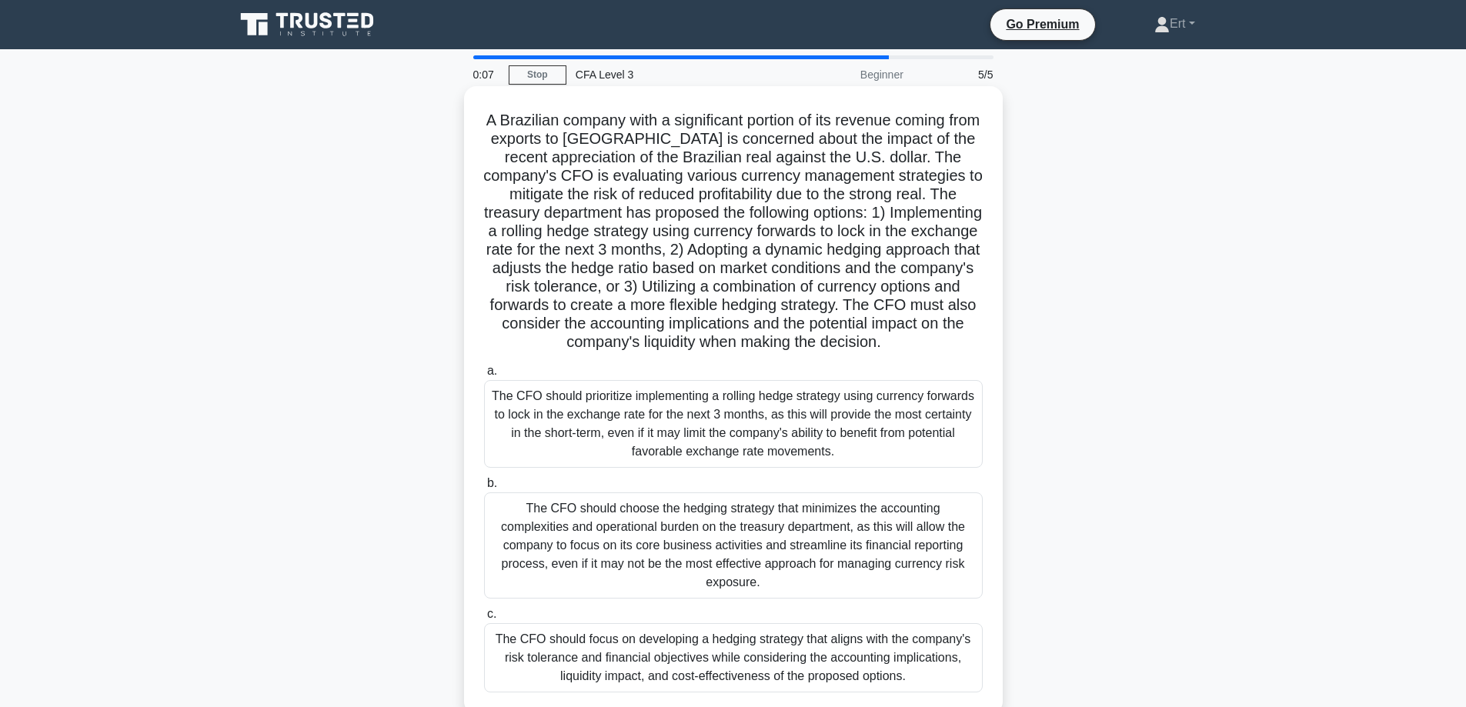
click at [578, 534] on div "The CFO should choose the hedging strategy that minimizes the accounting comple…" at bounding box center [733, 546] width 499 height 106
click at [484, 489] on input "b. The CFO should choose the hedging strategy that minimizes the accounting com…" at bounding box center [484, 484] width 0 height 10
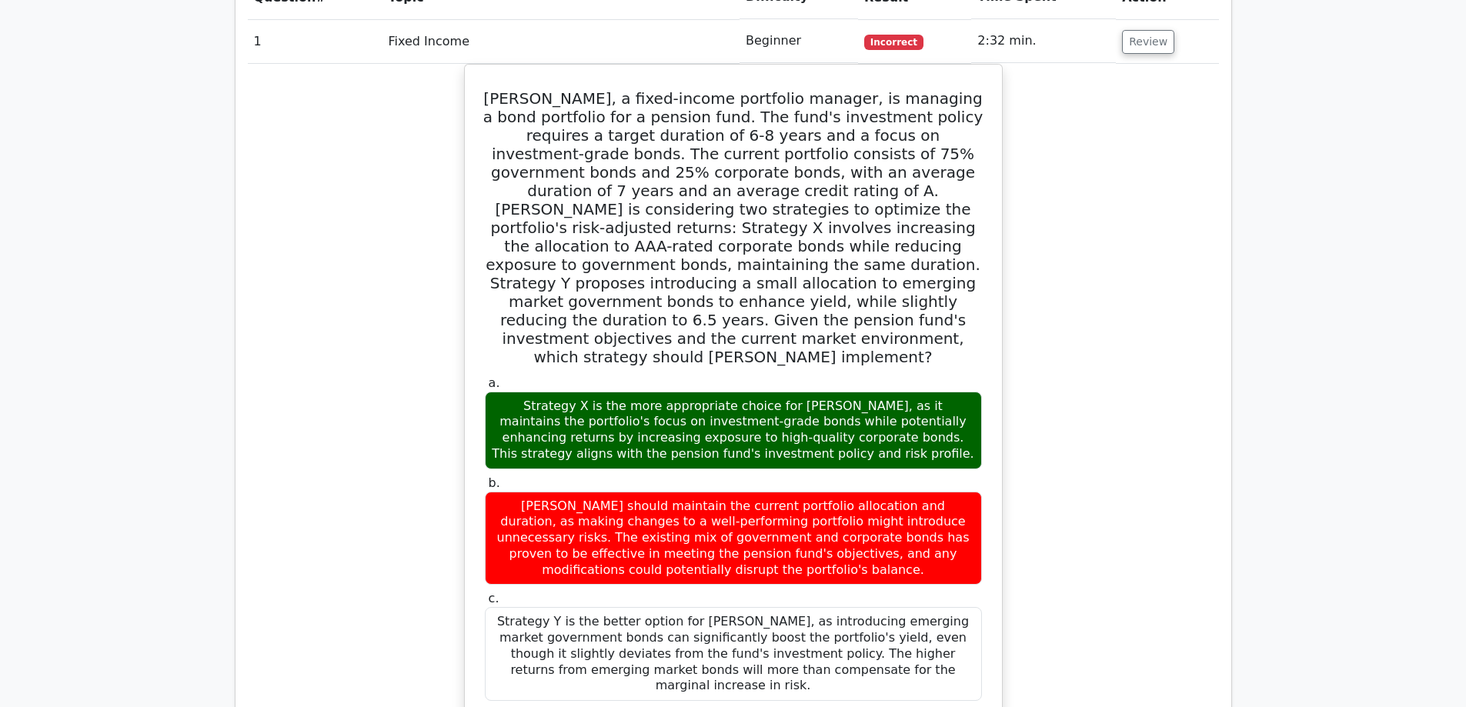
scroll to position [1198, 0]
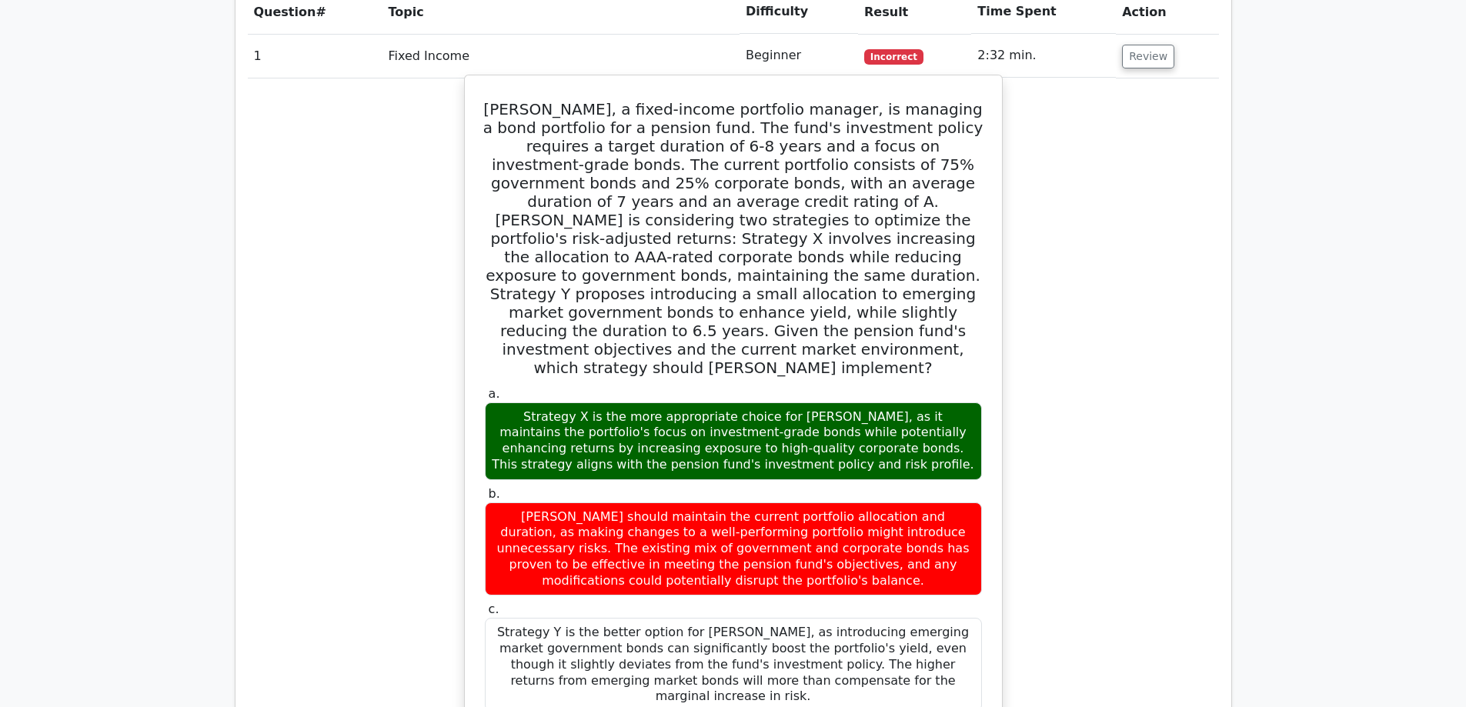
click at [686, 403] on div "Strategy X is the more appropriate choice for Andrew, as it maintains the portf…" at bounding box center [733, 442] width 497 height 78
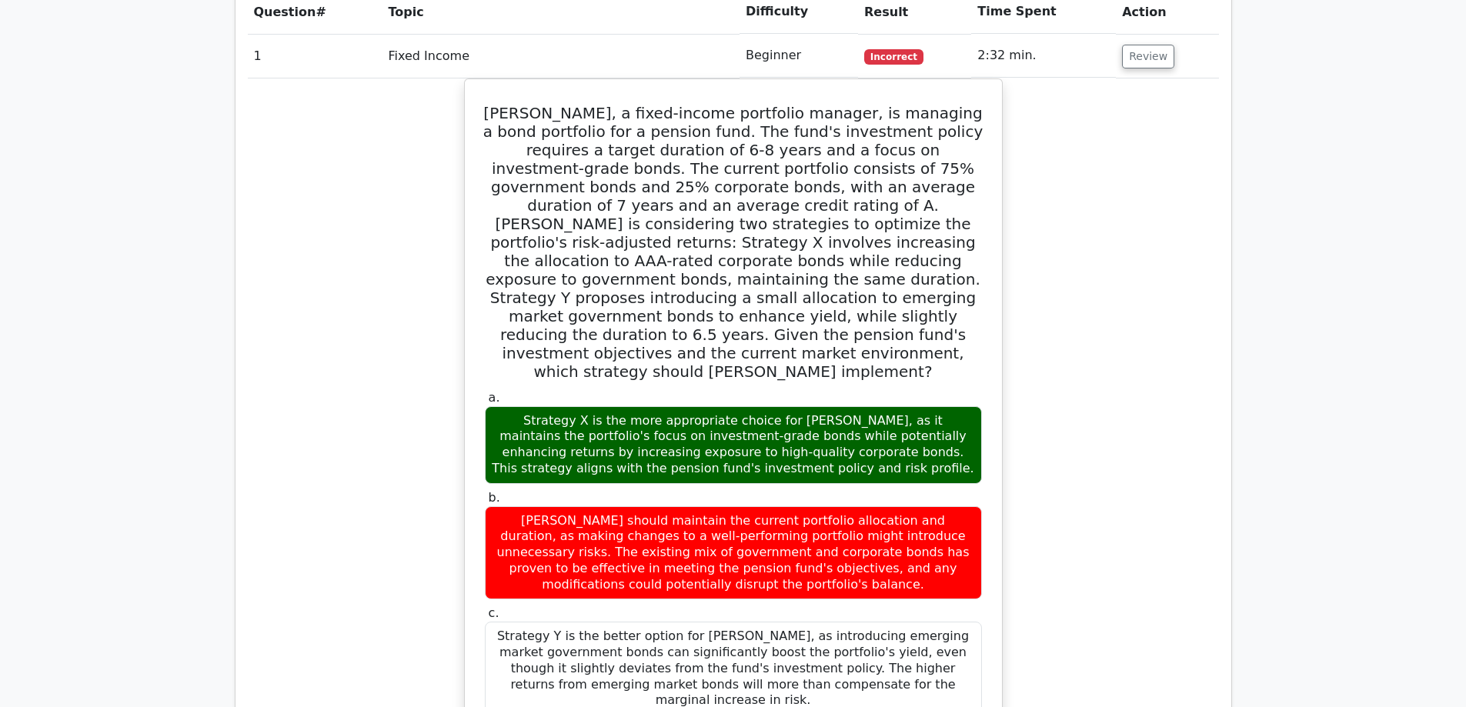
drag, startPoint x: 1046, startPoint y: 264, endPoint x: 1045, endPoint y: 276, distance: 12.4
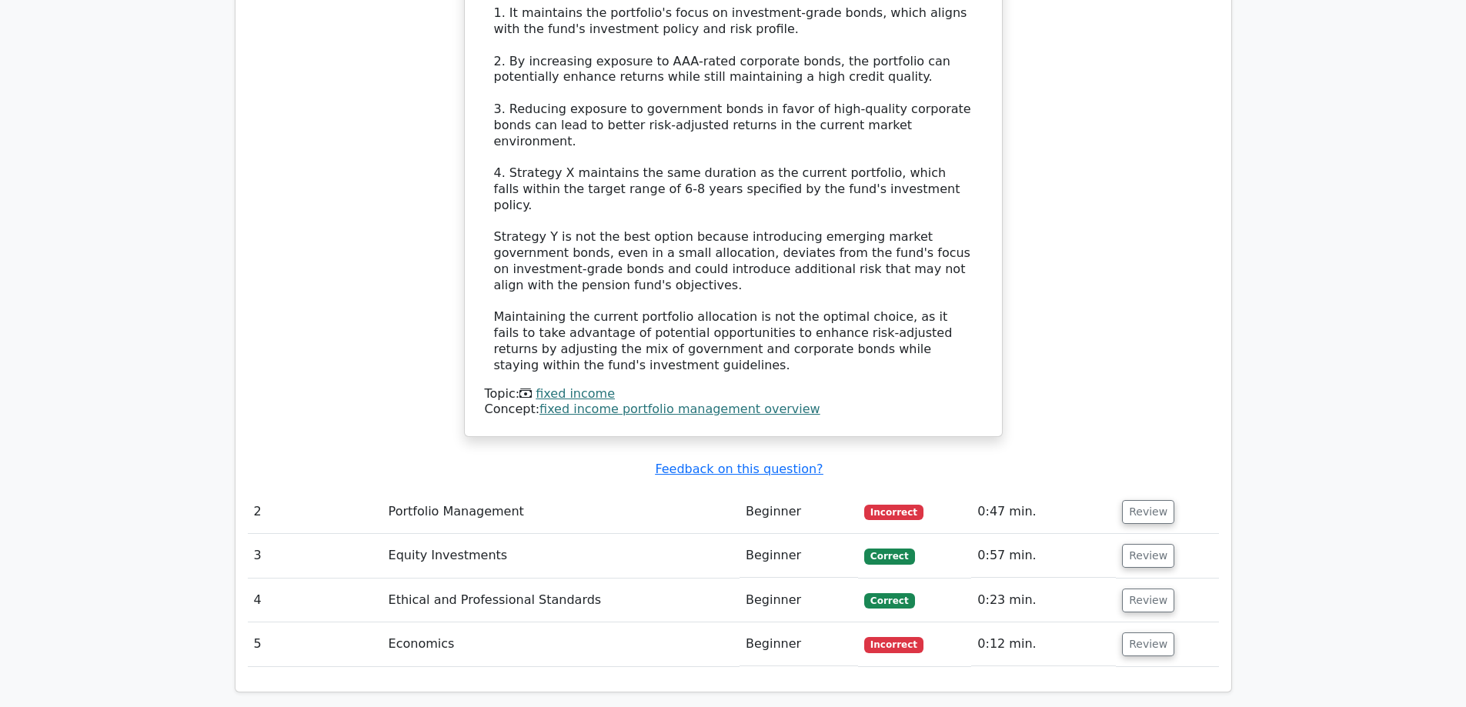
scroll to position [2023, 0]
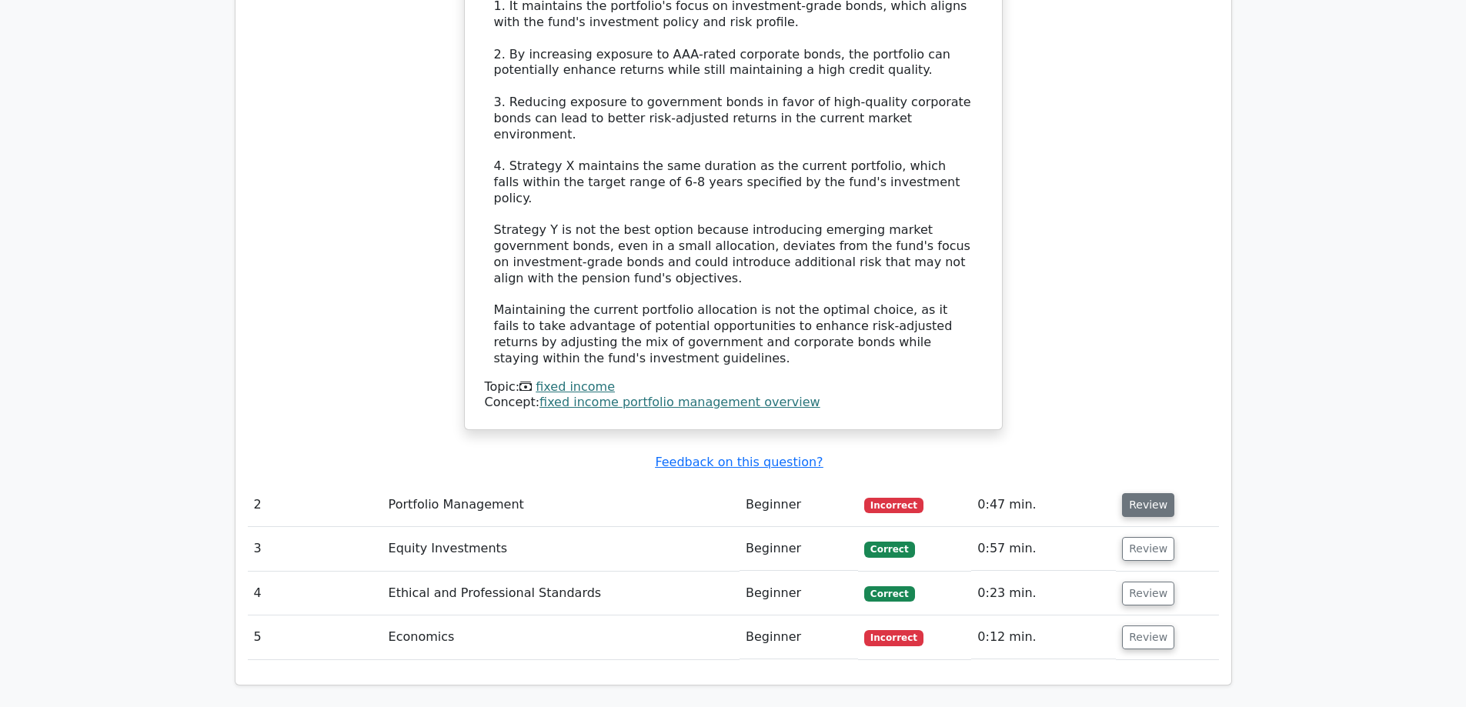
click at [1145, 493] on button "Review" at bounding box center [1148, 505] width 52 height 24
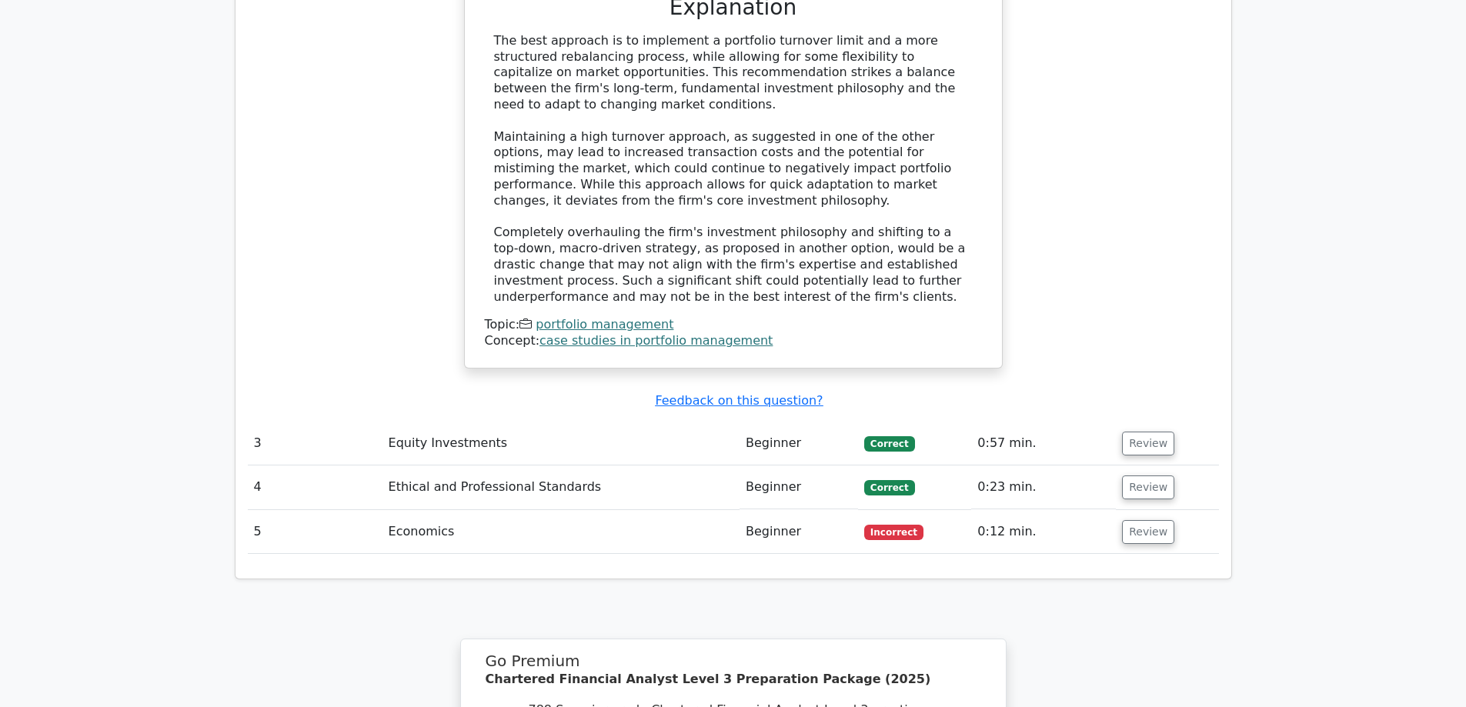
scroll to position [3240, 0]
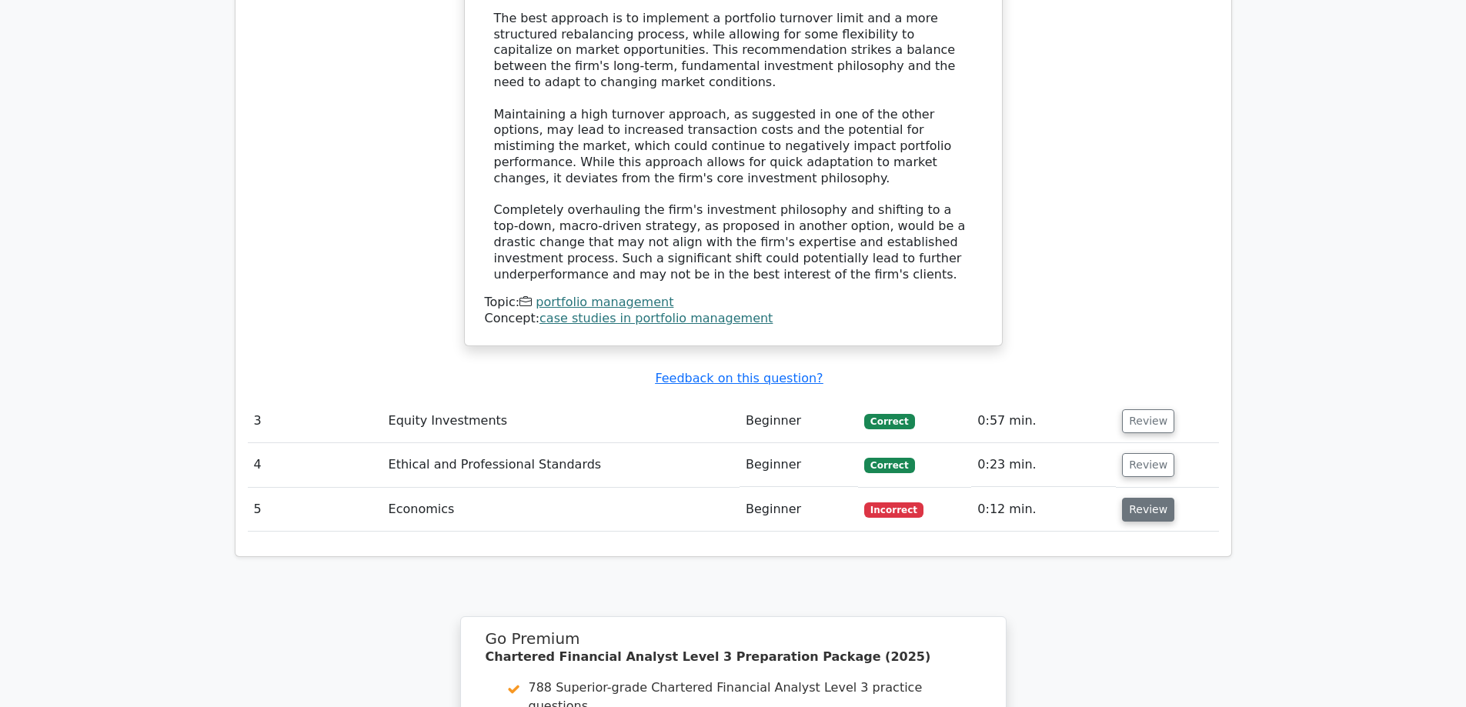
click at [1165, 498] on button "Review" at bounding box center [1148, 510] width 52 height 24
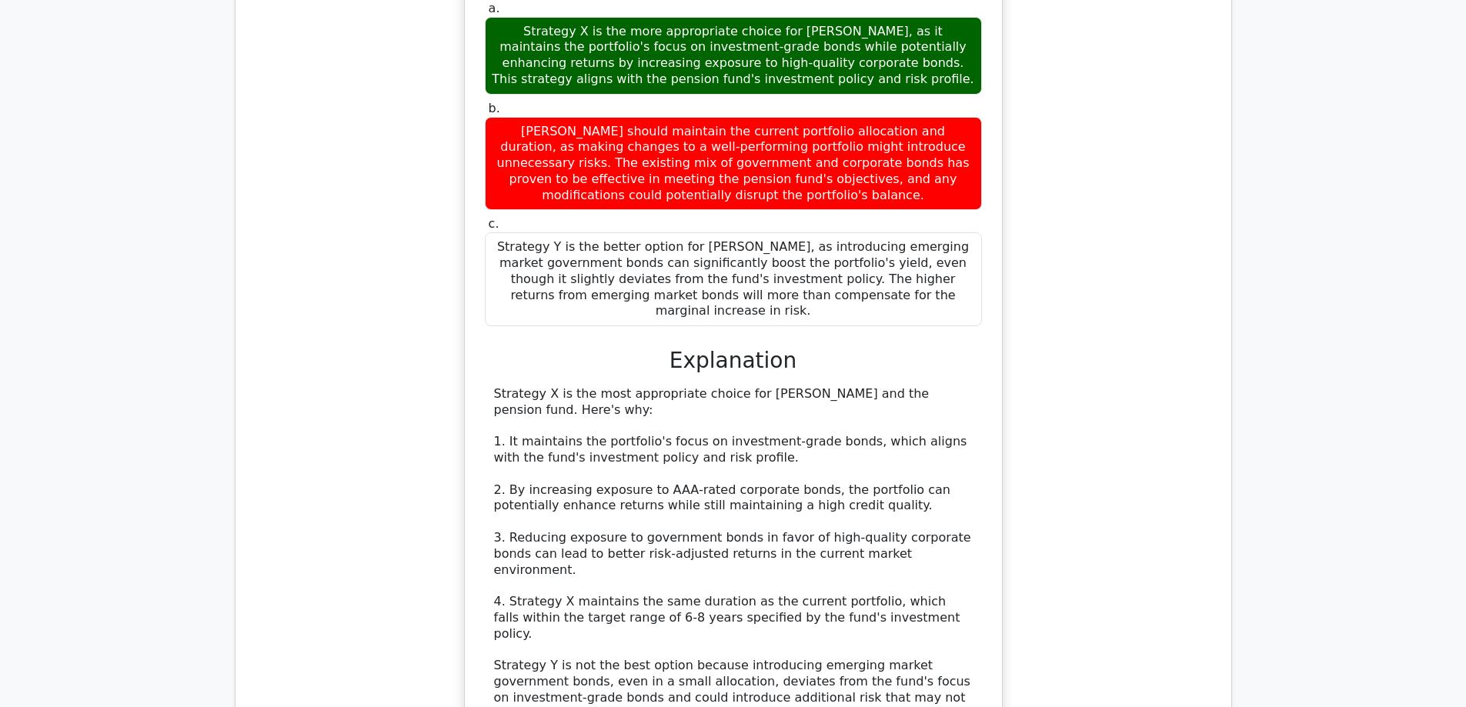
scroll to position [1395, 0]
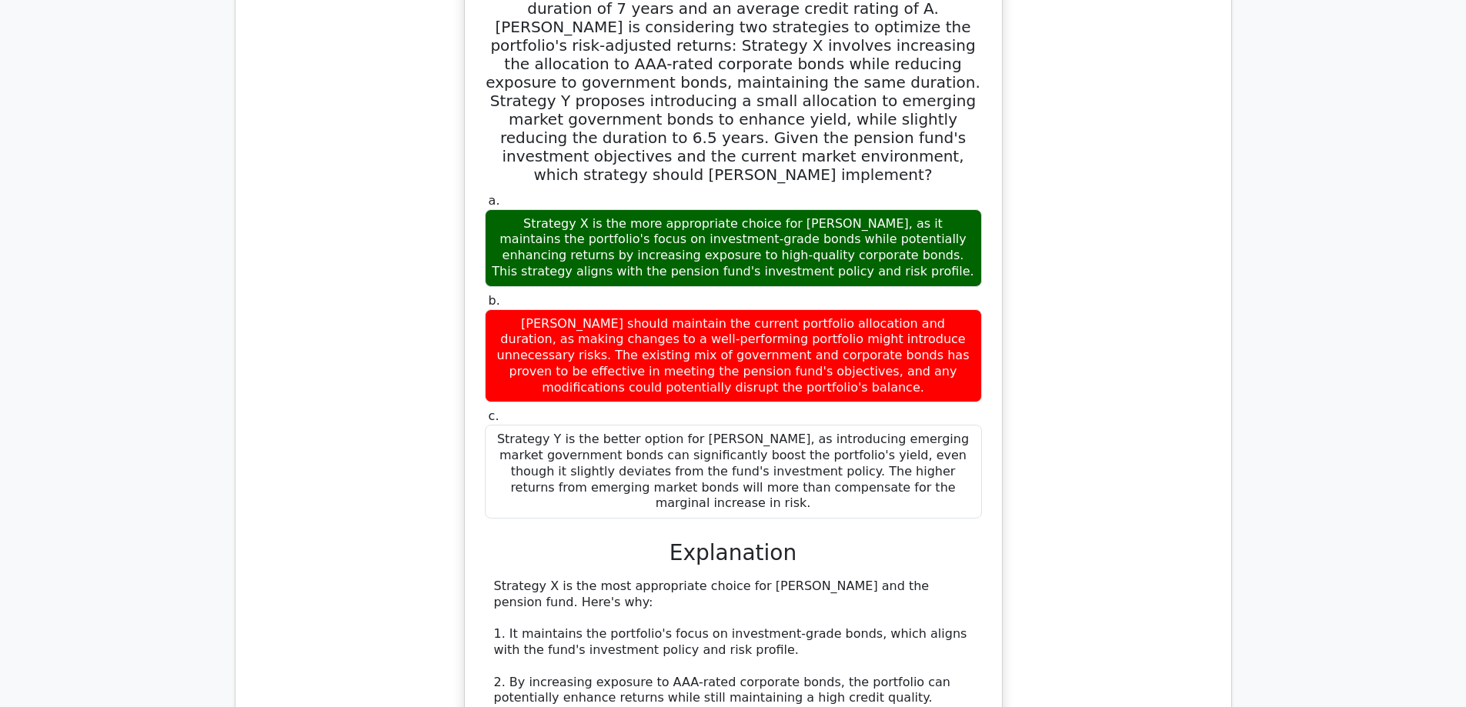
drag, startPoint x: 1041, startPoint y: 312, endPoint x: 1050, endPoint y: 468, distance: 156.5
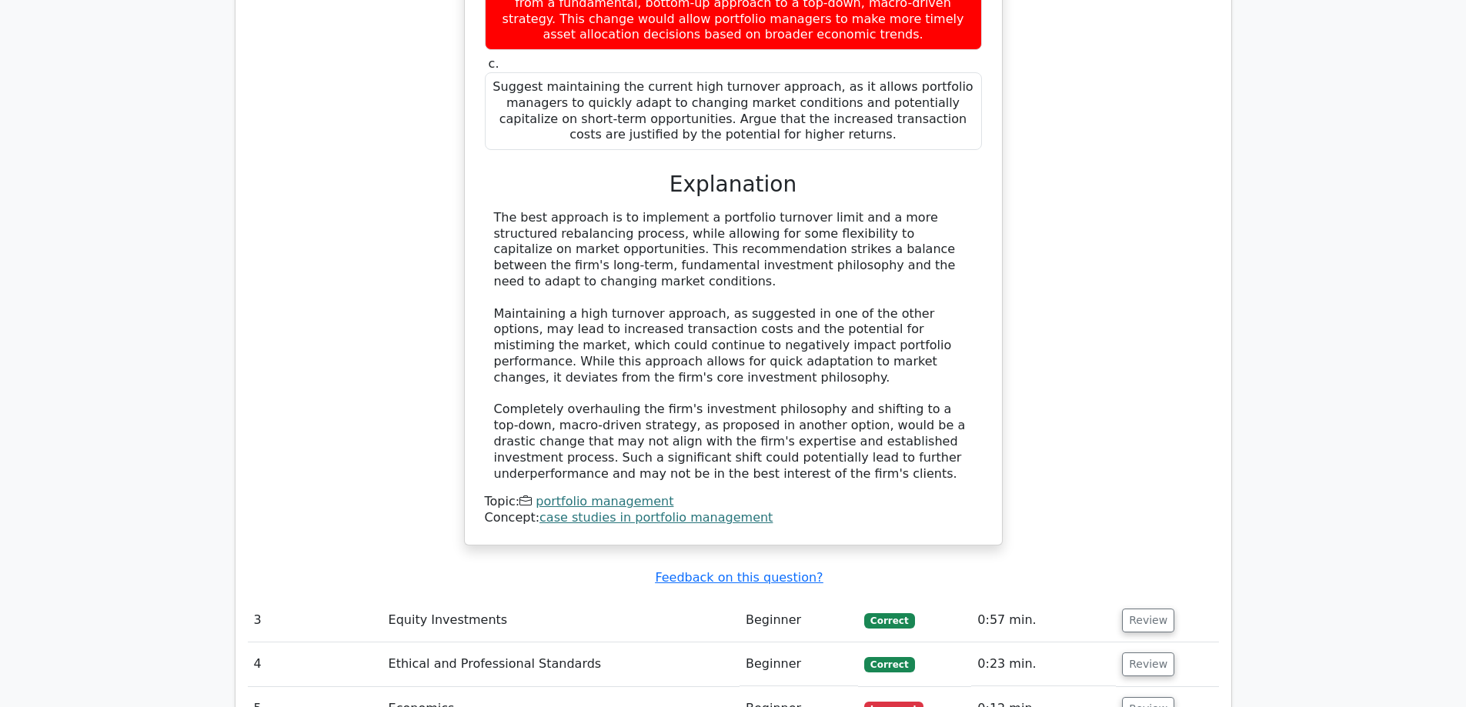
scroll to position [3272, 0]
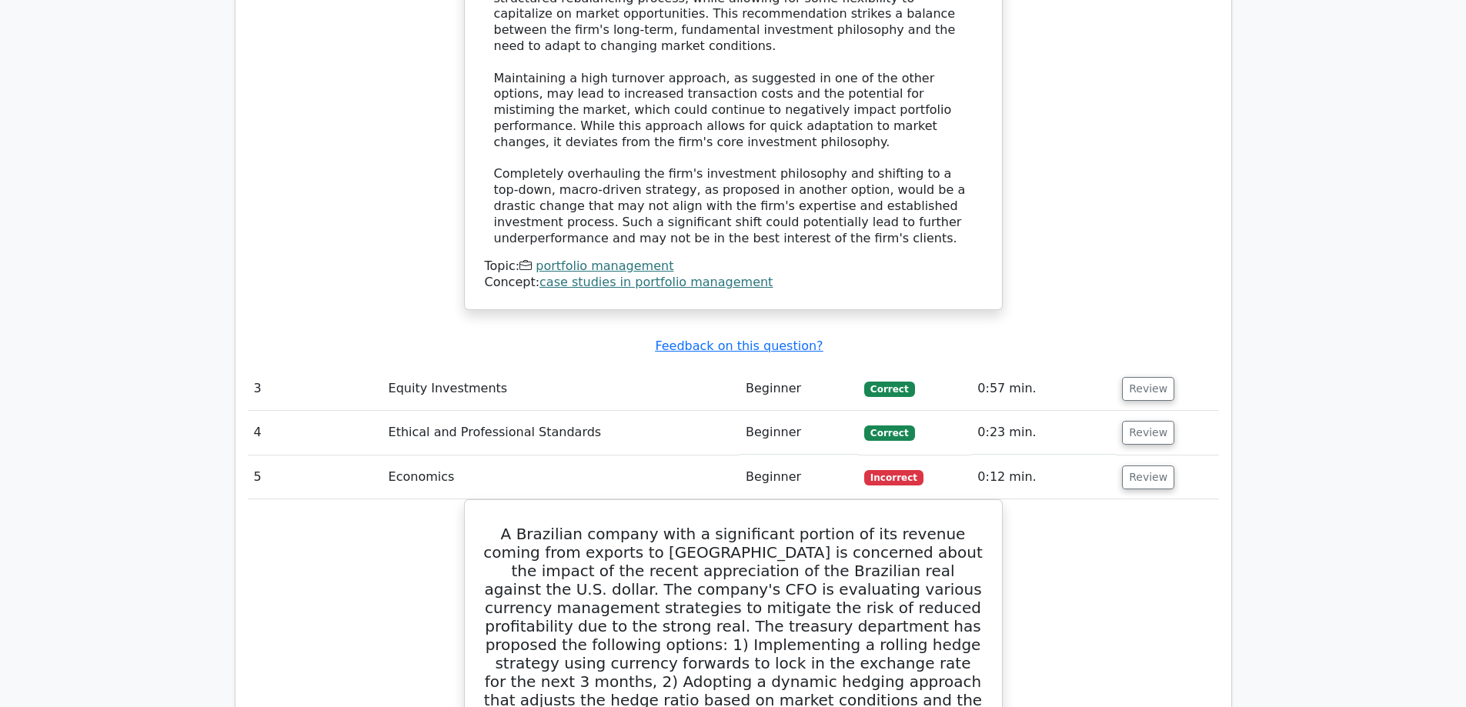
drag, startPoint x: 975, startPoint y: 443, endPoint x: 950, endPoint y: 243, distance: 201.8
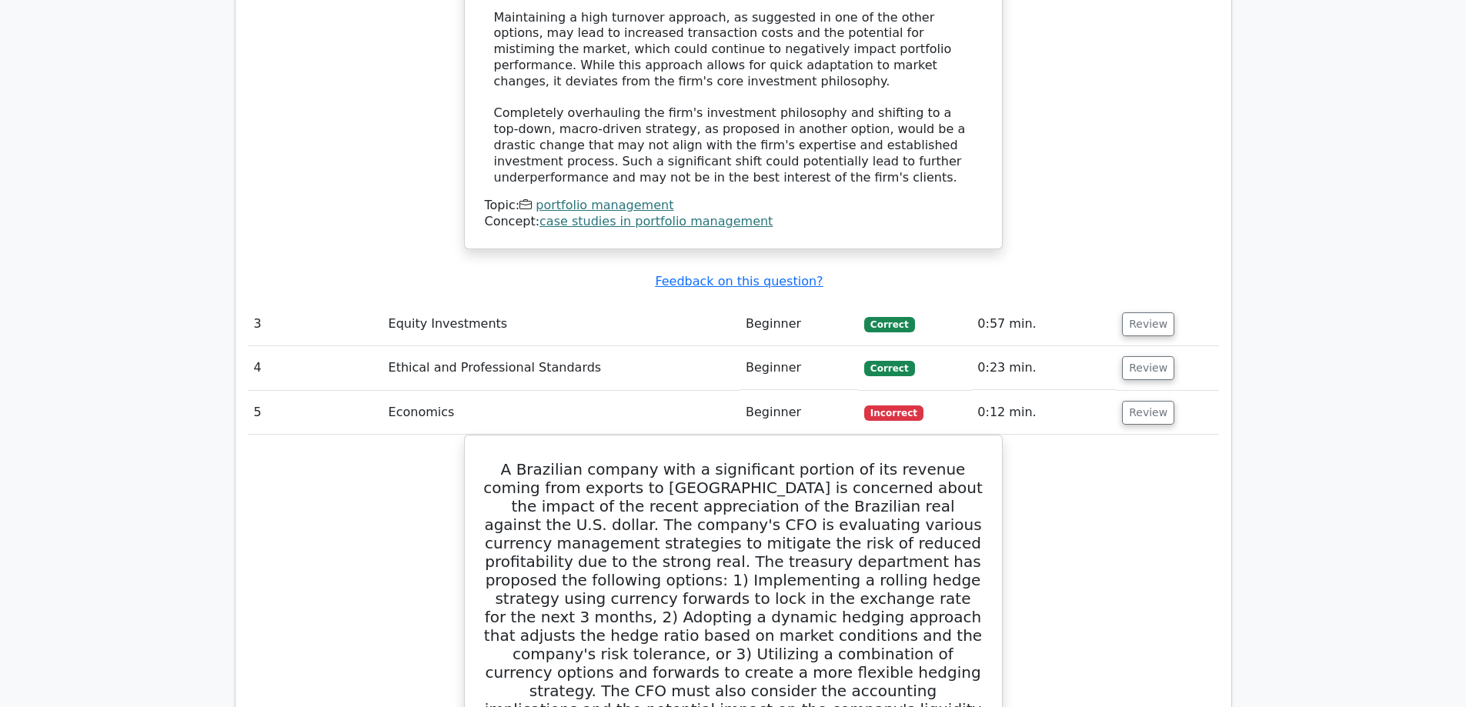
scroll to position [3302, 0]
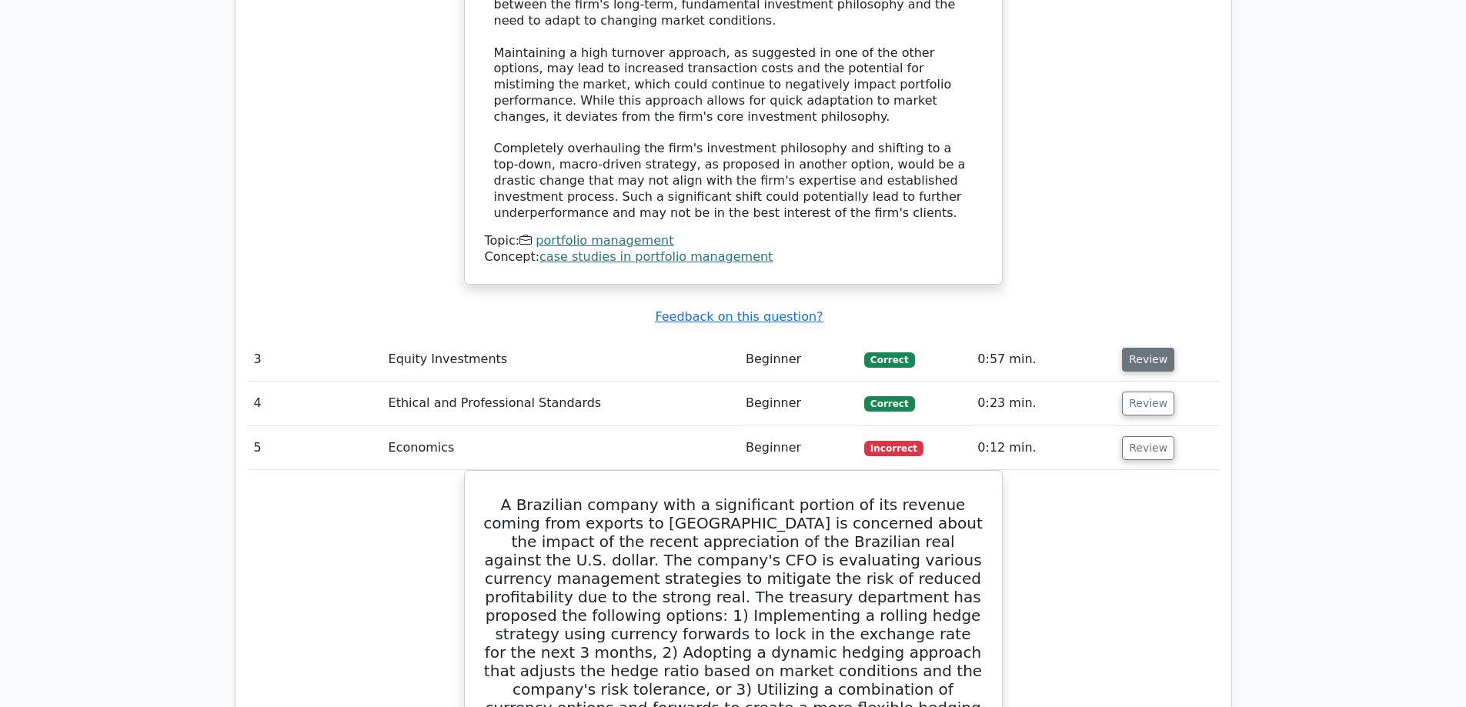
click at [1123, 348] on button "Review" at bounding box center [1148, 360] width 52 height 24
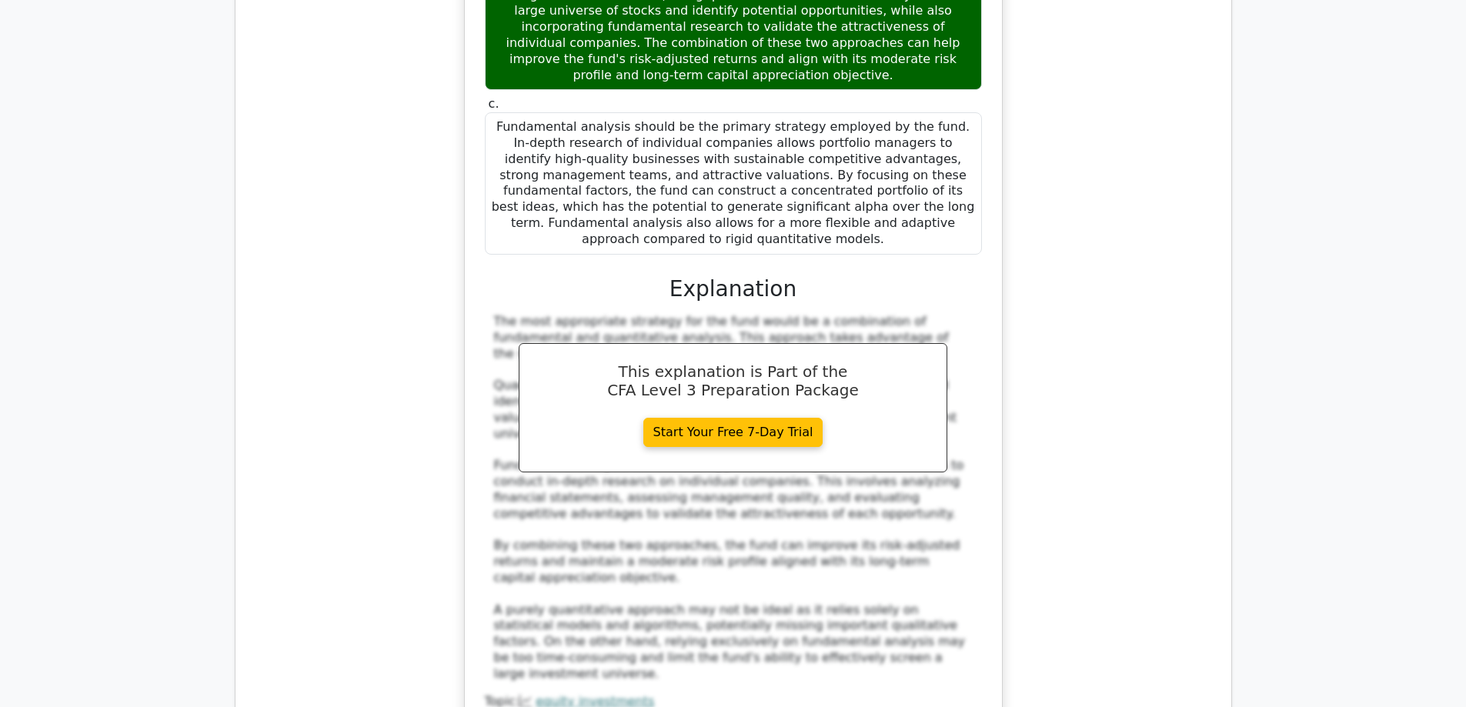
scroll to position [4376, 0]
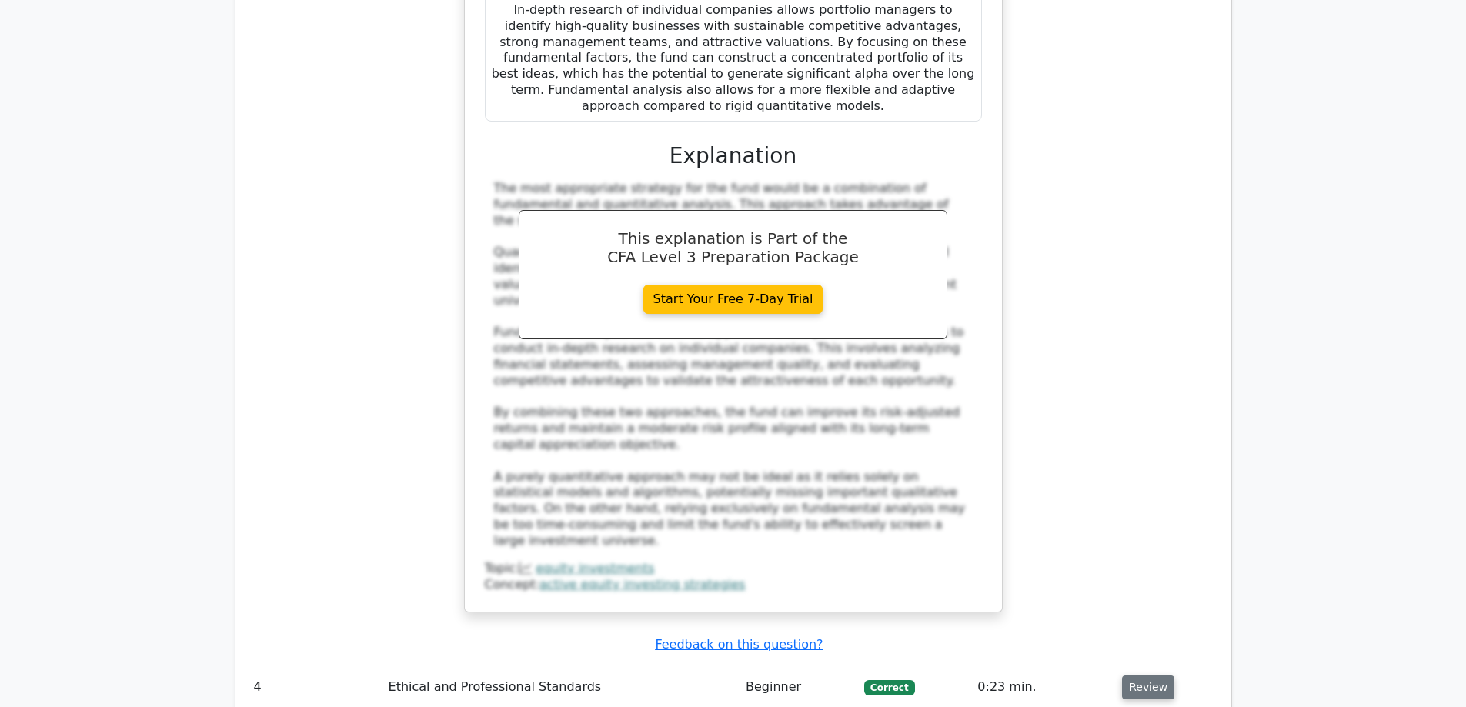
click at [1145, 676] on button "Review" at bounding box center [1148, 688] width 52 height 24
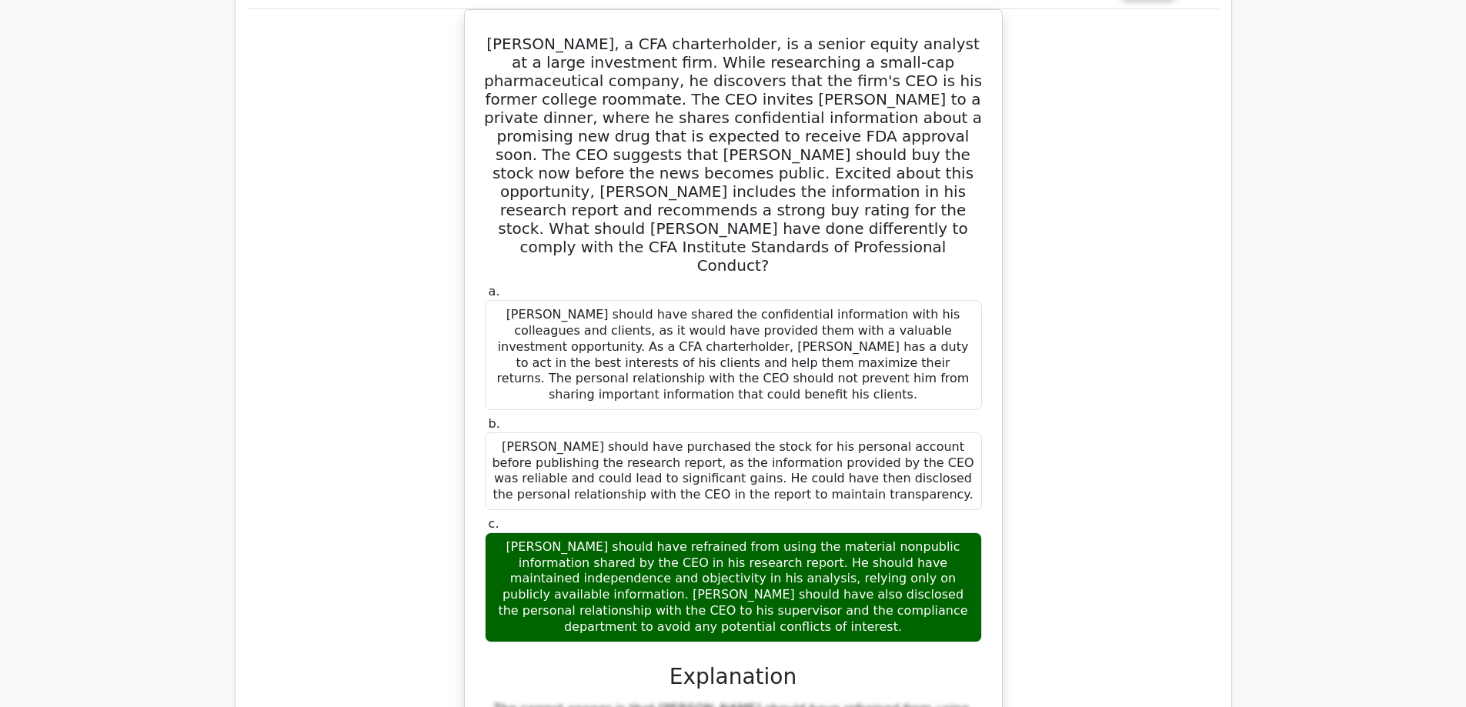
scroll to position [5111, 0]
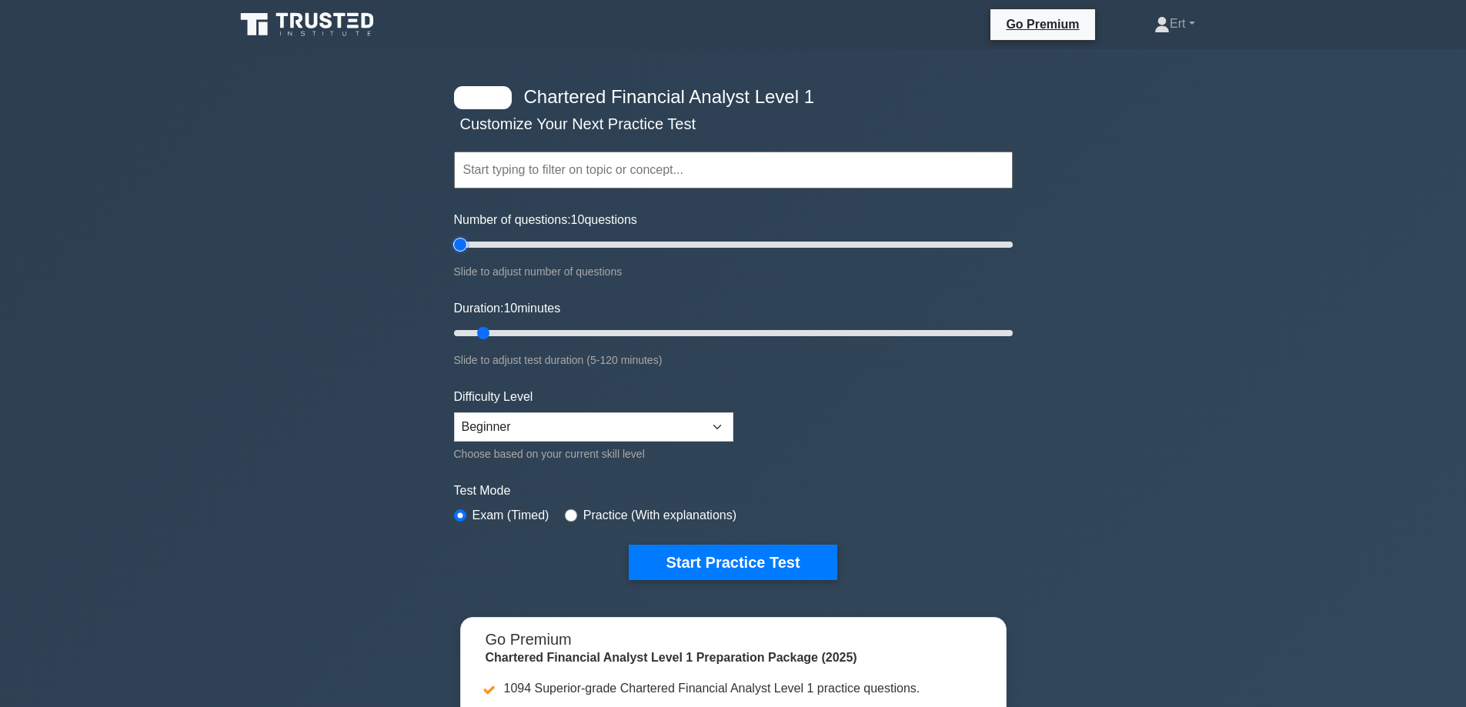
drag, startPoint x: 472, startPoint y: 239, endPoint x: 262, endPoint y: 282, distance: 214.4
type input "5"
click at [454, 254] on input "Number of questions: 10 questions" at bounding box center [733, 245] width 559 height 18
drag, startPoint x: 487, startPoint y: 329, endPoint x: 218, endPoint y: 348, distance: 269.3
type input "5"
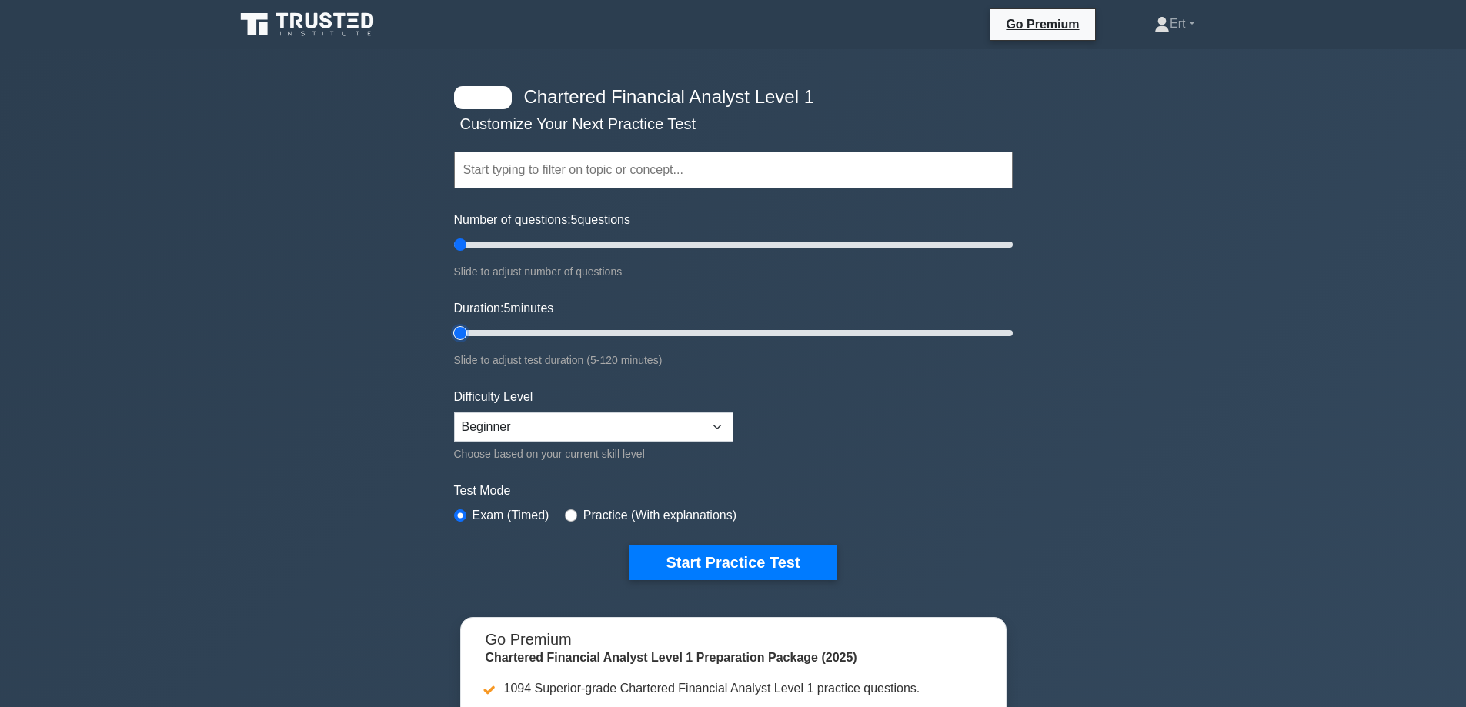
click at [454, 343] on input "Duration: 5 minutes" at bounding box center [733, 333] width 559 height 18
click at [495, 426] on select "Beginner Intermediate Expert" at bounding box center [593, 427] width 279 height 29
select select "intermediate"
click at [454, 413] on select "Beginner Intermediate Expert" at bounding box center [593, 427] width 279 height 29
click at [787, 545] on button "Start Practice Test" at bounding box center [733, 562] width 208 height 35
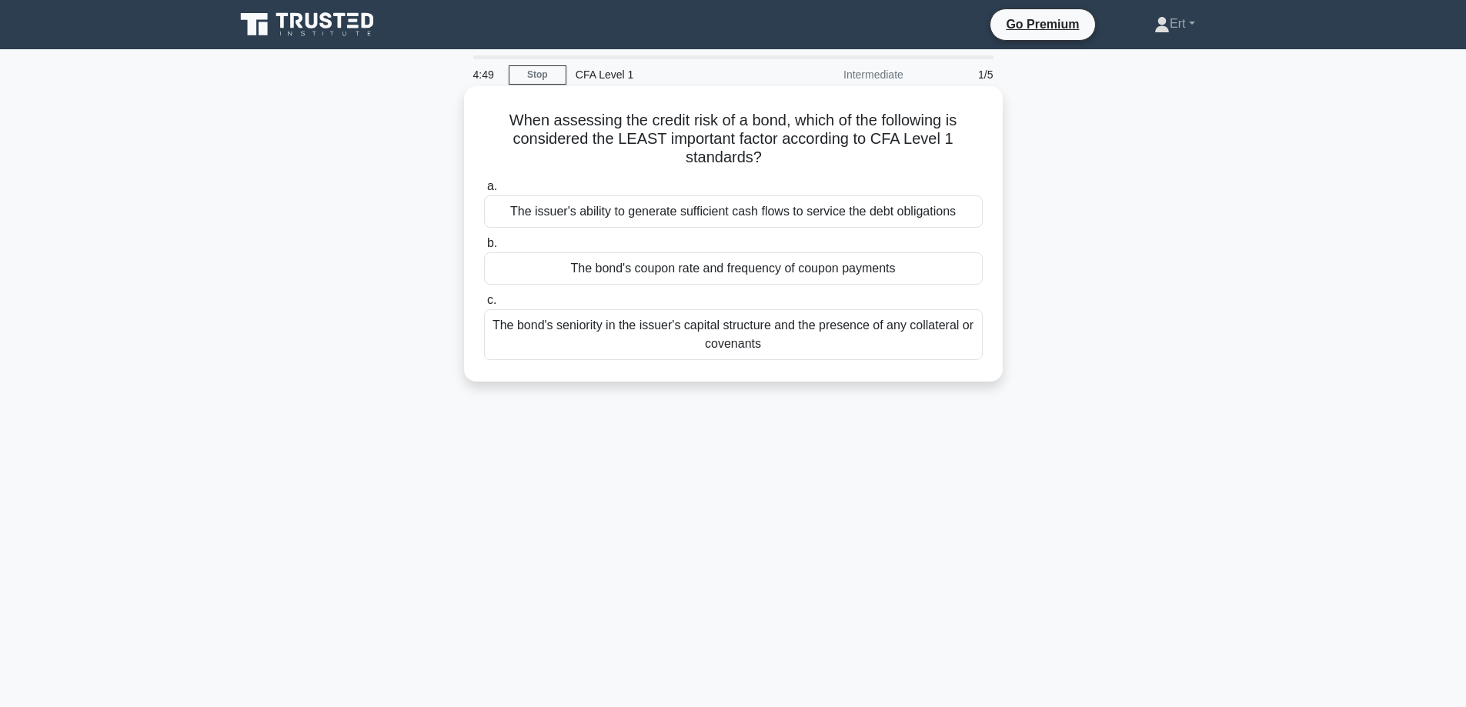
click at [626, 270] on div "The bond's coupon rate and frequency of coupon payments" at bounding box center [733, 268] width 499 height 32
click at [484, 249] on input "b. The bond's coupon rate and frequency of coupon payments" at bounding box center [484, 244] width 0 height 10
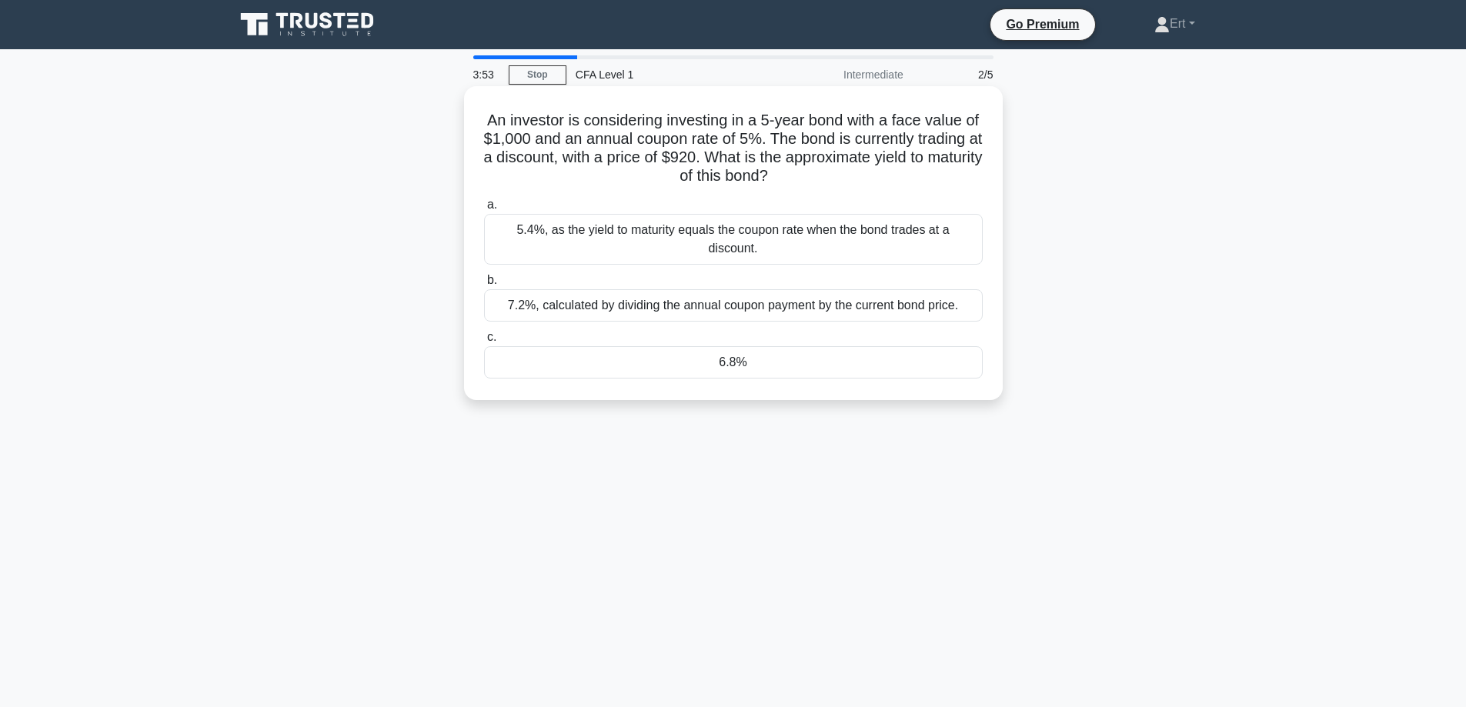
click at [511, 351] on div "6.8%" at bounding box center [733, 362] width 499 height 32
click at [484, 343] on input "c. 6.8%" at bounding box center [484, 338] width 0 height 10
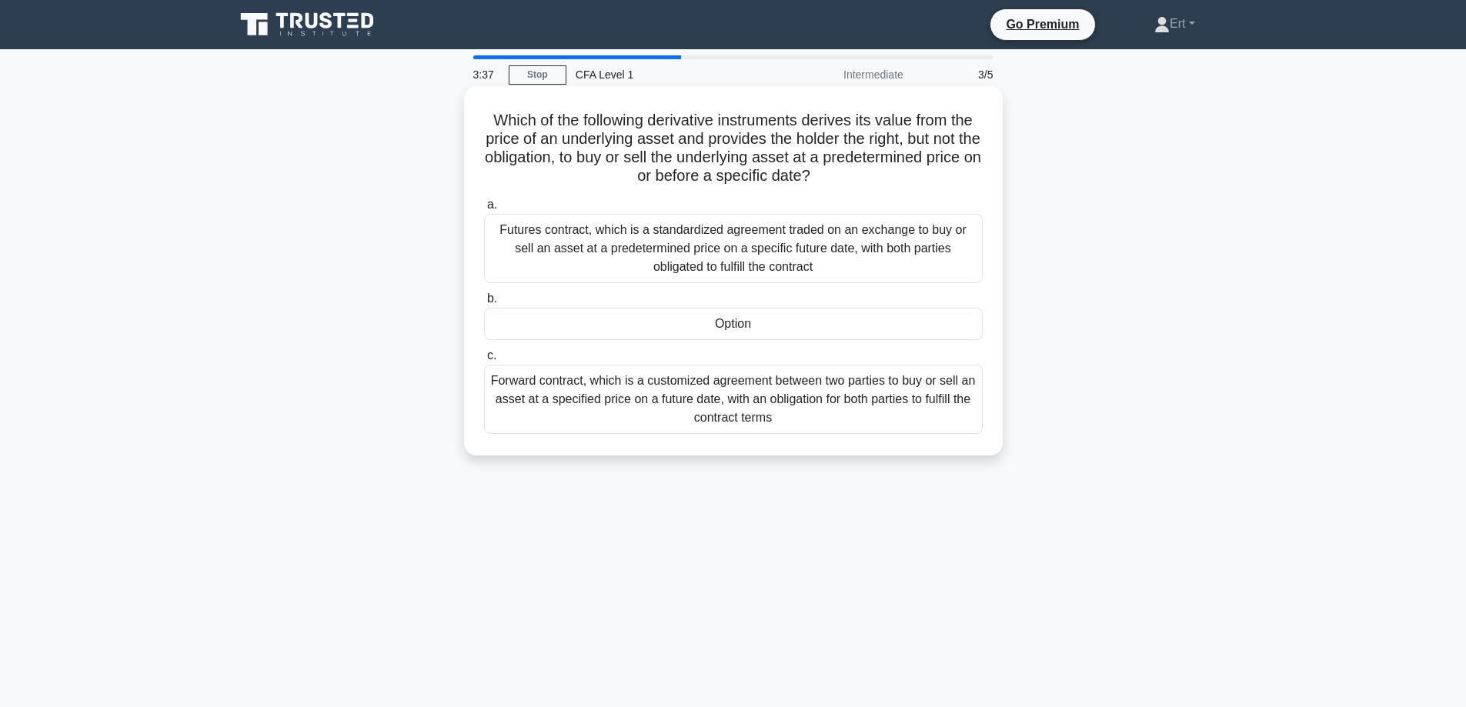
click at [710, 327] on div "Option" at bounding box center [733, 324] width 499 height 32
click at [484, 304] on input "b. Option" at bounding box center [484, 299] width 0 height 10
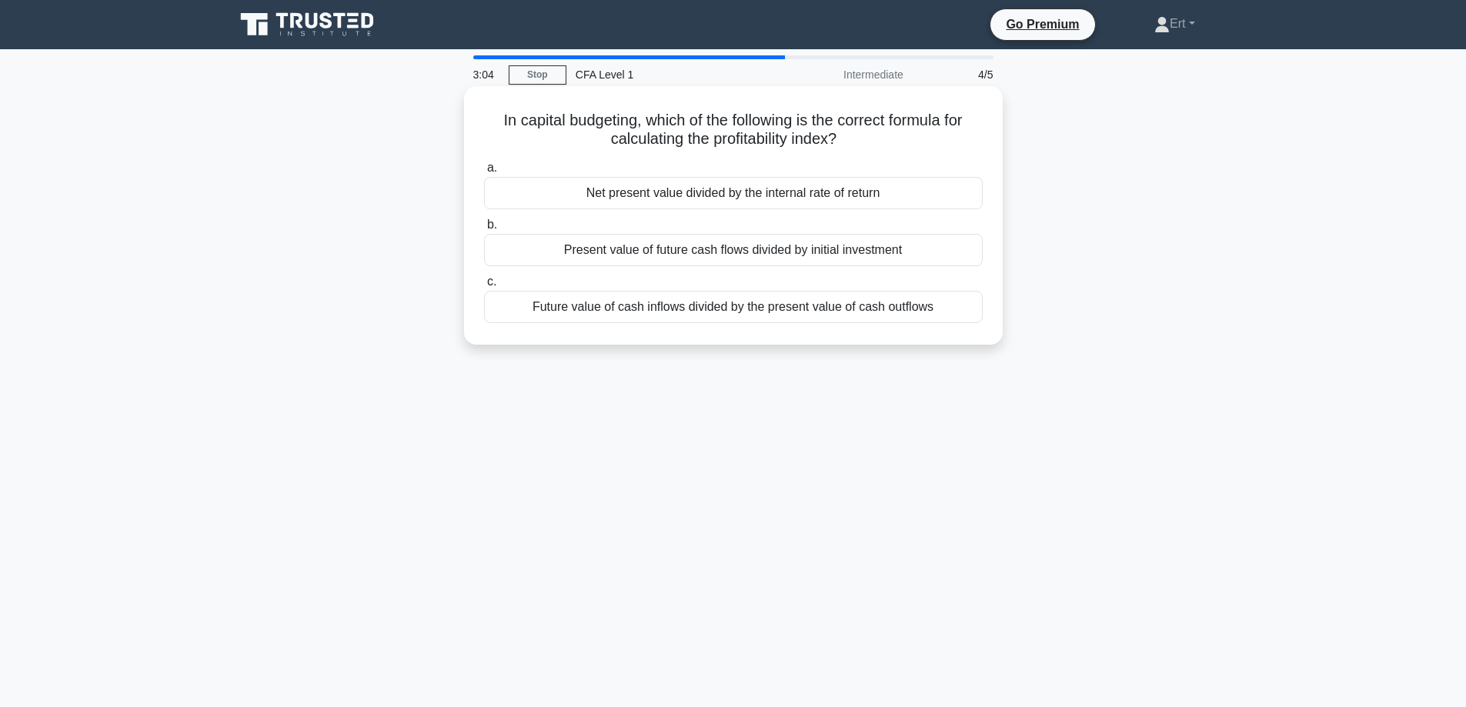
click at [698, 193] on div "Net present value divided by the internal rate of return" at bounding box center [733, 193] width 499 height 32
click at [484, 173] on input "a. Net present value divided by the internal rate of return" at bounding box center [484, 168] width 0 height 10
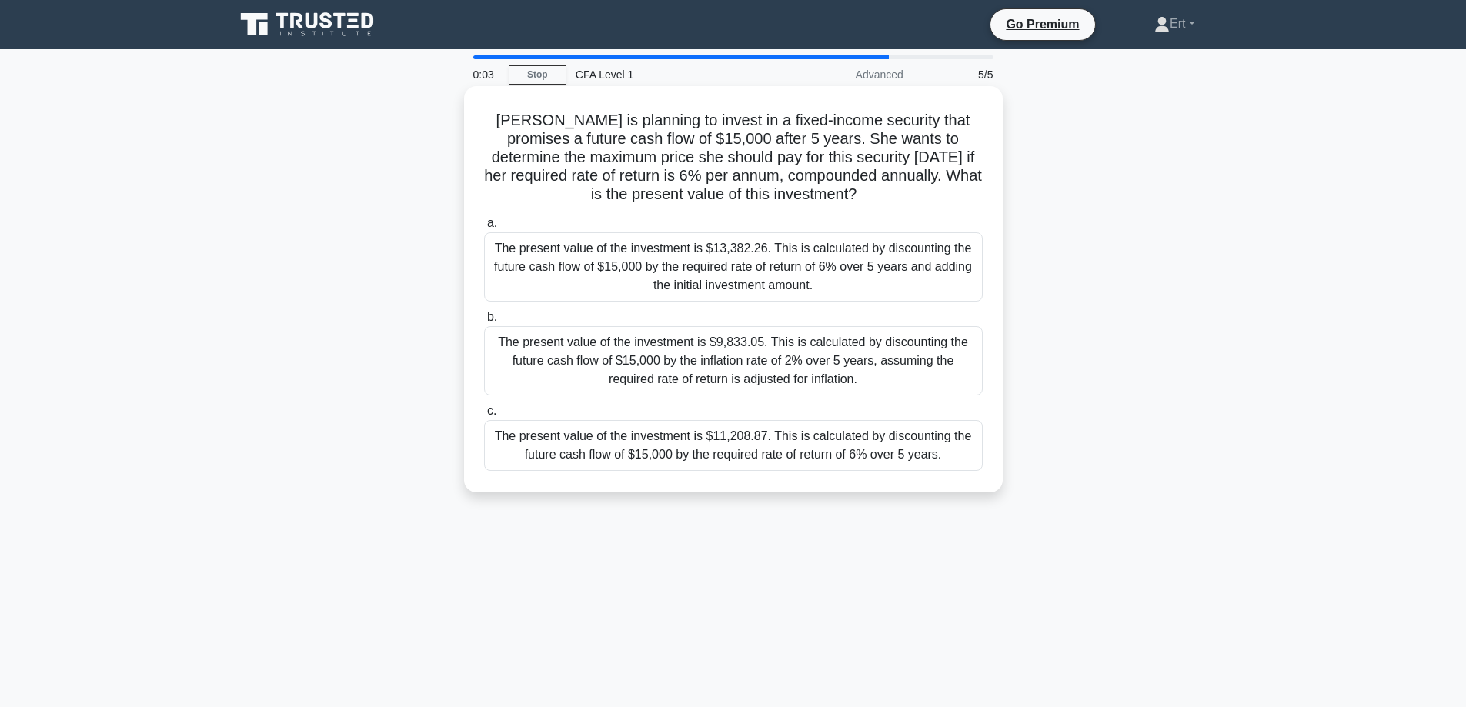
click at [775, 273] on div "The present value of the investment is $13,382.26. This is calculated by discou…" at bounding box center [733, 266] width 499 height 69
click at [484, 229] on input "a. The present value of the investment is $13,382.26. This is calculated by dis…" at bounding box center [484, 224] width 0 height 10
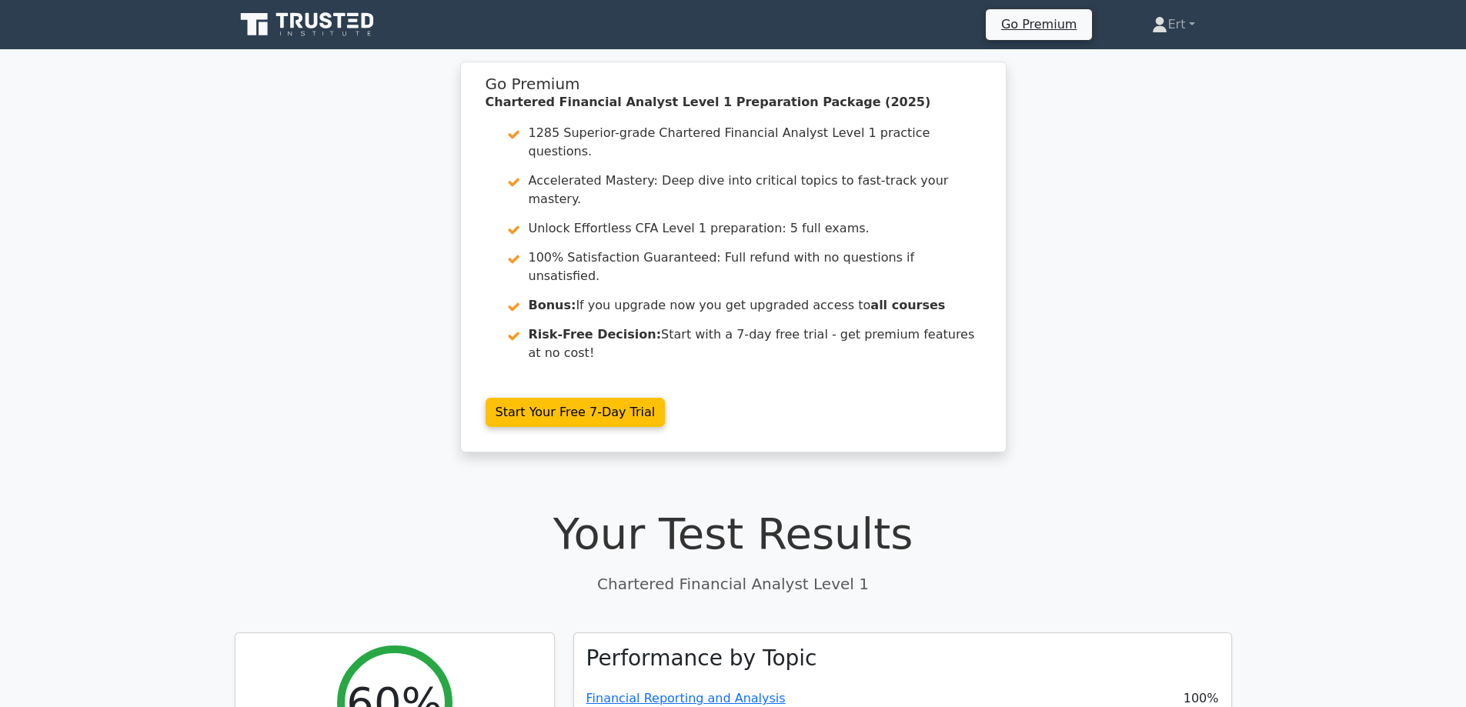
drag, startPoint x: 498, startPoint y: 463, endPoint x: 486, endPoint y: 531, distance: 69.6
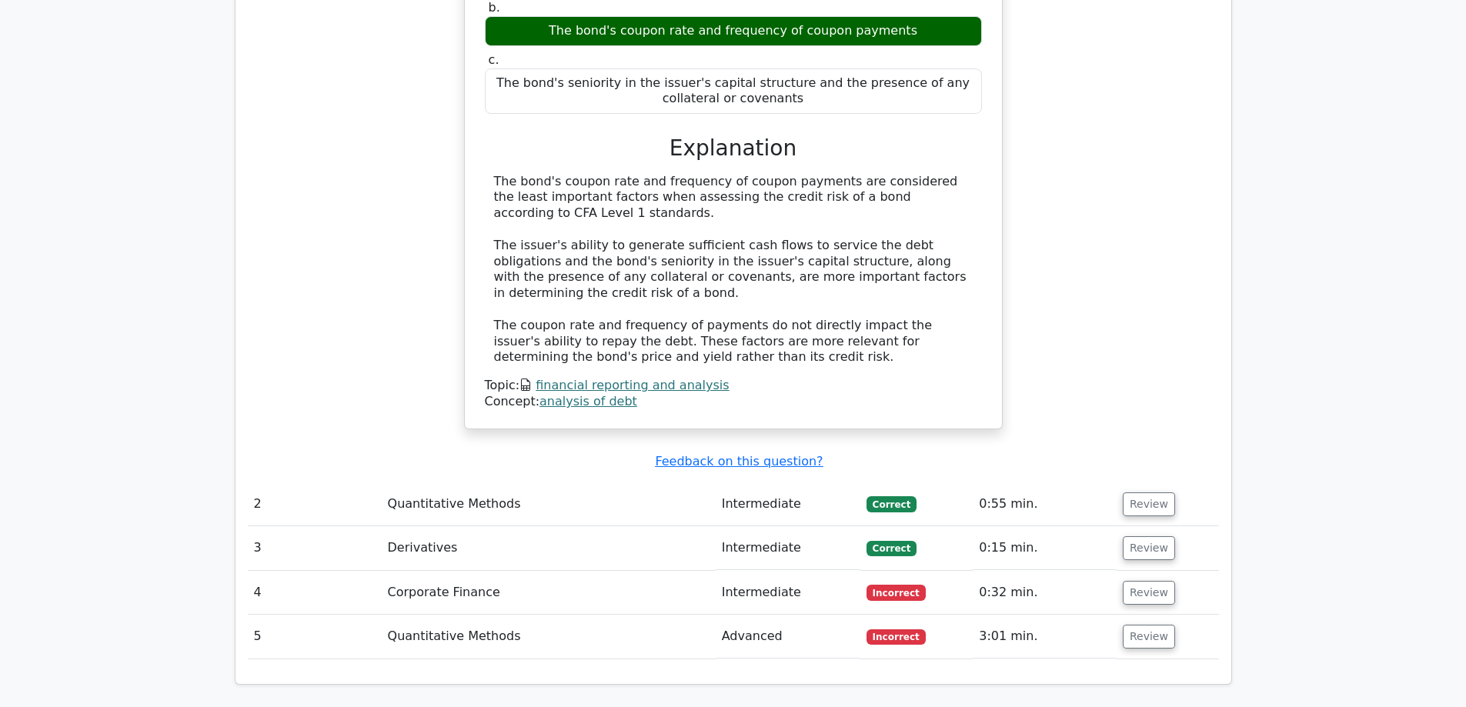
scroll to position [1450, 0]
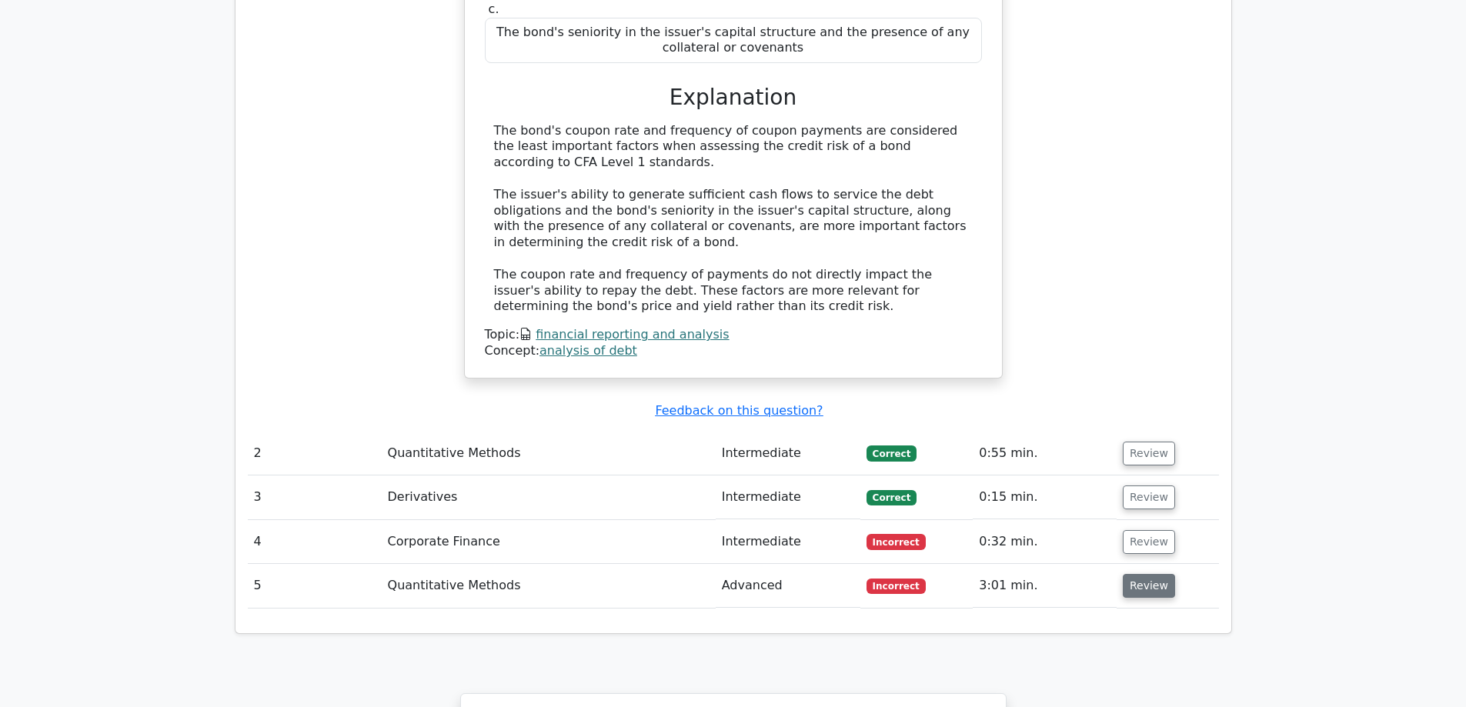
click at [1139, 574] on button "Review" at bounding box center [1149, 586] width 52 height 24
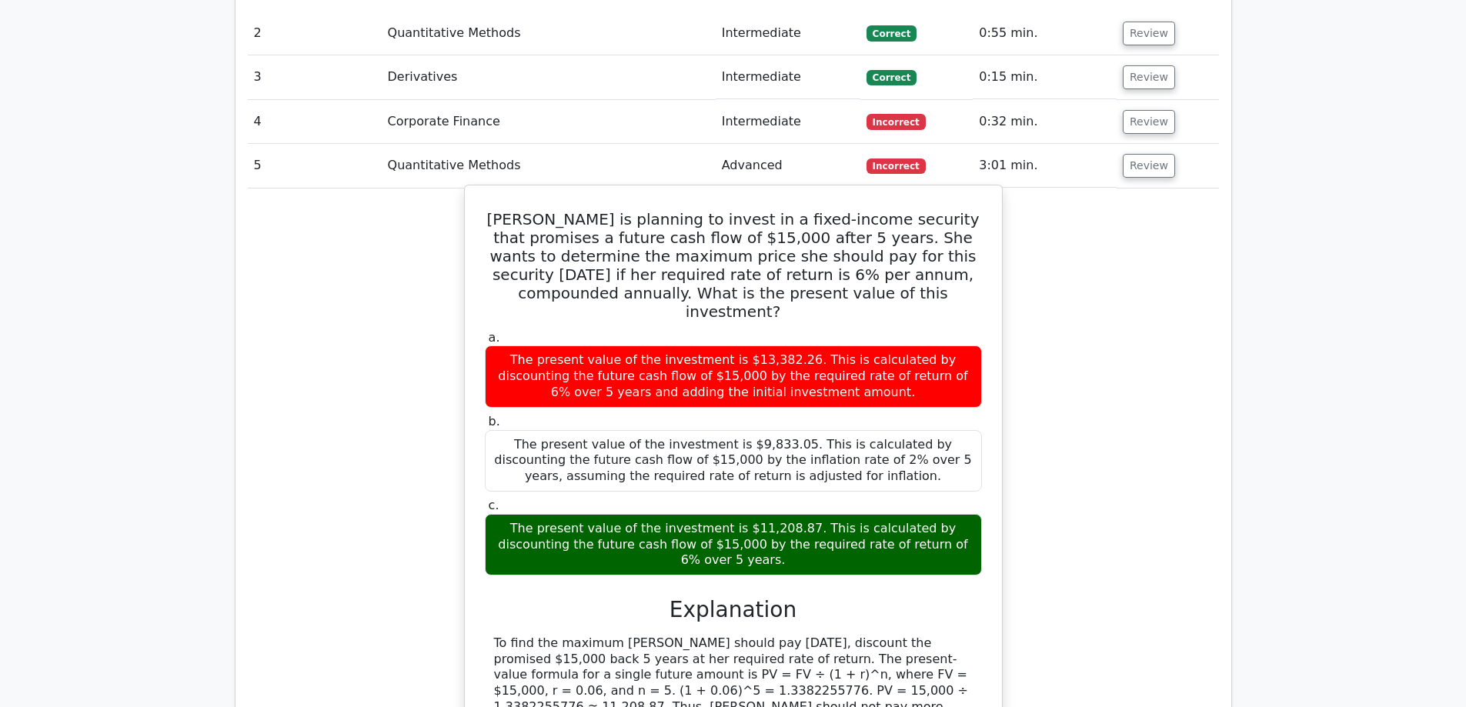
scroll to position [1879, 0]
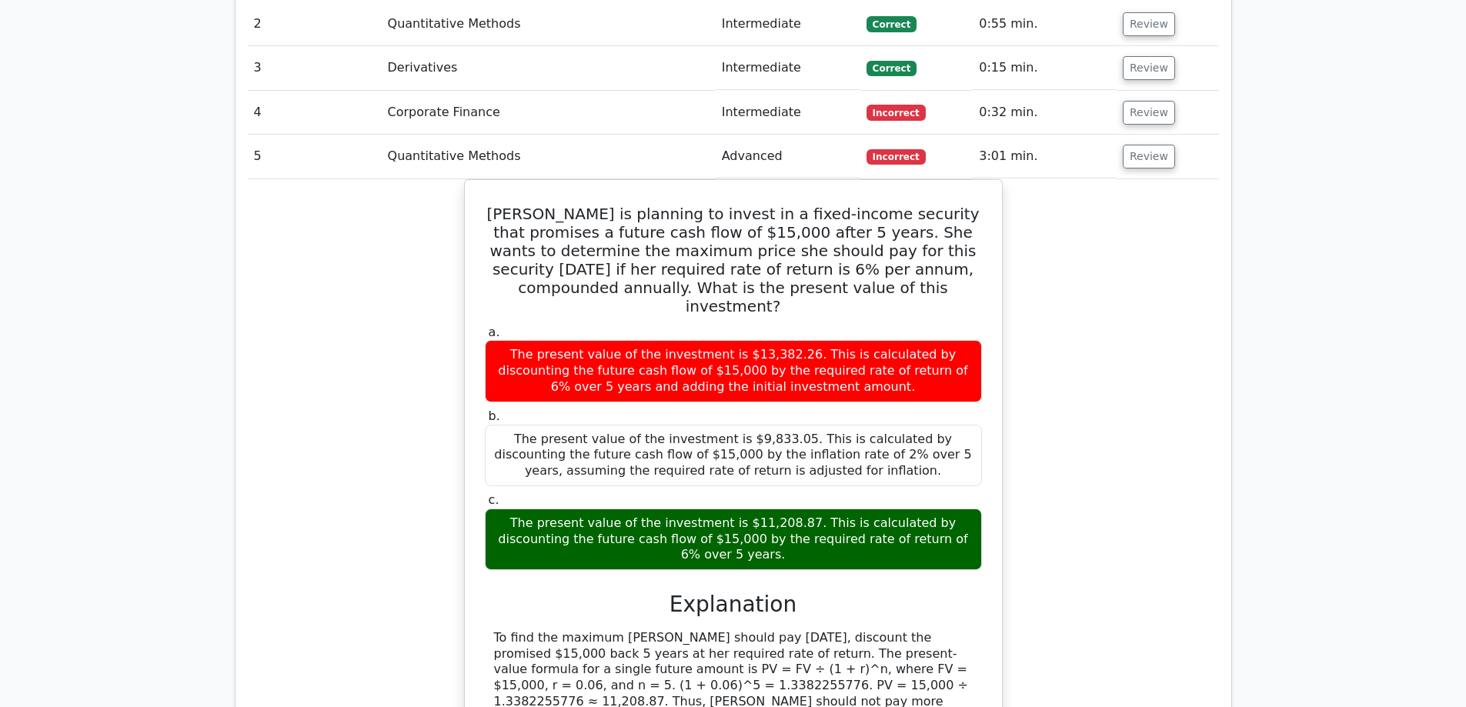
drag, startPoint x: 1068, startPoint y: 296, endPoint x: 1062, endPoint y: 222, distance: 74.2
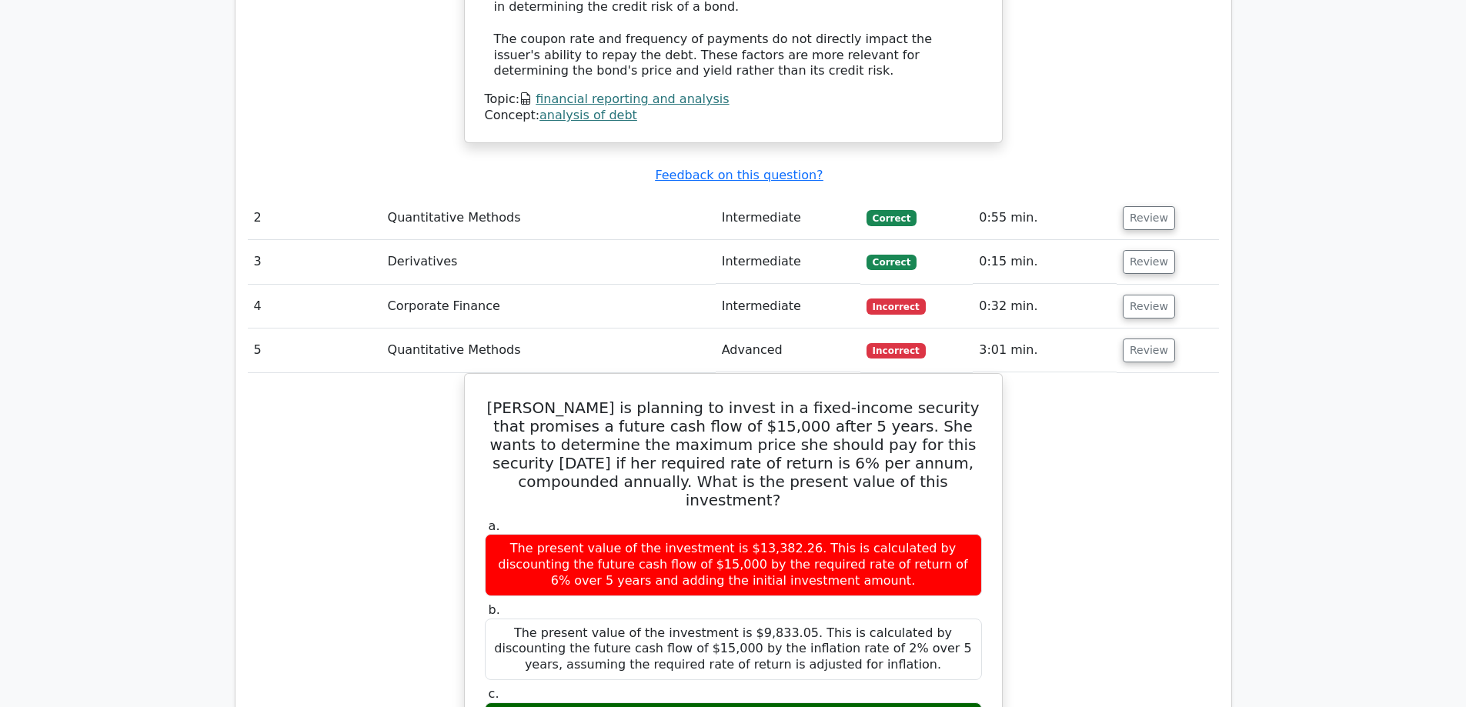
scroll to position [1673, 0]
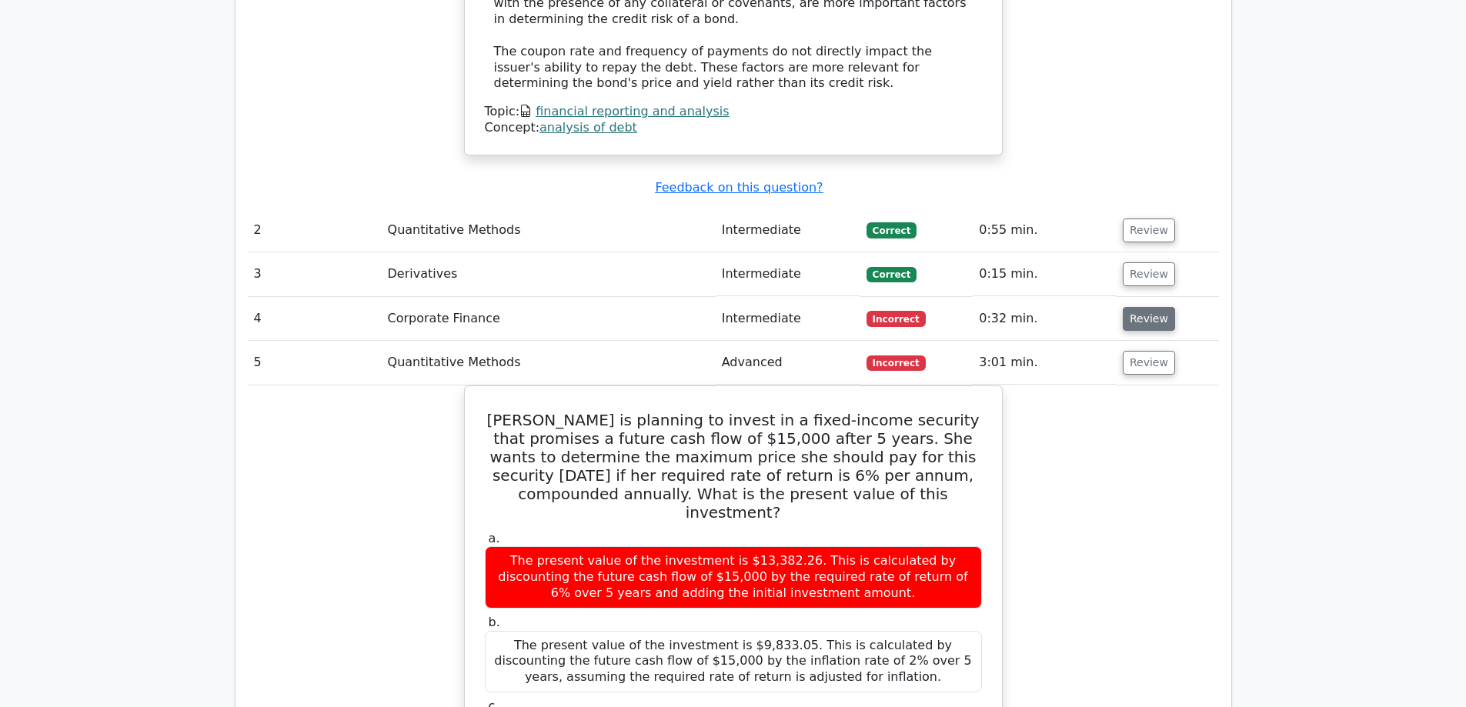
click at [1151, 307] on button "Review" at bounding box center [1149, 319] width 52 height 24
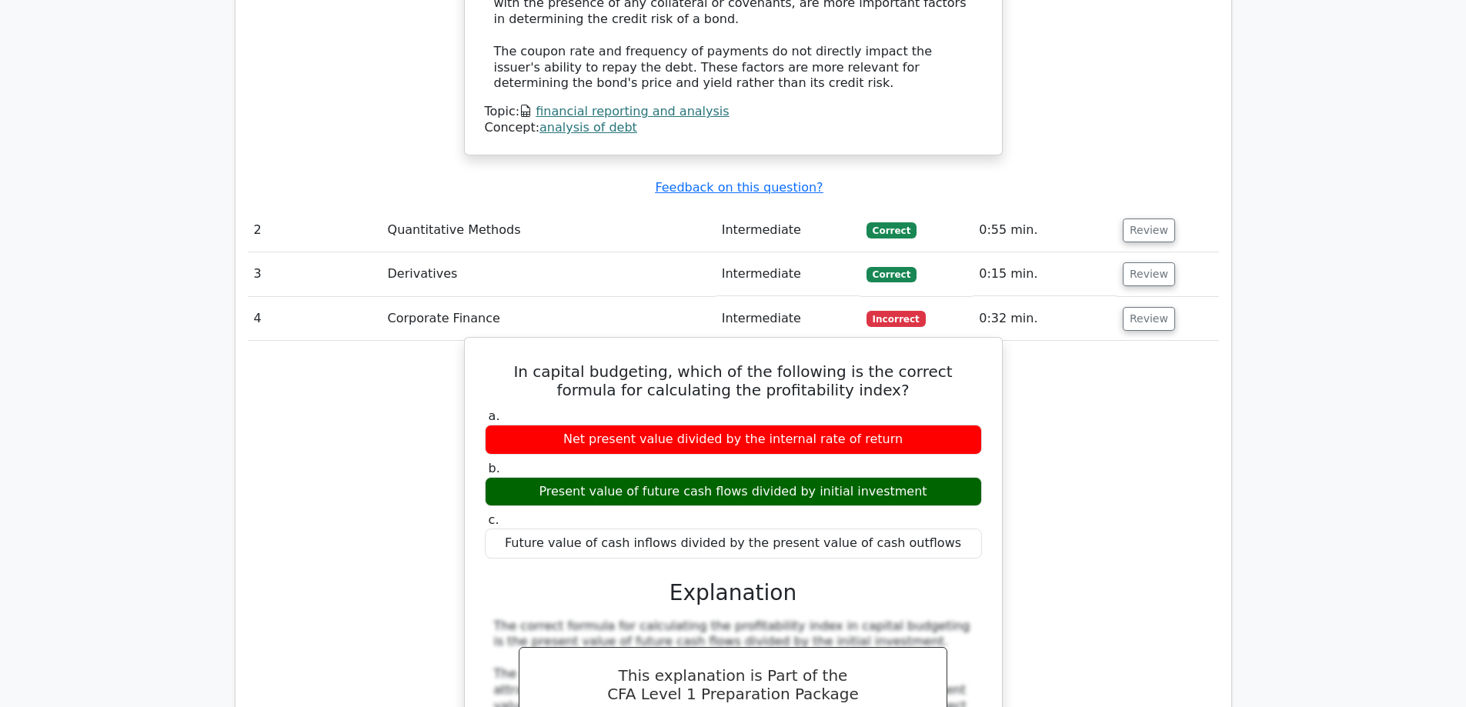
click at [742, 477] on div "Present value of future cash flows divided by initial investment" at bounding box center [733, 492] width 497 height 30
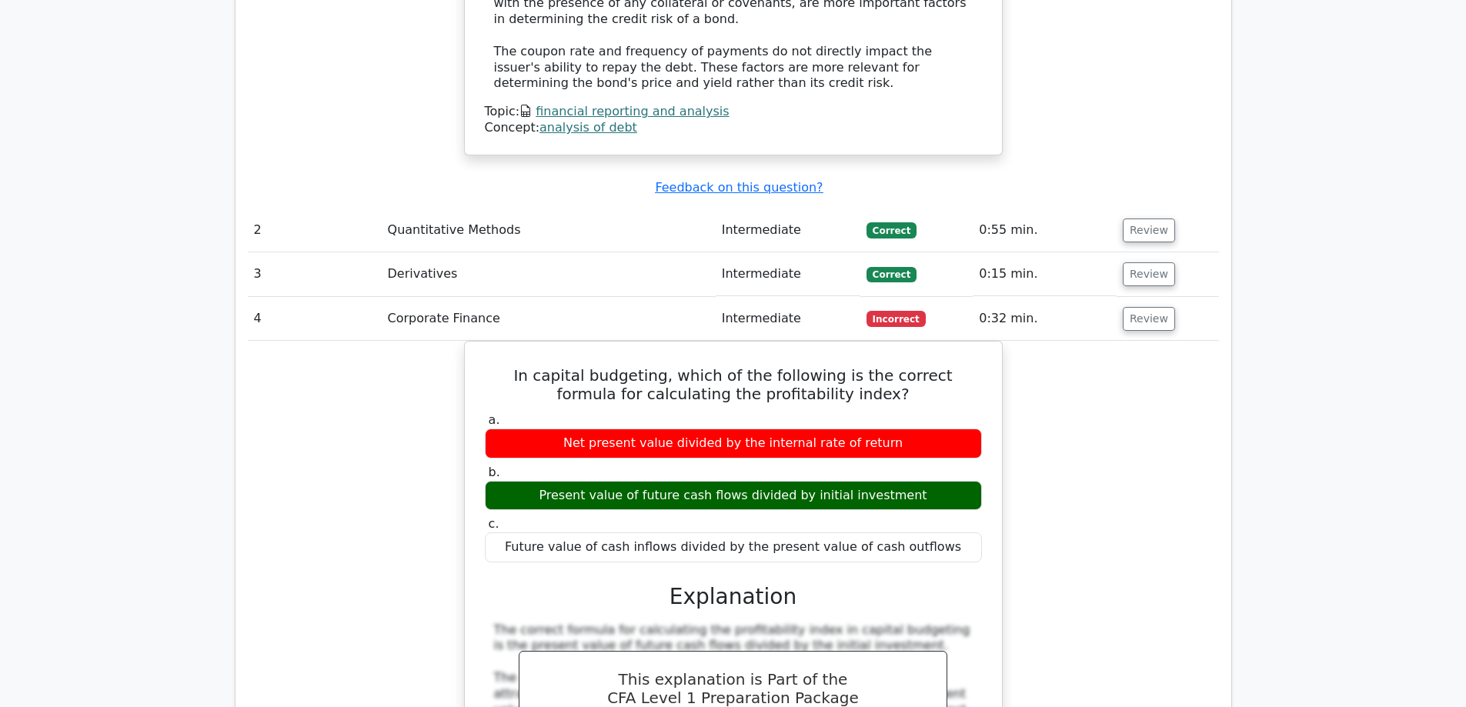
drag, startPoint x: 443, startPoint y: 413, endPoint x: 427, endPoint y: 480, distance: 68.7
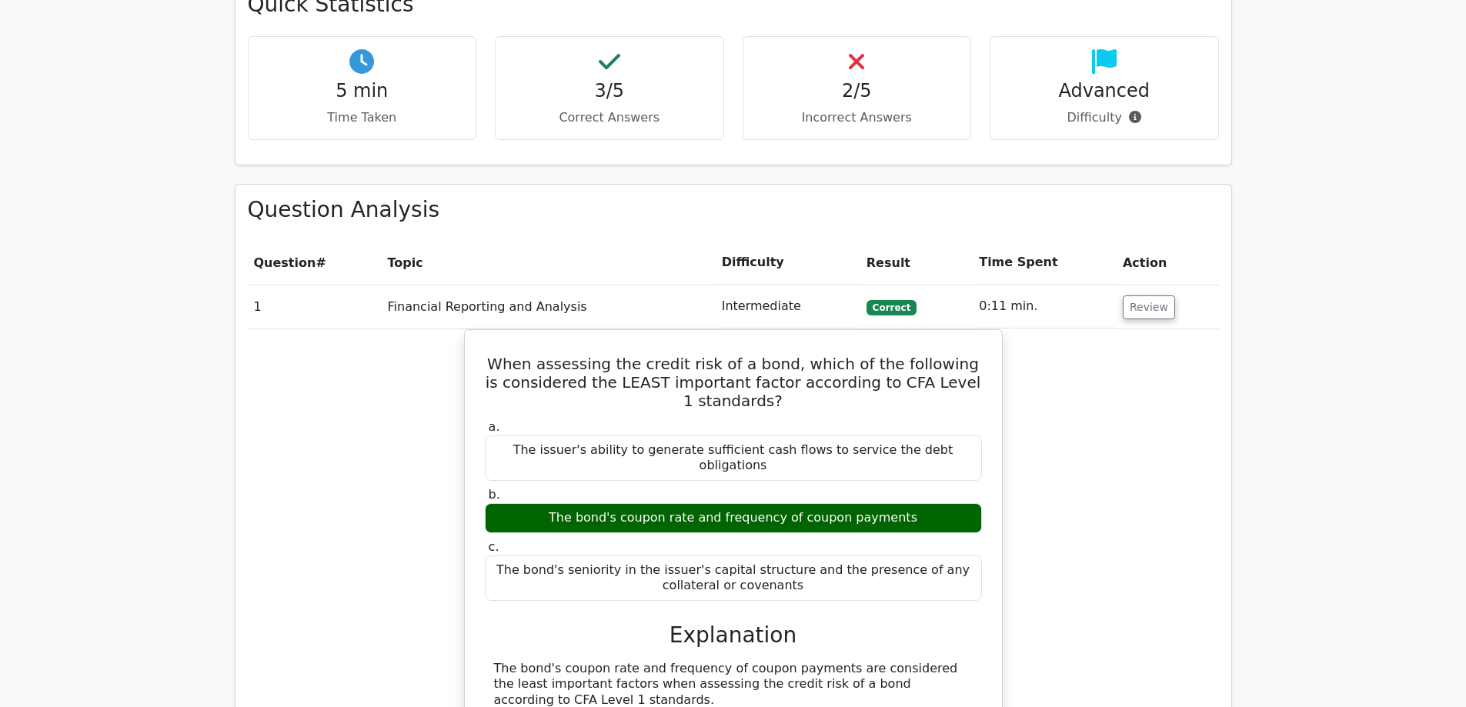
scroll to position [0, 0]
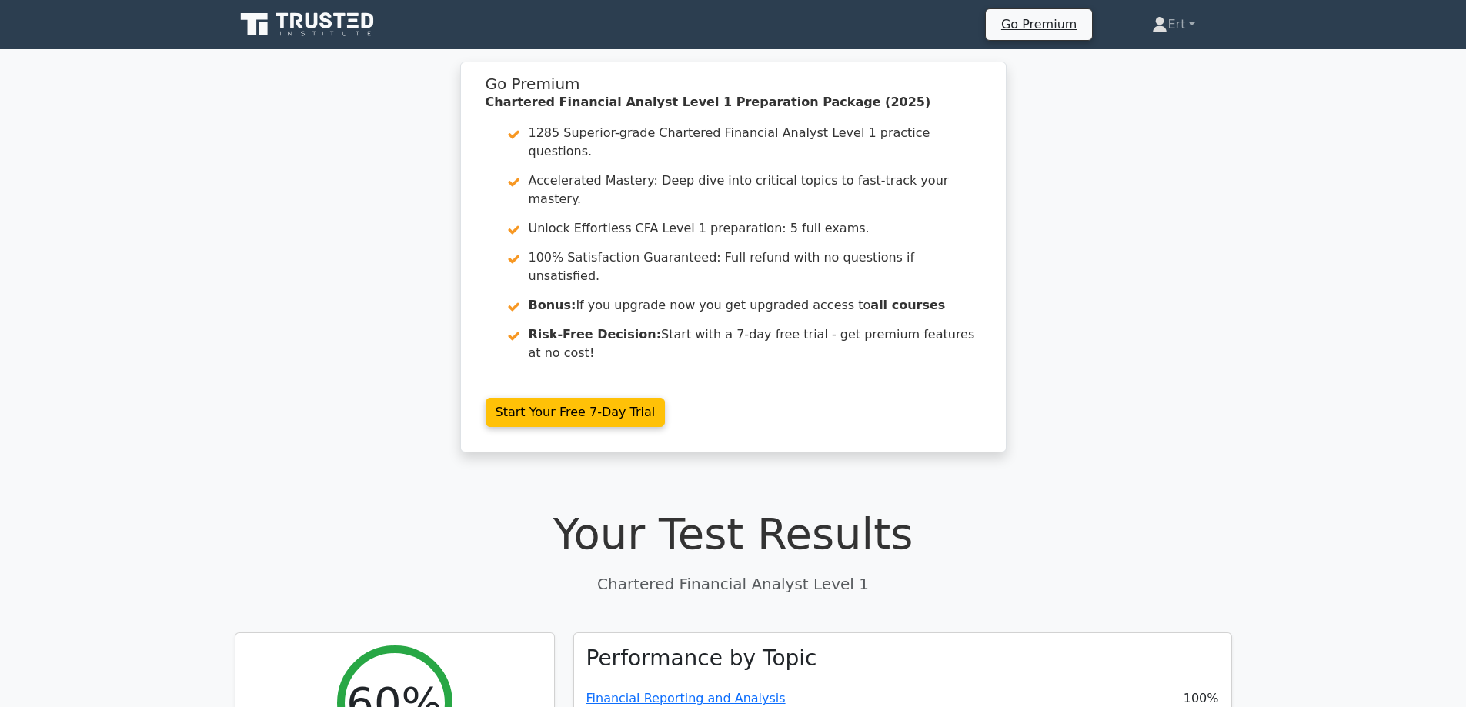
click at [294, 45] on nav "Go Premium Ert Profile" at bounding box center [733, 24] width 1466 height 49
click at [299, 25] on icon at bounding box center [296, 20] width 12 height 15
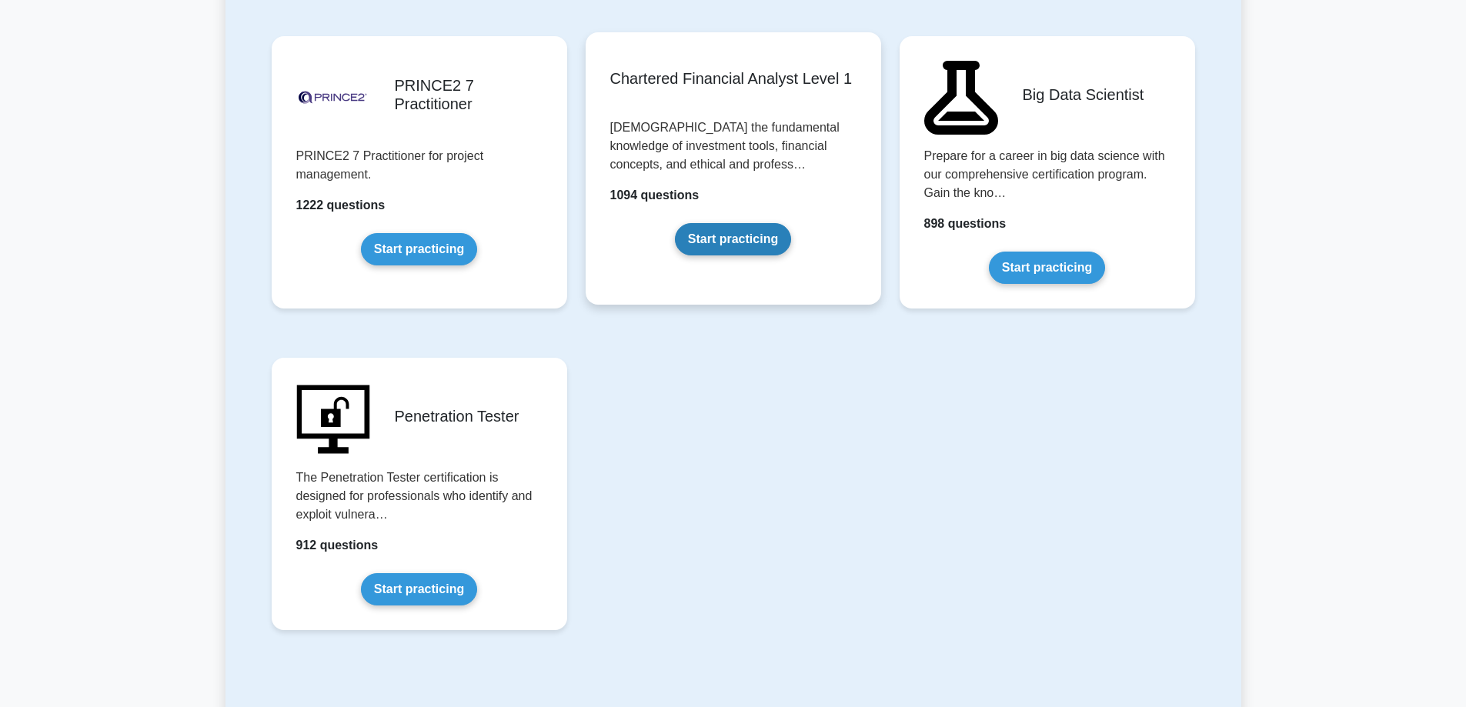
scroll to position [3213, 0]
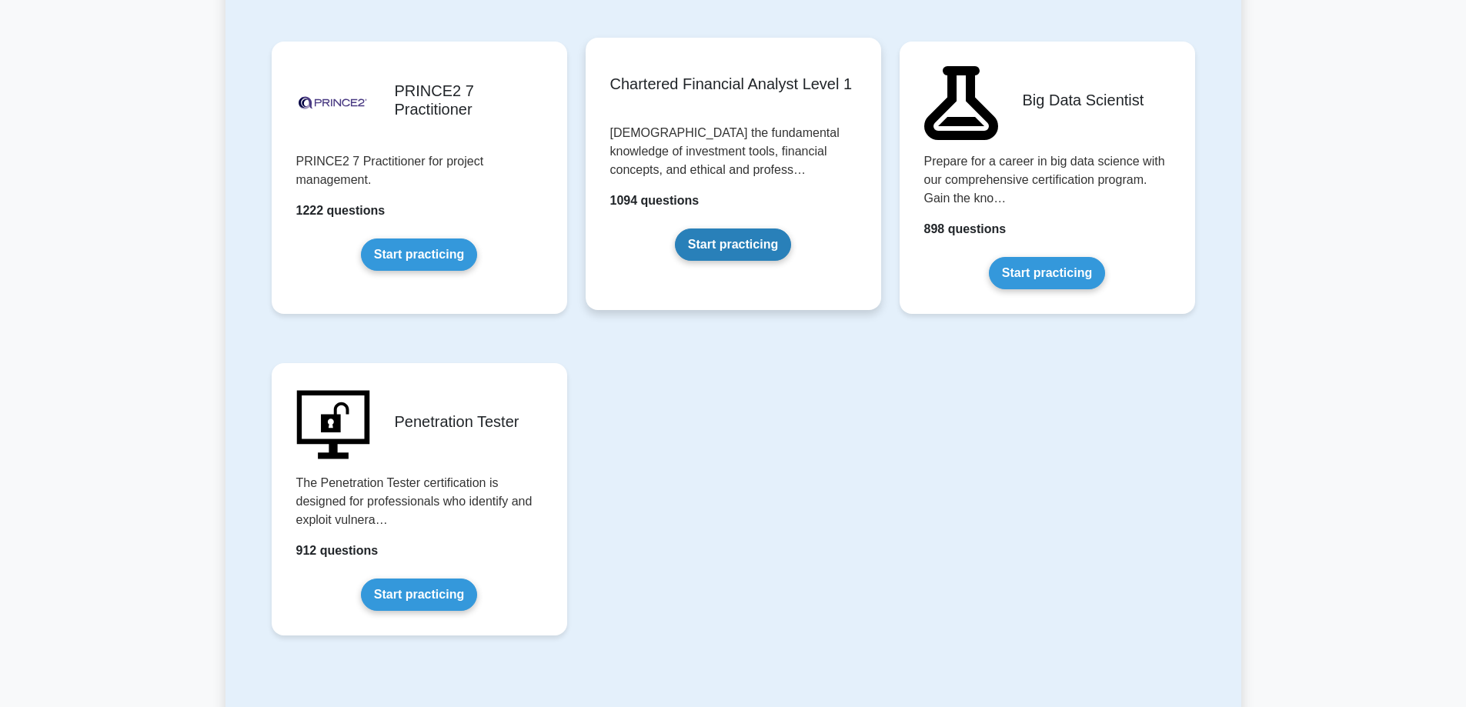
click at [731, 246] on link "Start practicing" at bounding box center [733, 245] width 116 height 32
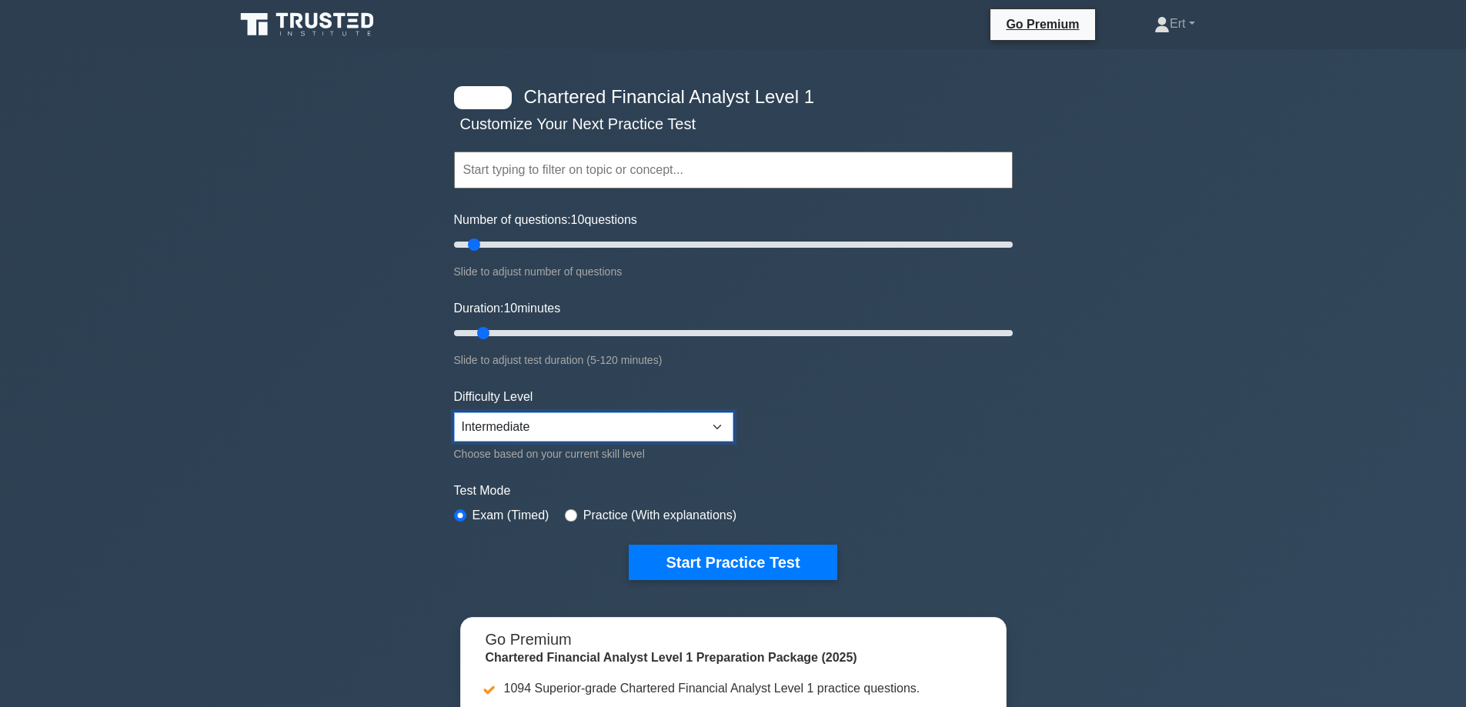
click at [493, 415] on select "Beginner Intermediate Expert" at bounding box center [593, 427] width 279 height 29
click at [454, 413] on select "Beginner Intermediate Expert" at bounding box center [593, 427] width 279 height 29
drag, startPoint x: 484, startPoint y: 334, endPoint x: 71, endPoint y: 327, distance: 413.4
type input "5"
click at [454, 343] on input "Duration: 5 minutes" at bounding box center [733, 333] width 559 height 18
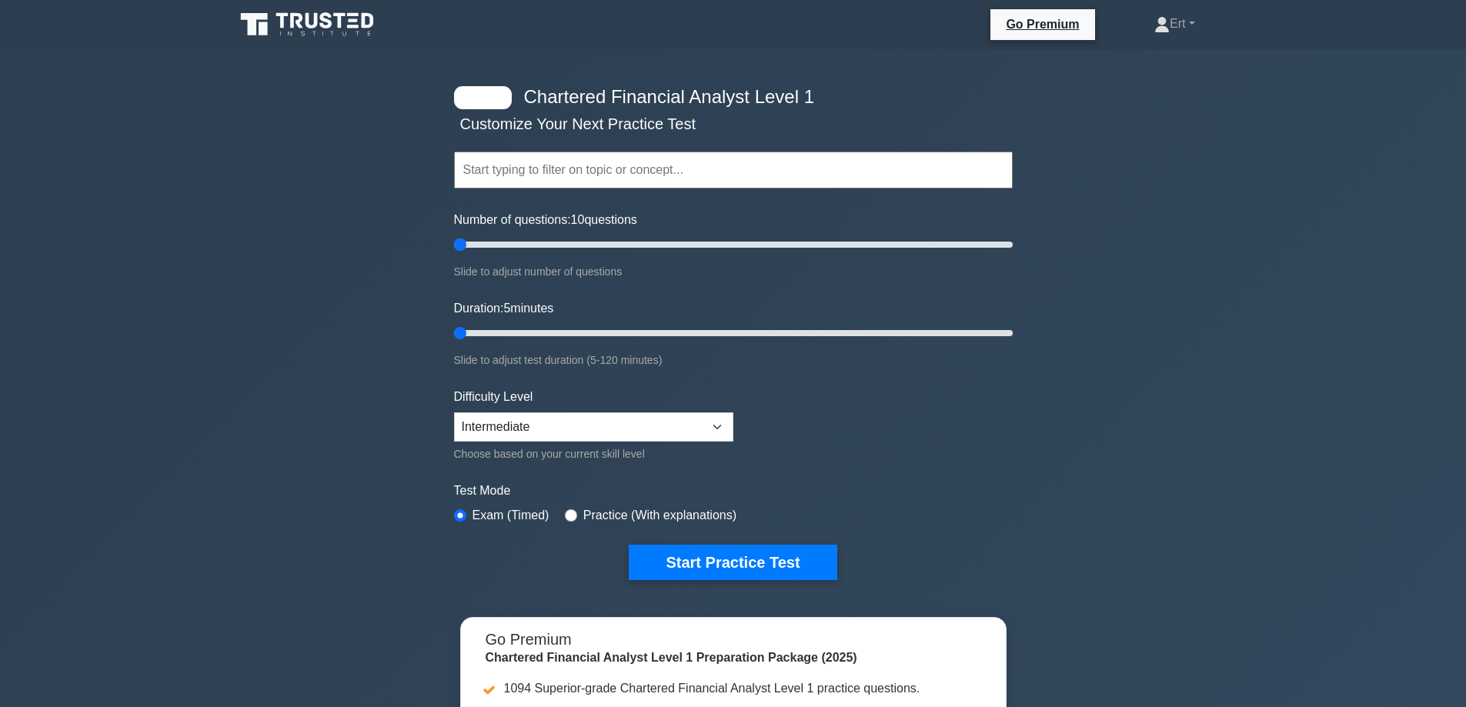
drag, startPoint x: 482, startPoint y: 247, endPoint x: 66, endPoint y: 296, distance: 418.5
type input "5"
click at [454, 254] on input "Number of questions: 10 questions" at bounding box center [733, 245] width 559 height 18
click at [680, 547] on button "Start Practice Test" at bounding box center [733, 562] width 208 height 35
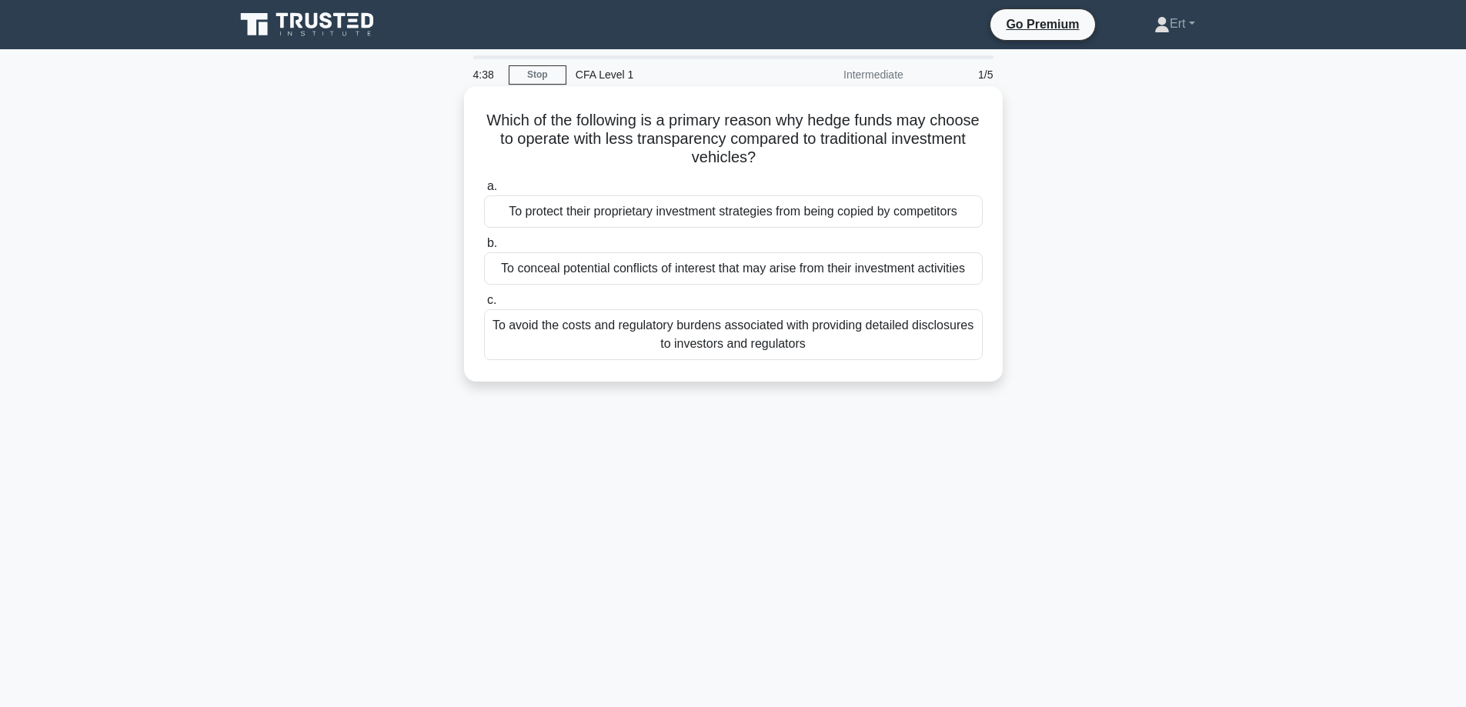
click at [919, 208] on div "To protect their proprietary investment strategies from being copied by competi…" at bounding box center [733, 212] width 499 height 32
click at [484, 192] on input "a. To protect their proprietary investment strategies from being copied by comp…" at bounding box center [484, 187] width 0 height 10
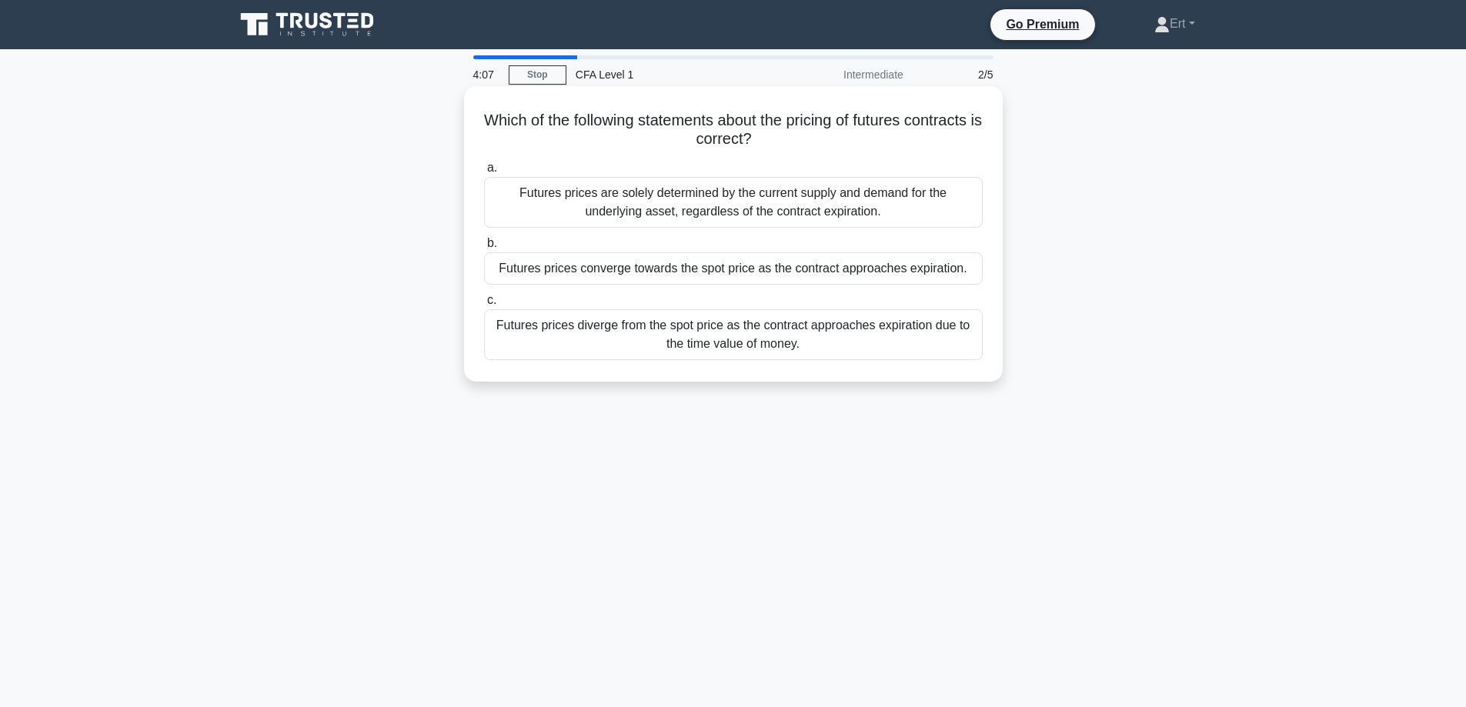
click at [554, 213] on div "Futures prices are solely determined by the current supply and demand for the u…" at bounding box center [733, 202] width 499 height 51
click at [484, 173] on input "a. Futures prices are solely determined by the current supply and demand for th…" at bounding box center [484, 168] width 0 height 10
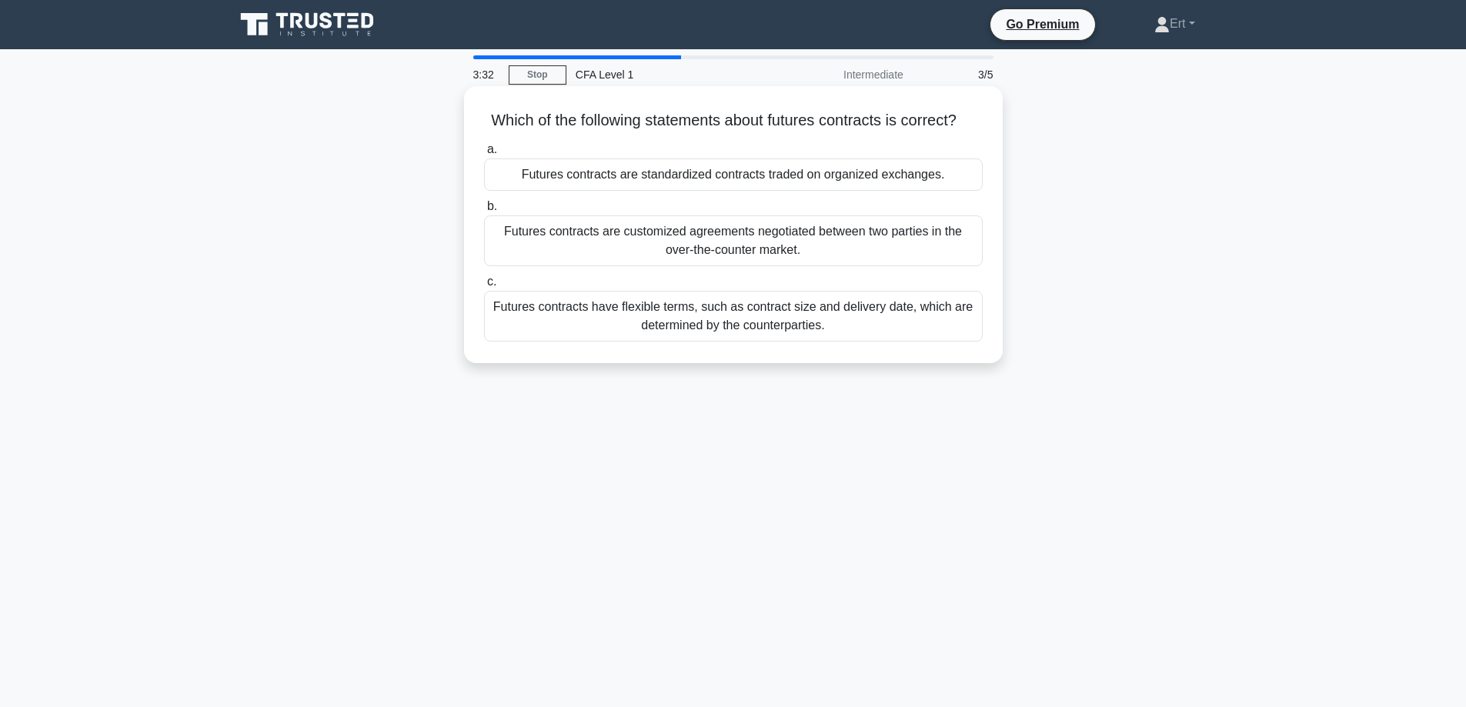
click at [645, 191] on div "Futures contracts are standardized contracts traded on organized exchanges." at bounding box center [733, 175] width 499 height 32
click at [484, 155] on input "a. Futures contracts are standardized contracts traded on organized exchanges." at bounding box center [484, 150] width 0 height 10
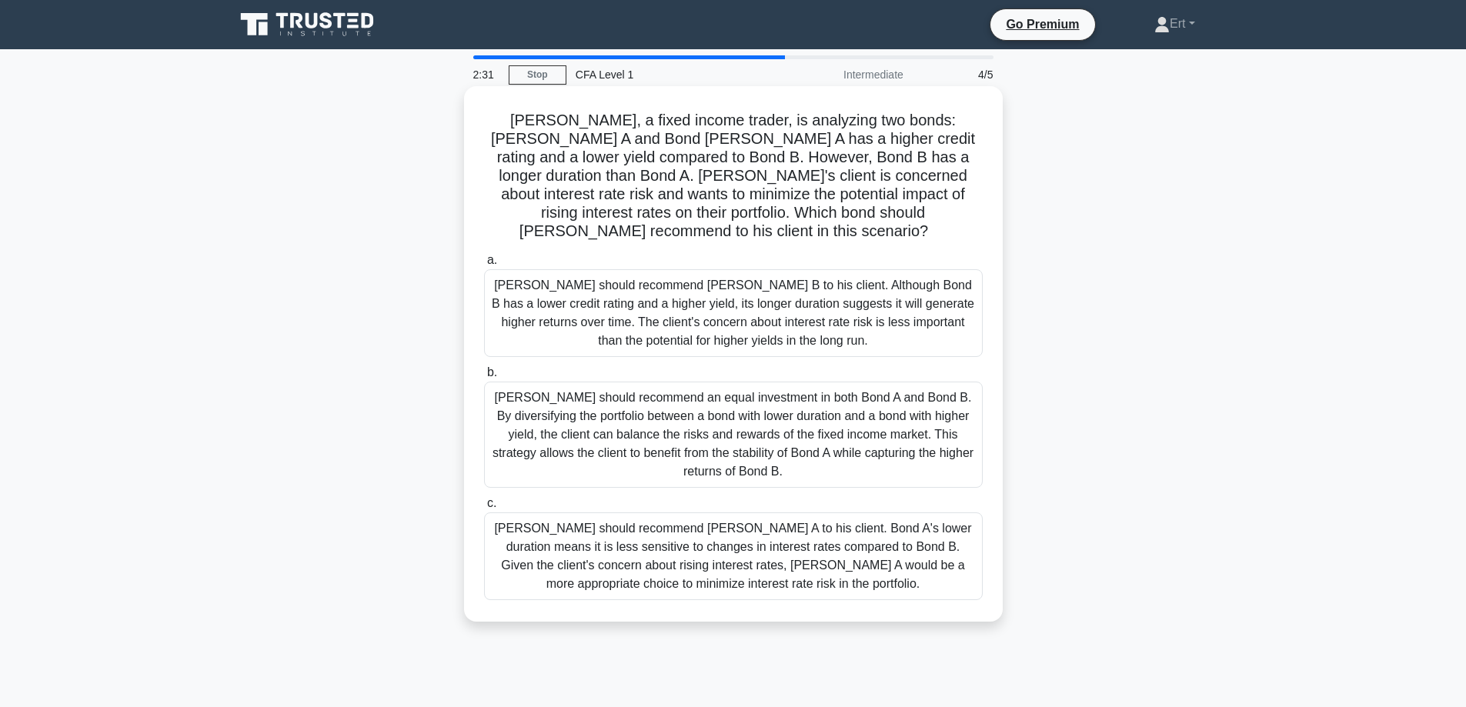
click at [644, 560] on div "[PERSON_NAME] should recommend [PERSON_NAME] A to his client. Bond A's lower du…" at bounding box center [733, 557] width 499 height 88
click at [484, 509] on input "c. Tom should recommend Bond A to his client. Bond A's lower duration means it …" at bounding box center [484, 504] width 0 height 10
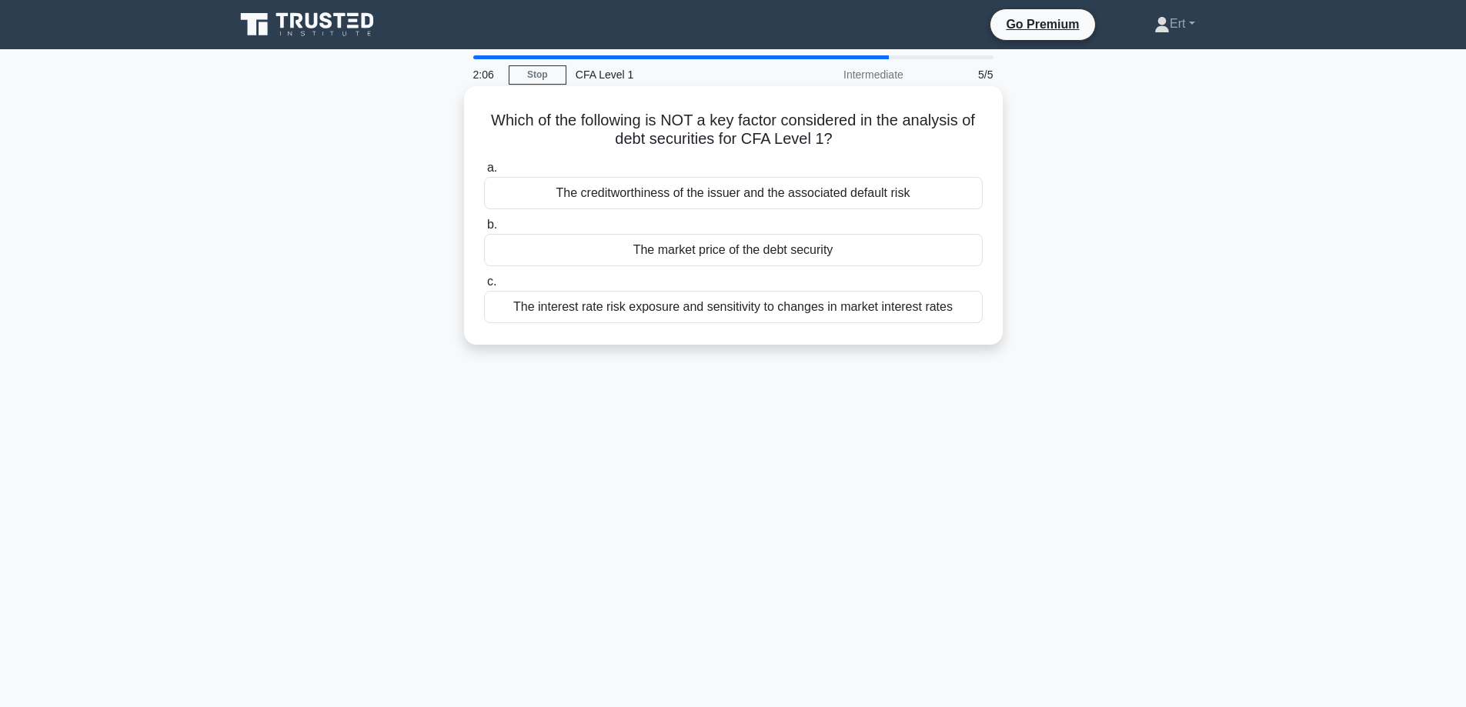
drag, startPoint x: 848, startPoint y: 263, endPoint x: 846, endPoint y: 276, distance: 13.2
click at [848, 262] on div "The market price of the debt security" at bounding box center [733, 250] width 499 height 32
click at [484, 230] on input "b. The market price of the debt security" at bounding box center [484, 225] width 0 height 10
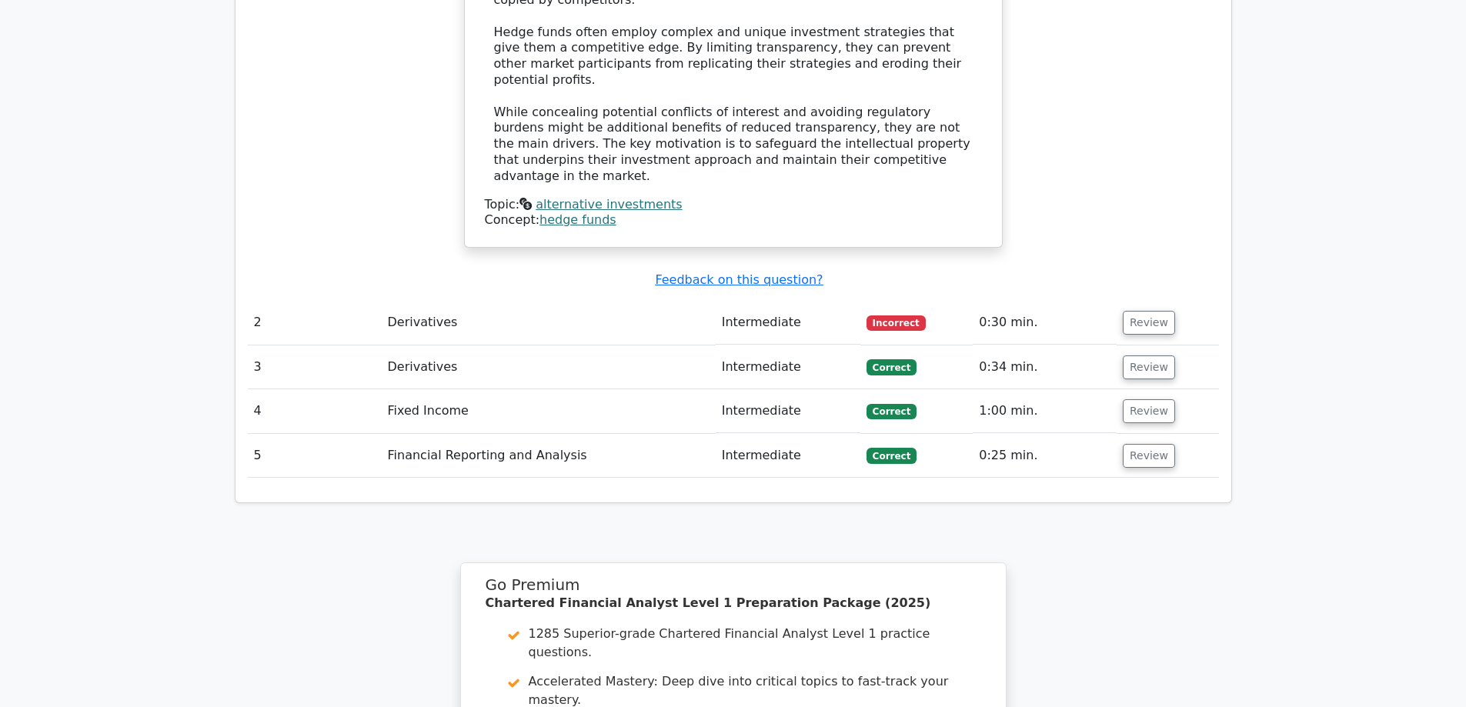
scroll to position [1623, 0]
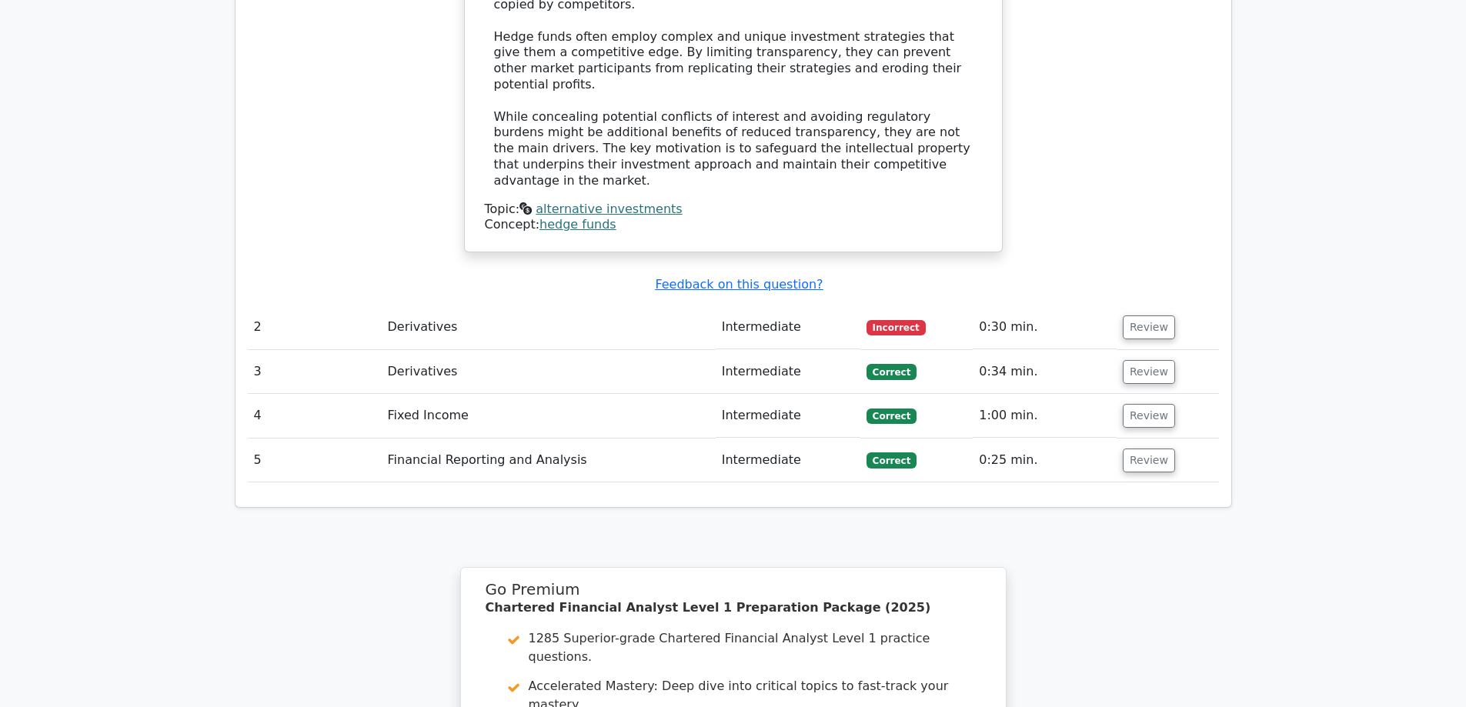
drag, startPoint x: 1021, startPoint y: 297, endPoint x: 1015, endPoint y: 326, distance: 29.7
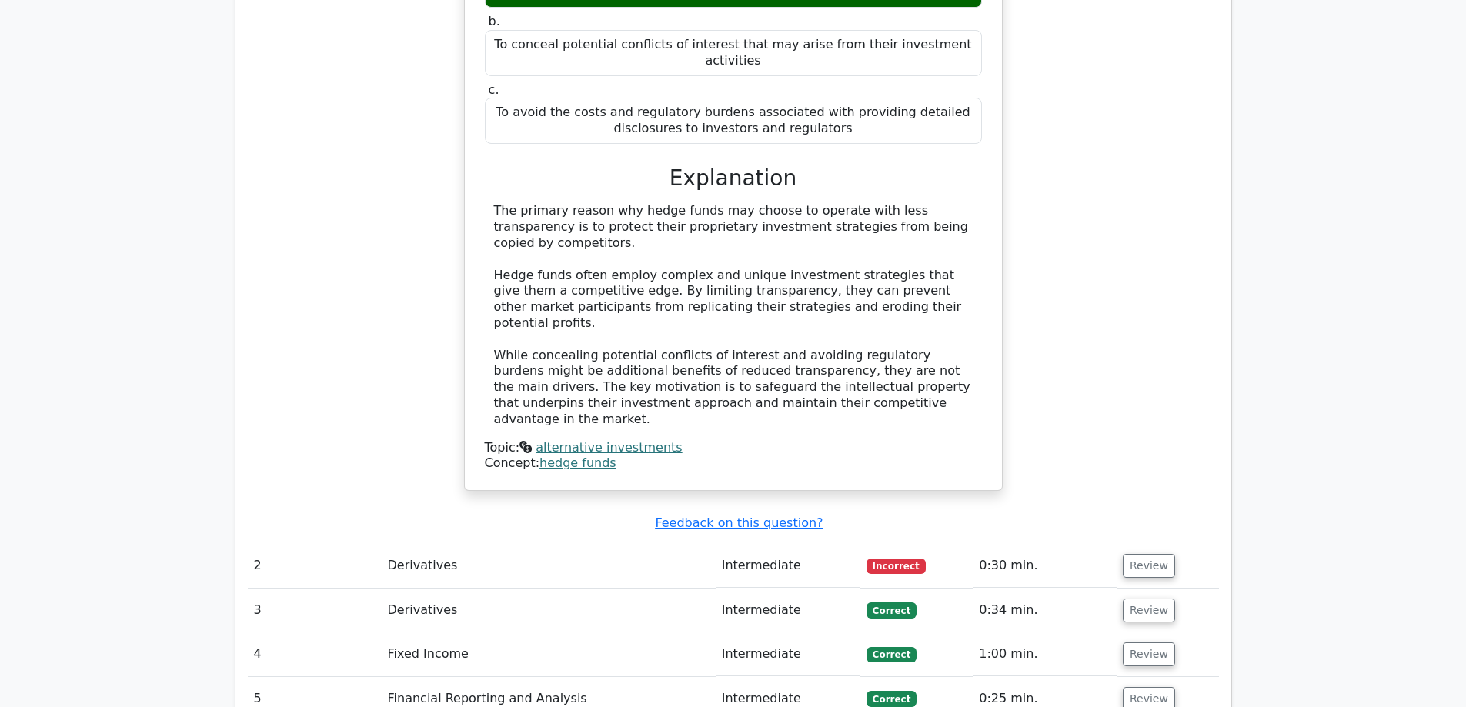
scroll to position [1190, 0]
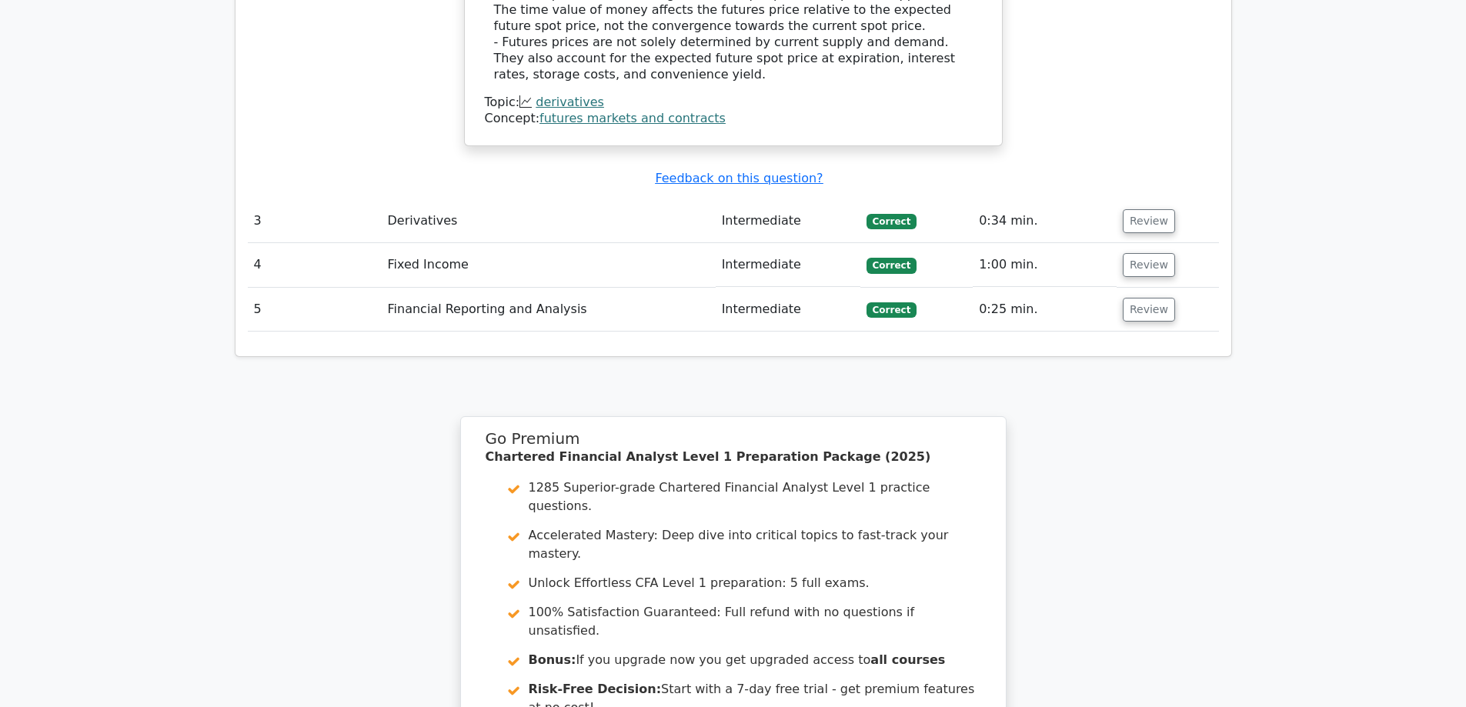
scroll to position [2456, 0]
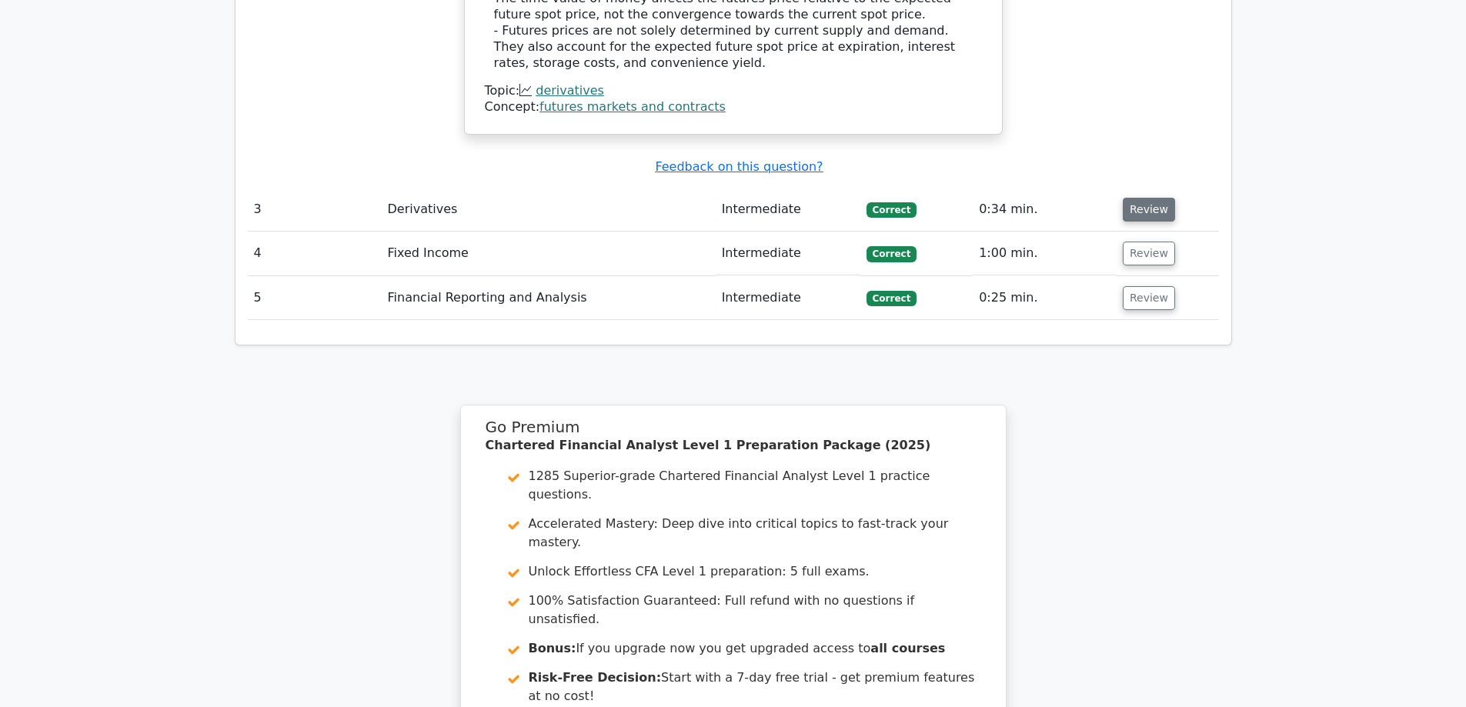
click at [1151, 198] on button "Review" at bounding box center [1149, 210] width 52 height 24
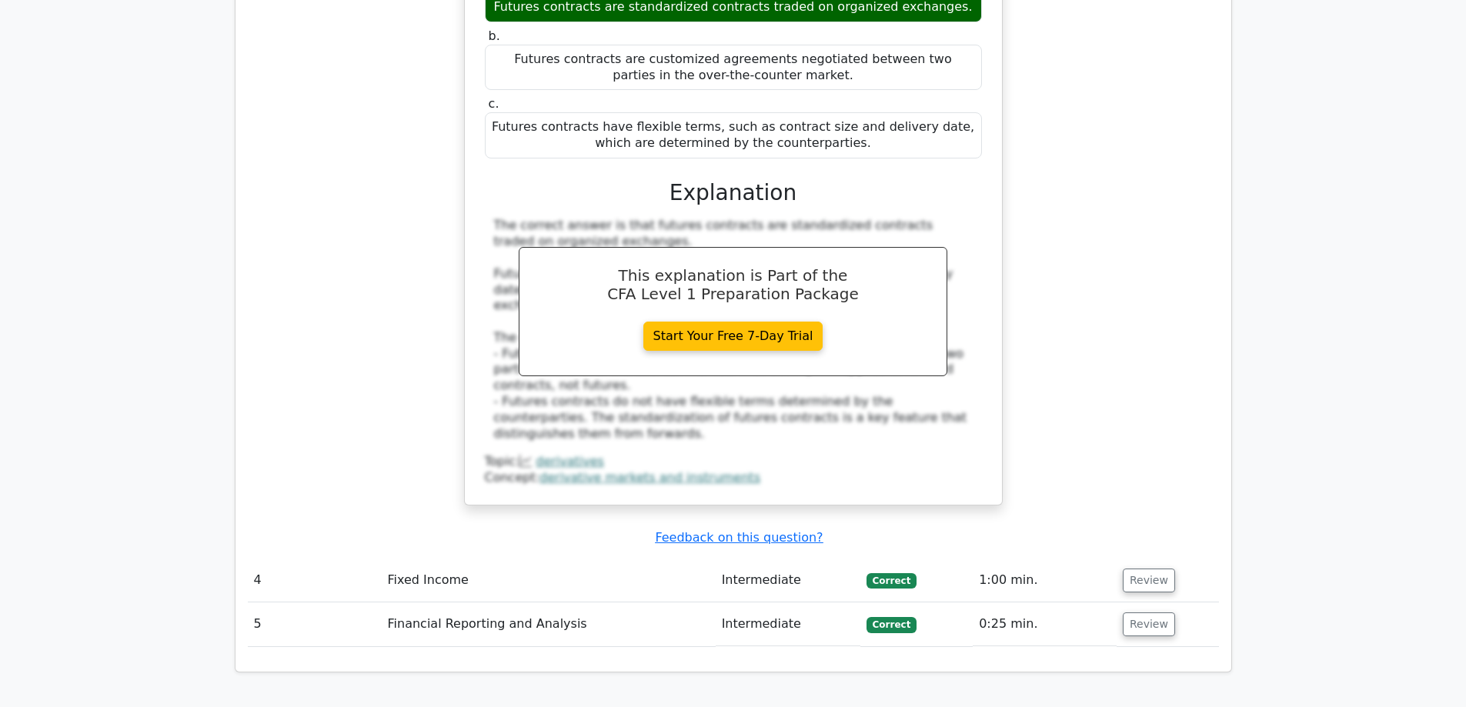
scroll to position [2810, 0]
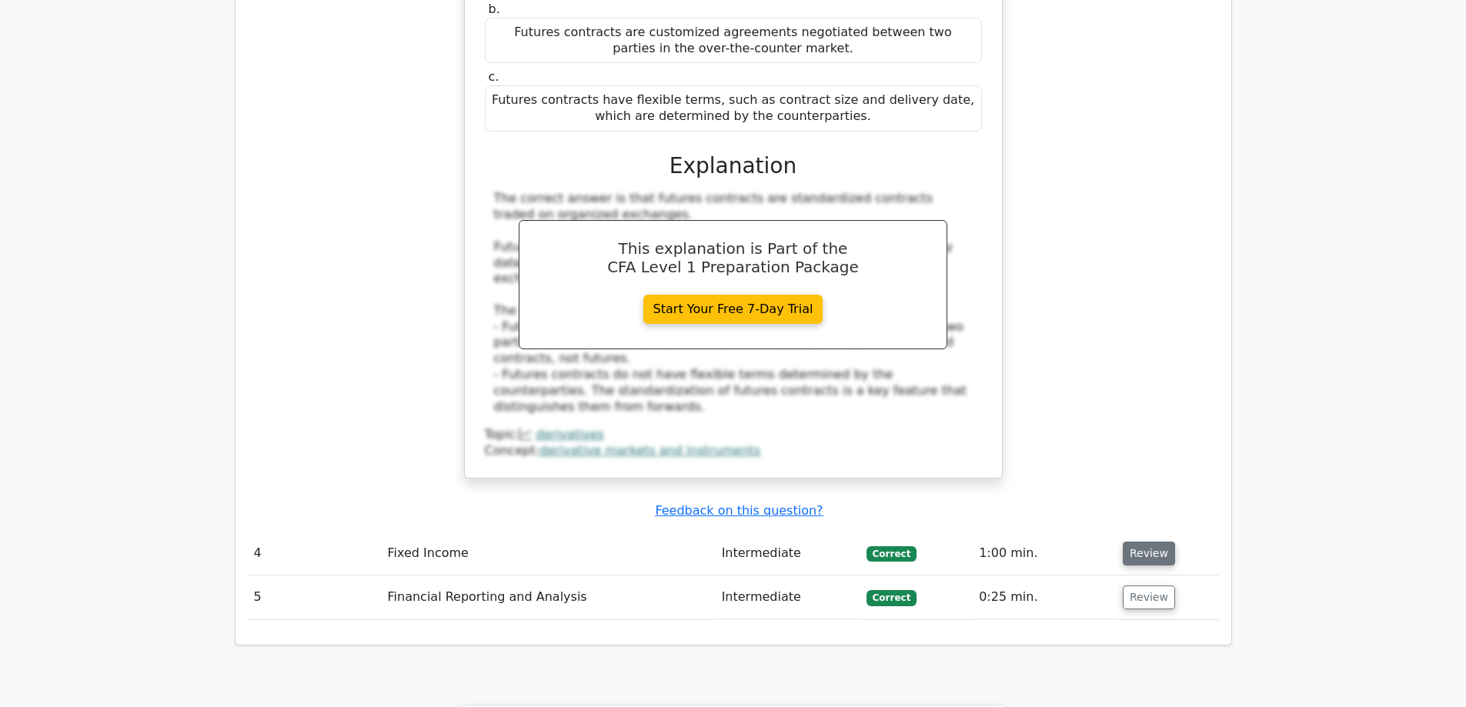
click at [1139, 542] on button "Review" at bounding box center [1149, 554] width 52 height 24
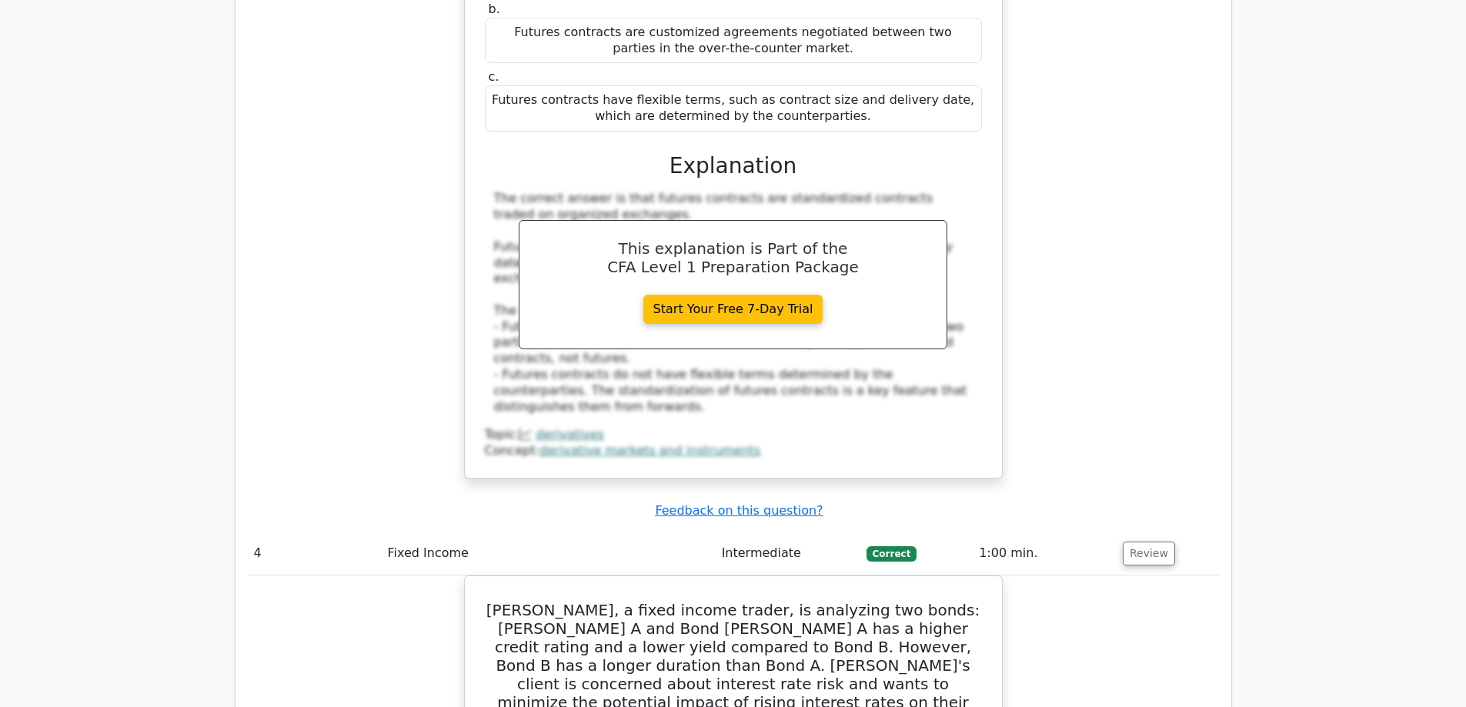
drag, startPoint x: 1112, startPoint y: 276, endPoint x: 1098, endPoint y: 343, distance: 68.6
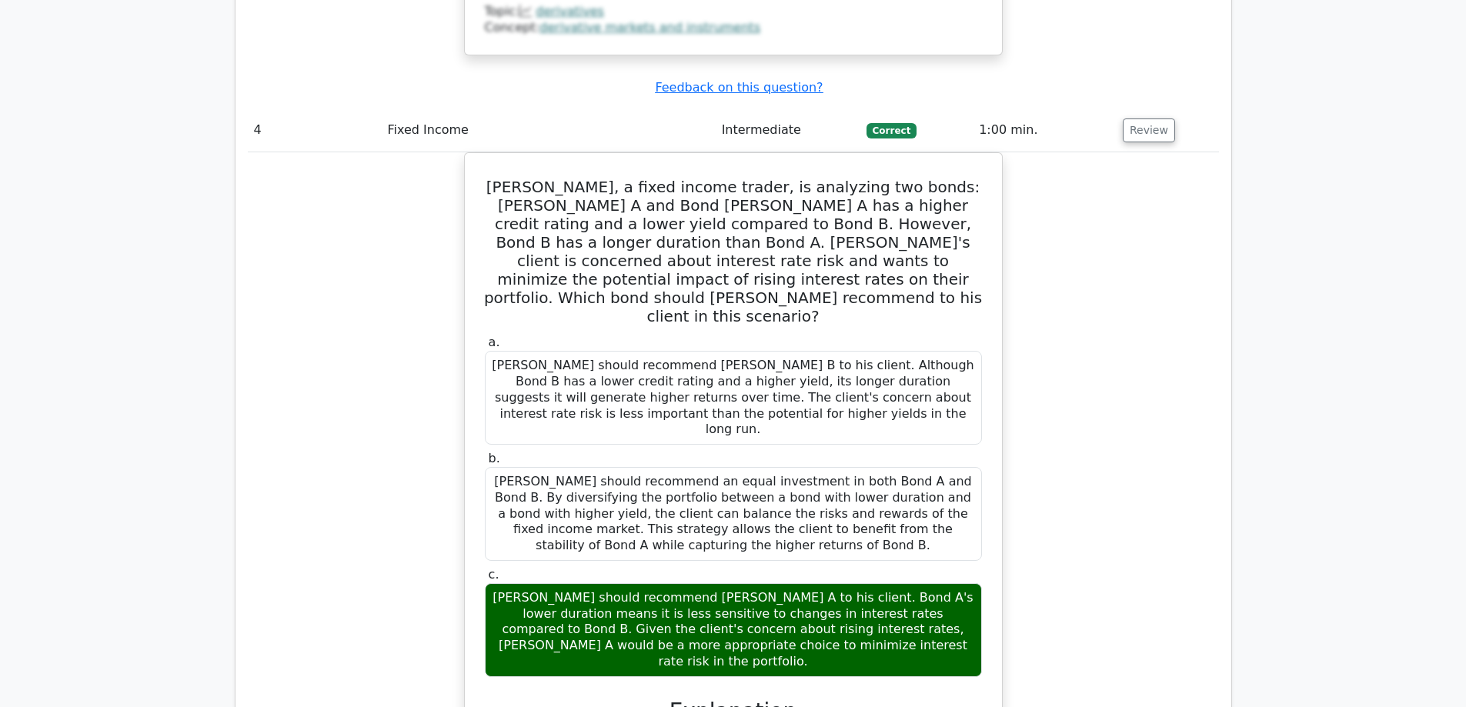
scroll to position [3383, 0]
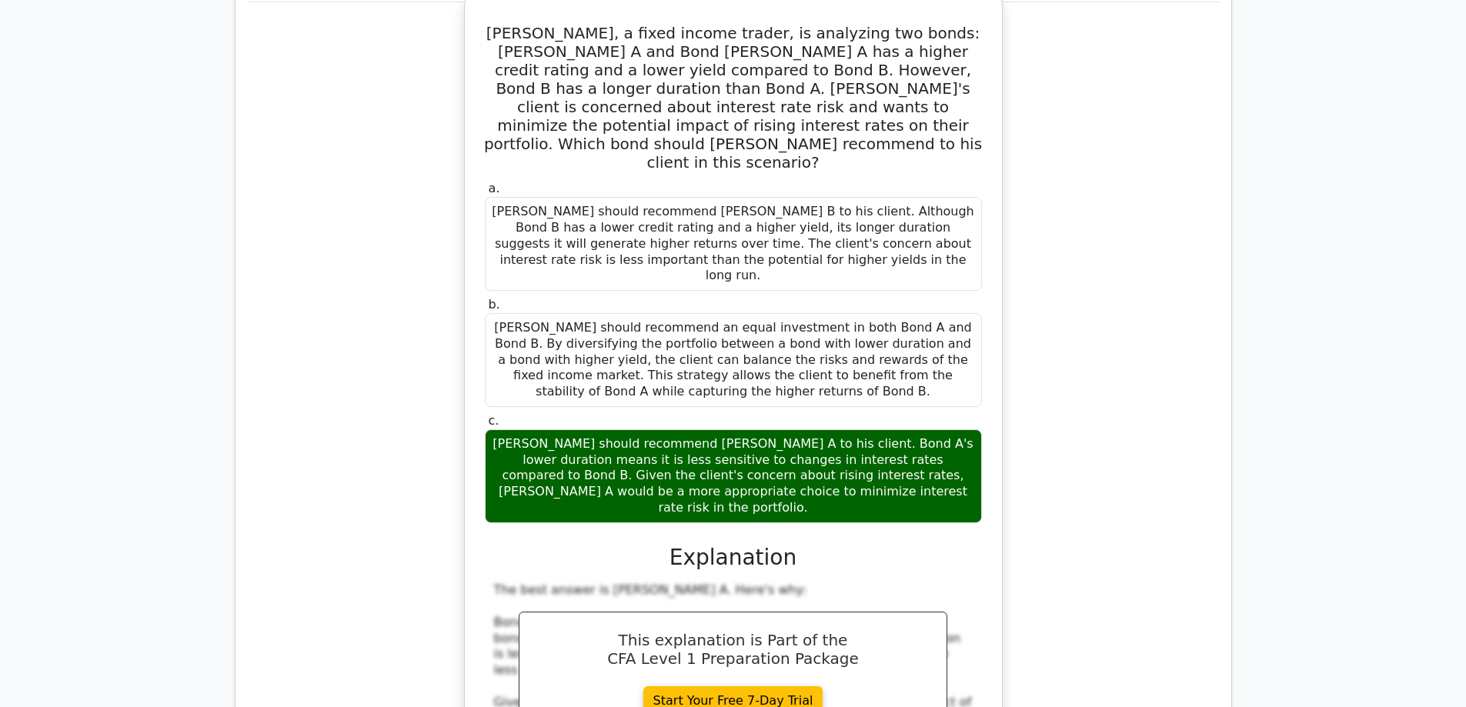
click at [725, 430] on div "Tom should recommend Bond A to his client. Bond A's lower duration means it is …" at bounding box center [733, 477] width 497 height 94
click at [736, 430] on div "Tom should recommend Bond A to his client. Bond A's lower duration means it is …" at bounding box center [733, 477] width 497 height 94
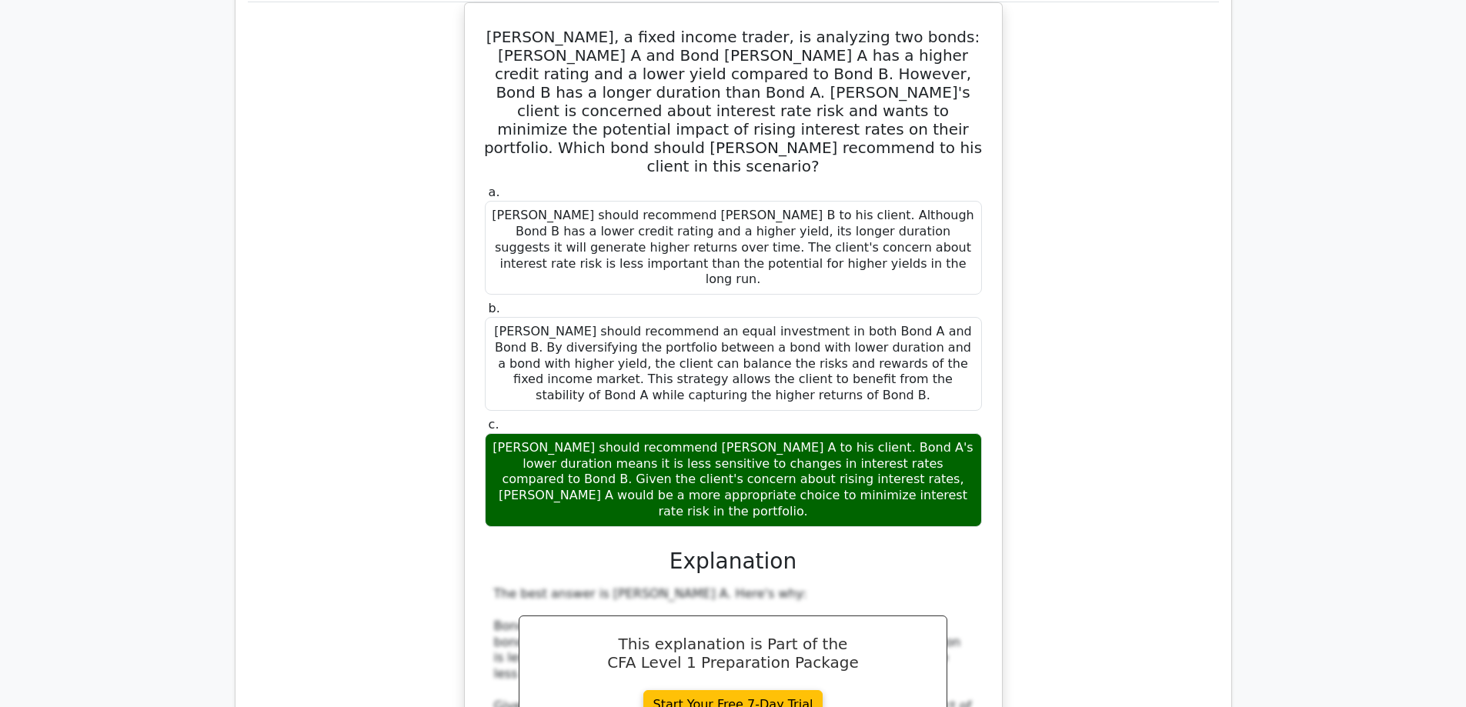
click at [1005, 178] on div "Tom, a fixed income trader, is analyzing two bonds: Bond A and Bond B. Bond A h…" at bounding box center [733, 503] width 971 height 1002
drag, startPoint x: 1005, startPoint y: 180, endPoint x: 1091, endPoint y: 166, distance: 87.3
click at [1005, 180] on div "Tom, a fixed income trader, is analyzing two bonds: Bond A and Bond B. Bond A h…" at bounding box center [733, 503] width 971 height 1002
drag, startPoint x: 1091, startPoint y: 166, endPoint x: 1082, endPoint y: 336, distance: 170.3
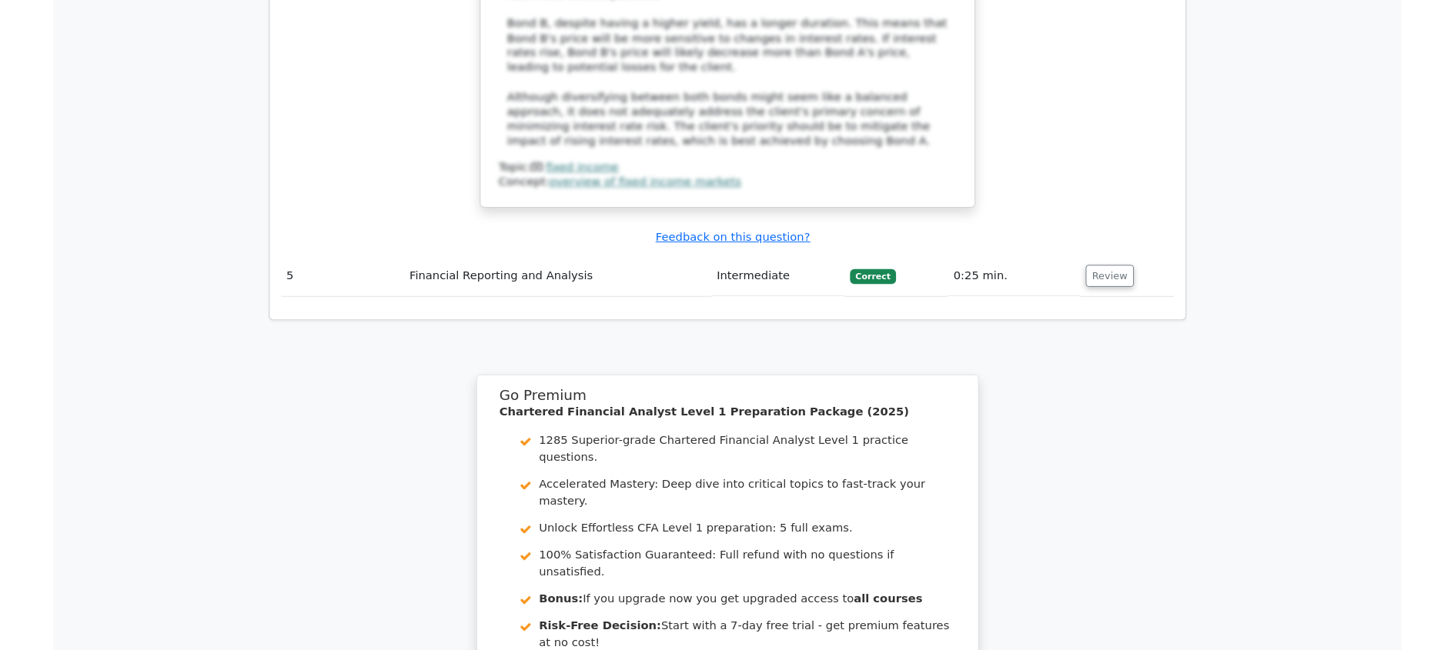
scroll to position [3960, 0]
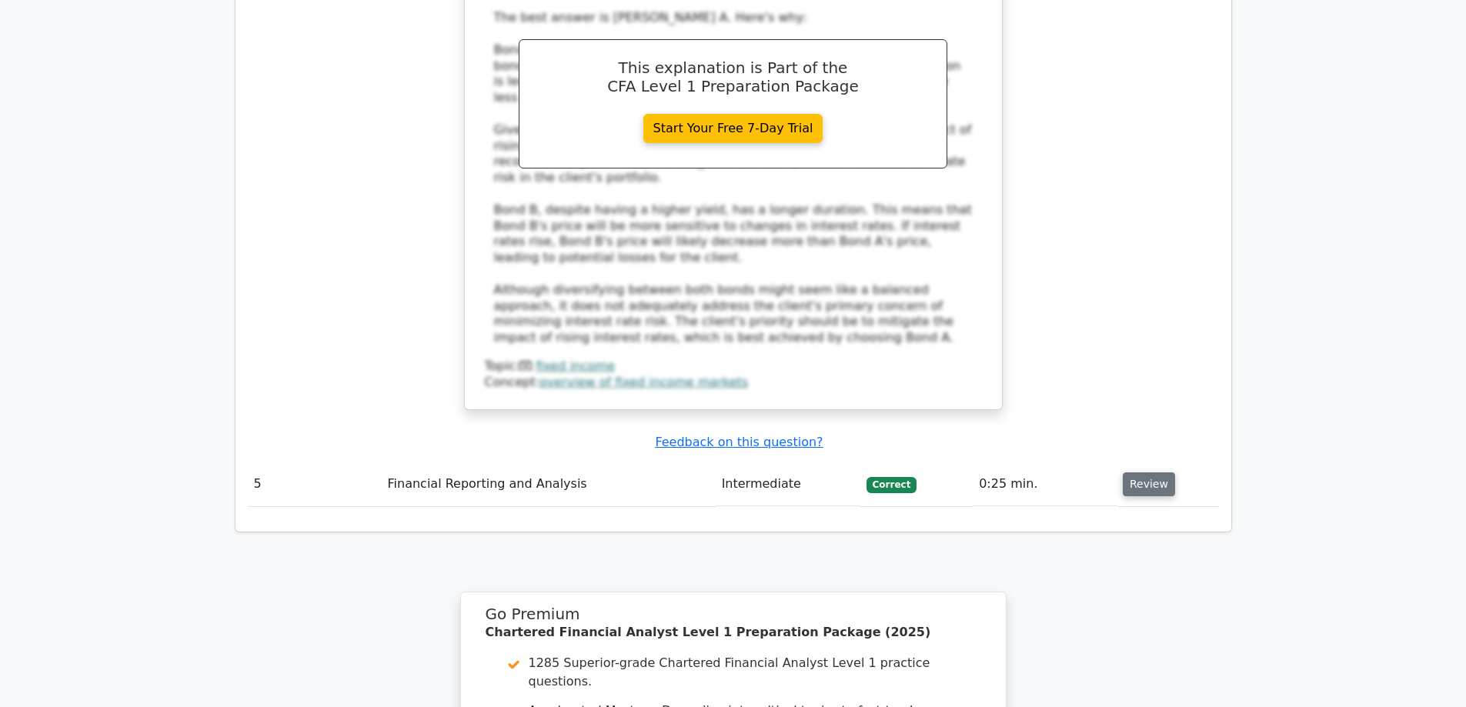
click at [1149, 473] on button "Review" at bounding box center [1149, 485] width 52 height 24
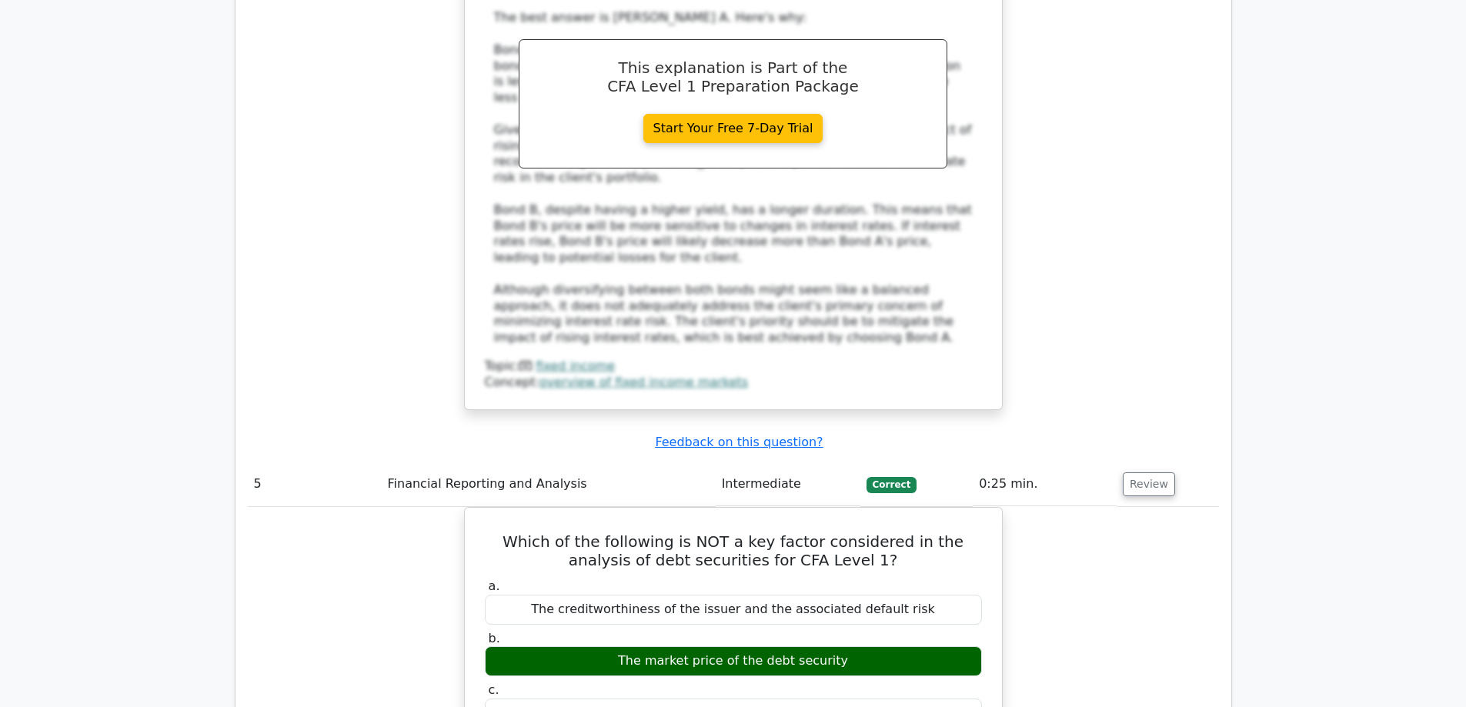
drag, startPoint x: 412, startPoint y: 362, endPoint x: 349, endPoint y: 261, distance: 118.6
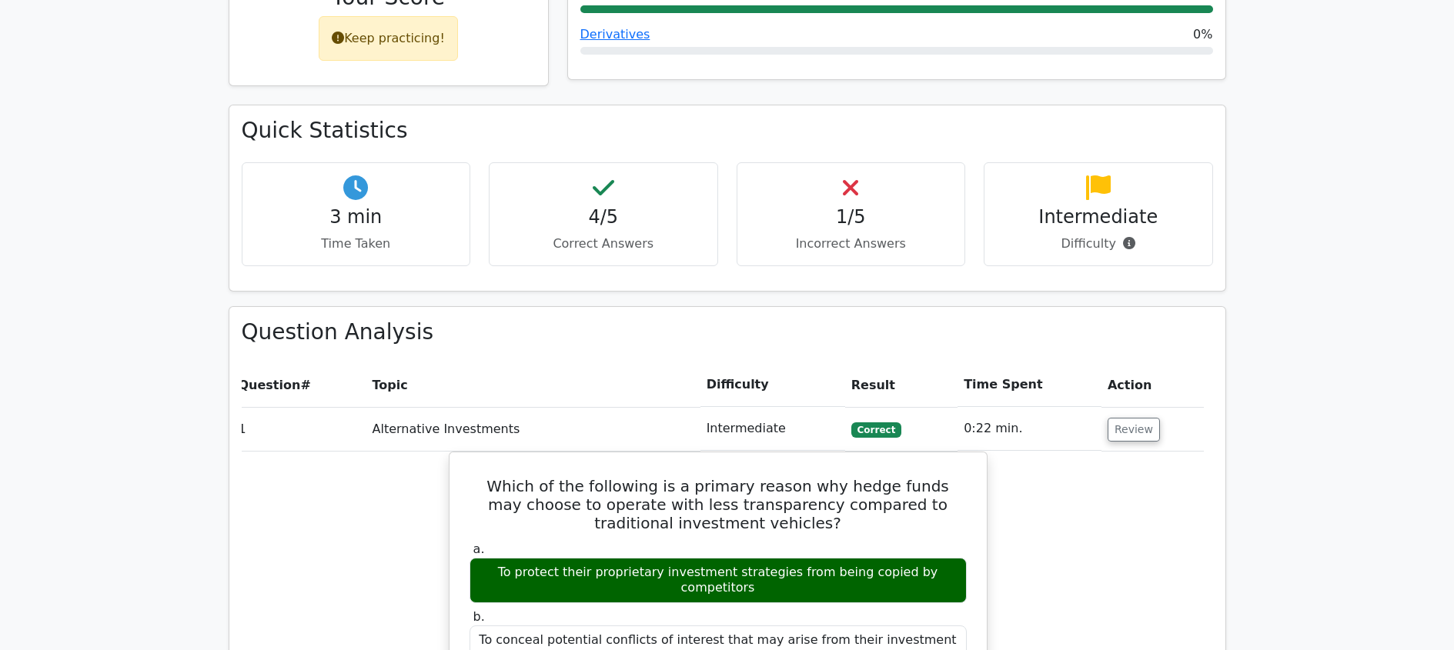
scroll to position [0, 0]
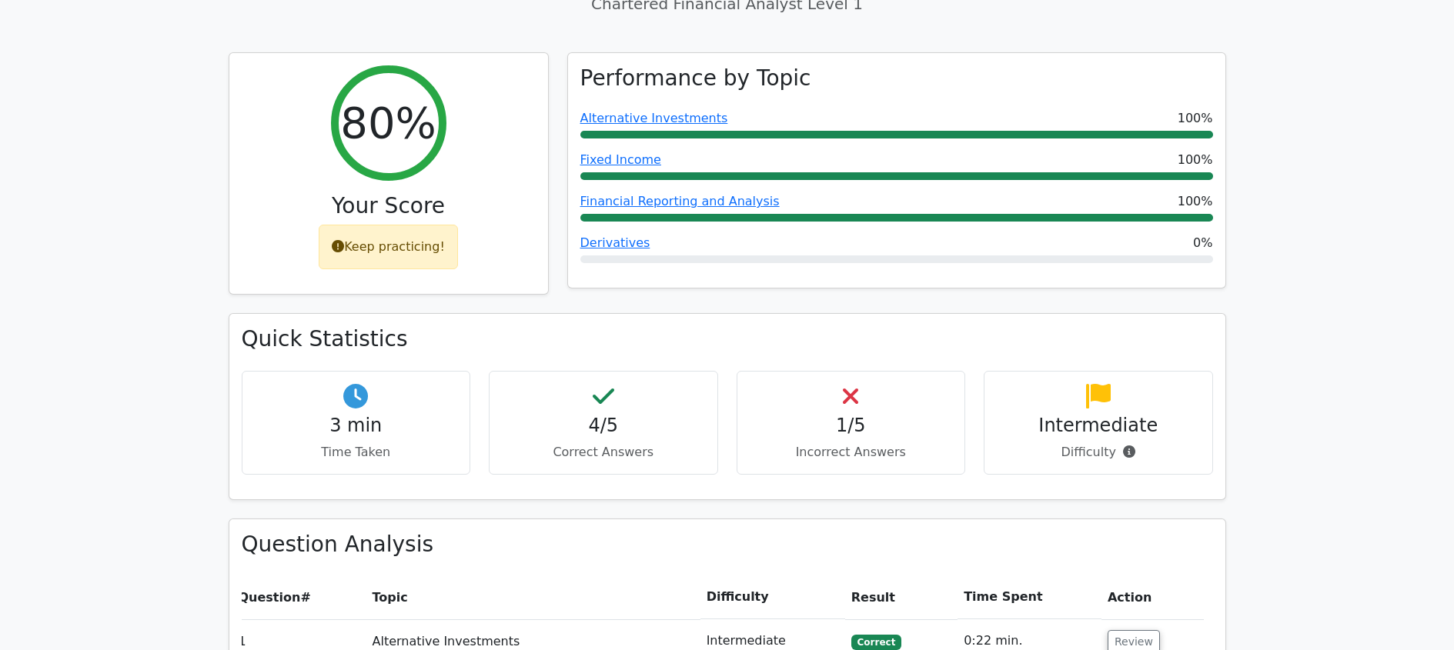
drag, startPoint x: 231, startPoint y: 199, endPoint x: 225, endPoint y: 286, distance: 86.4
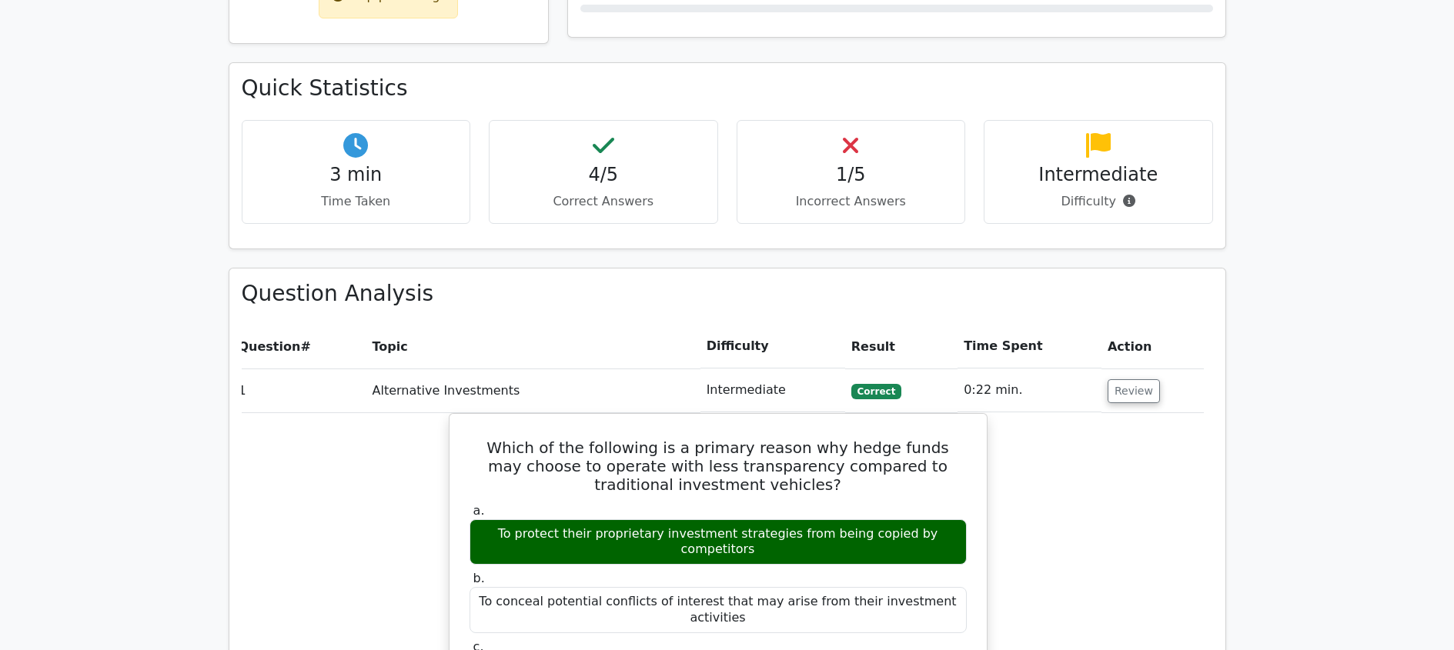
scroll to position [841, 0]
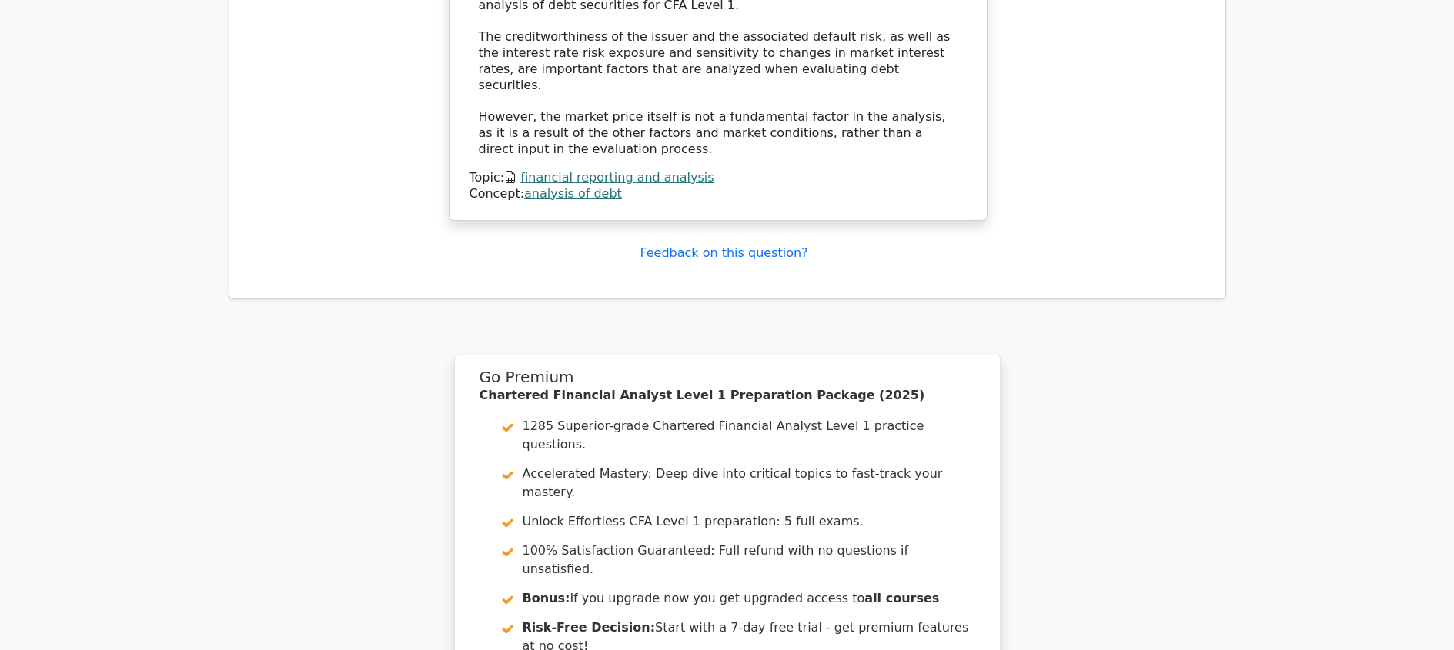
drag, startPoint x: 249, startPoint y: 232, endPoint x: 246, endPoint y: 173, distance: 58.6
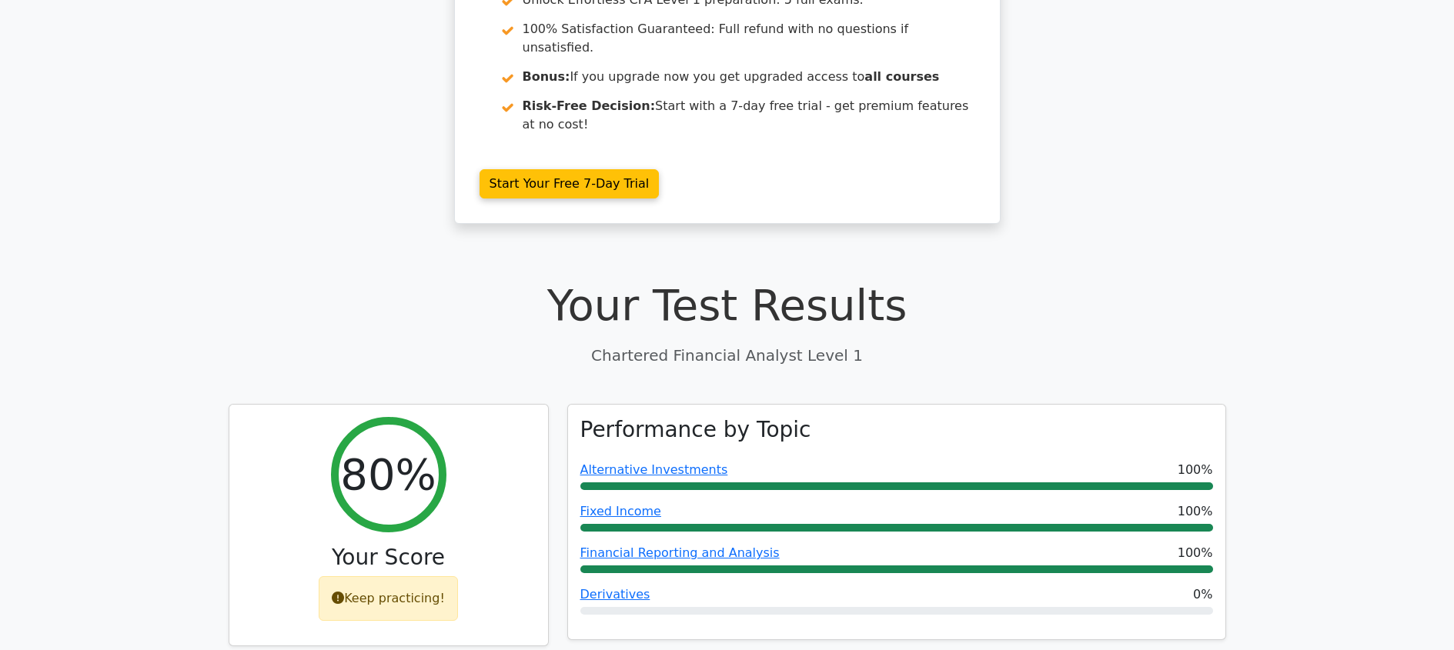
scroll to position [0, 0]
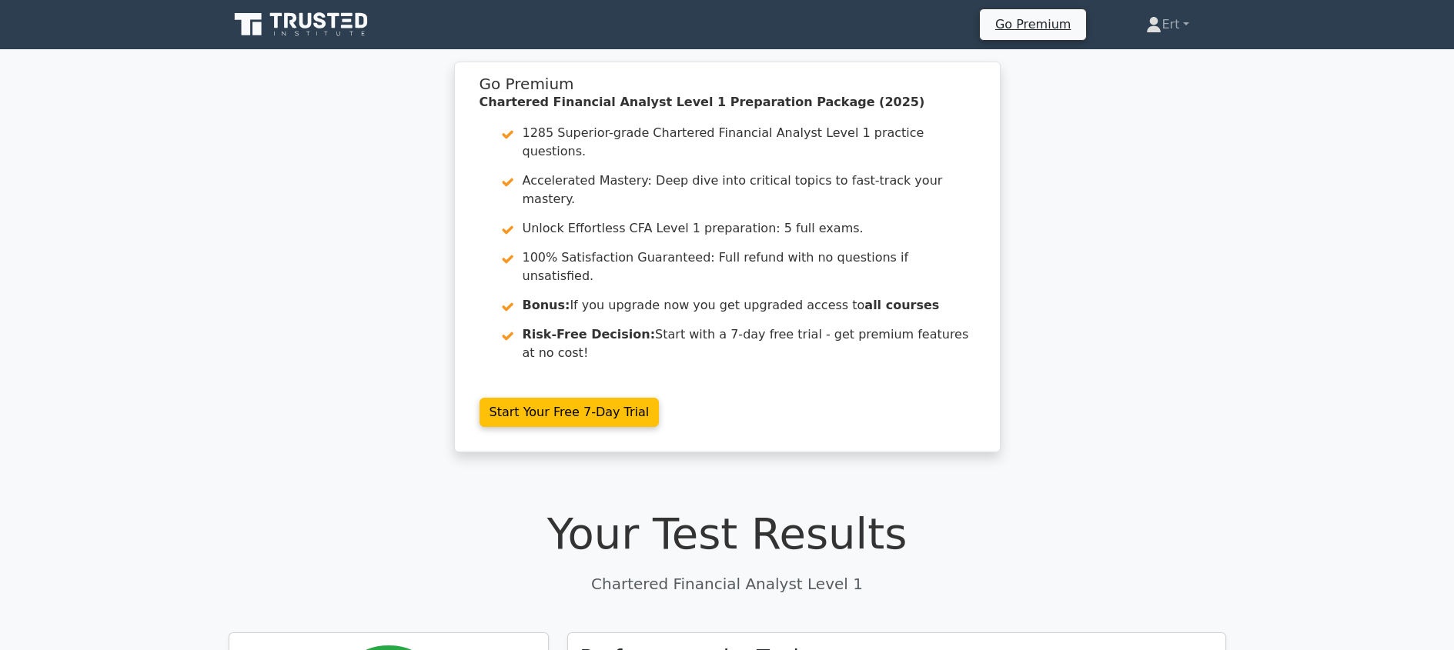
click at [357, 28] on icon at bounding box center [303, 24] width 148 height 29
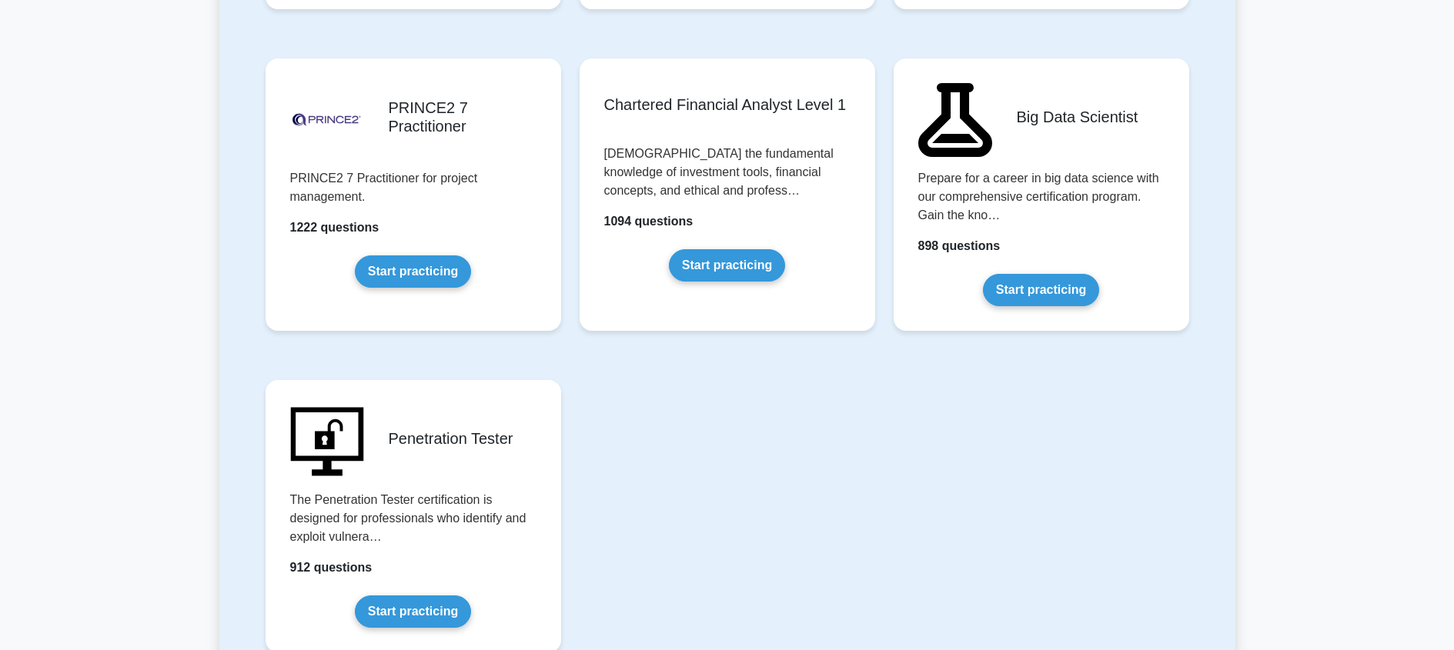
scroll to position [3268, 0]
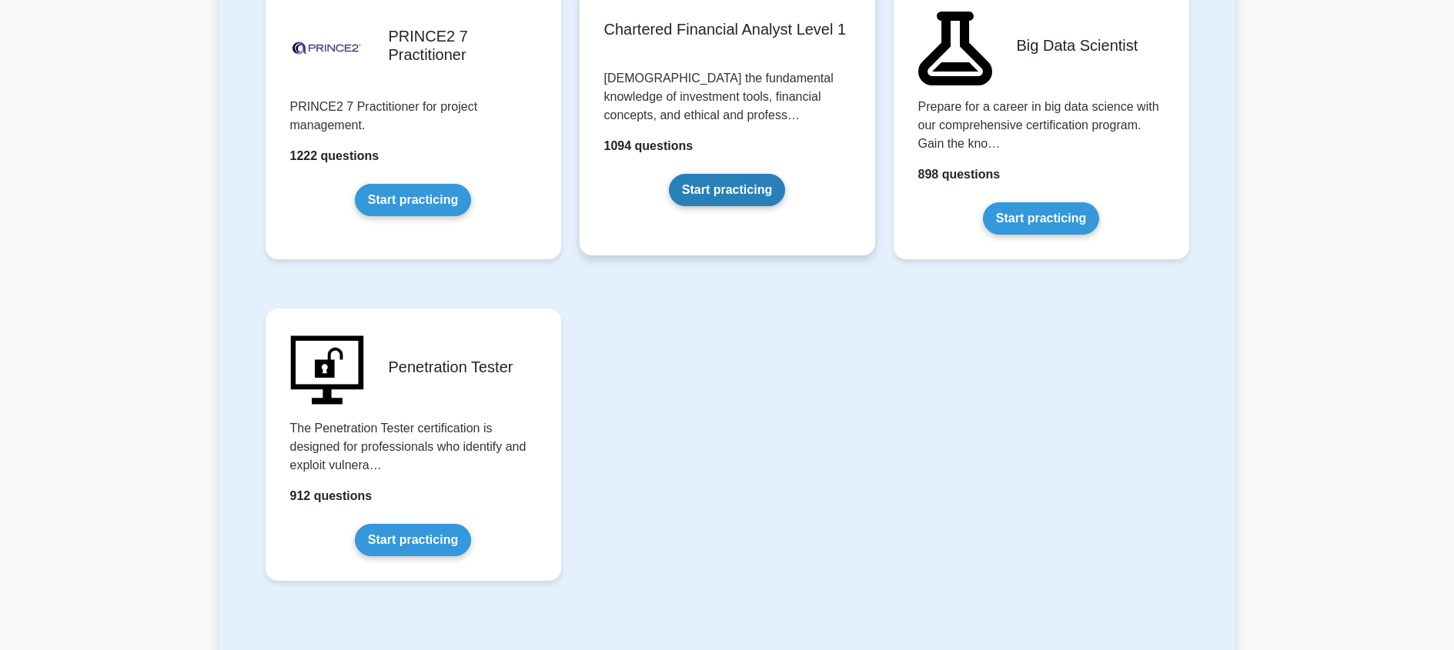
click at [731, 194] on link "Start practicing" at bounding box center [727, 190] width 116 height 32
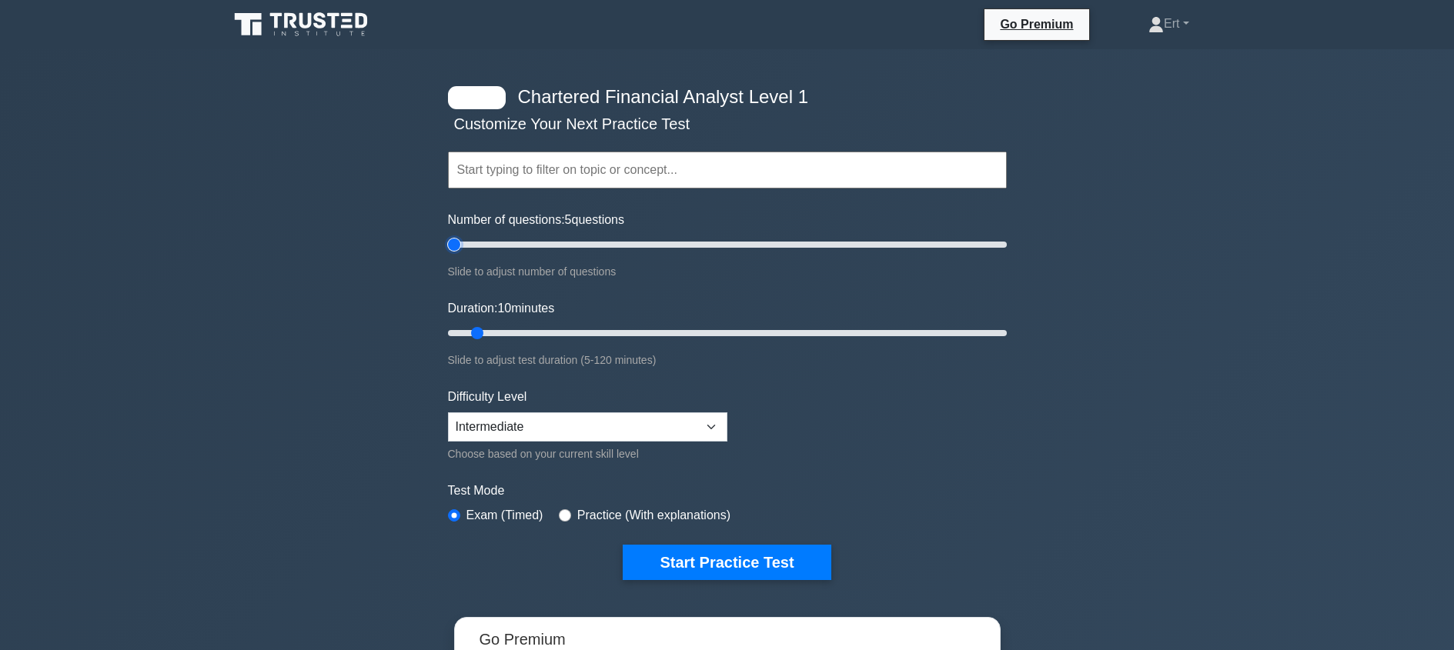
drag, startPoint x: 363, startPoint y: 251, endPoint x: 229, endPoint y: 266, distance: 135.6
type input "5"
click at [448, 254] on input "Number of questions: 5 questions" at bounding box center [727, 245] width 559 height 18
drag, startPoint x: 469, startPoint y: 335, endPoint x: 84, endPoint y: 346, distance: 385.1
type input "5"
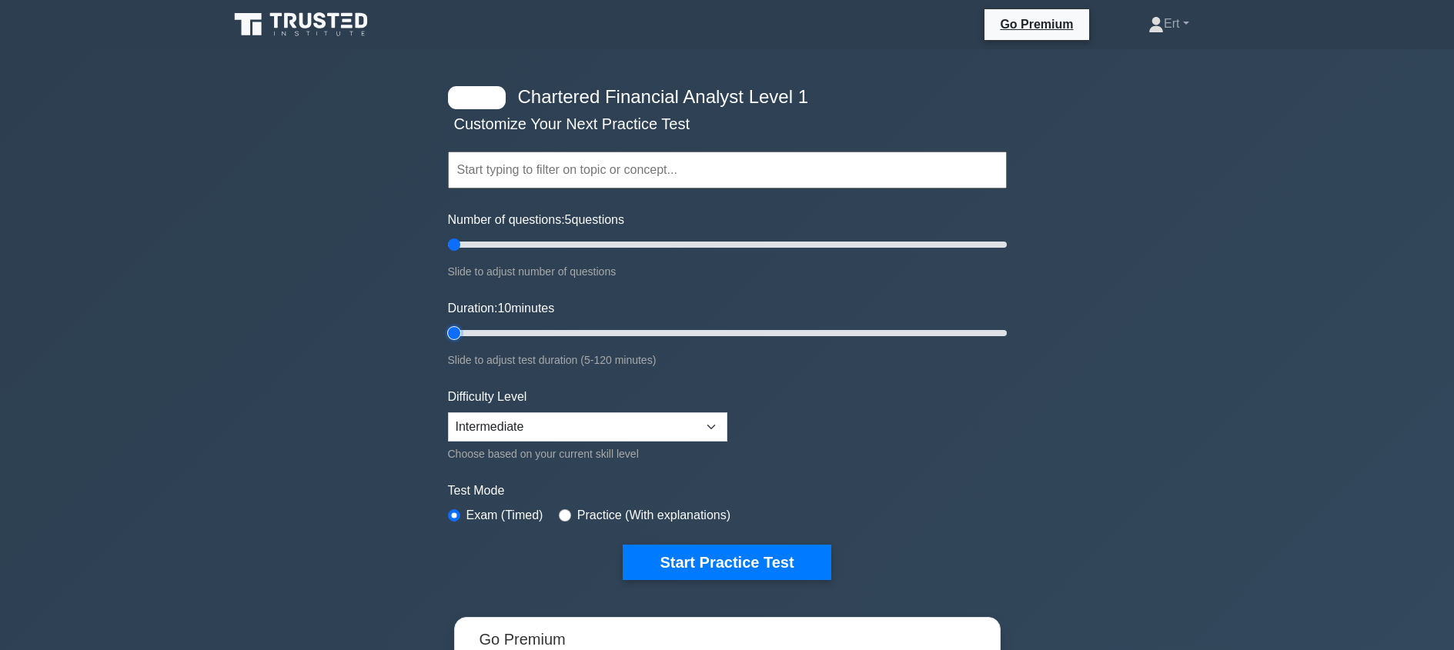
click at [448, 343] on input "Duration: 10 minutes" at bounding box center [727, 333] width 559 height 18
drag, startPoint x: 279, startPoint y: 222, endPoint x: 273, endPoint y: 282, distance: 59.6
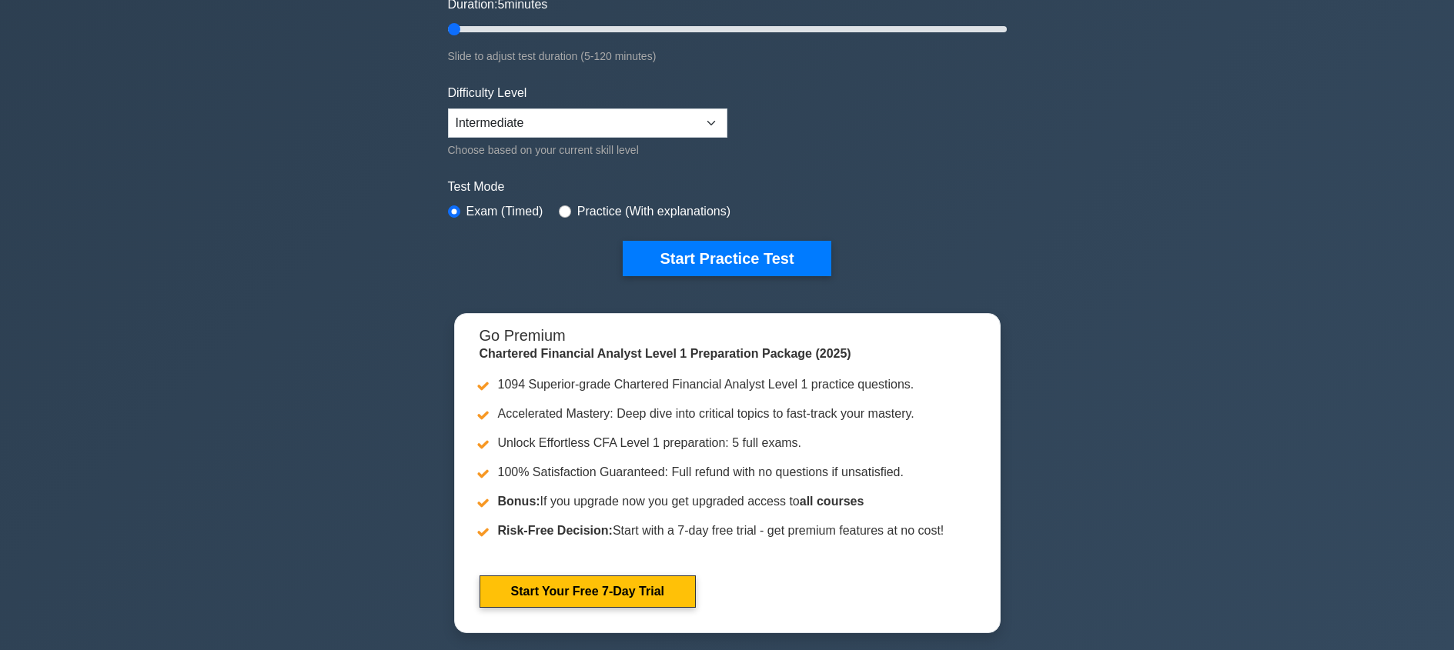
scroll to position [309, 0]
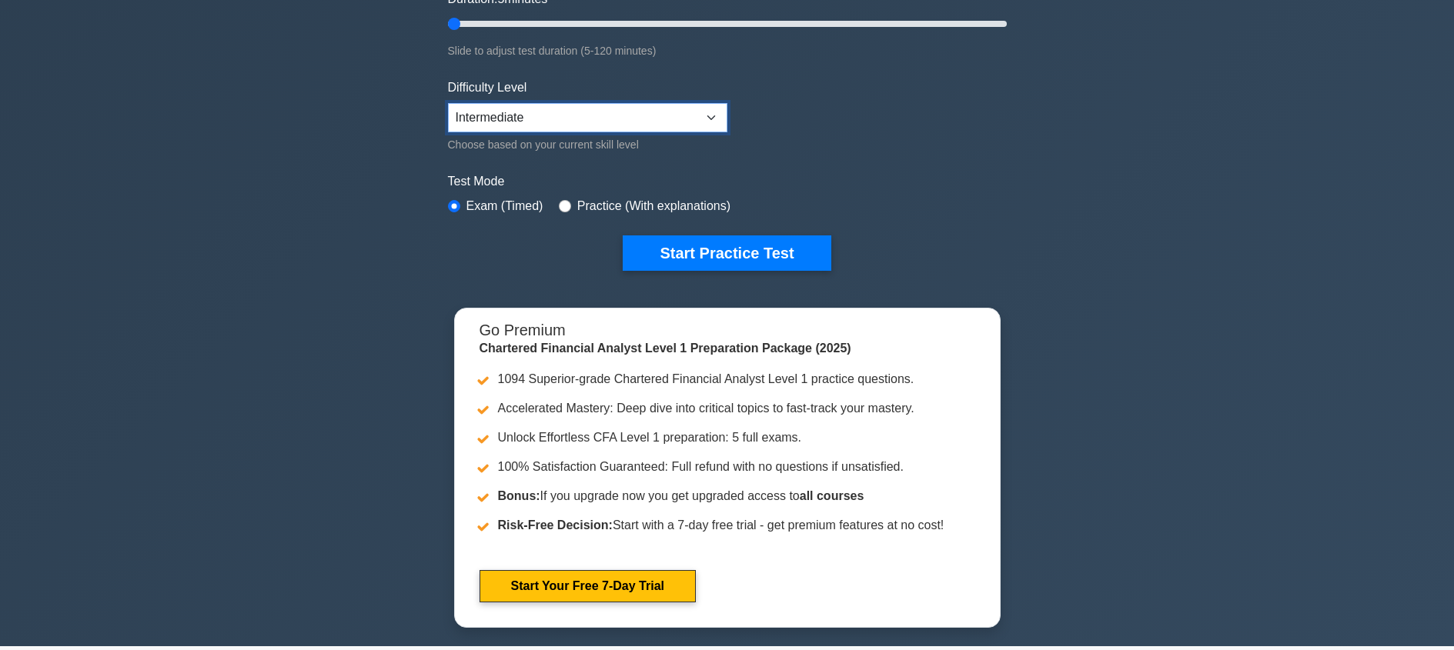
click at [554, 118] on select "Beginner Intermediate Expert" at bounding box center [587, 117] width 279 height 29
click at [448, 103] on select "Beginner Intermediate Expert" at bounding box center [587, 117] width 279 height 29
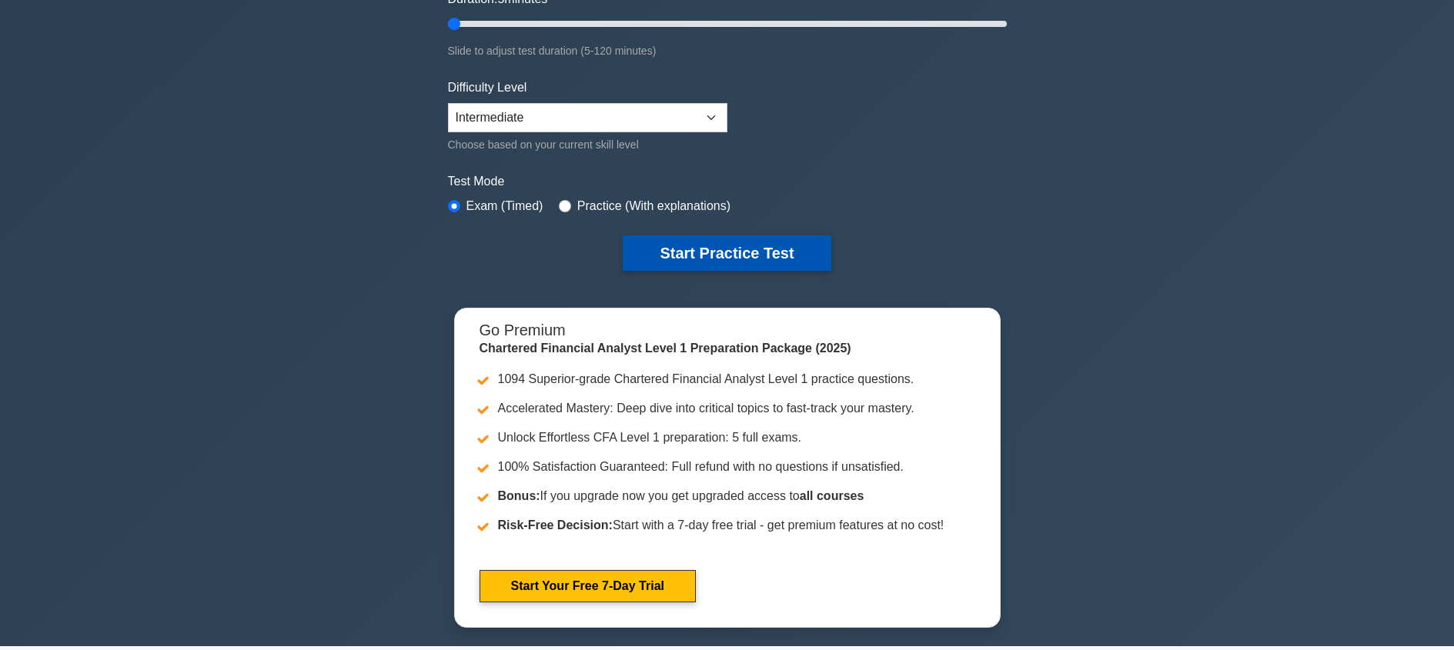
click at [640, 249] on button "Start Practice Test" at bounding box center [727, 253] width 208 height 35
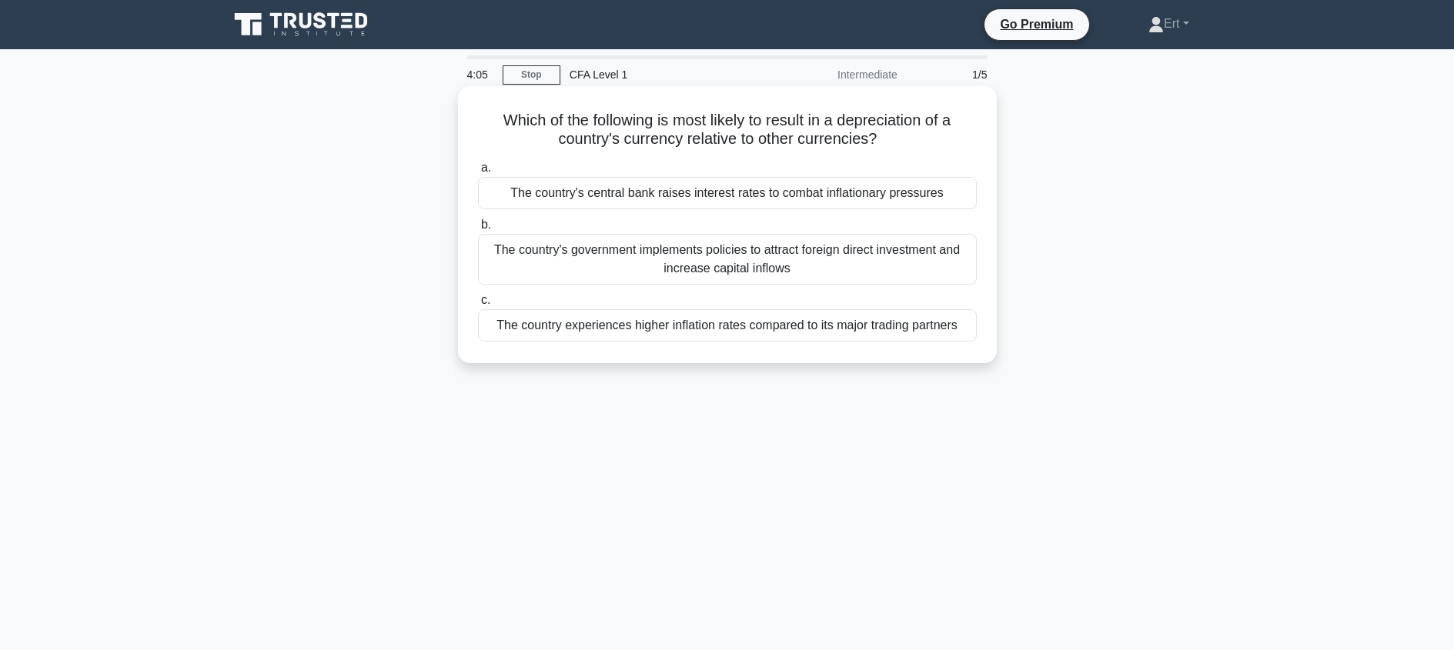
click at [545, 327] on div "The country experiences higher inflation rates compared to its major trading pa…" at bounding box center [727, 325] width 499 height 32
click at [478, 306] on input "c. The country experiences higher inflation rates compared to its major trading…" at bounding box center [478, 301] width 0 height 10
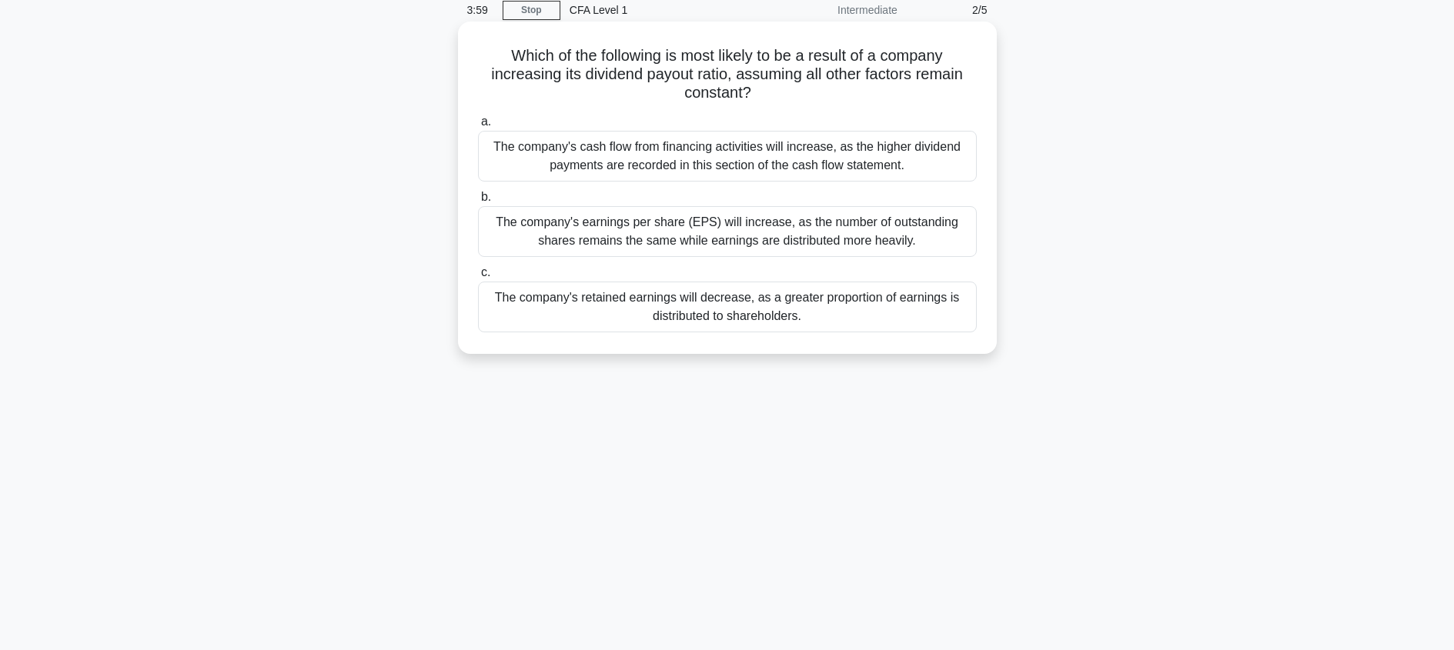
scroll to position [75, 0]
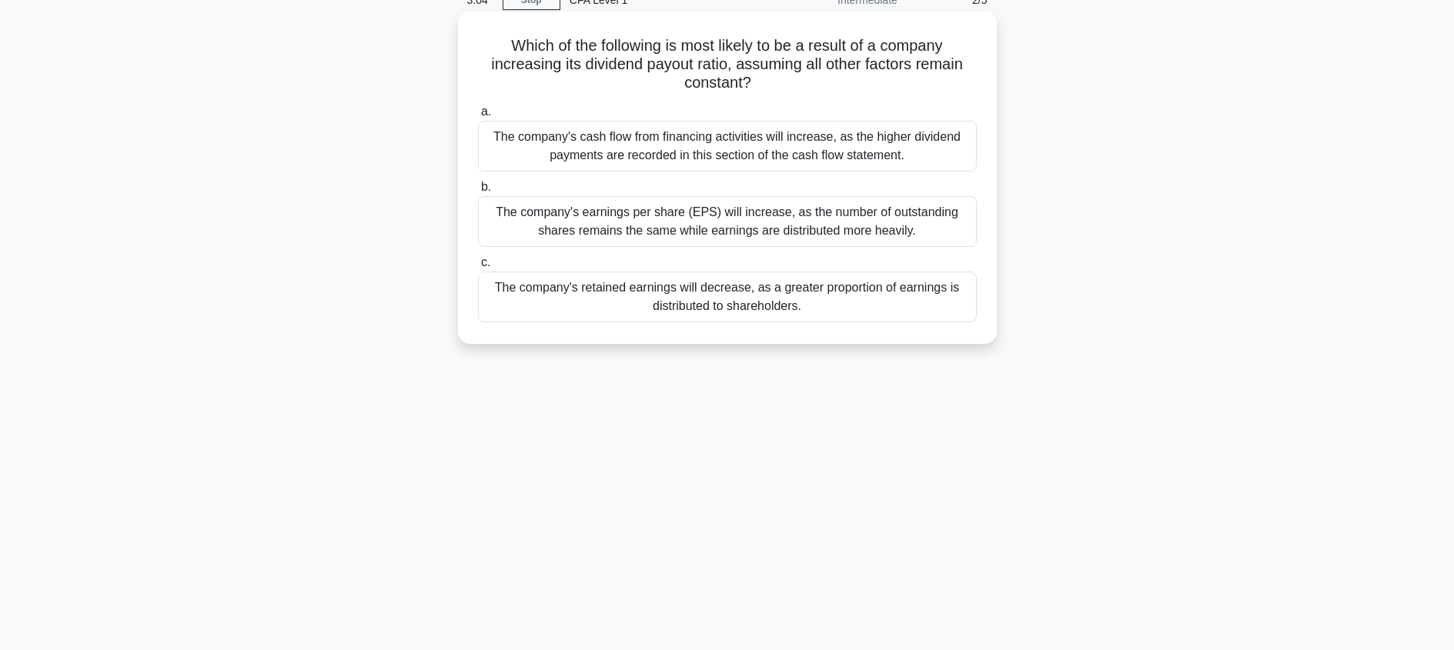
click at [527, 222] on div "The company's earnings per share (EPS) will increase, as the number of outstand…" at bounding box center [727, 221] width 499 height 51
click at [478, 192] on input "b. The company's earnings per share (EPS) will increase, as the number of outst…" at bounding box center [478, 187] width 0 height 10
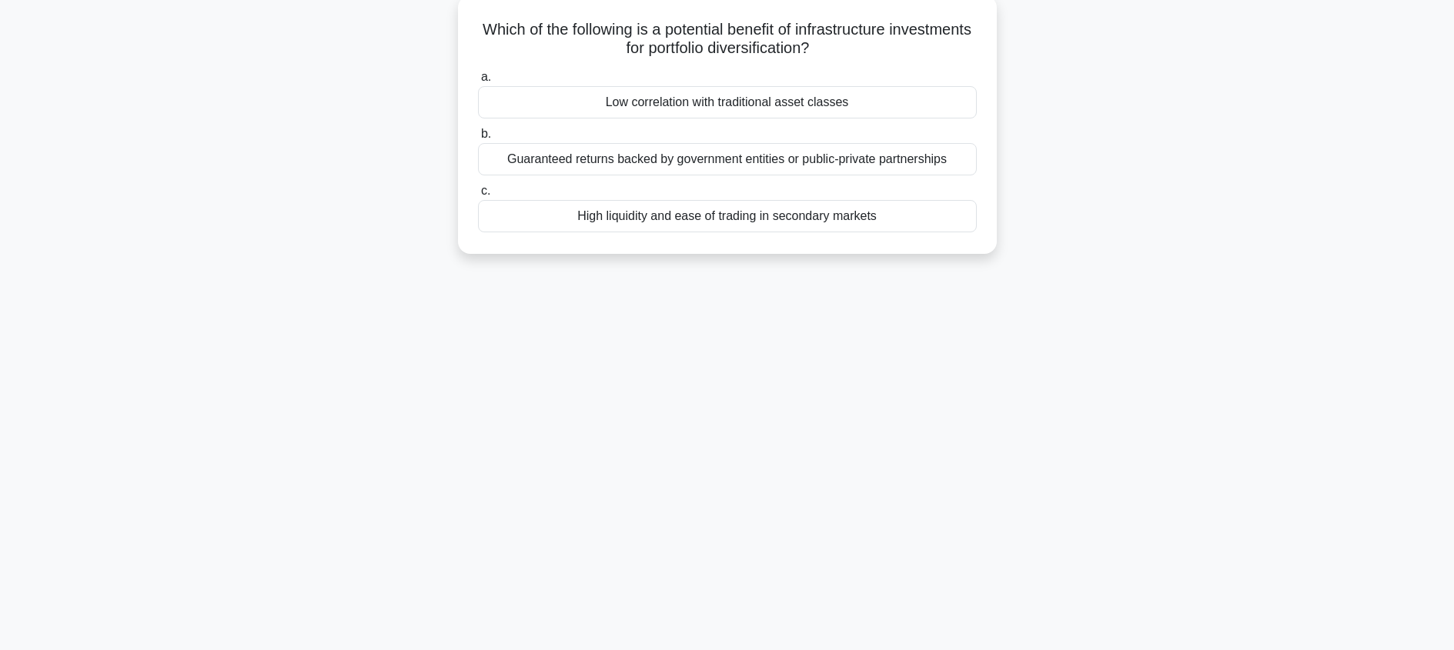
scroll to position [95, 0]
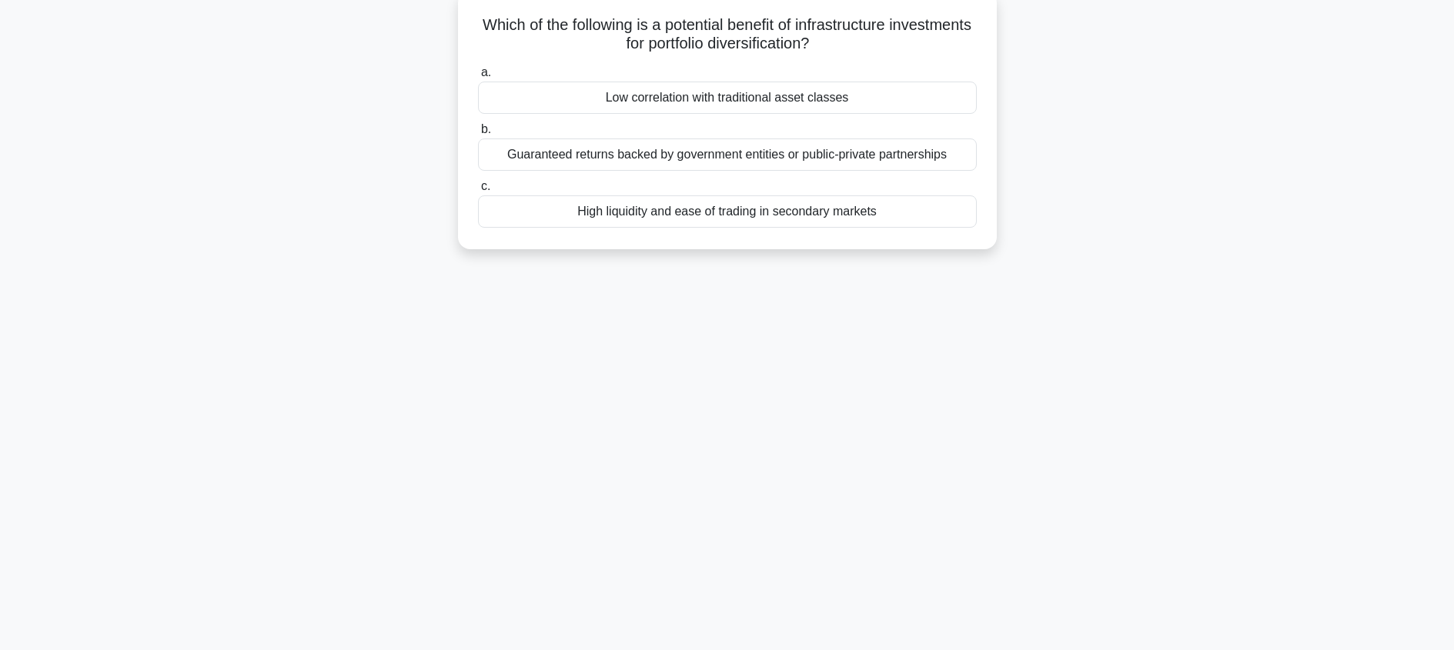
click at [610, 152] on div "Guaranteed returns backed by government entities or public-private partnerships" at bounding box center [727, 155] width 499 height 32
click at [478, 135] on input "b. Guaranteed returns backed by government entities or public-private partnersh…" at bounding box center [478, 130] width 0 height 10
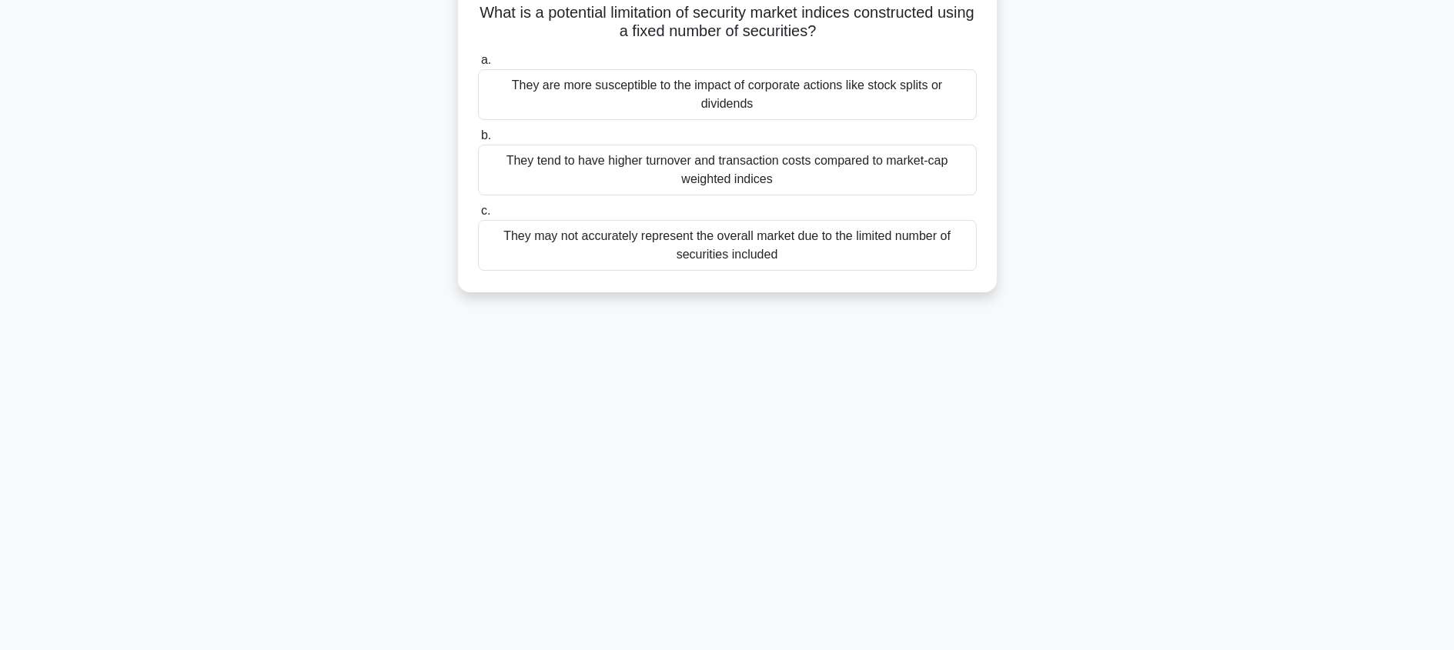
scroll to position [114, 0]
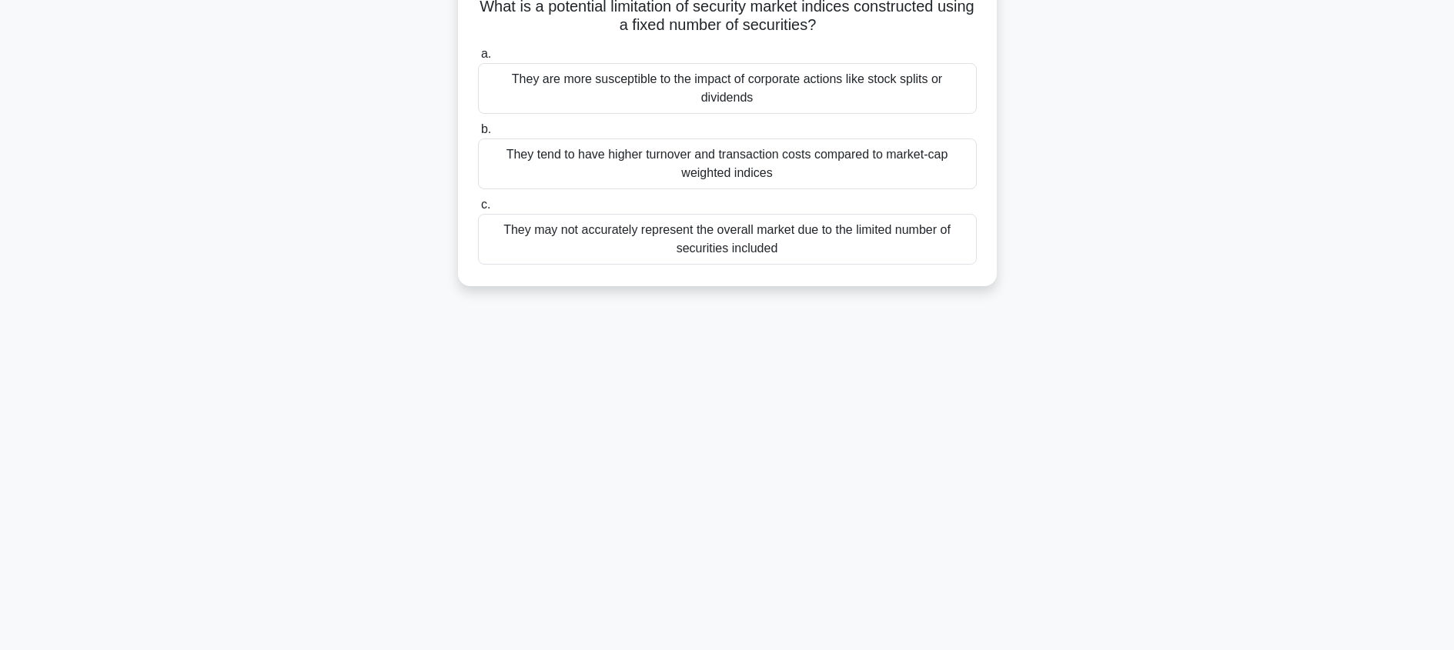
click at [518, 248] on div "They may not accurately represent the overall market due to the limited number …" at bounding box center [727, 239] width 499 height 51
click at [478, 210] on input "c. They may not accurately represent the overall market due to the limited numb…" at bounding box center [478, 205] width 0 height 10
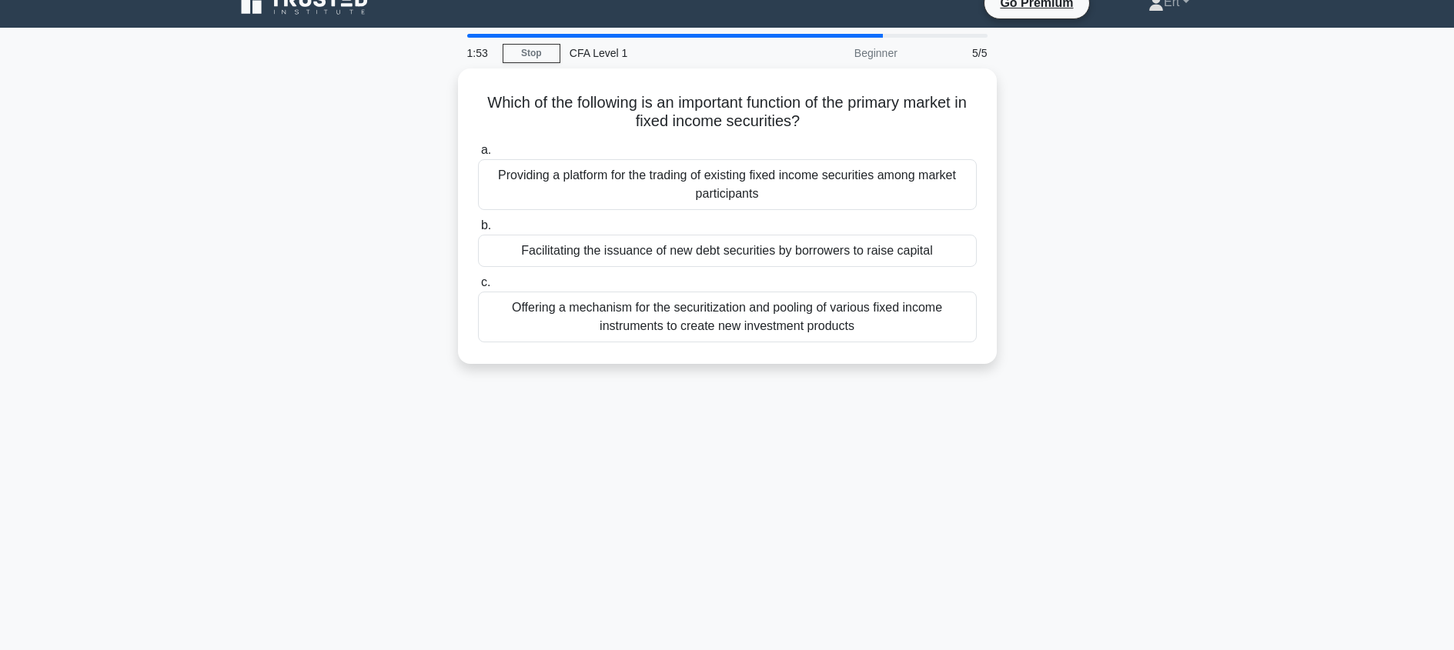
scroll to position [0, 0]
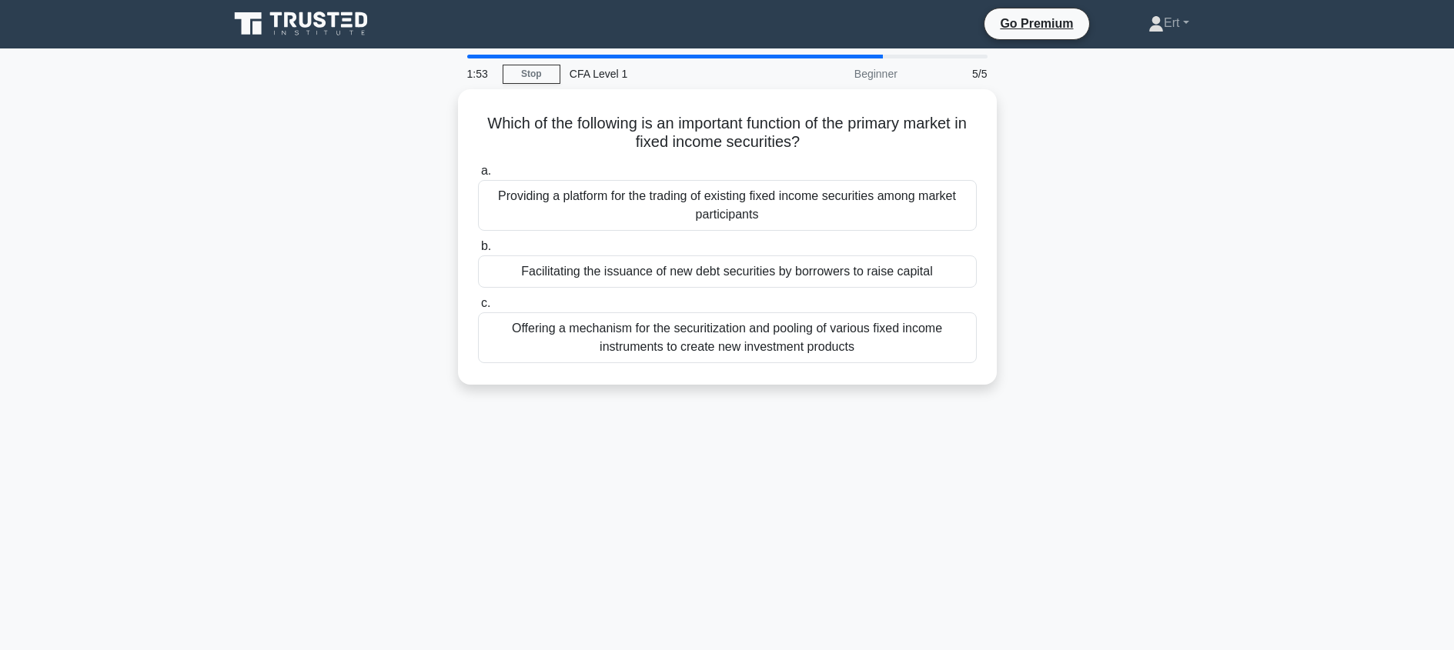
drag, startPoint x: 351, startPoint y: 238, endPoint x: 350, endPoint y: 219, distance: 19.3
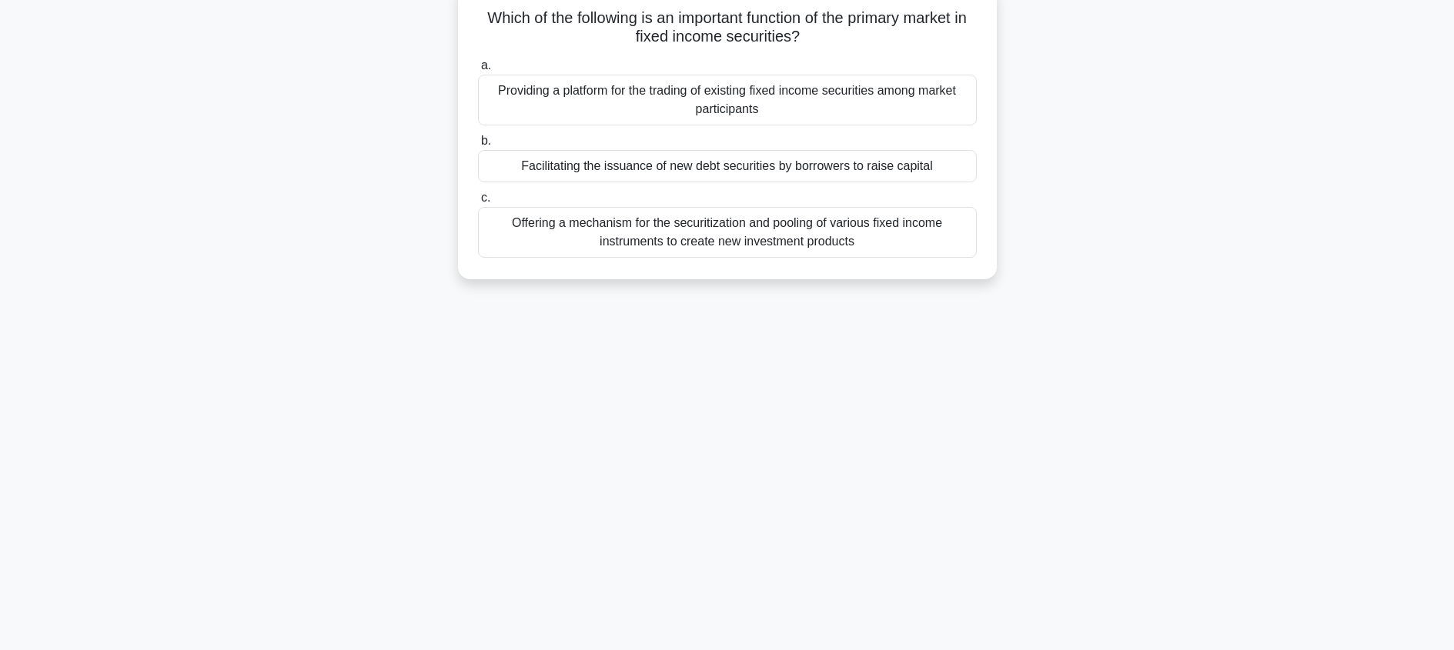
scroll to position [108, 0]
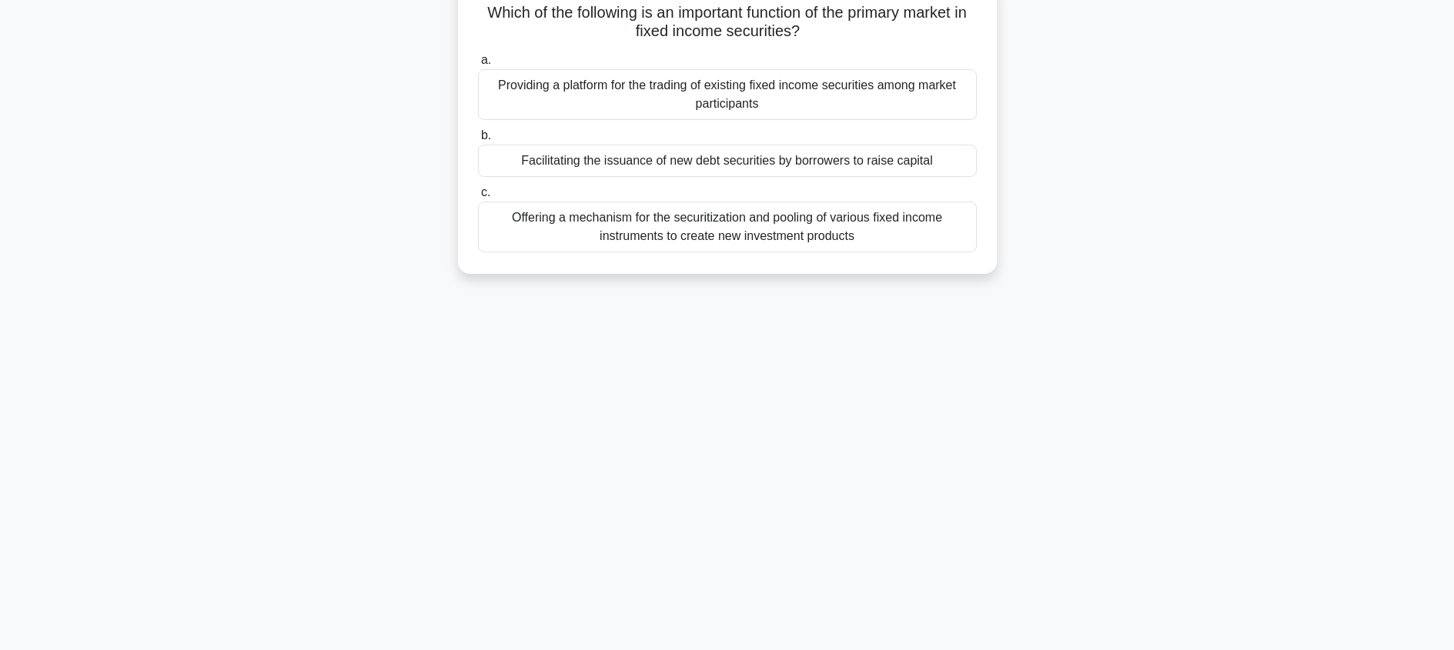
click at [488, 172] on div "Facilitating the issuance of new debt securities by borrowers to raise capital" at bounding box center [727, 161] width 499 height 32
click at [478, 141] on input "b. Facilitating the issuance of new debt securities by borrowers to raise capit…" at bounding box center [478, 136] width 0 height 10
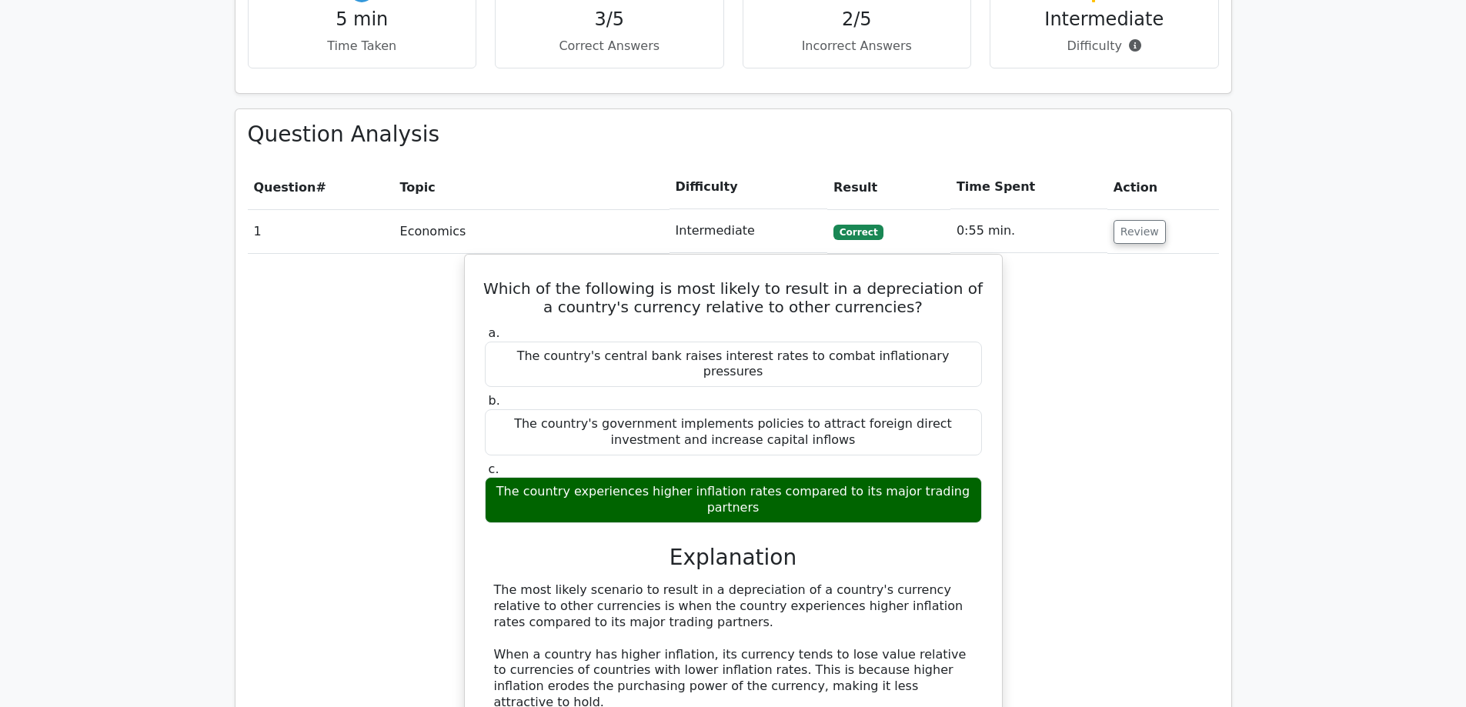
scroll to position [1011, 0]
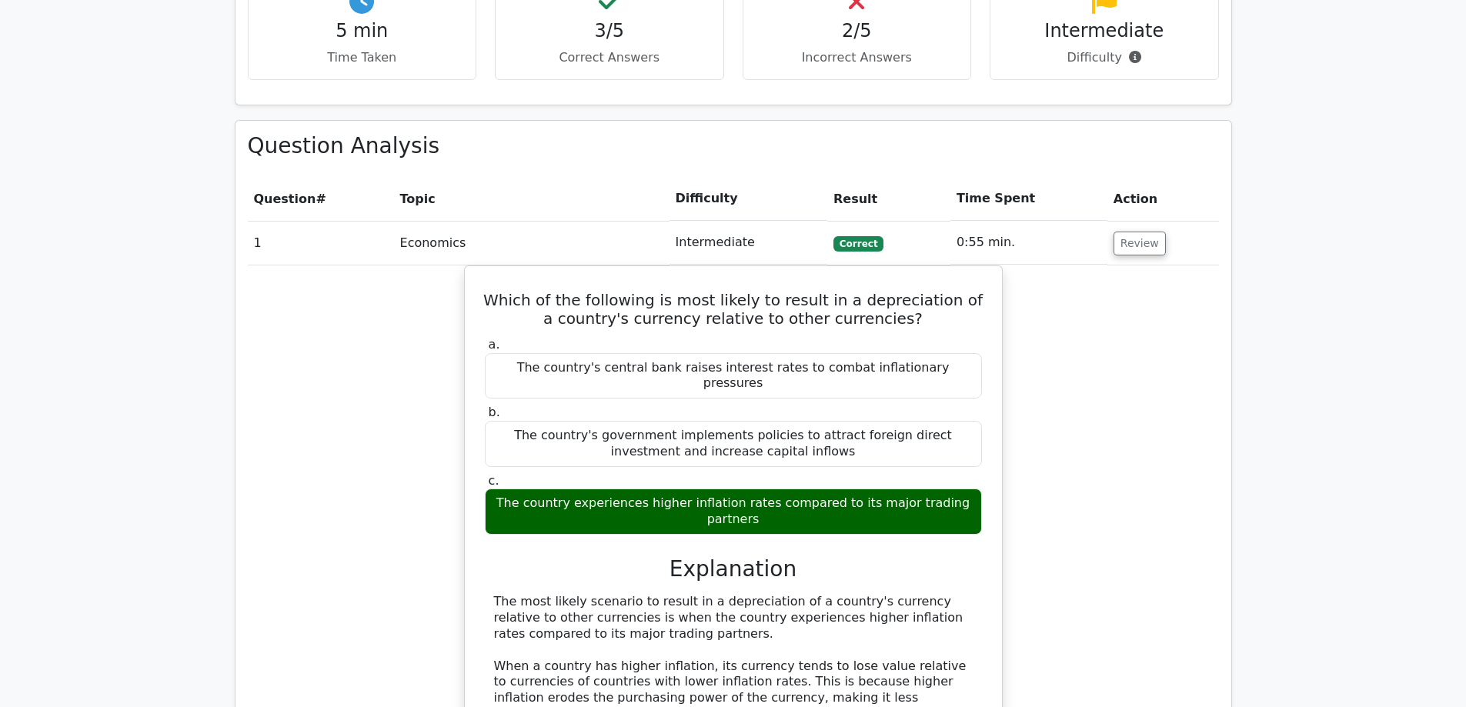
drag, startPoint x: 1092, startPoint y: 293, endPoint x: 1098, endPoint y: 303, distance: 11.5
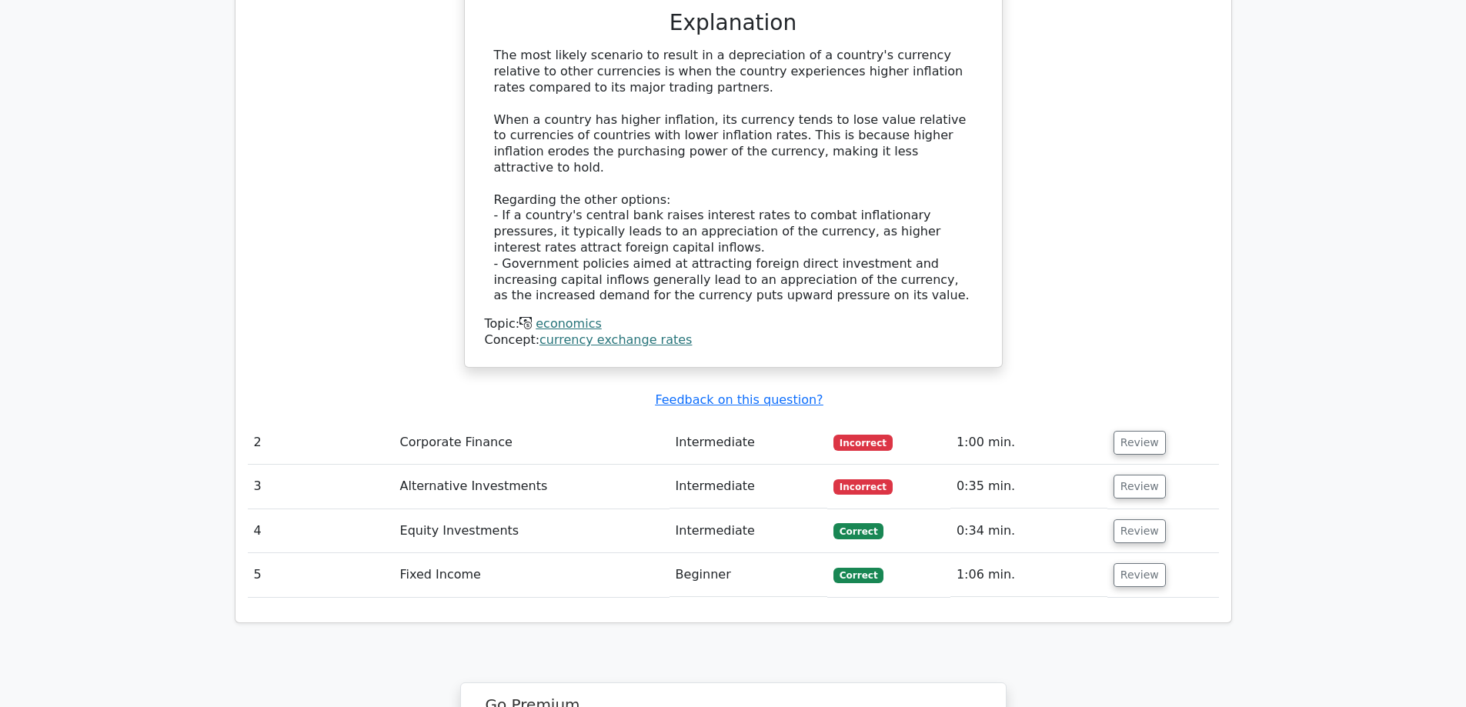
scroll to position [1773, 0]
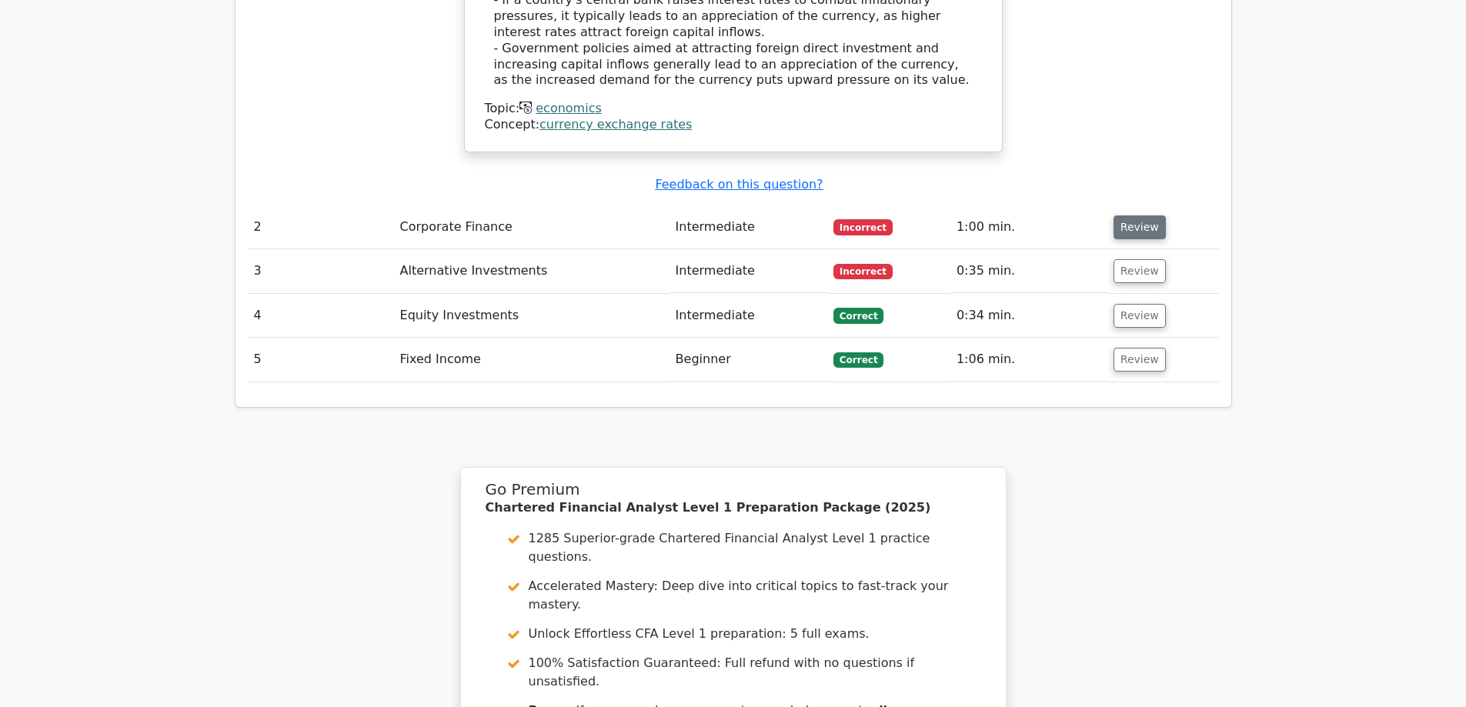
click at [1129, 216] on button "Review" at bounding box center [1140, 228] width 52 height 24
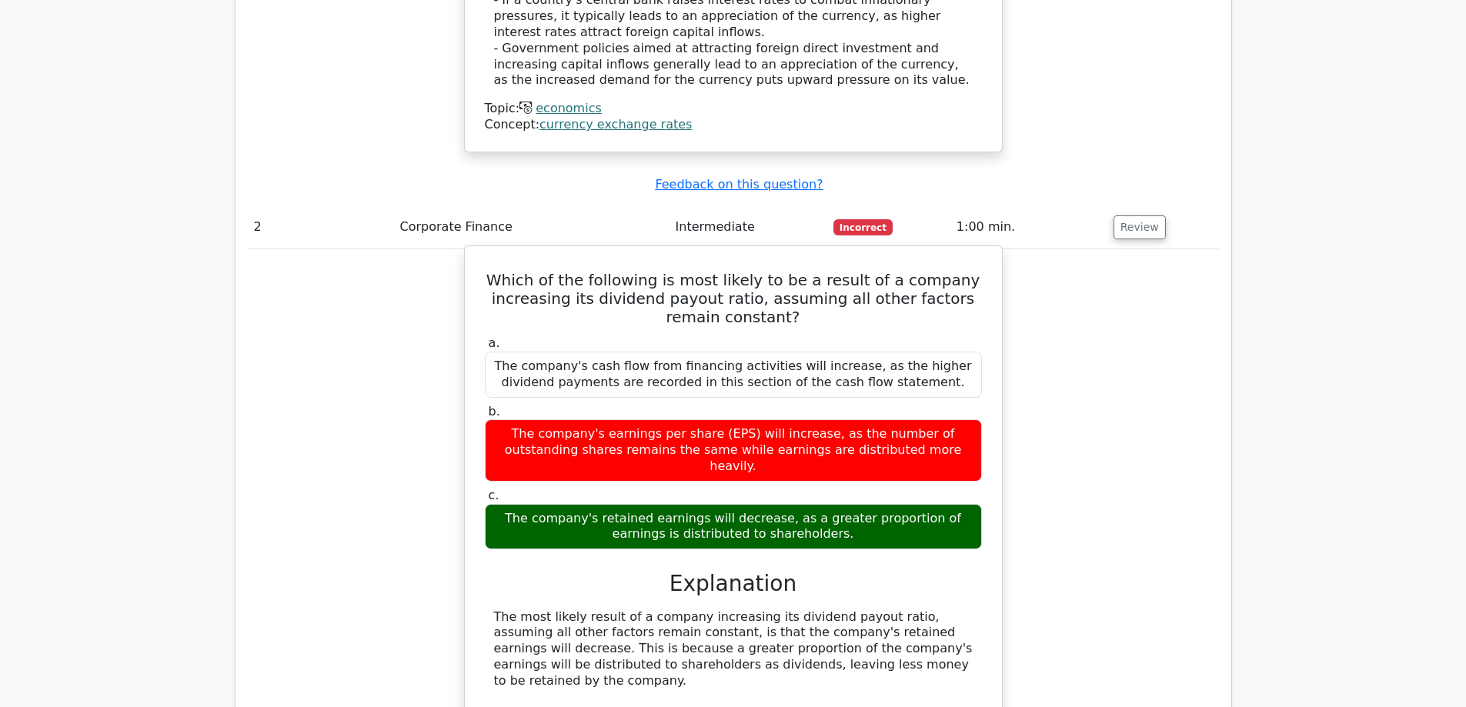
drag, startPoint x: 644, startPoint y: 423, endPoint x: 662, endPoint y: 393, distance: 34.9
click at [644, 422] on div "a. The company's cash flow from financing activities will increase, as the high…" at bounding box center [733, 621] width 500 height 577
click at [662, 504] on div "The company's retained earnings will decrease, as a greater proportion of earni…" at bounding box center [733, 527] width 497 height 46
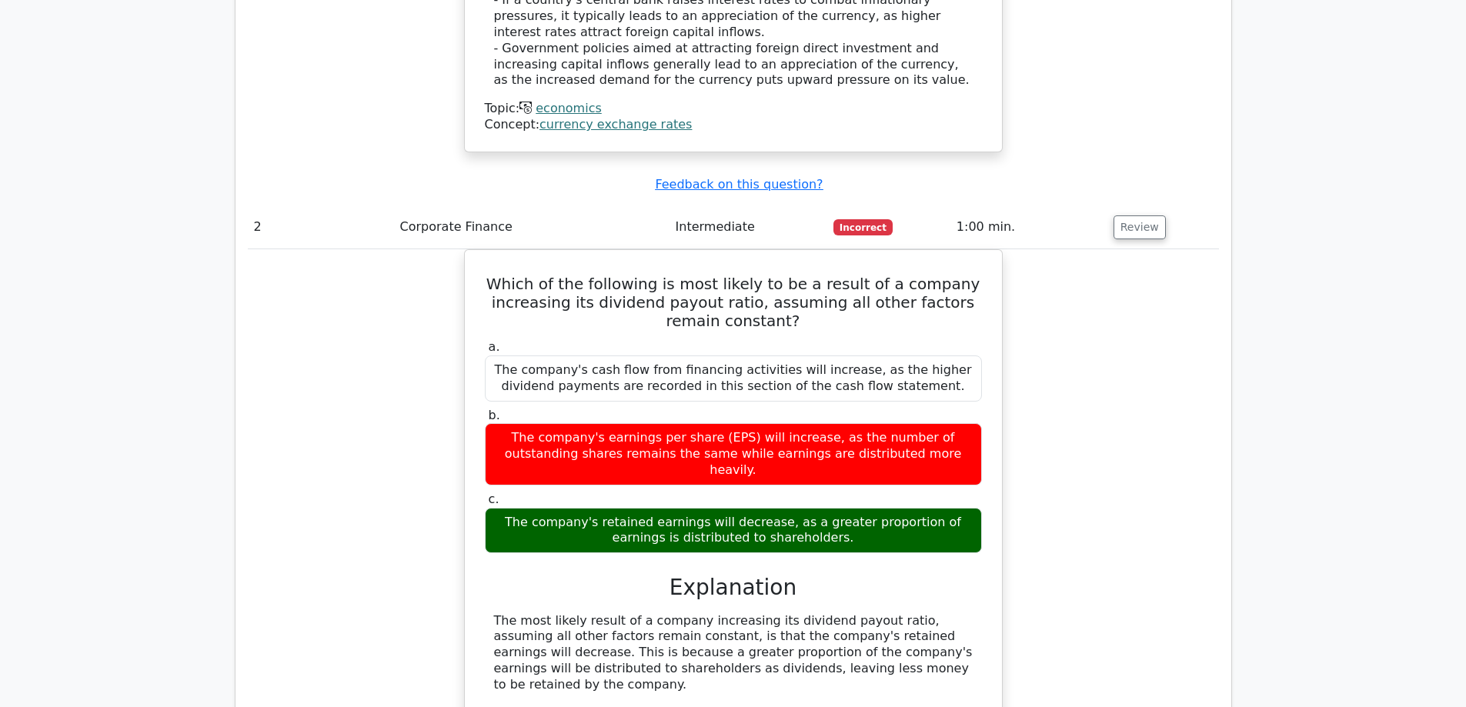
click at [1018, 392] on div "Which of the following is most likely to be a result of a company increasing it…" at bounding box center [733, 600] width 971 height 702
drag, startPoint x: 1022, startPoint y: 389, endPoint x: 1022, endPoint y: 416, distance: 27.7
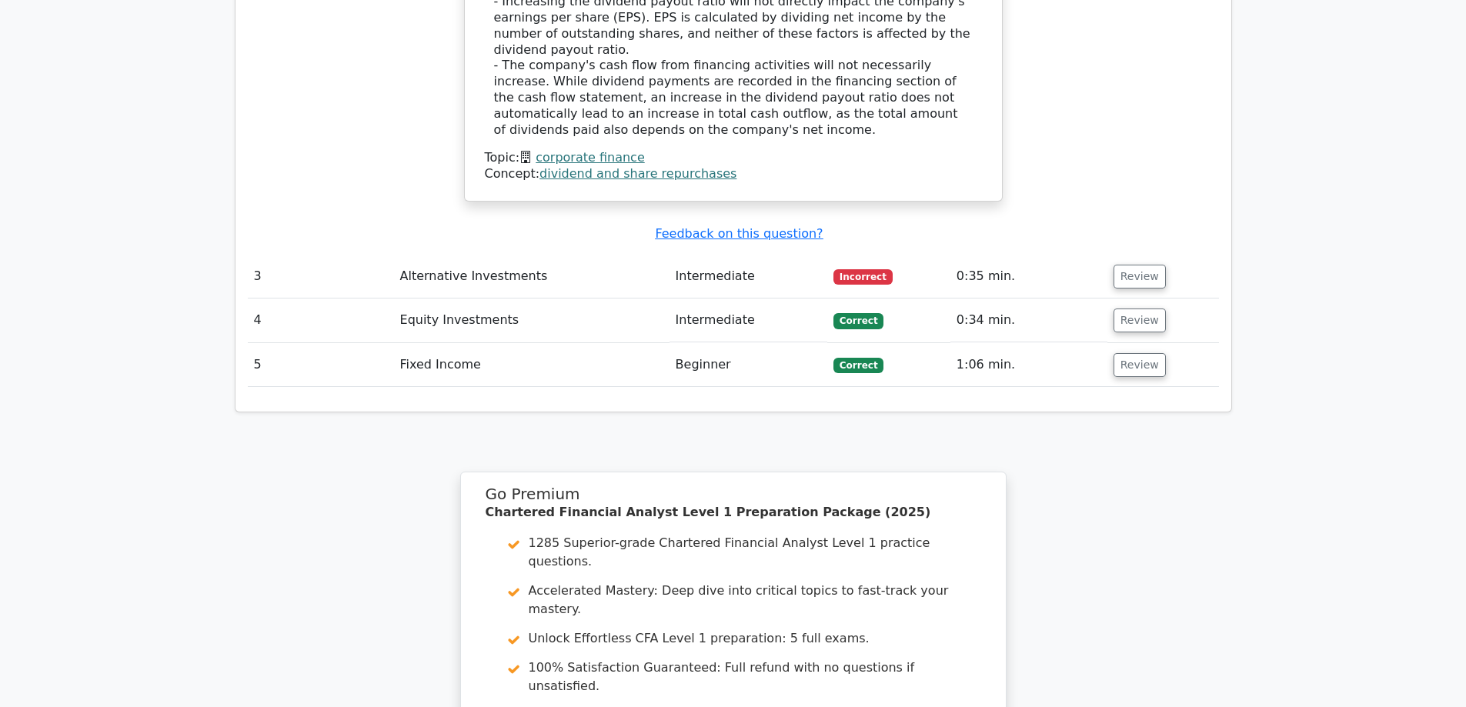
scroll to position [2515, 0]
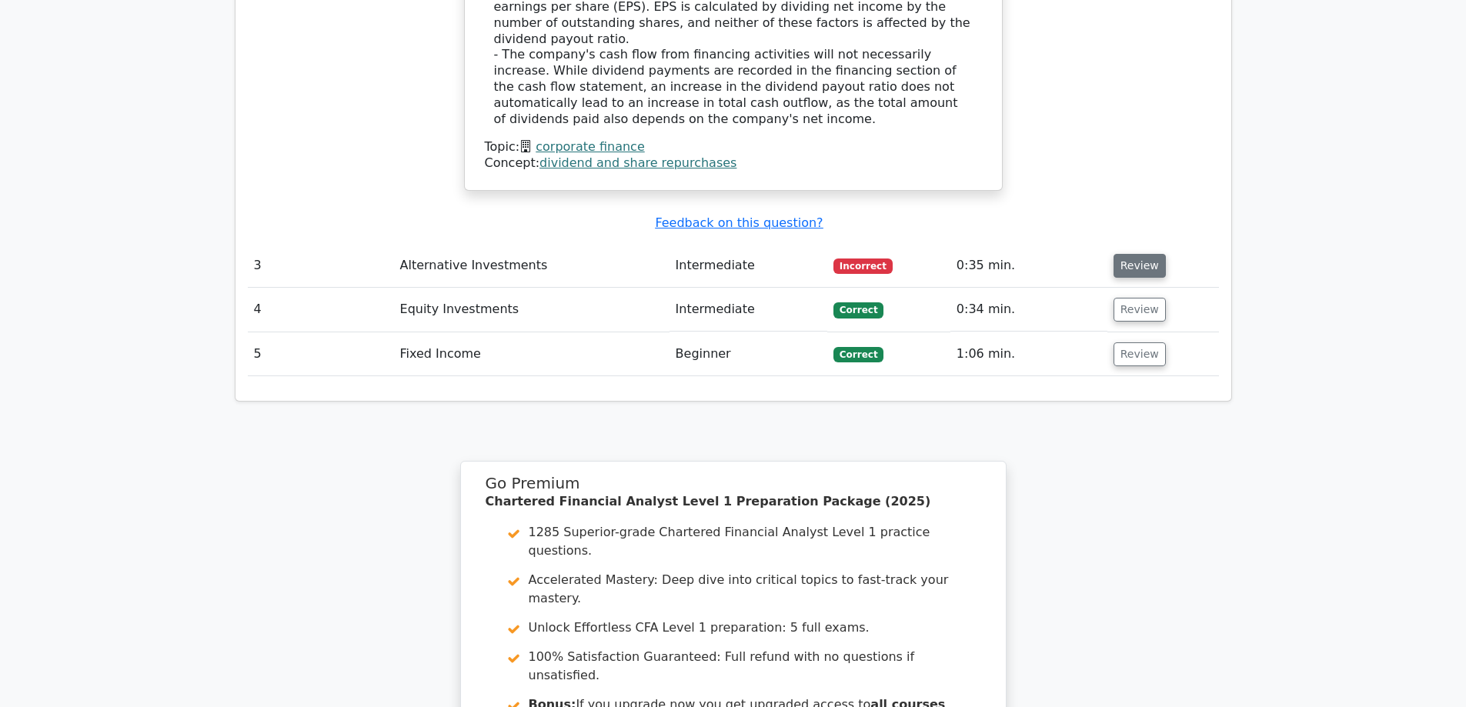
click at [1119, 254] on button "Review" at bounding box center [1140, 266] width 52 height 24
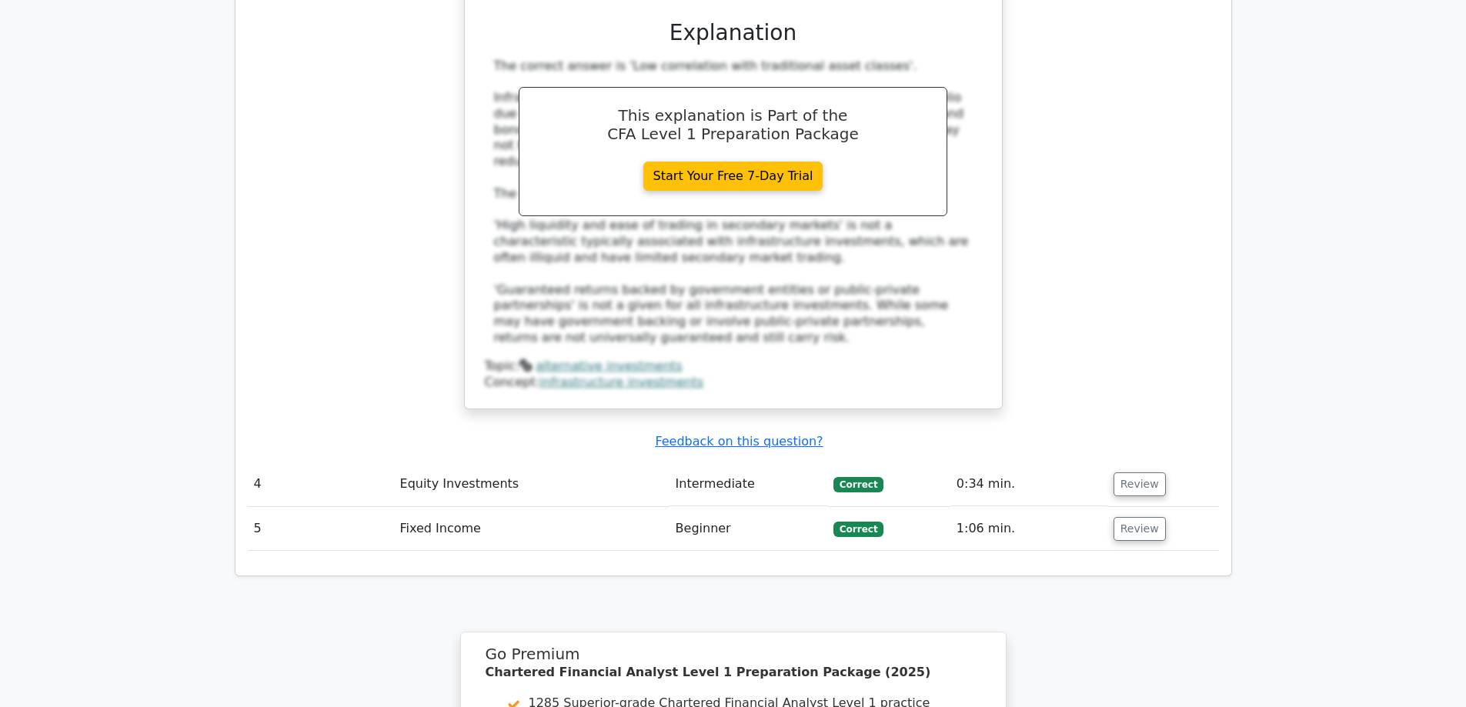
scroll to position [3276, 0]
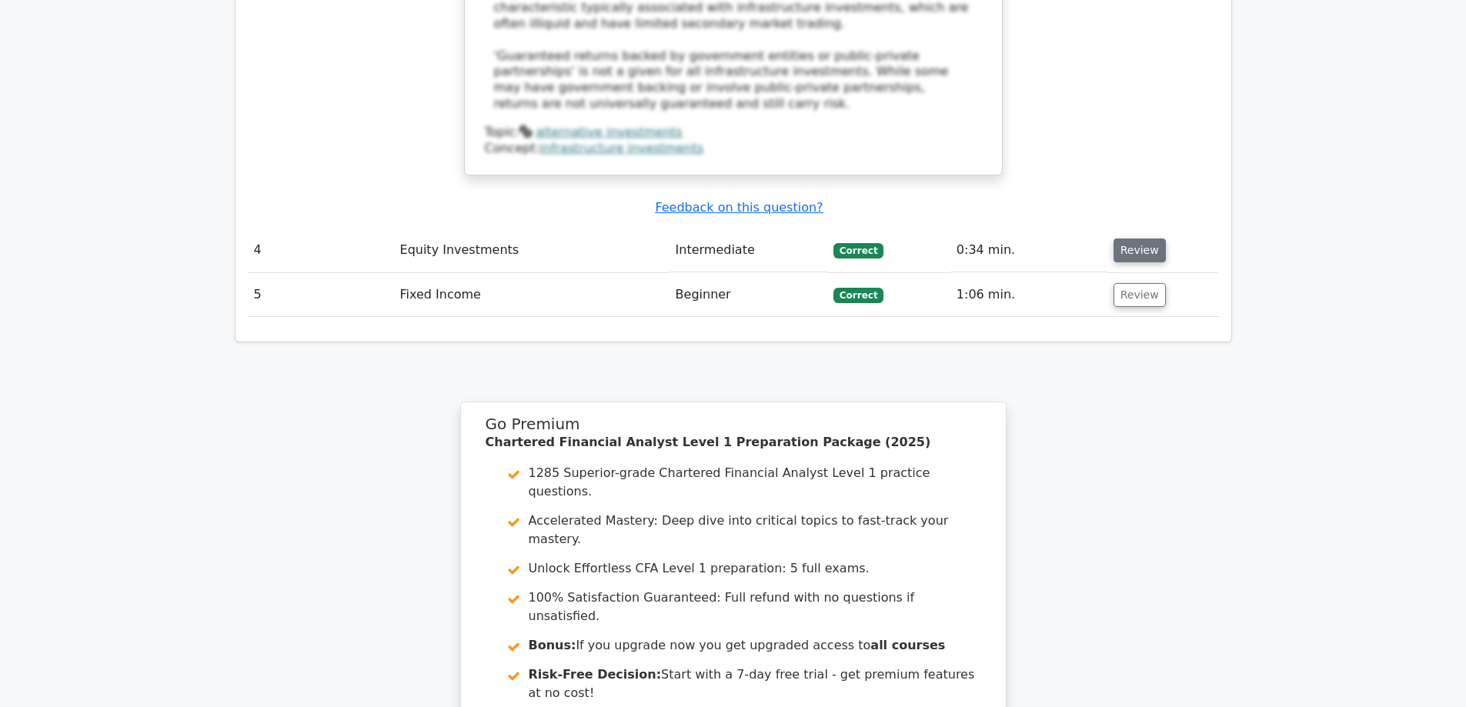
click at [1142, 239] on button "Review" at bounding box center [1140, 251] width 52 height 24
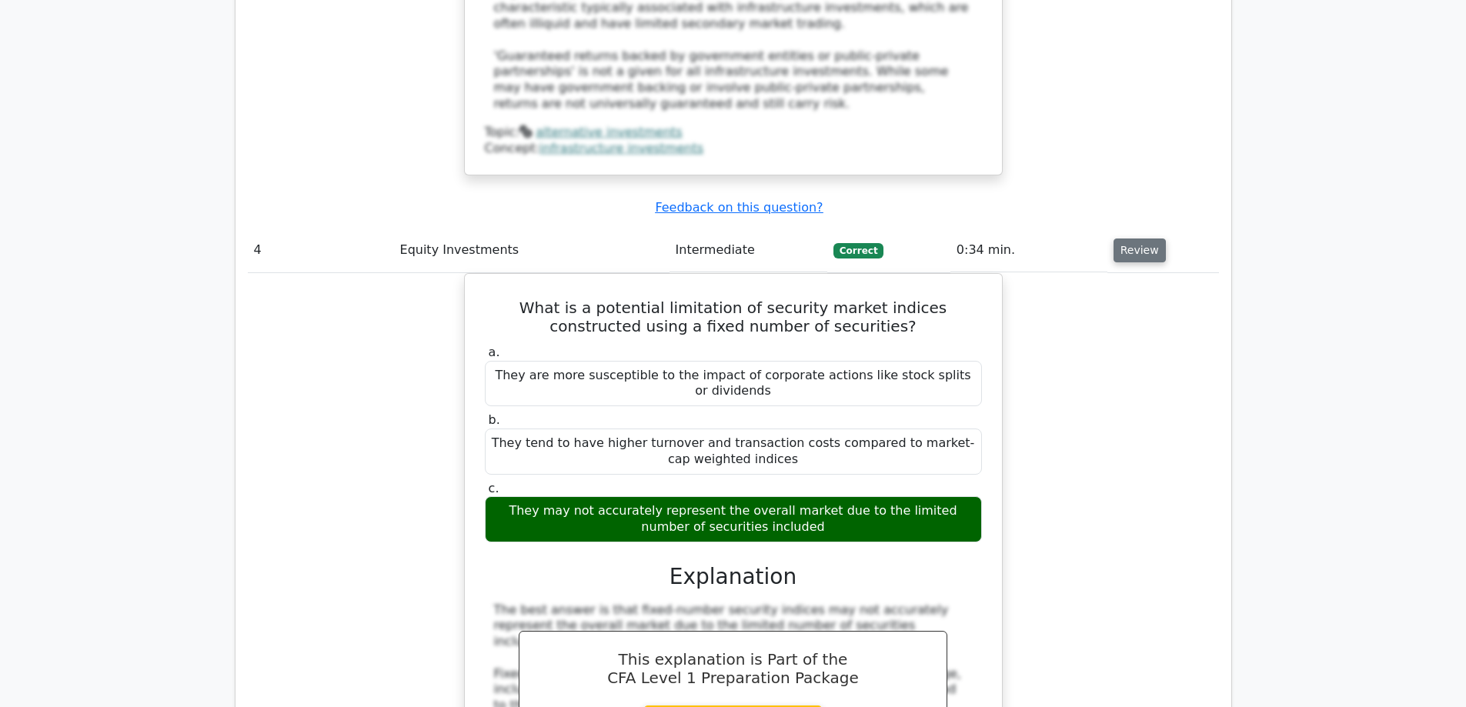
drag, startPoint x: 1135, startPoint y: 259, endPoint x: 1118, endPoint y: 132, distance: 128.2
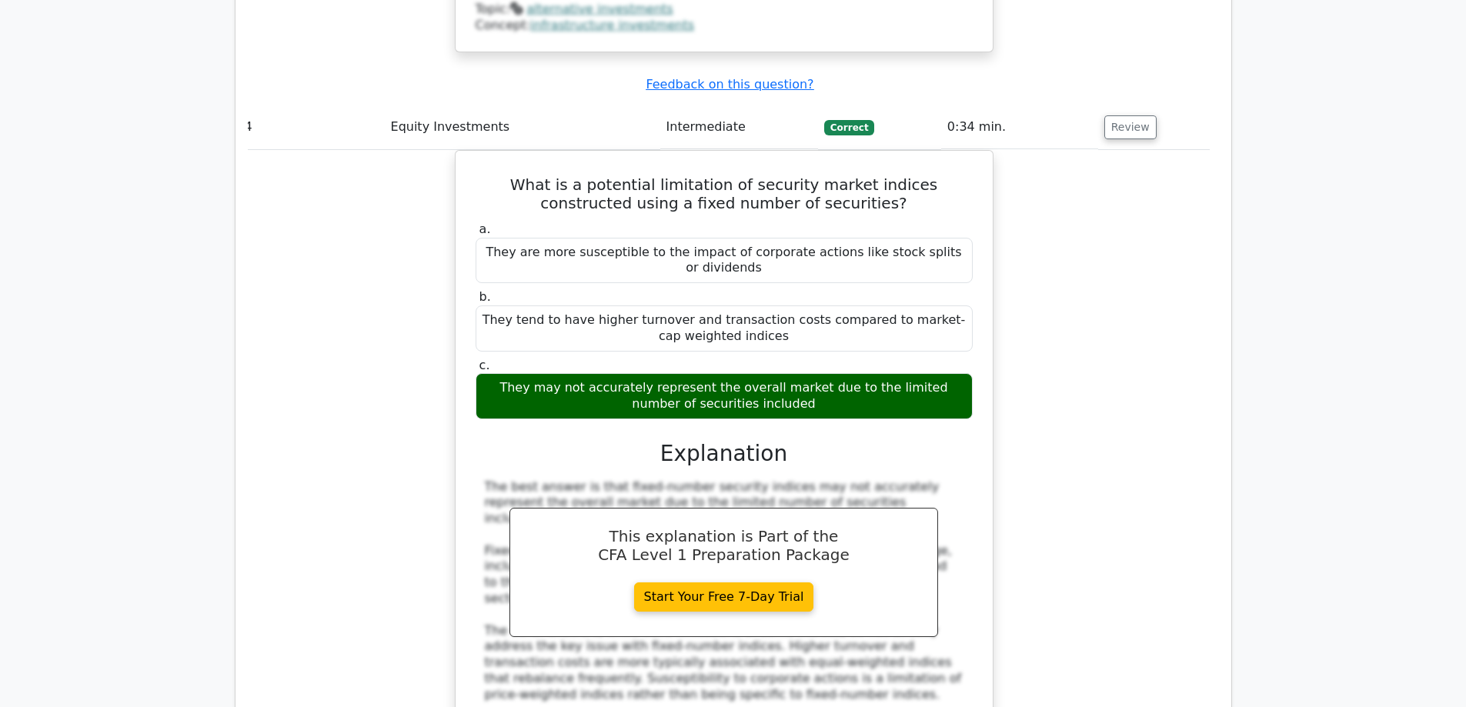
scroll to position [3409, 0]
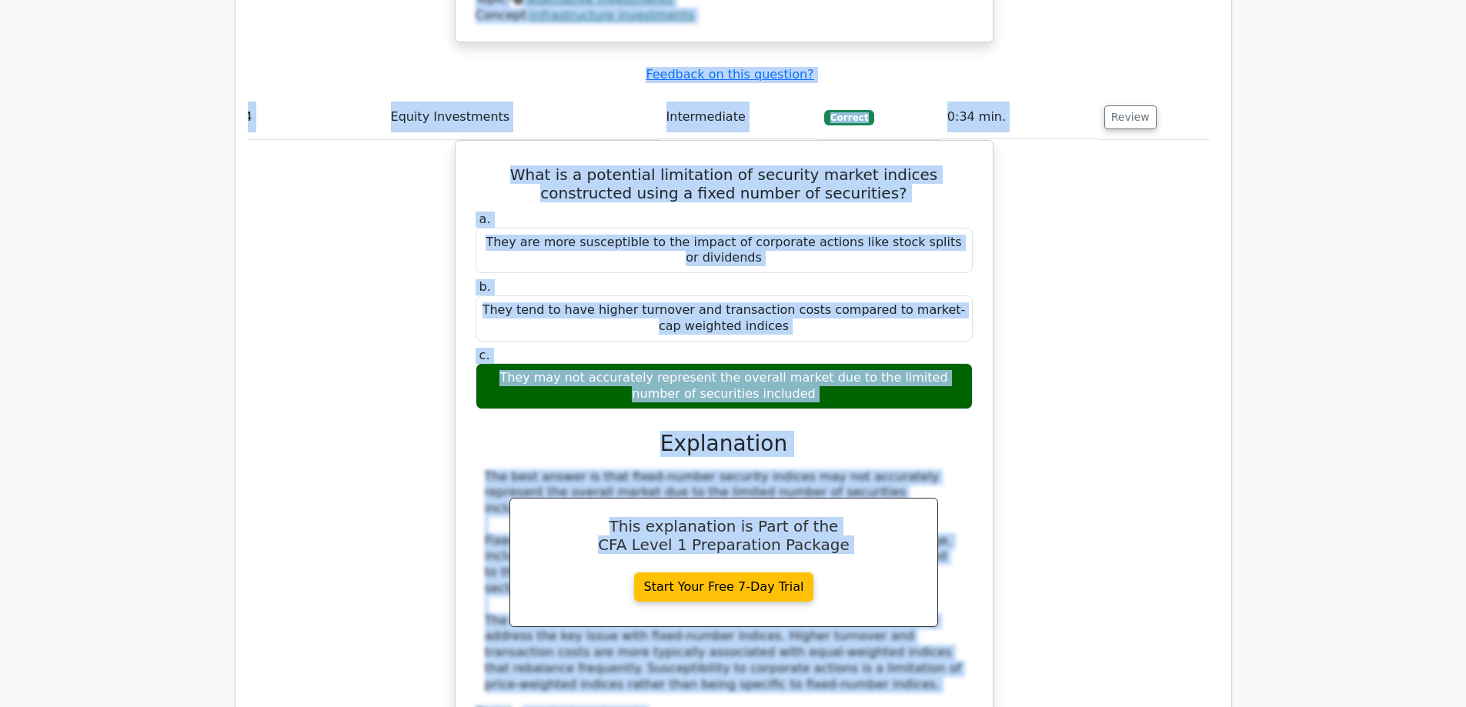
drag, startPoint x: 1027, startPoint y: 622, endPoint x: 754, endPoint y: 615, distance: 273.4
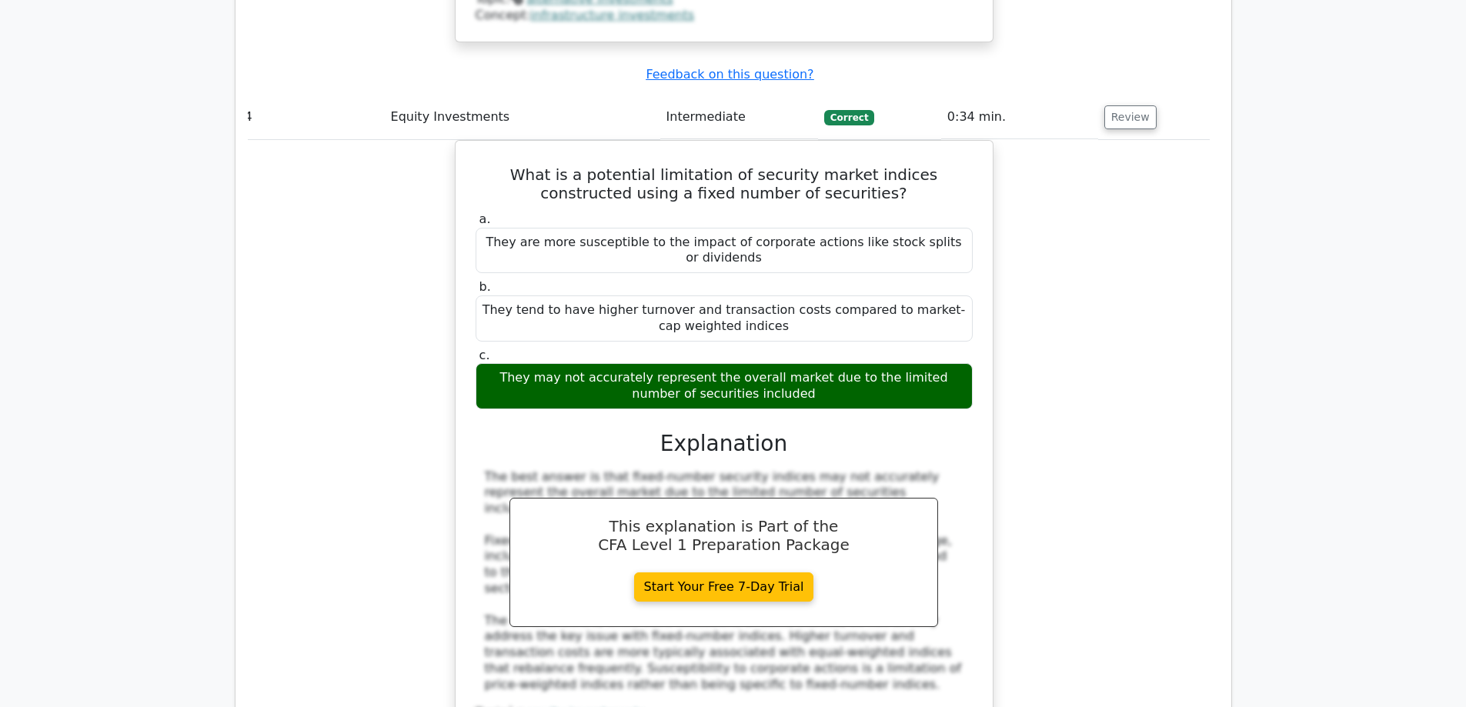
drag, startPoint x: 1069, startPoint y: 420, endPoint x: 1052, endPoint y: 540, distance: 122.0
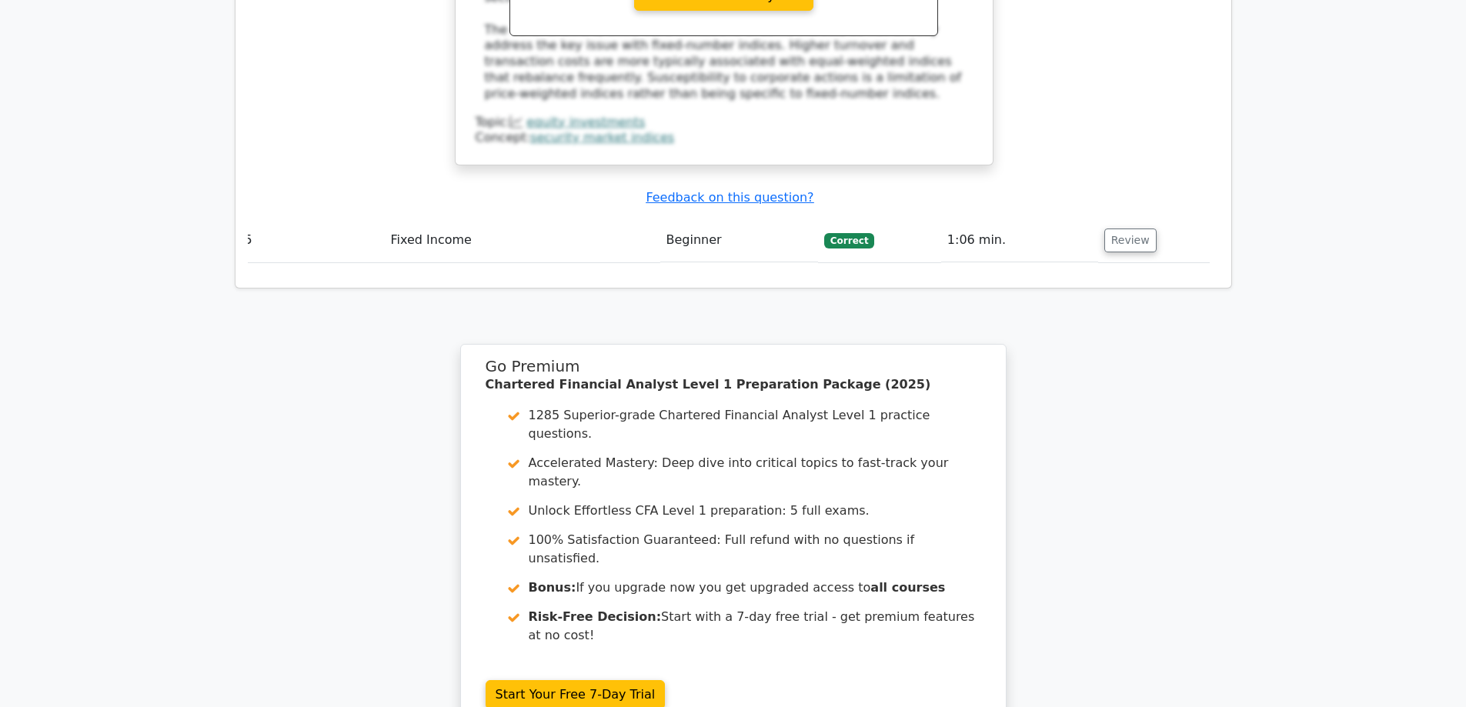
scroll to position [3891, 0]
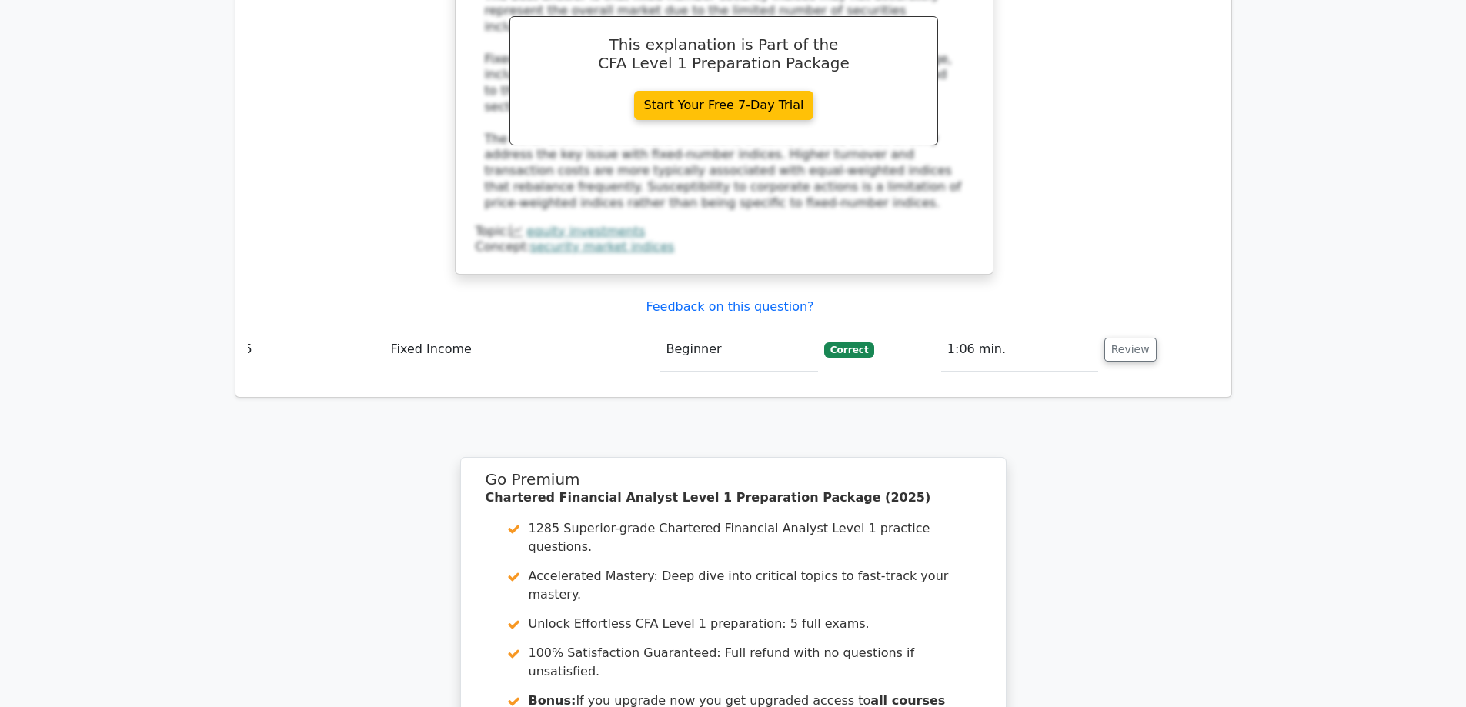
click at [1098, 328] on td "Review" at bounding box center [1154, 350] width 112 height 44
click at [1115, 338] on button "Review" at bounding box center [1131, 350] width 52 height 24
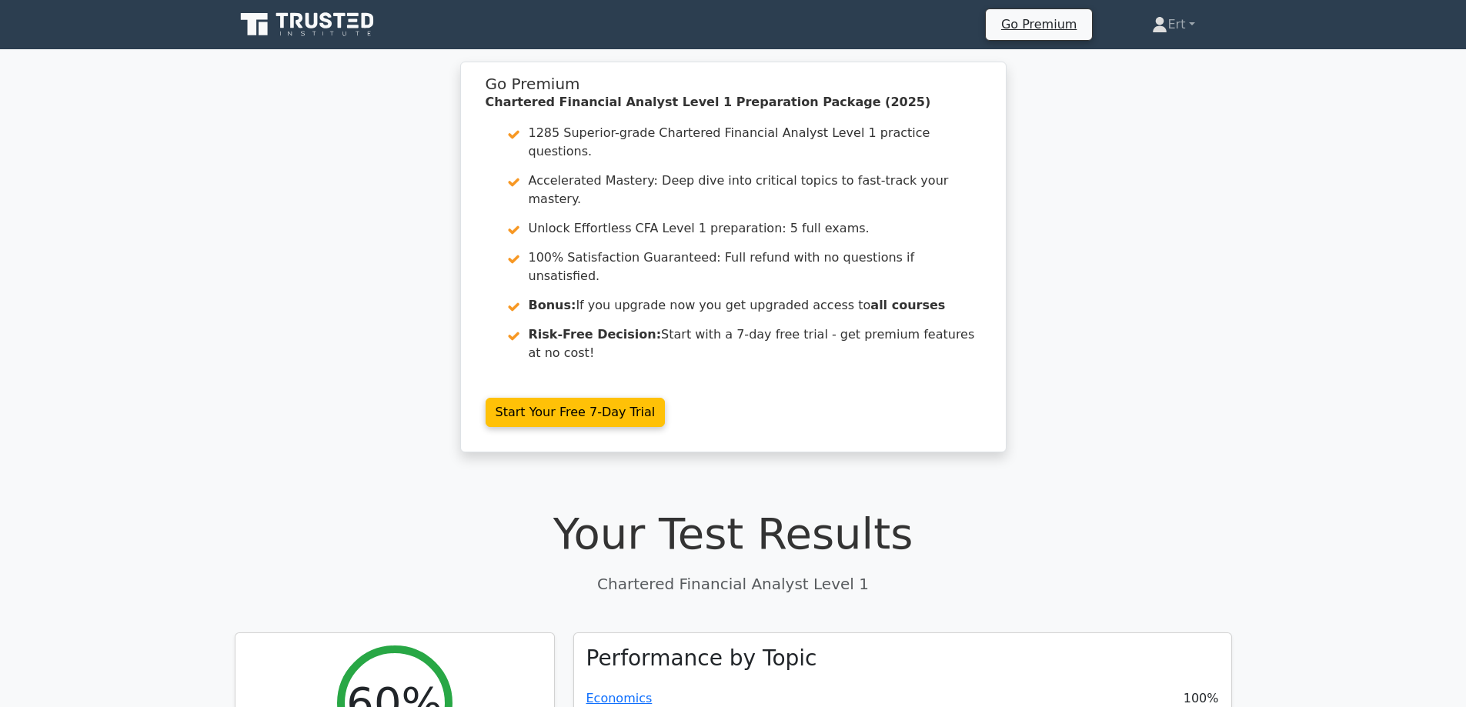
scroll to position [5, 0]
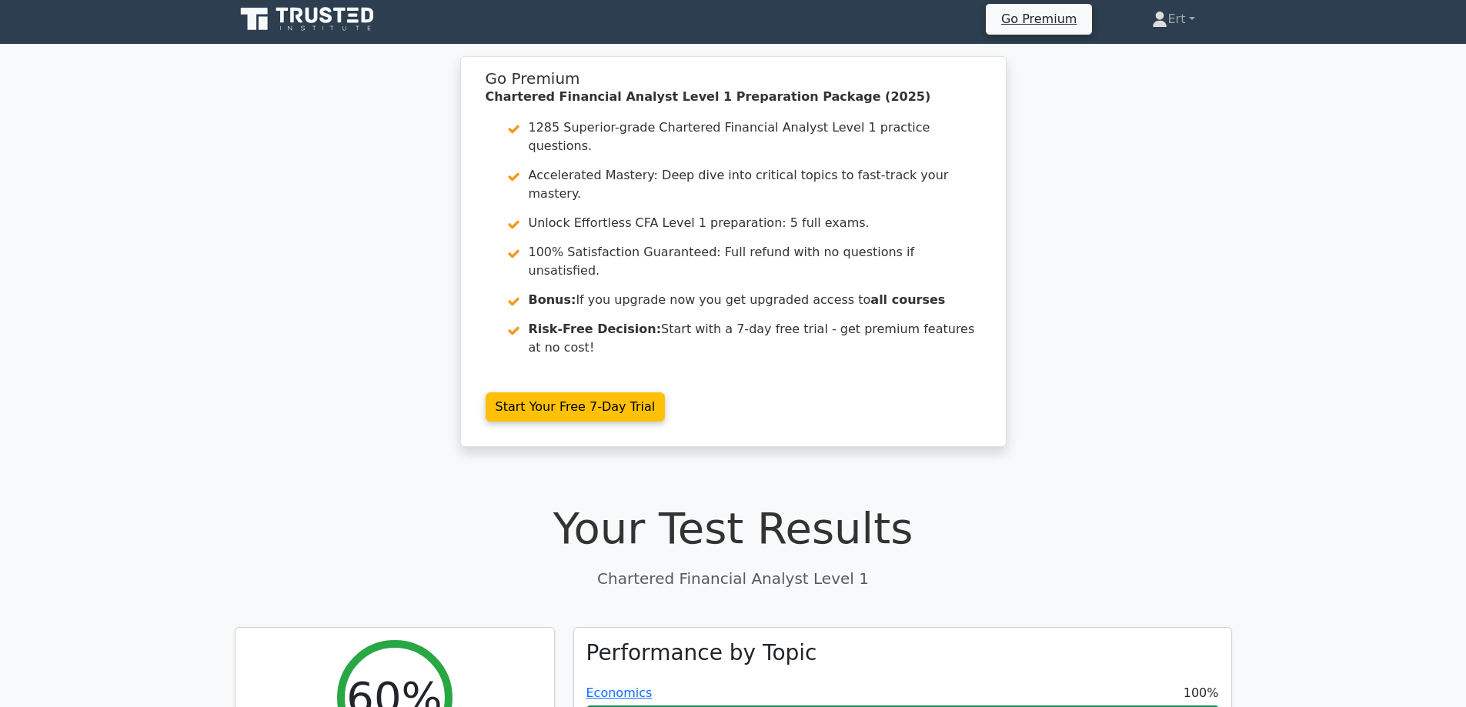
click at [372, 19] on icon at bounding box center [369, 15] width 12 height 15
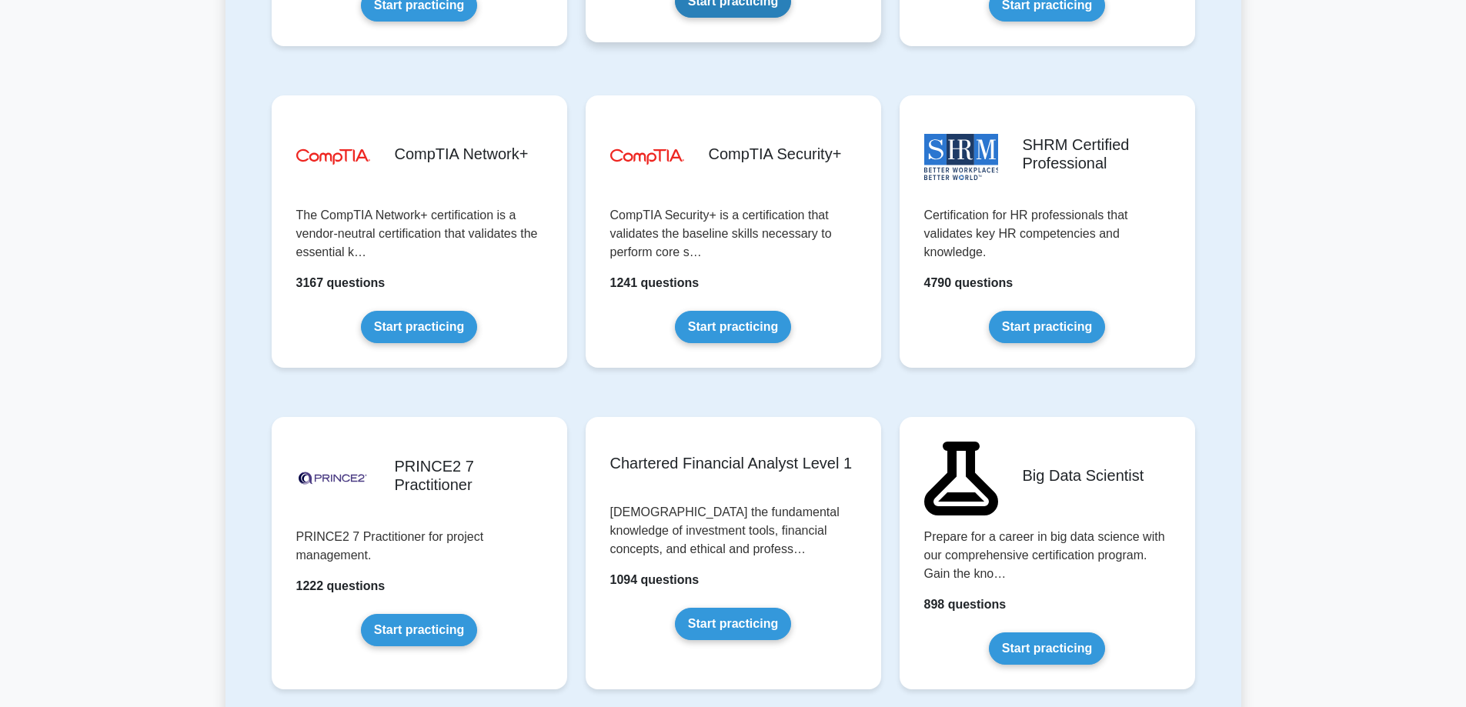
scroll to position [2877, 0]
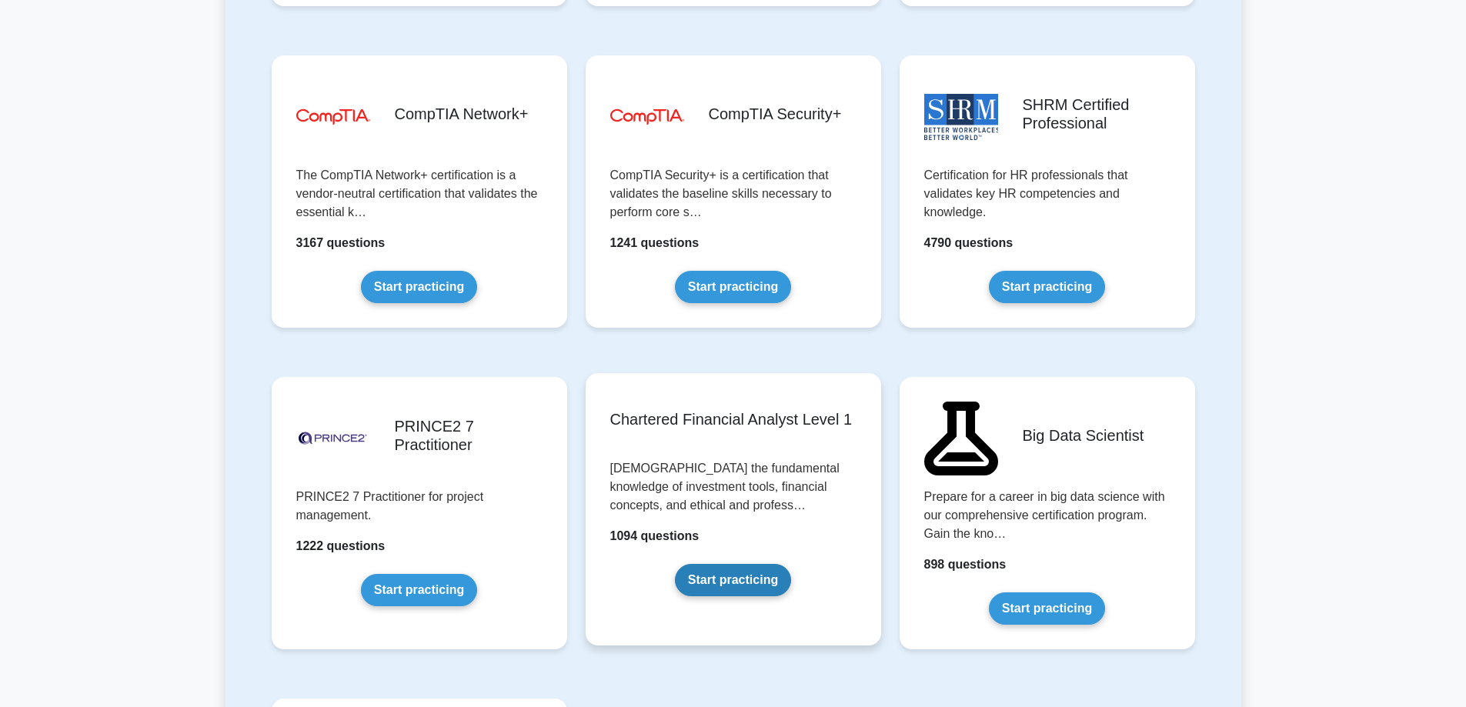
click at [696, 588] on link "Start practicing" at bounding box center [733, 580] width 116 height 32
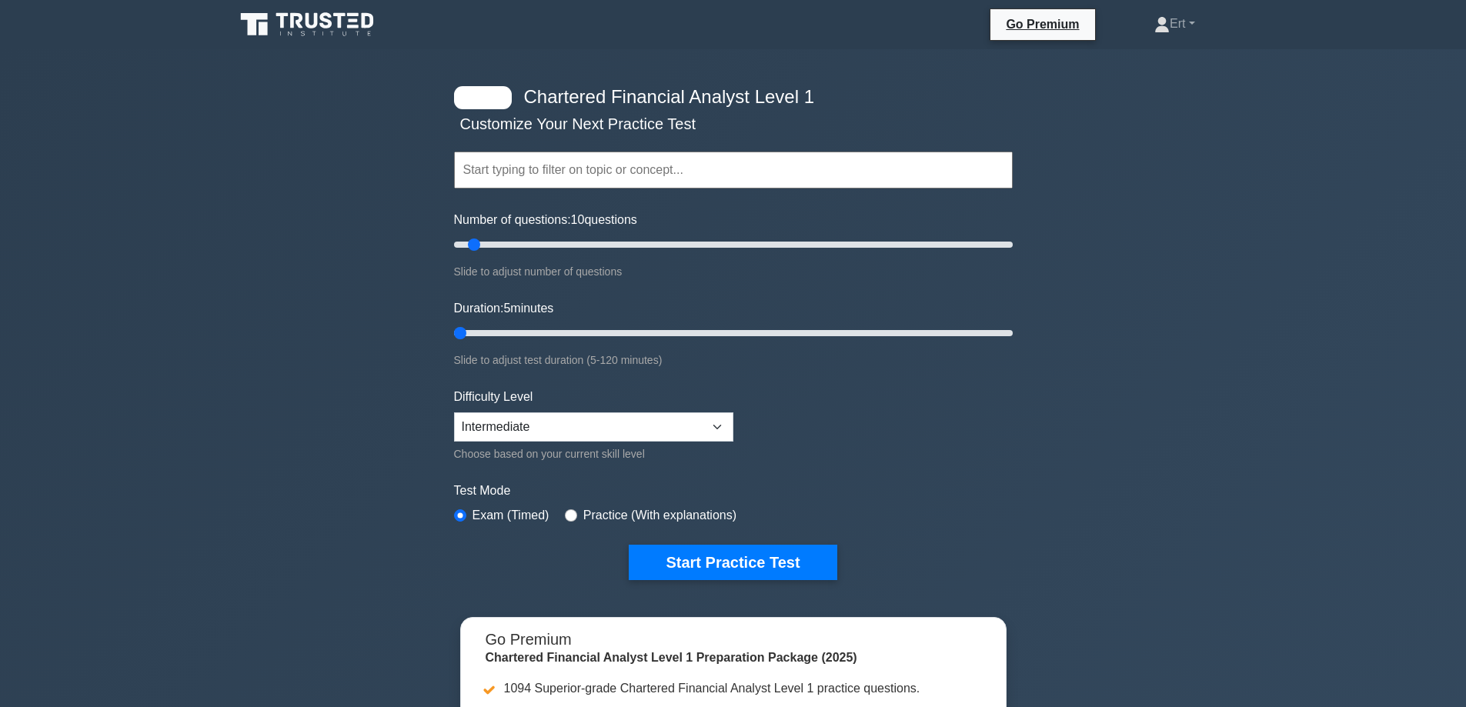
drag, startPoint x: 480, startPoint y: 328, endPoint x: 144, endPoint y: 350, distance: 337.1
type input "5"
click at [454, 343] on input "Duration: 5 minutes" at bounding box center [733, 333] width 559 height 18
drag, startPoint x: 475, startPoint y: 248, endPoint x: 156, endPoint y: 297, distance: 322.5
type input "5"
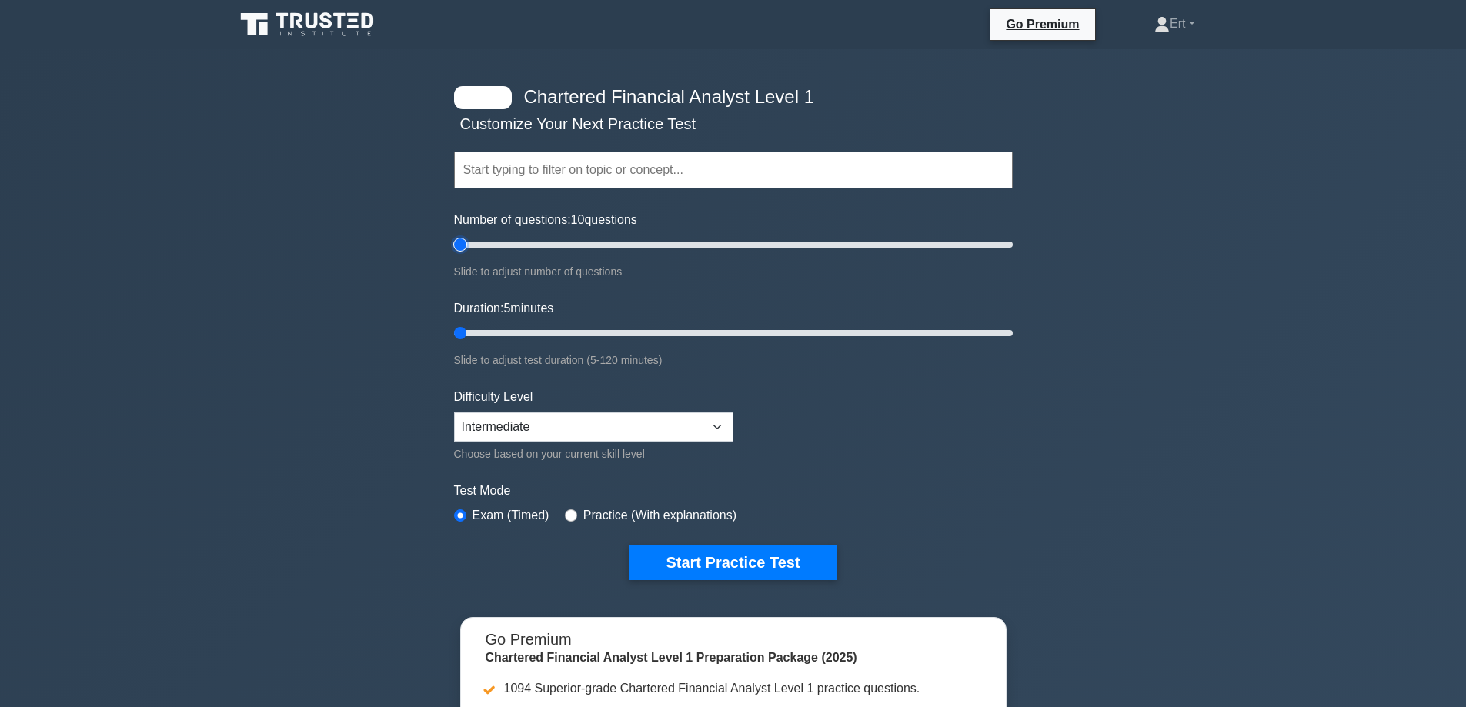
click at [454, 254] on input "Number of questions: 10 questions" at bounding box center [733, 245] width 559 height 18
click at [538, 431] on select "Beginner Intermediate Expert" at bounding box center [593, 427] width 279 height 29
select select "expert"
click at [454, 413] on select "Beginner Intermediate Expert" at bounding box center [593, 427] width 279 height 29
click at [689, 560] on button "Start Practice Test" at bounding box center [733, 562] width 208 height 35
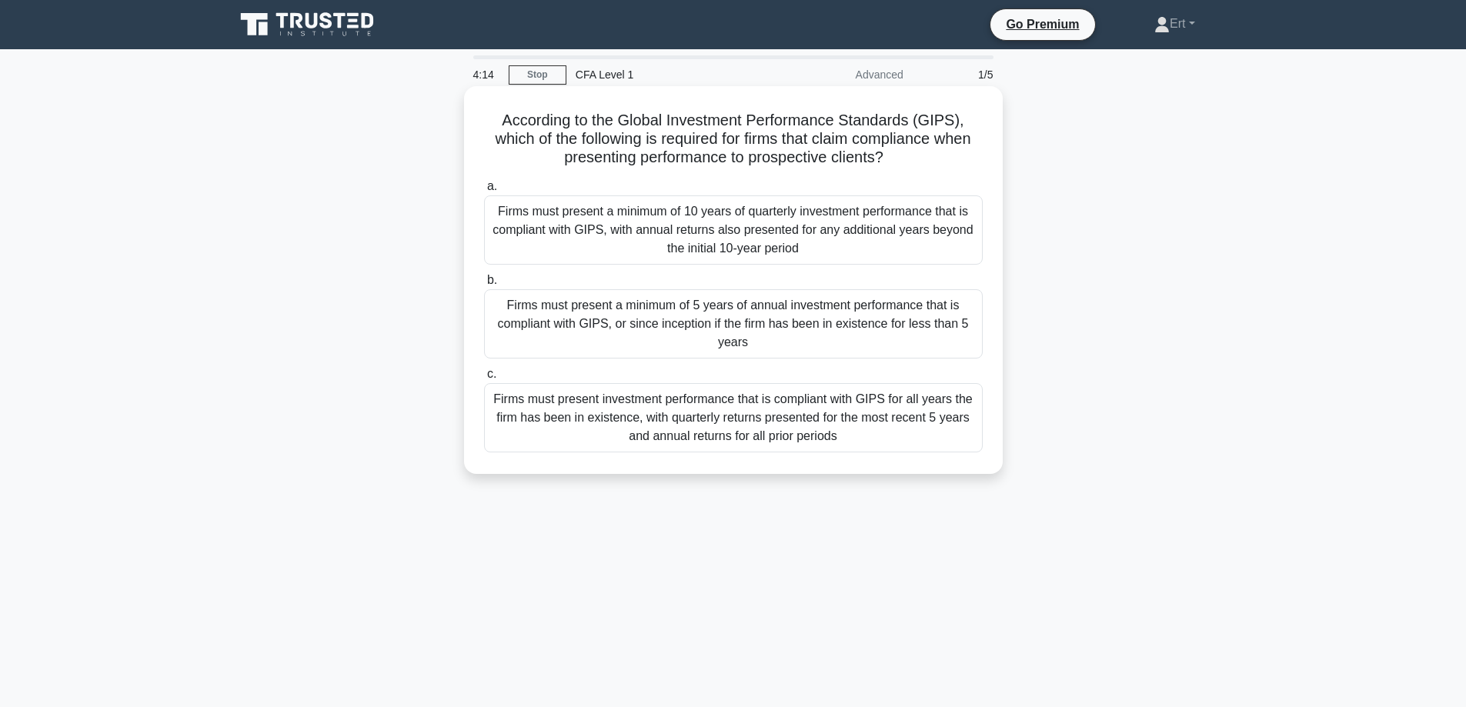
click at [560, 323] on div "Firms must present a minimum of 5 years of annual investment performance that i…" at bounding box center [733, 323] width 499 height 69
click at [484, 286] on input "b. Firms must present a minimum of 5 years of annual investment performance tha…" at bounding box center [484, 281] width 0 height 10
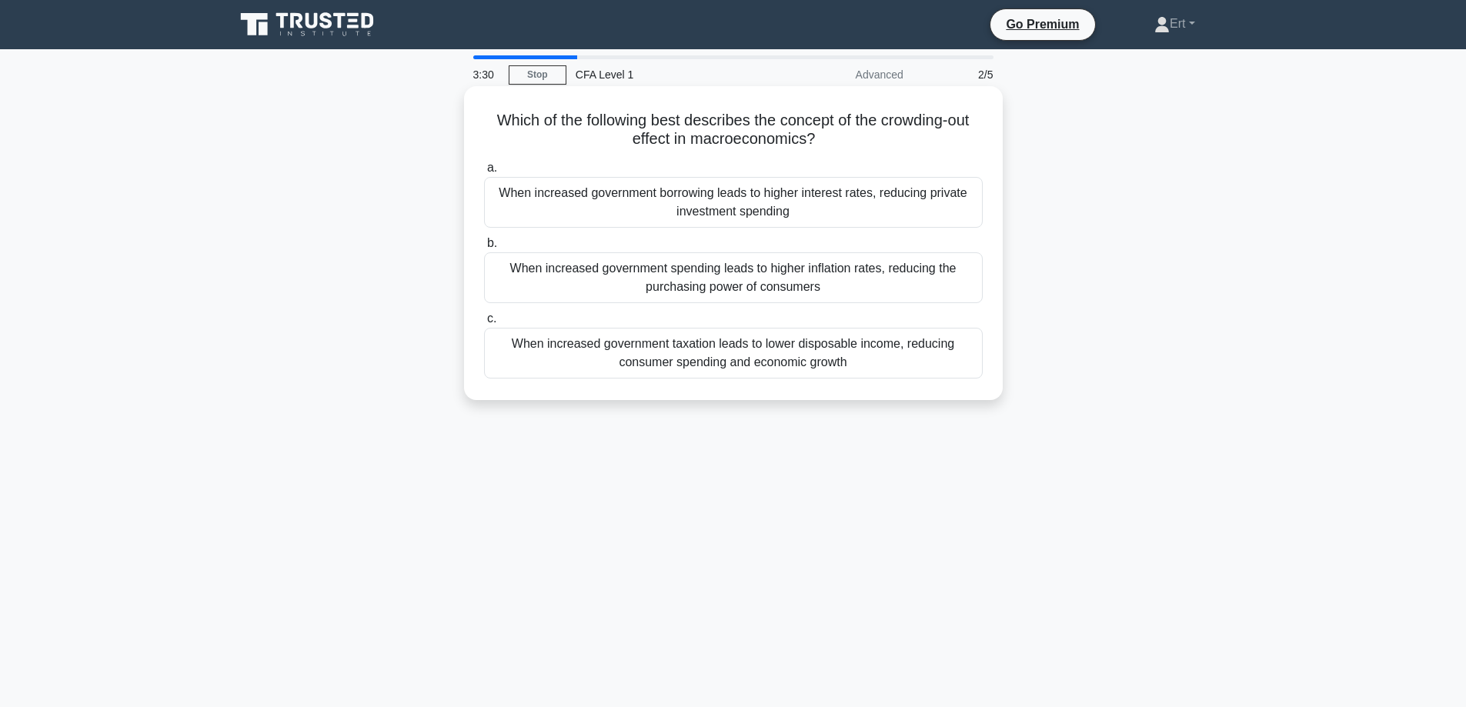
drag, startPoint x: 574, startPoint y: 272, endPoint x: 584, endPoint y: 323, distance: 52.4
click at [575, 272] on div "When increased government spending leads to higher inflation rates, reducing th…" at bounding box center [733, 277] width 499 height 51
click at [686, 288] on div "When increased government spending leads to higher inflation rates, reducing th…" at bounding box center [733, 277] width 499 height 51
click at [484, 249] on input "b. When increased government spending leads to higher inflation rates, reducing…" at bounding box center [484, 244] width 0 height 10
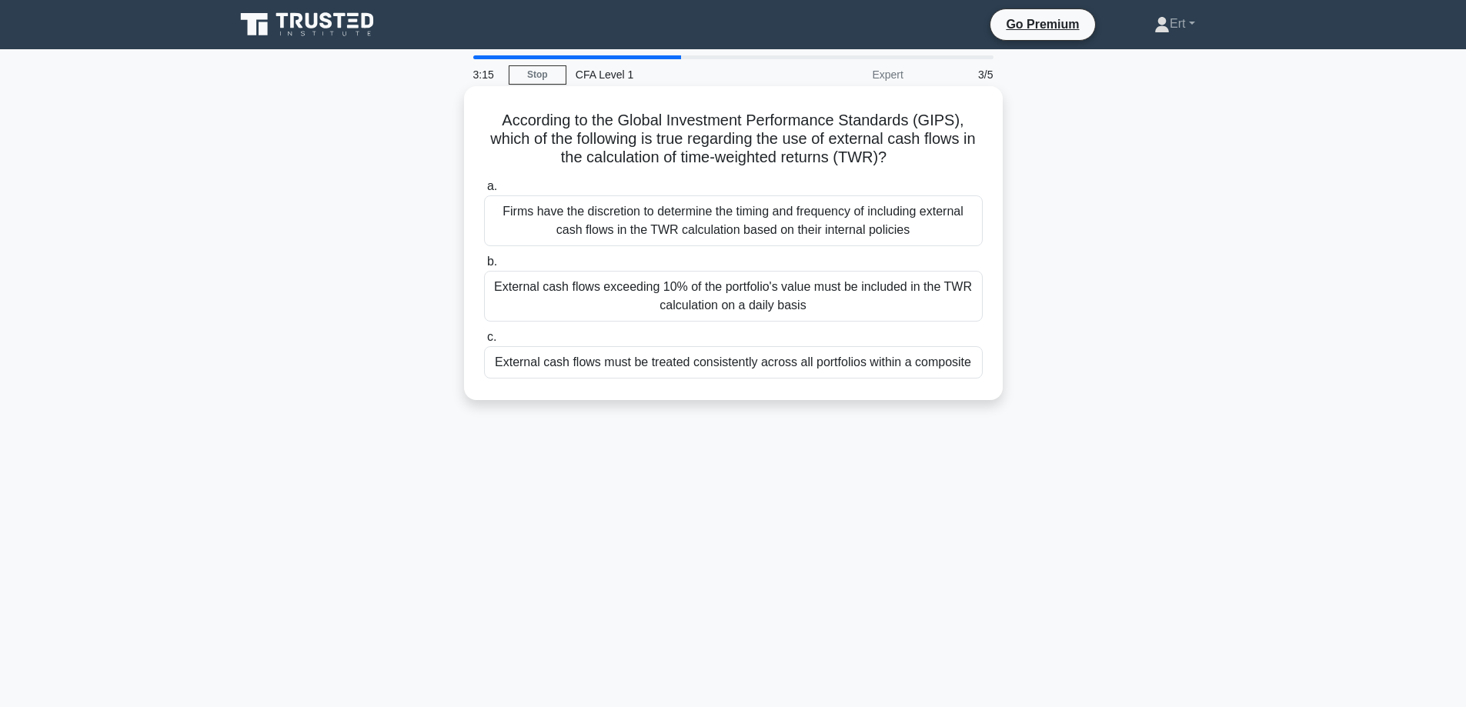
click at [644, 222] on div "Firms have the discretion to determine the timing and frequency of including ex…" at bounding box center [733, 221] width 499 height 51
click at [484, 192] on input "a. Firms have the discretion to determine the timing and frequency of including…" at bounding box center [484, 187] width 0 height 10
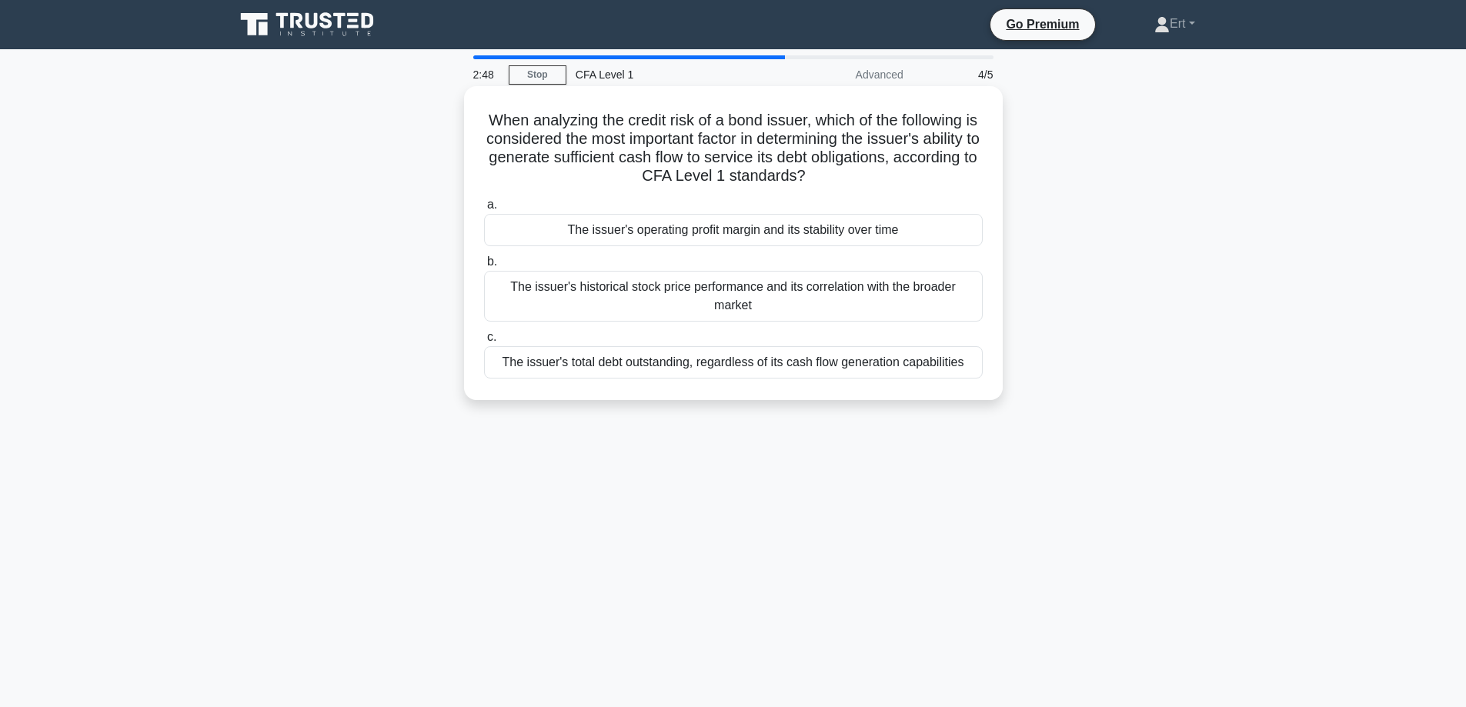
click at [690, 234] on div "The issuer's operating profit margin and its stability over time" at bounding box center [733, 230] width 499 height 32
click at [484, 210] on input "a. The issuer's operating profit margin and its stability over time" at bounding box center [484, 205] width 0 height 10
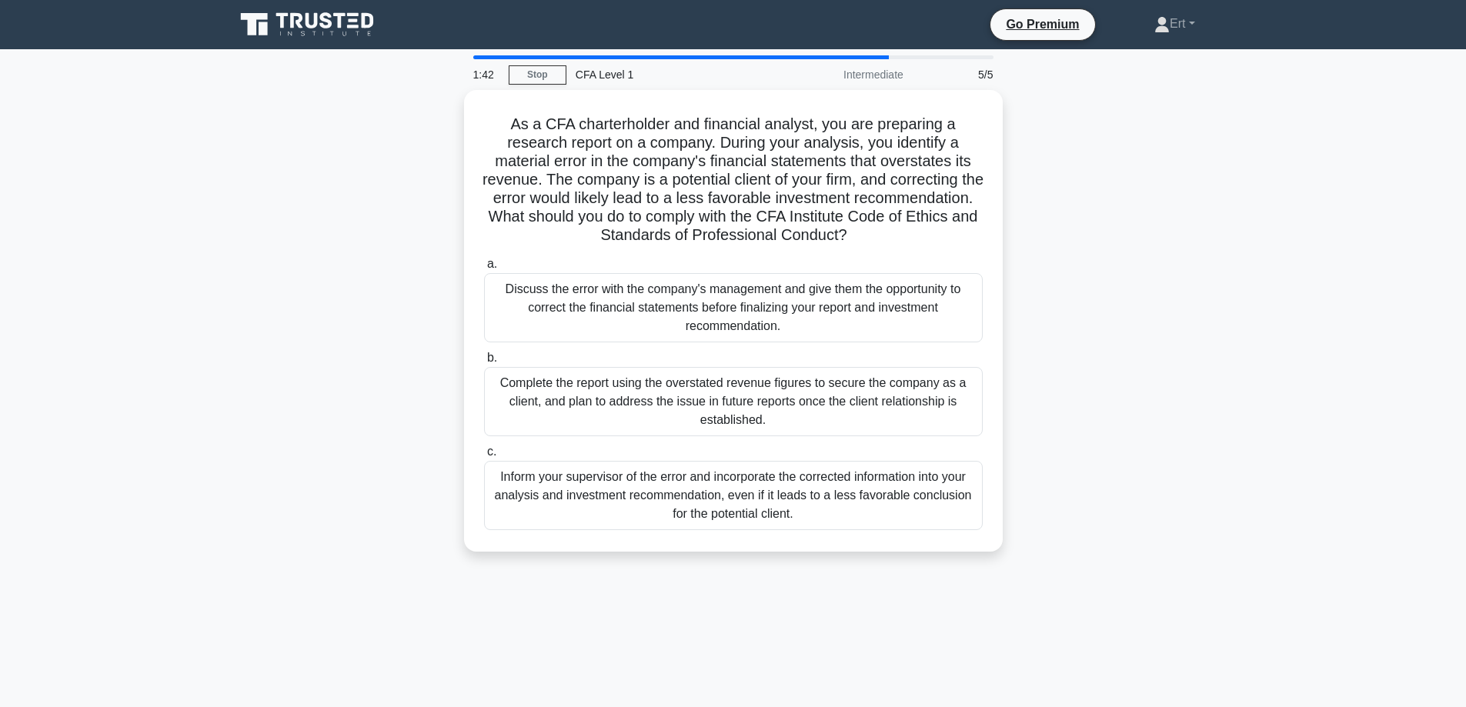
click at [1104, 285] on div "As a CFA charterholder and financial analyst, you are preparing a research repo…" at bounding box center [734, 330] width 1016 height 480
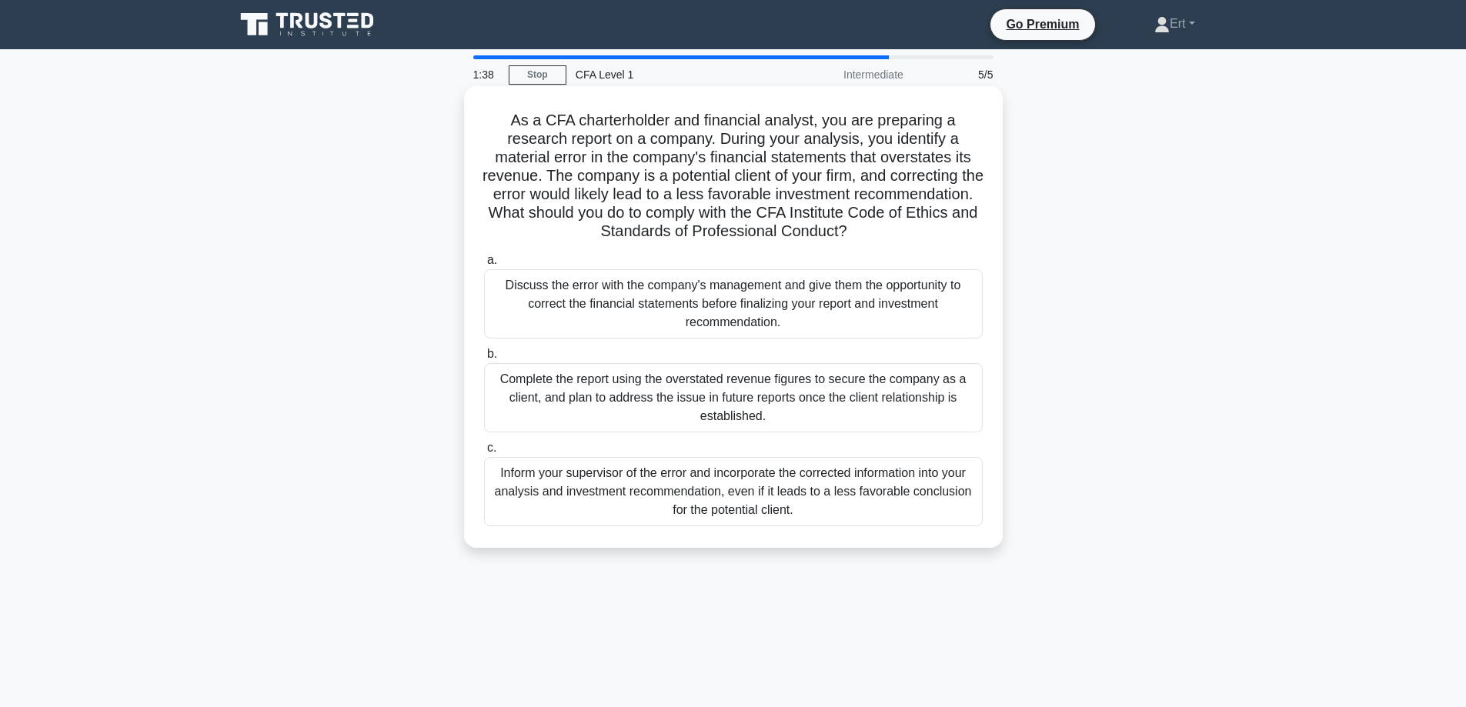
click at [644, 299] on div "Discuss the error with the company's management and give them the opportunity t…" at bounding box center [733, 303] width 499 height 69
click at [484, 266] on input "a. Discuss the error with the company's management and give them the opportunit…" at bounding box center [484, 261] width 0 height 10
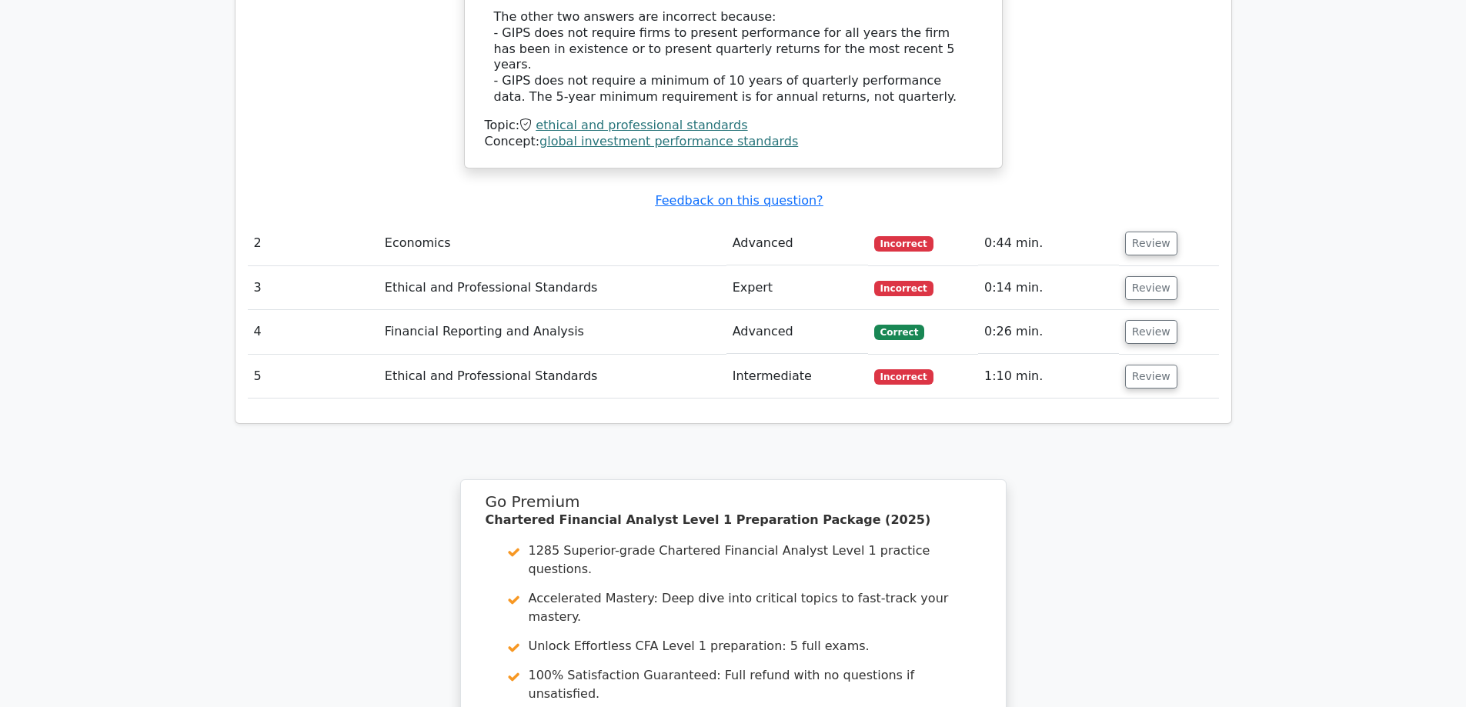
scroll to position [1800, 0]
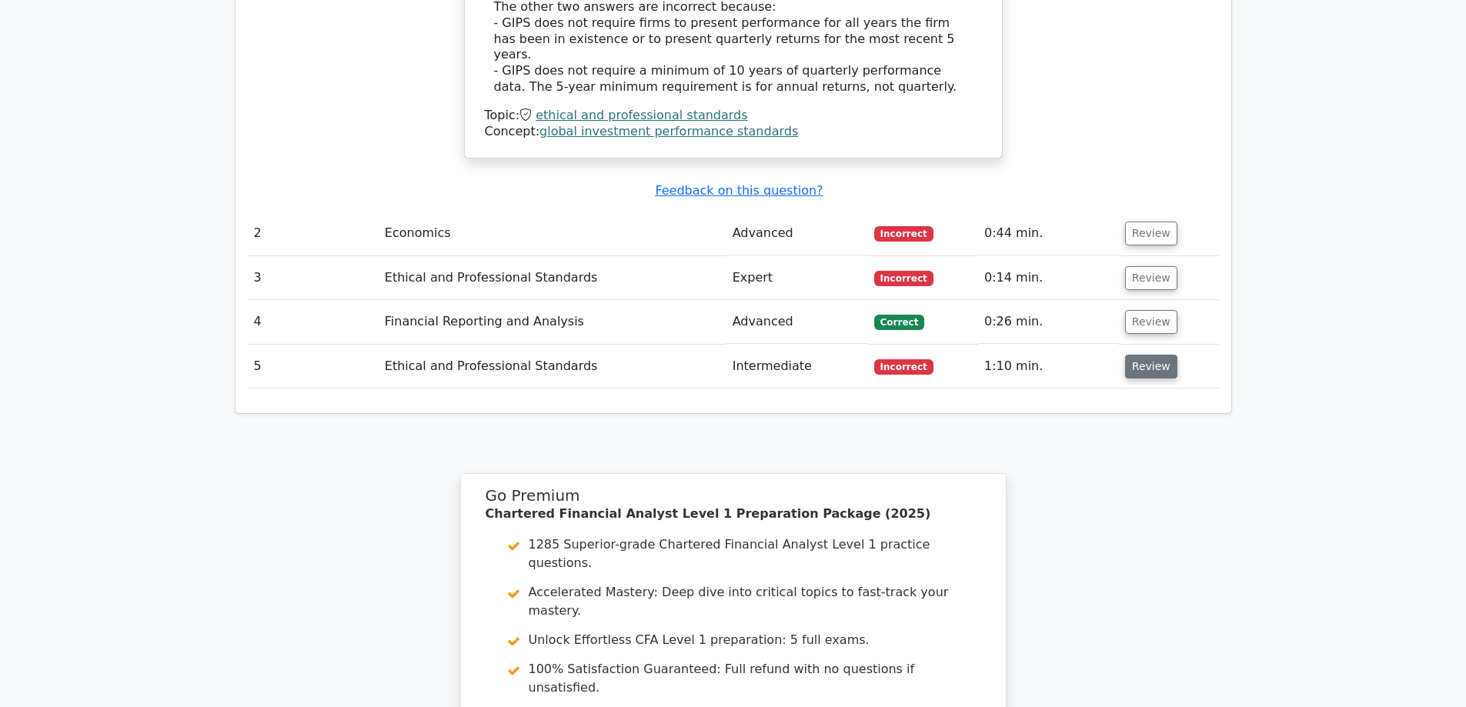
click at [1144, 345] on td "Review" at bounding box center [1169, 367] width 100 height 44
click at [1145, 355] on button "Review" at bounding box center [1151, 367] width 52 height 24
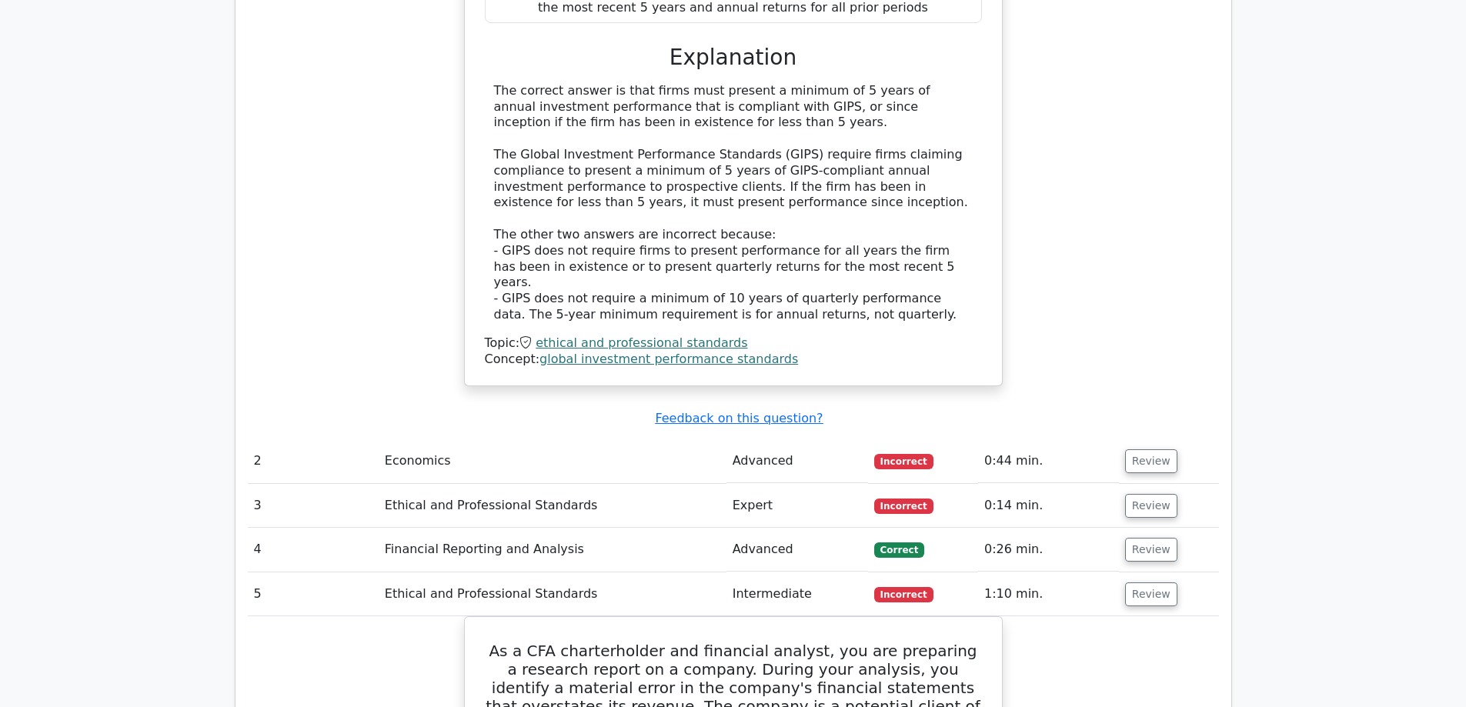
scroll to position [1571, 0]
click at [1169, 440] on td "Review" at bounding box center [1169, 462] width 100 height 44
click at [1158, 450] on button "Review" at bounding box center [1151, 462] width 52 height 24
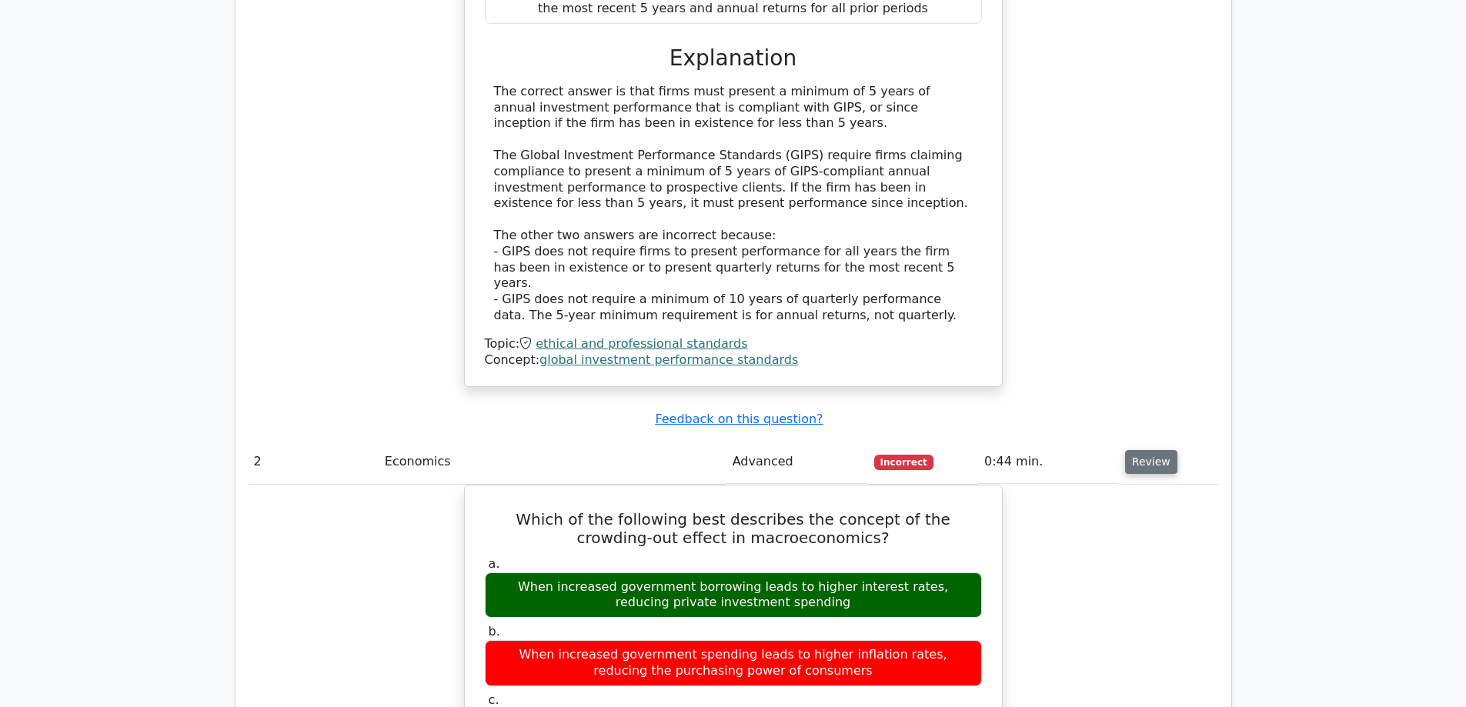
click at [1159, 450] on button "Review" at bounding box center [1151, 462] width 52 height 24
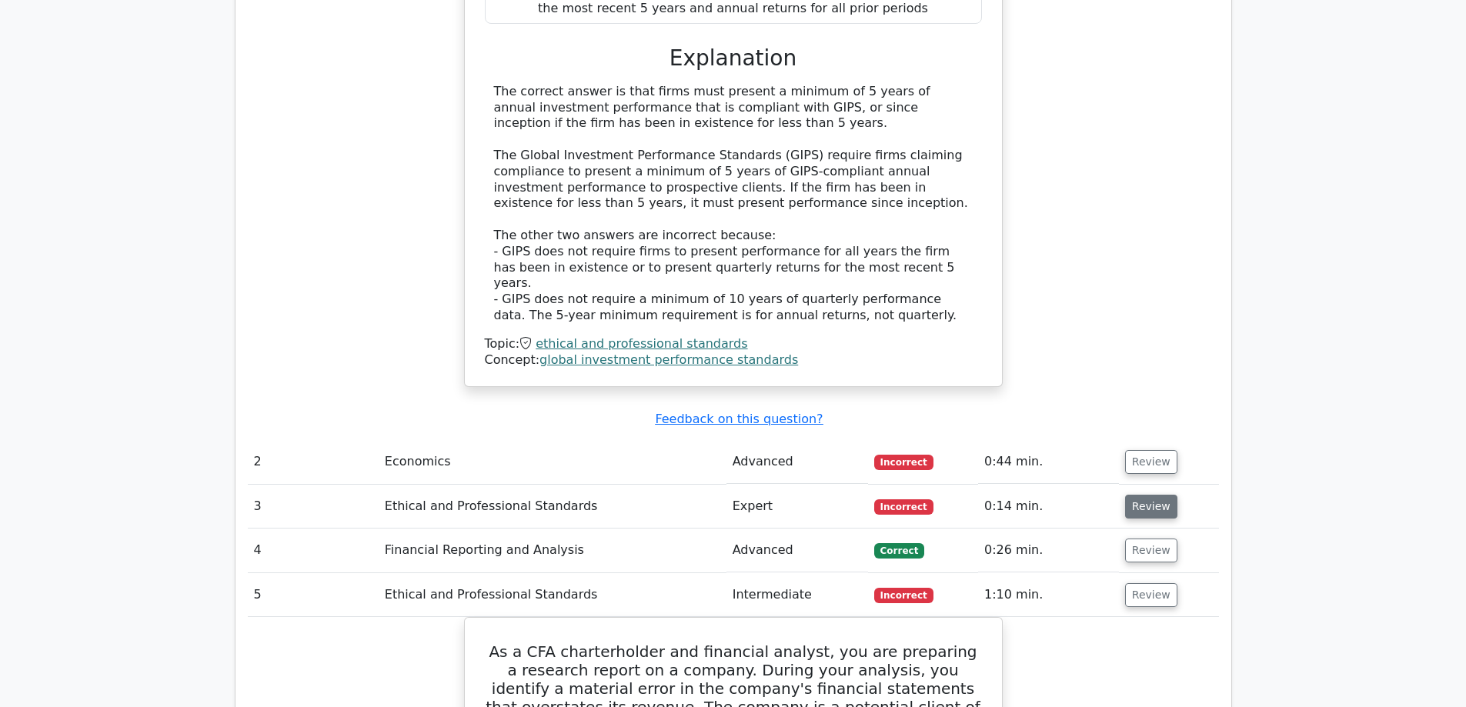
click at [1145, 495] on button "Review" at bounding box center [1151, 507] width 52 height 24
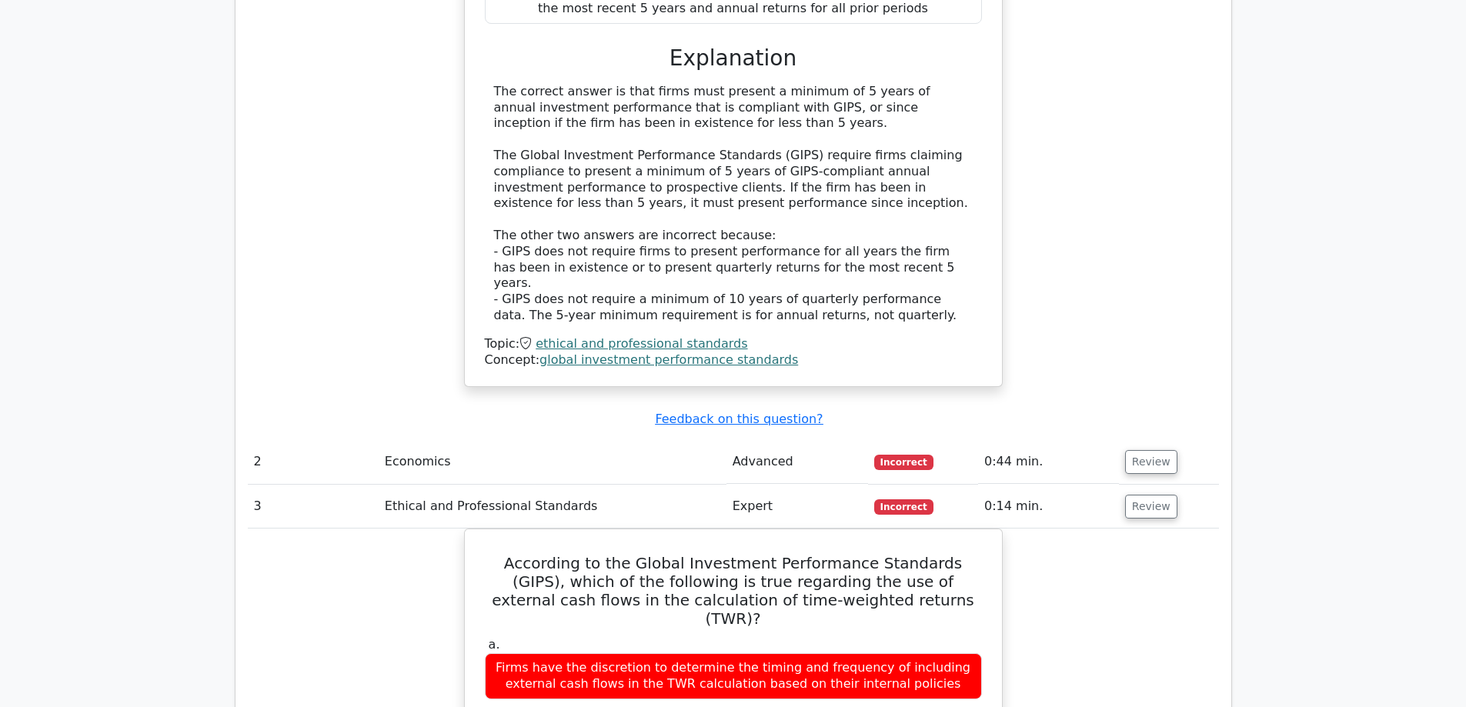
drag, startPoint x: 1135, startPoint y: 563, endPoint x: 1131, endPoint y: 575, distance: 12.2
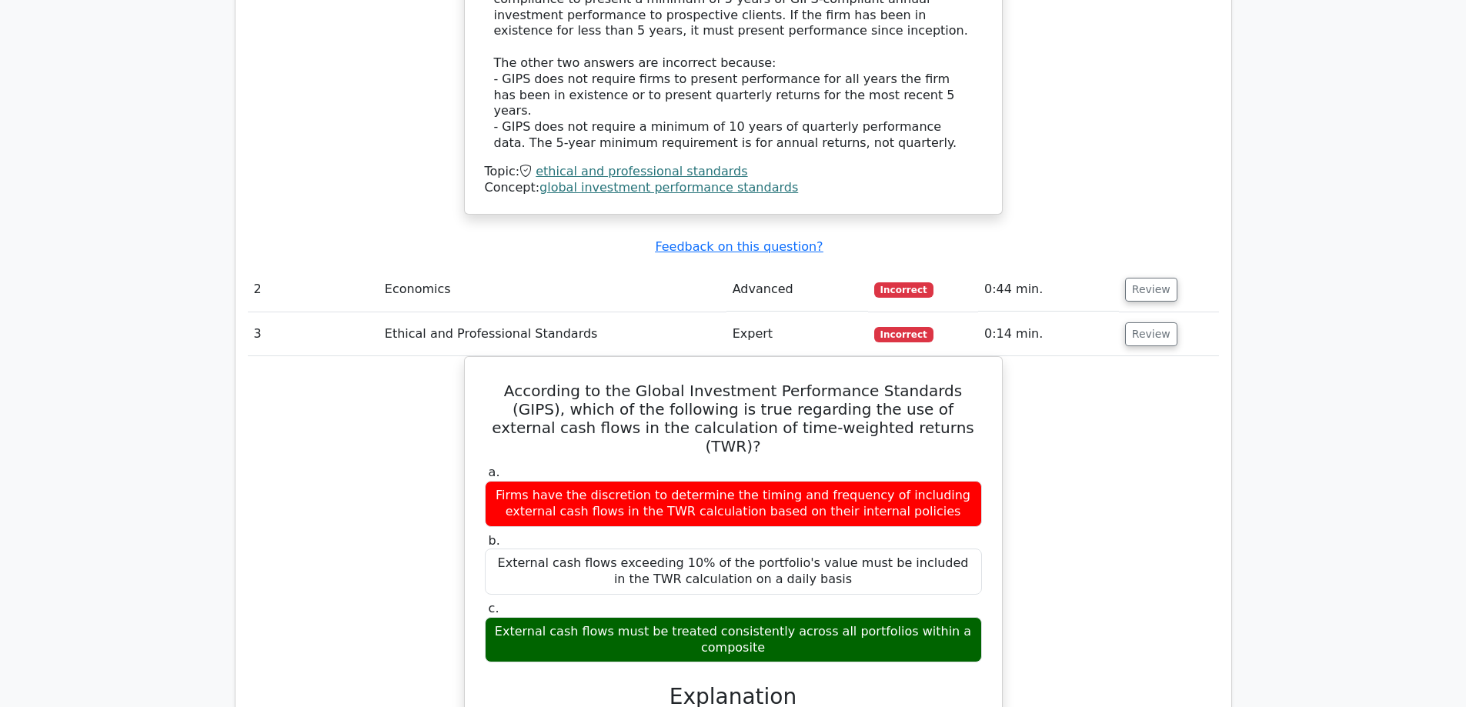
scroll to position [1754, 0]
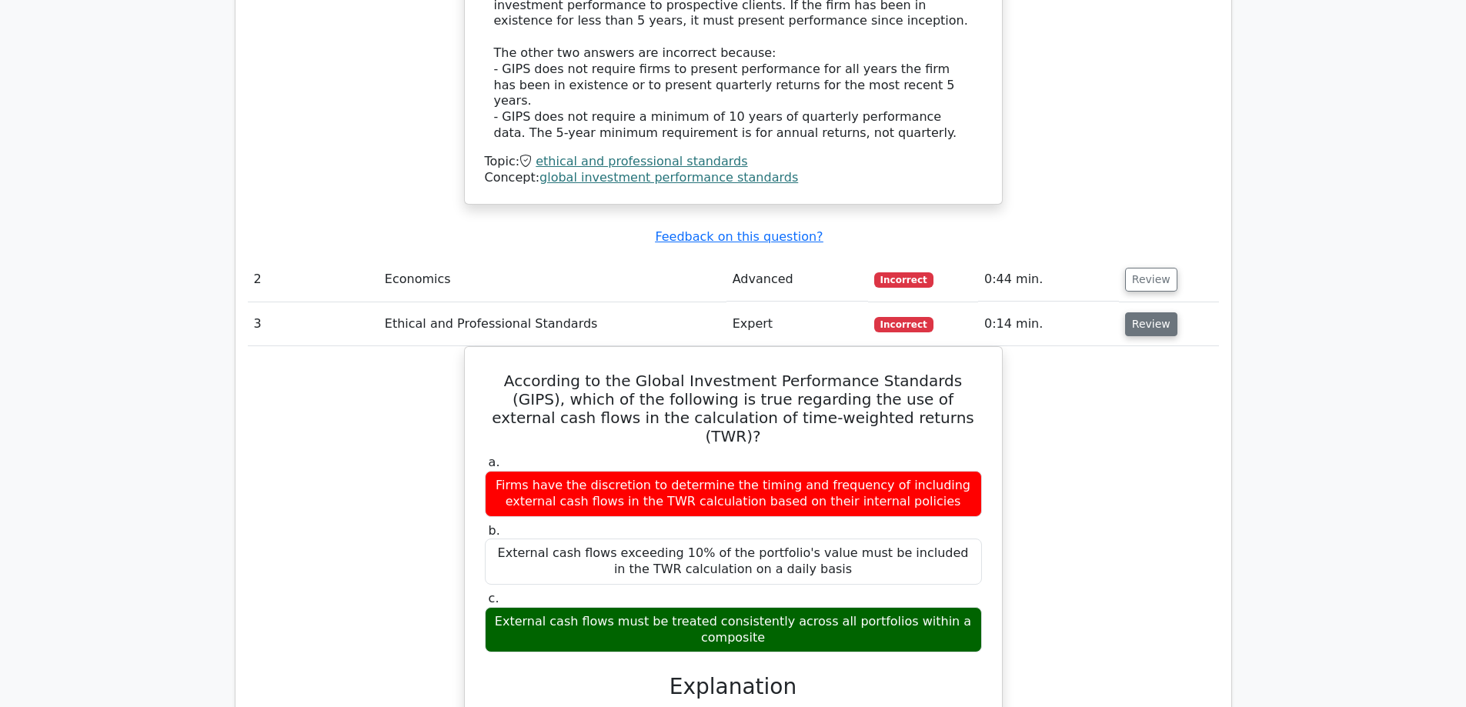
click at [1151, 313] on button "Review" at bounding box center [1151, 325] width 52 height 24
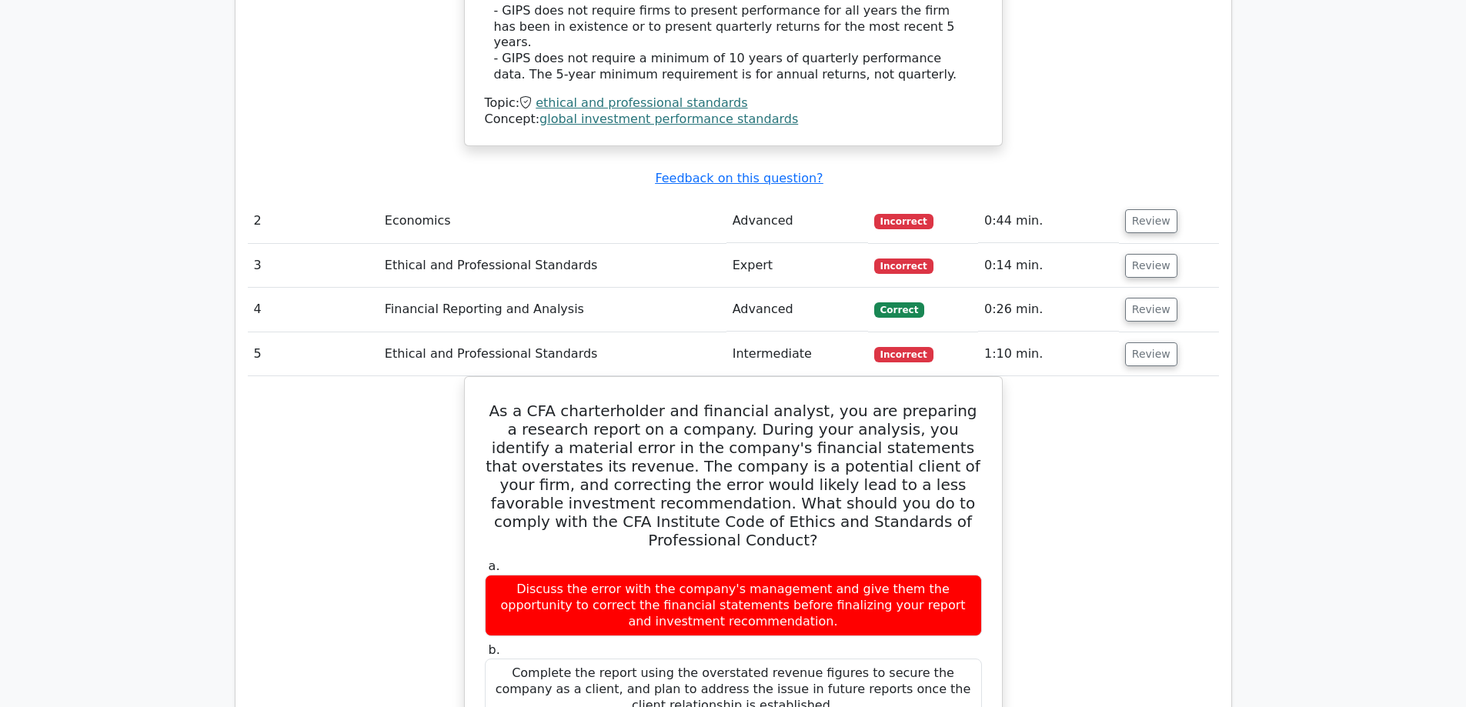
scroll to position [1811, 0]
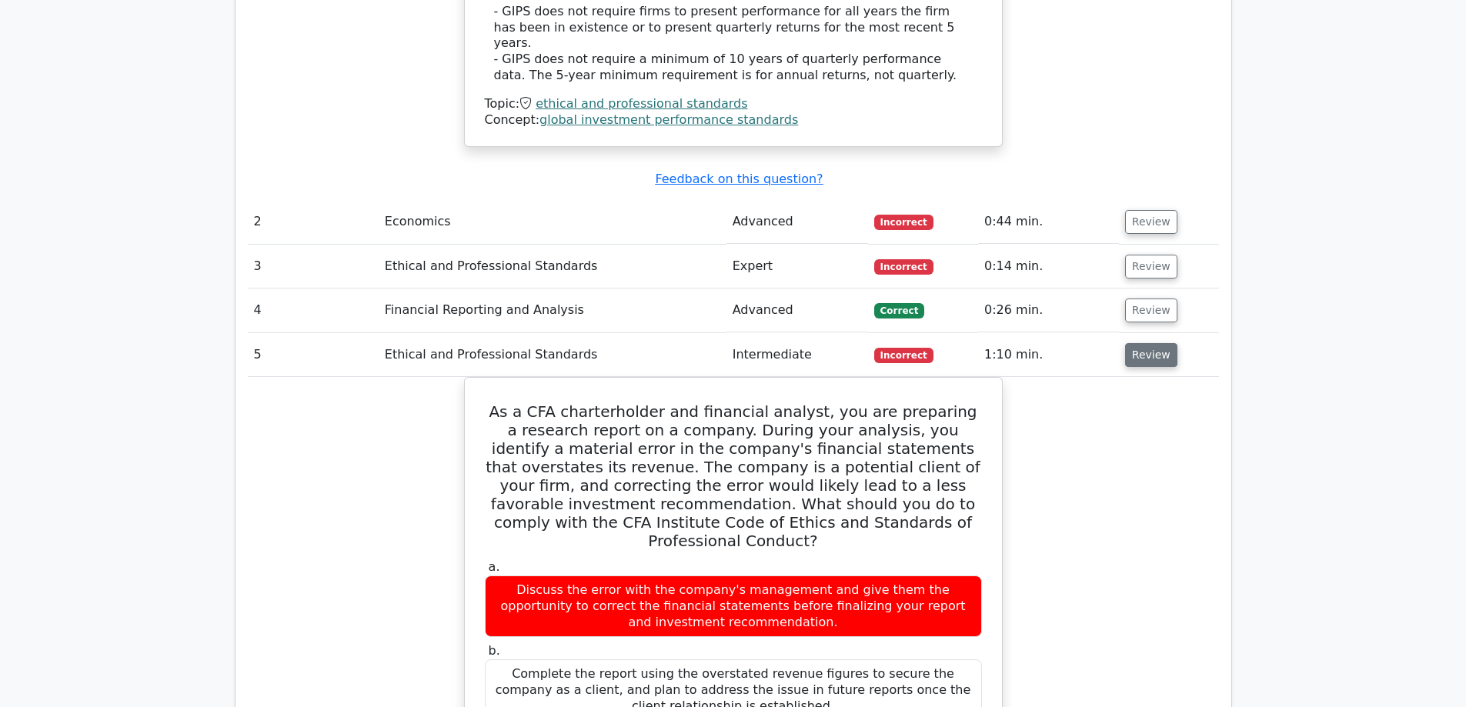
click at [1135, 343] on button "Review" at bounding box center [1151, 355] width 52 height 24
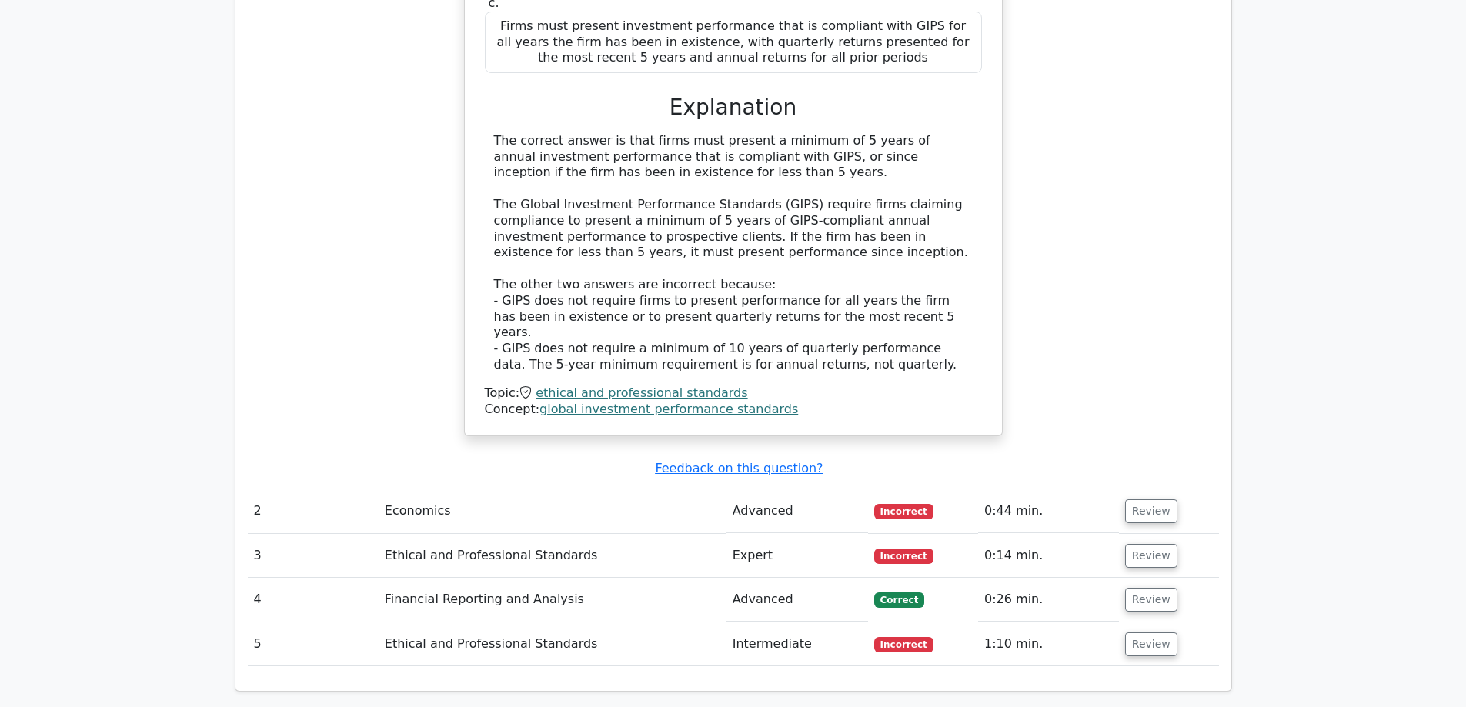
scroll to position [1613, 0]
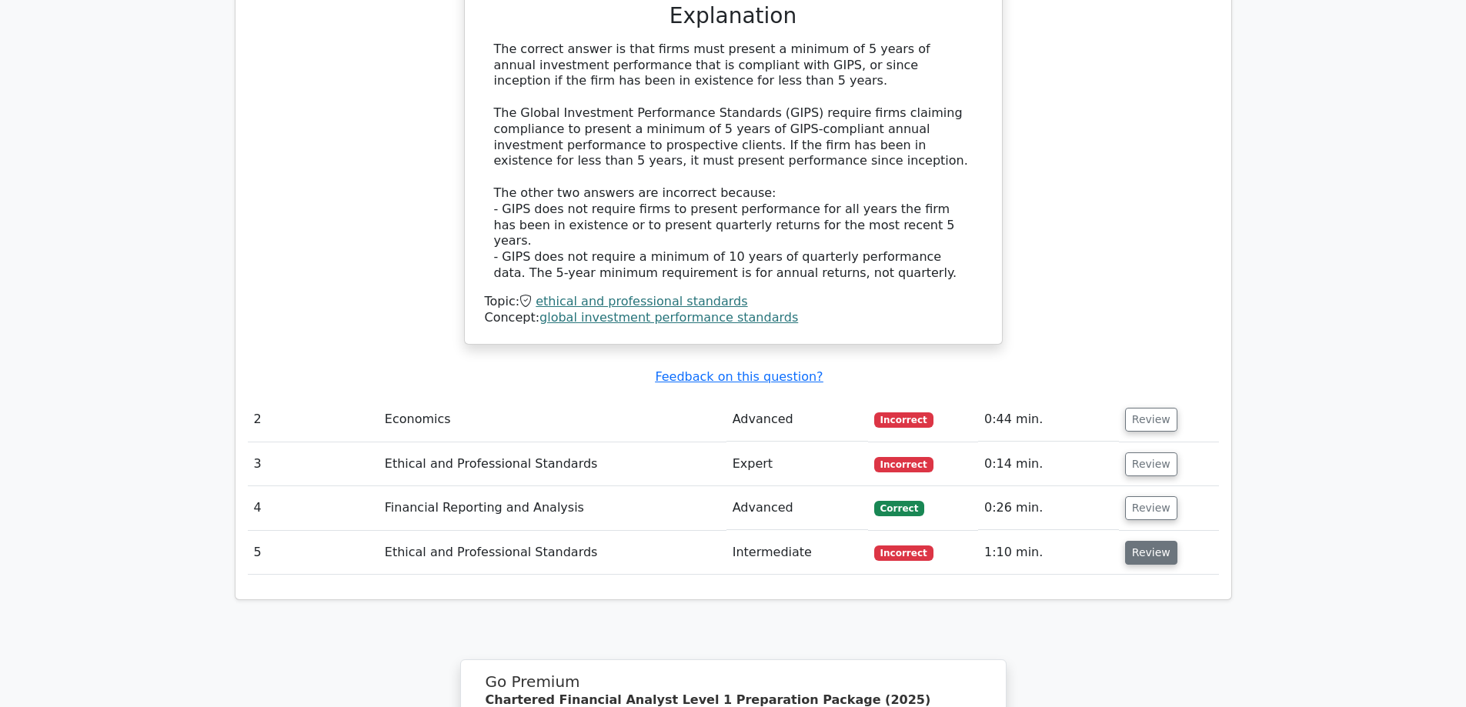
click at [1125, 541] on button "Review" at bounding box center [1151, 553] width 52 height 24
